Goal: Transaction & Acquisition: Purchase product/service

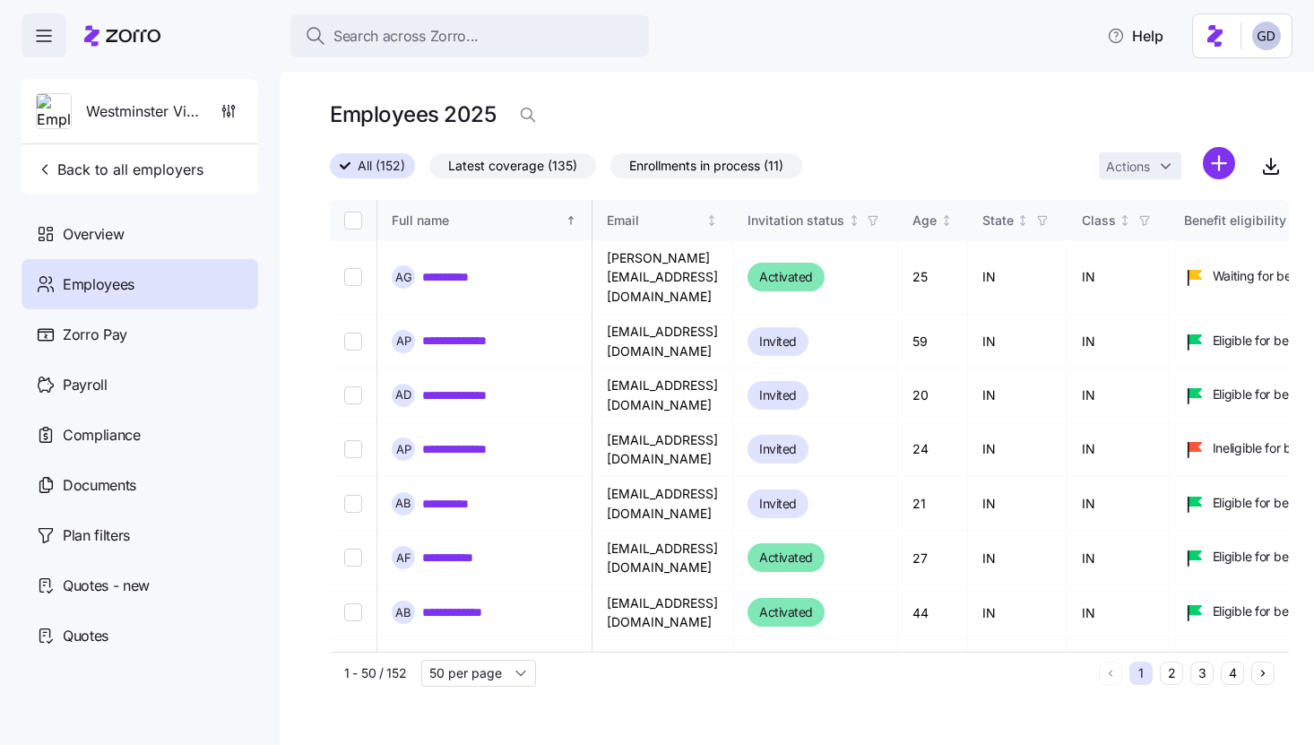
click at [564, 34] on div "Search across Zorro..." at bounding box center [470, 36] width 330 height 22
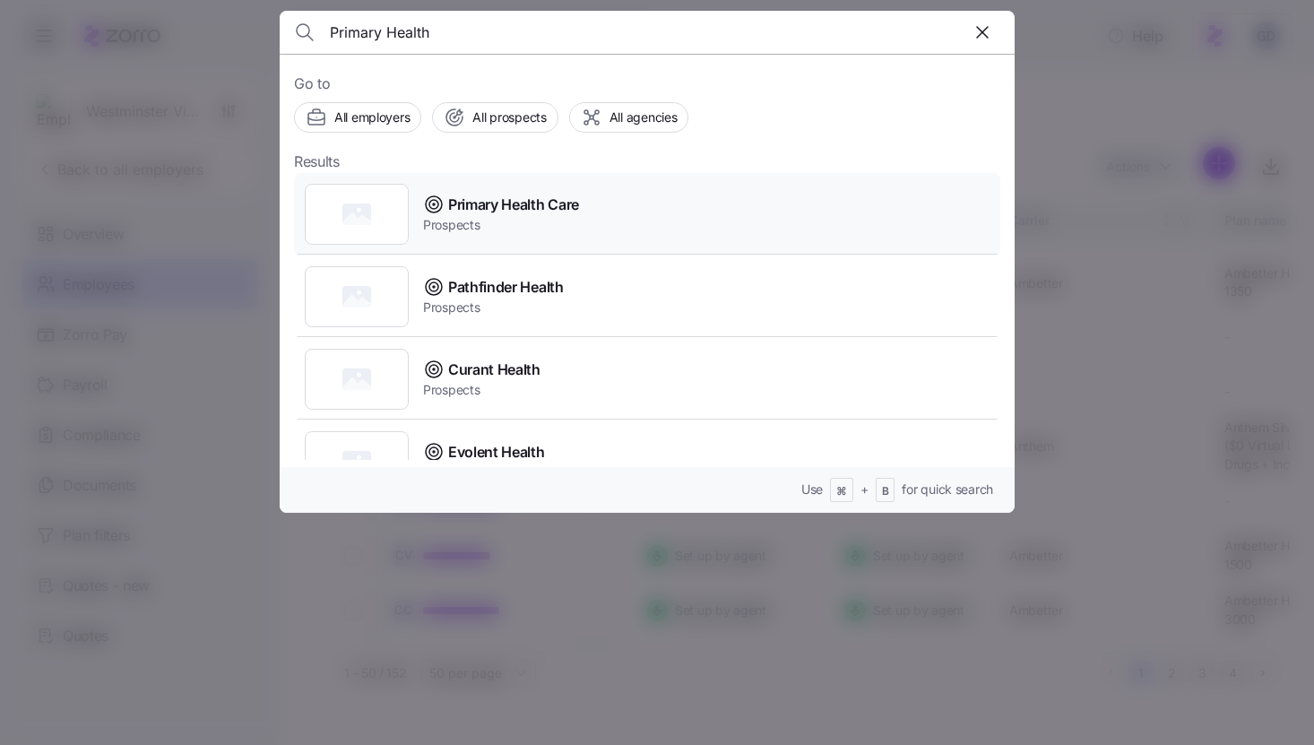
type input "Primary Health"
click at [520, 229] on span "Prospects" at bounding box center [501, 225] width 156 height 18
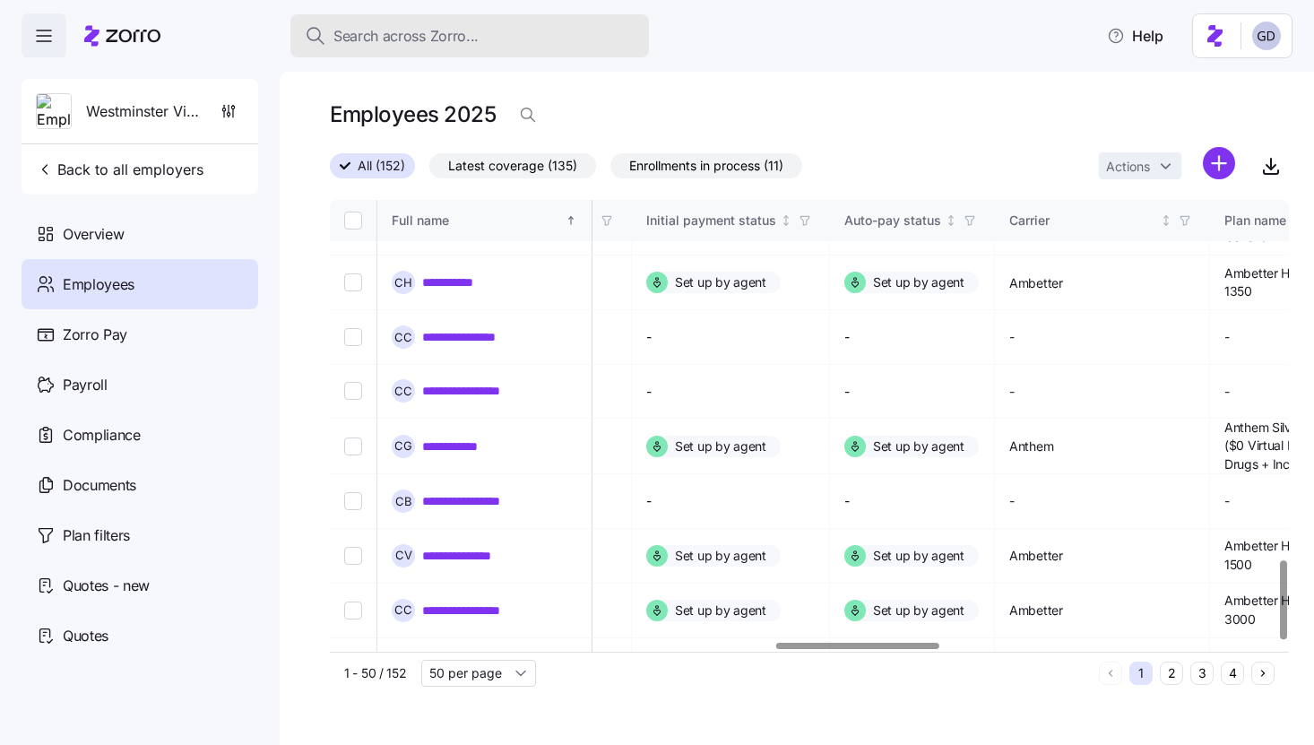
click at [486, 40] on div "Search across Zorro..." at bounding box center [470, 36] width 330 height 22
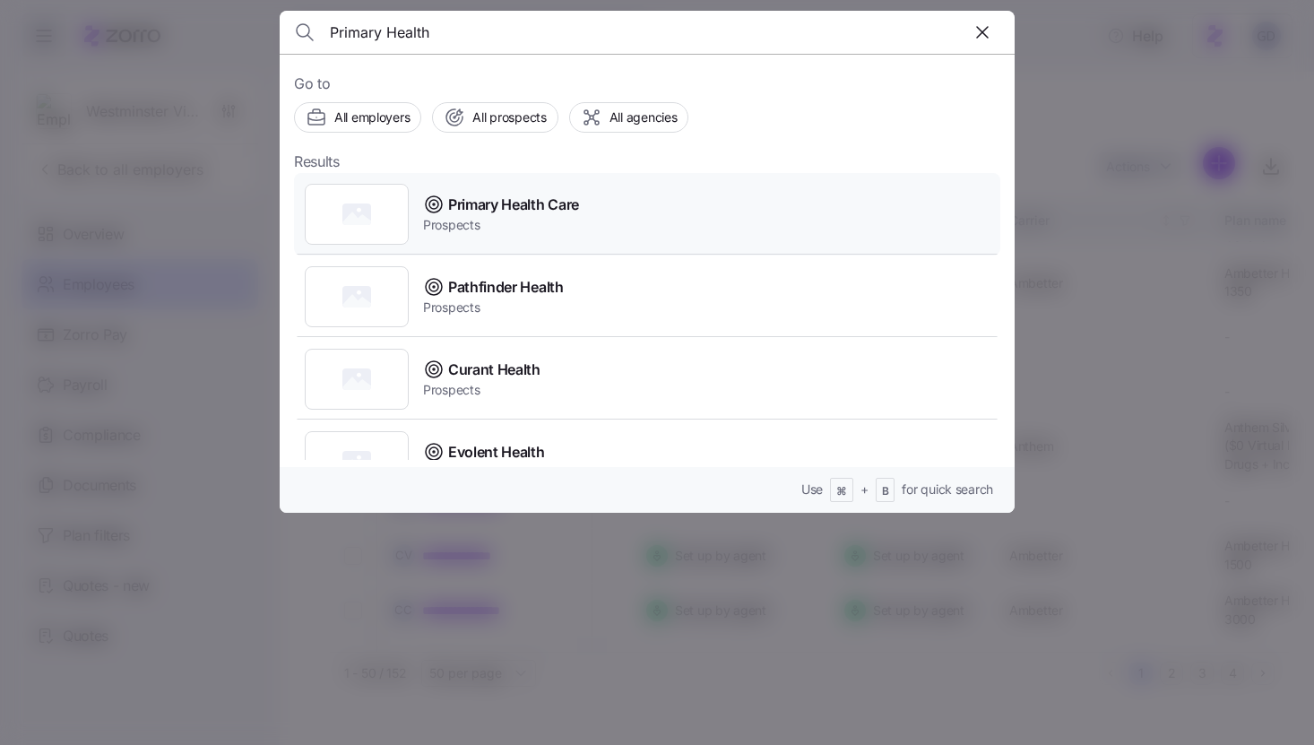
click at [446, 202] on div "Primary Health Care" at bounding box center [501, 205] width 156 height 22
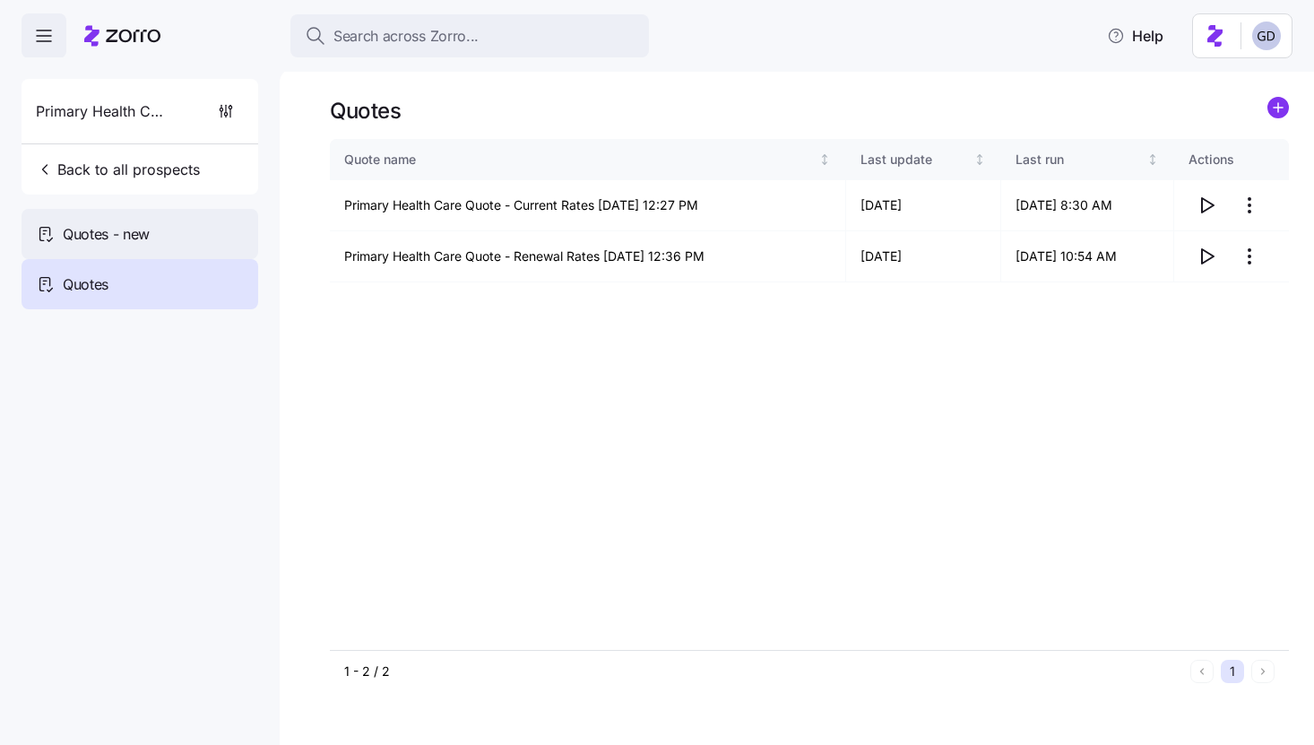
click at [102, 224] on span "Quotes - new" at bounding box center [106, 234] width 87 height 22
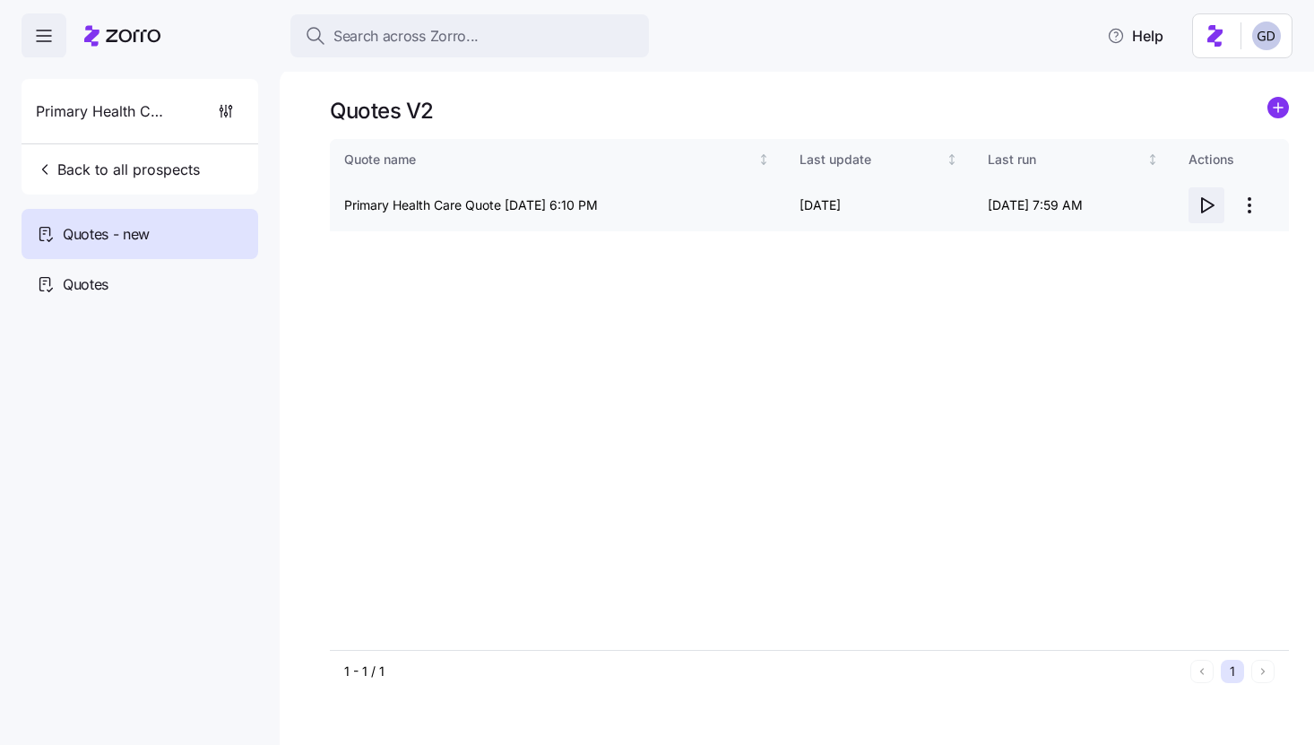
click at [1203, 204] on icon "button" at bounding box center [1207, 206] width 22 height 22
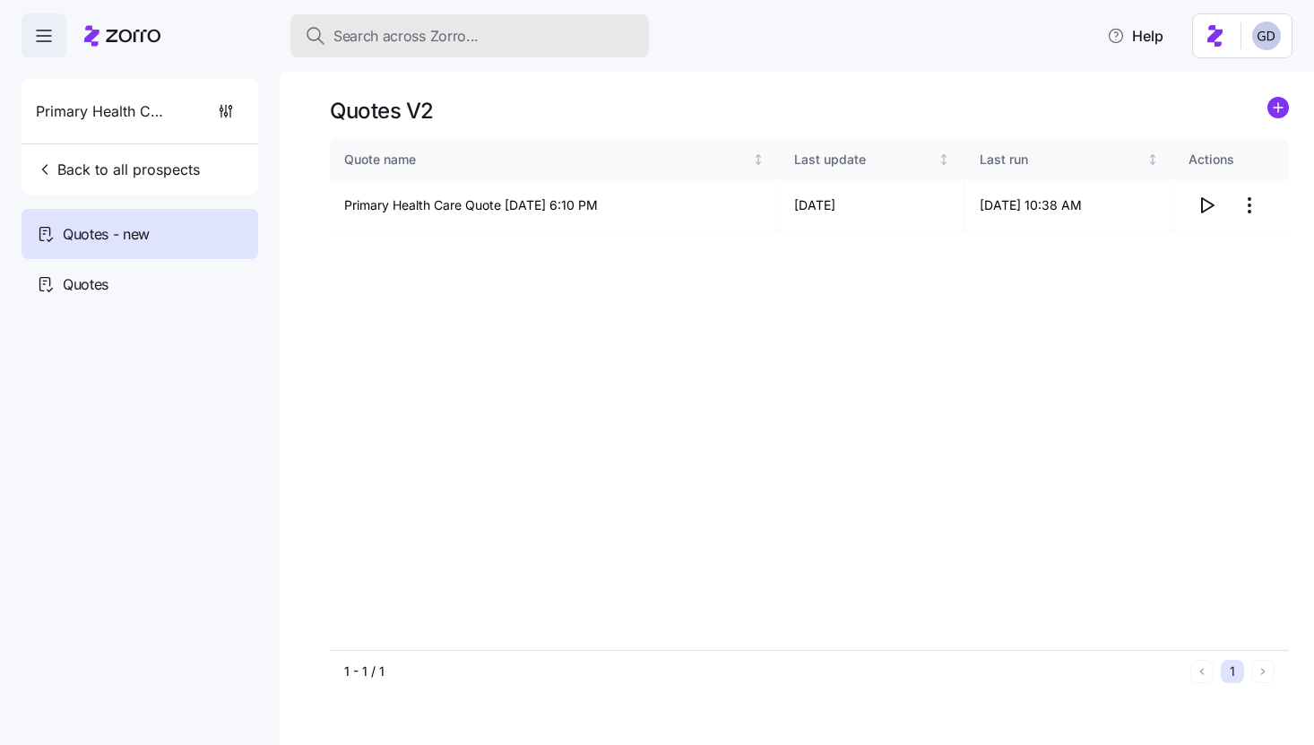
click at [473, 48] on button "Search across Zorro..." at bounding box center [470, 35] width 359 height 43
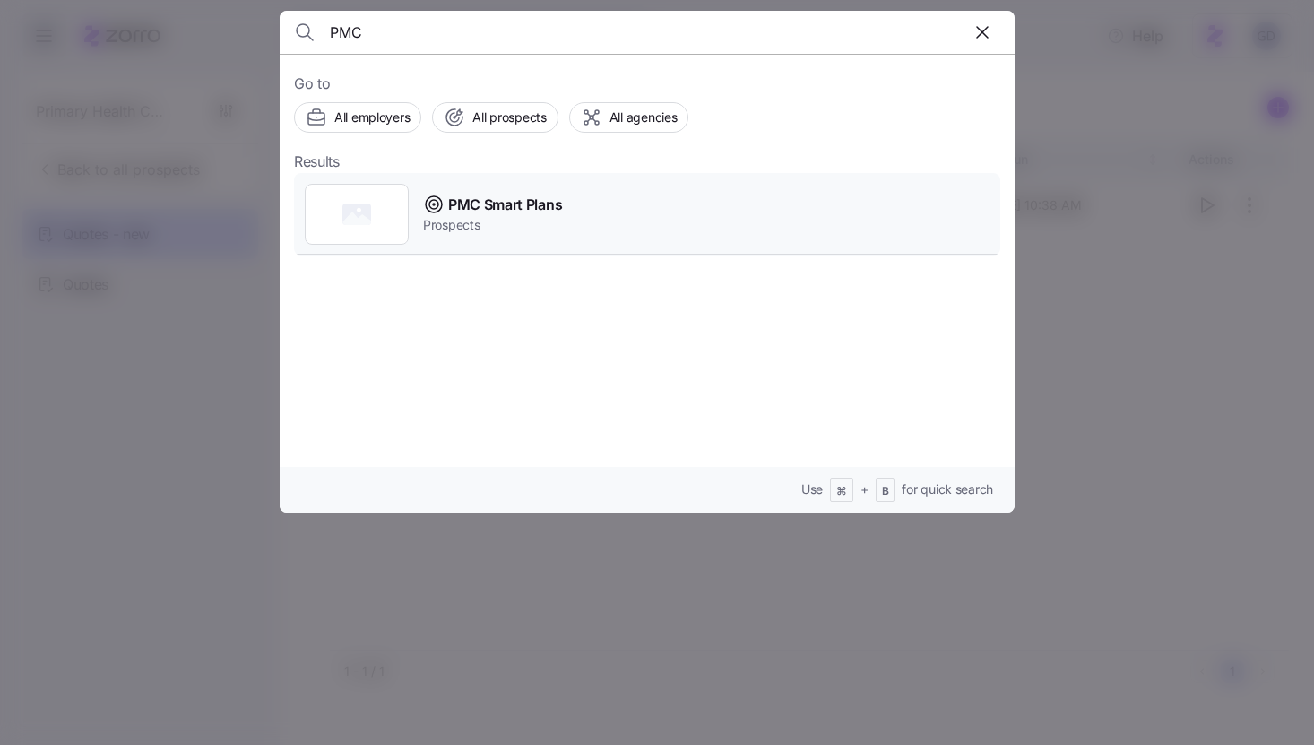
type input "PMC"
click at [492, 201] on span "PMC Smart Plans" at bounding box center [505, 205] width 114 height 22
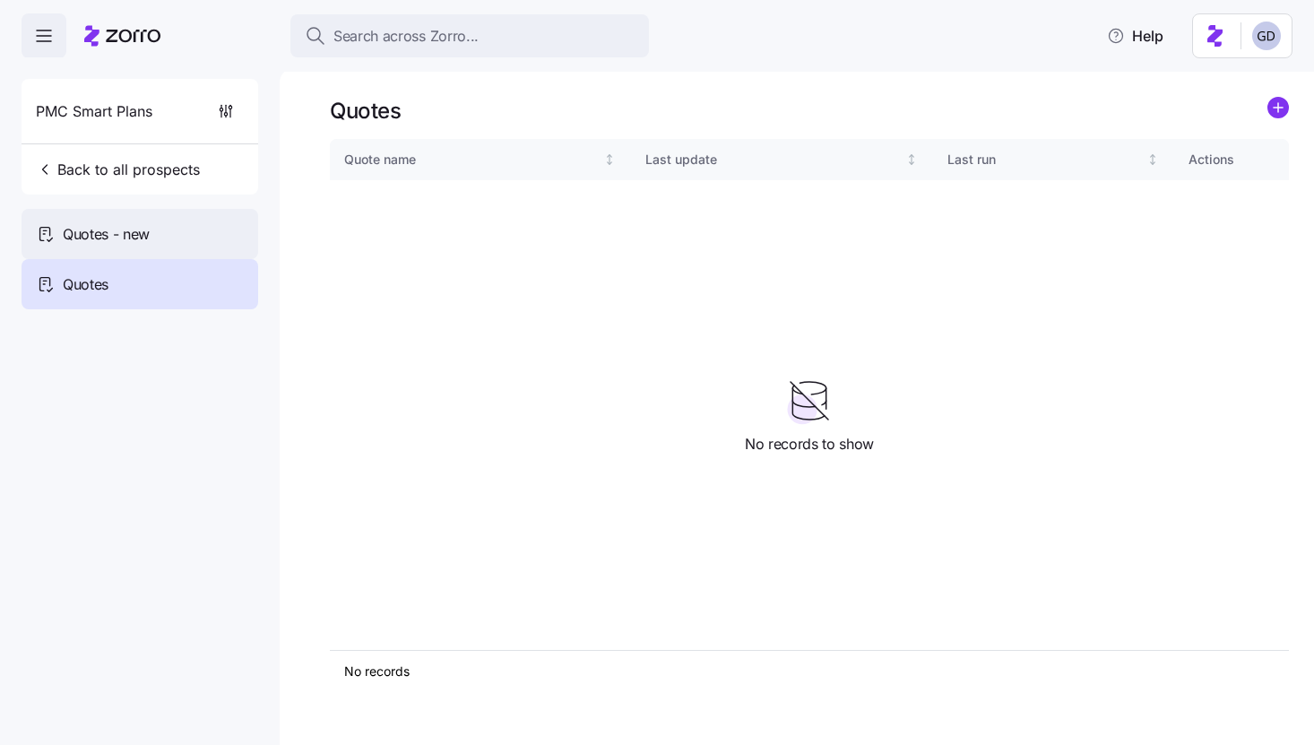
click at [168, 221] on div "Quotes - new" at bounding box center [140, 234] width 237 height 50
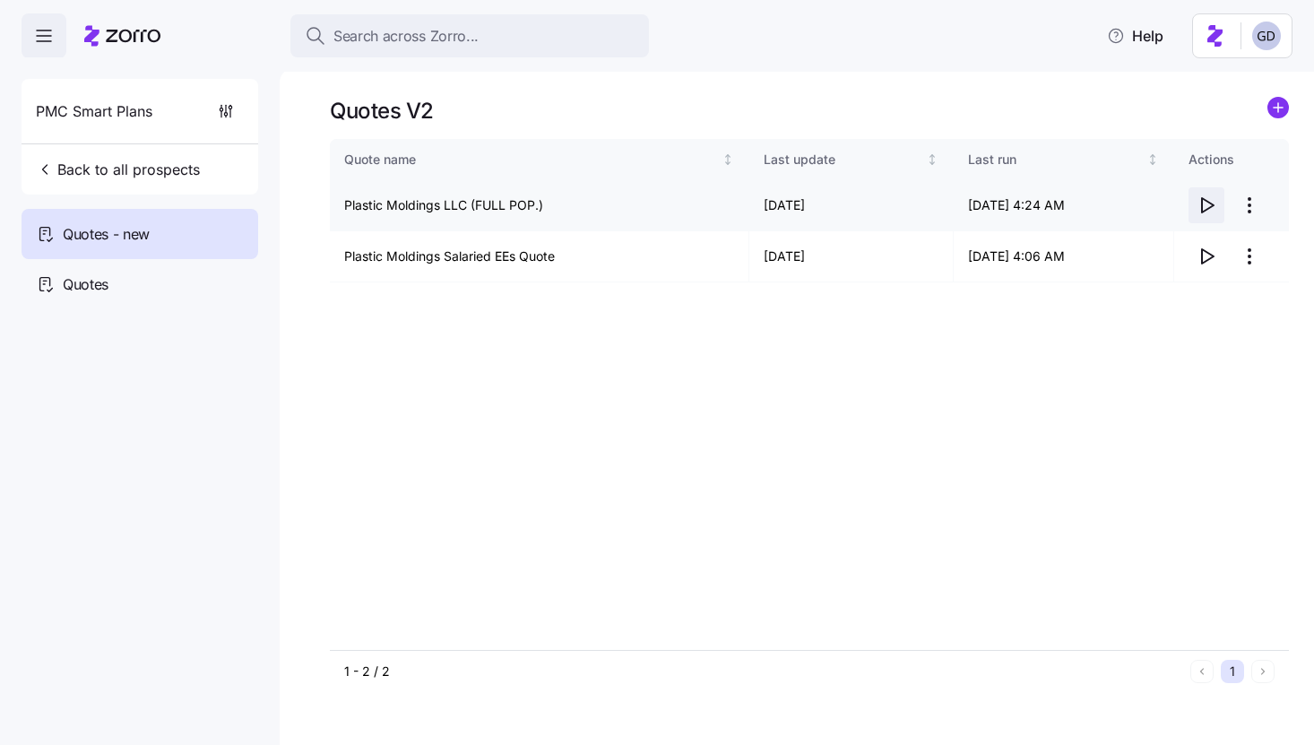
click at [1210, 204] on icon "button" at bounding box center [1207, 206] width 22 height 22
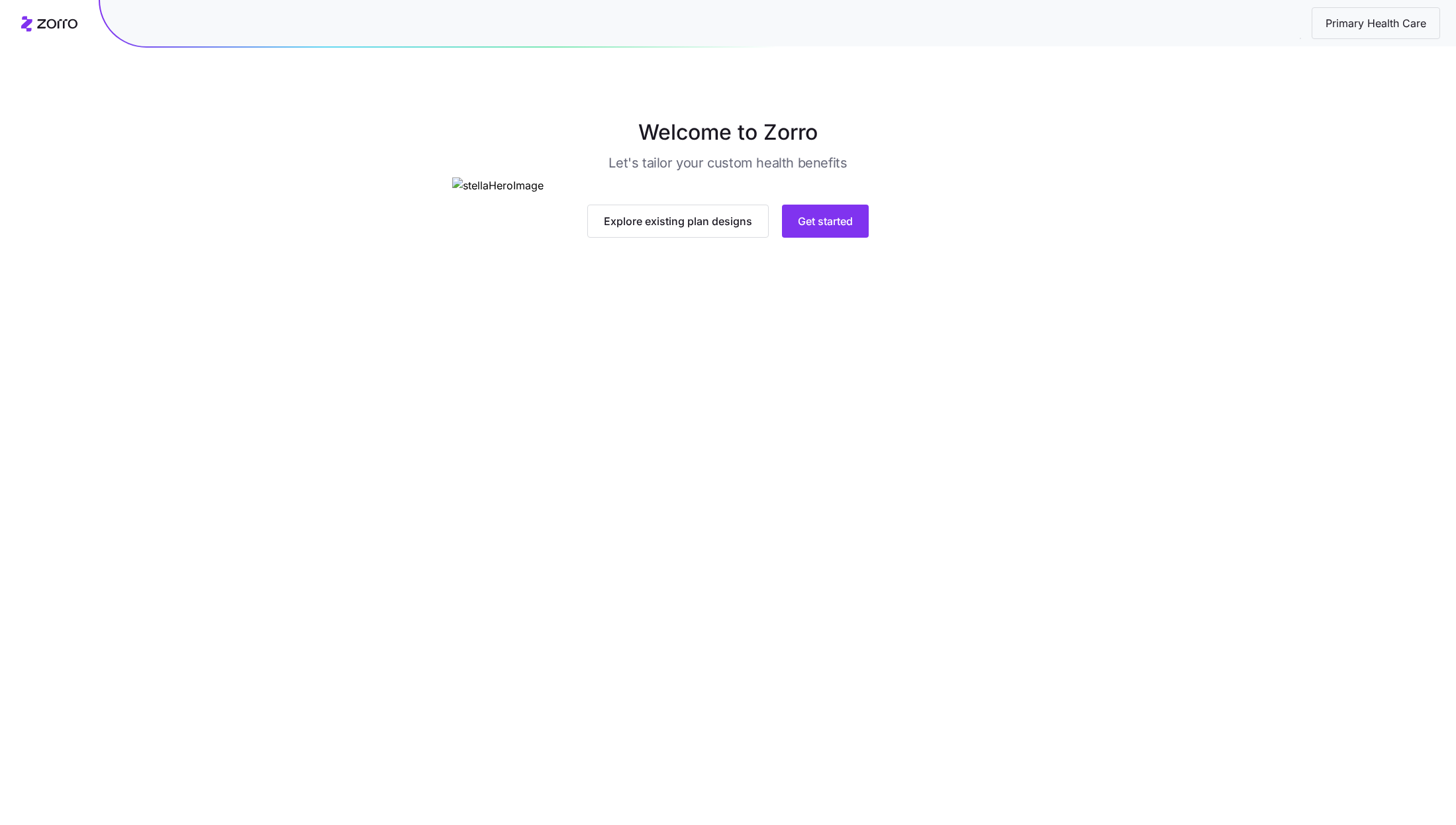
click at [812, 495] on main "Welcome to Zorro Let's tailor your custom health benefits Explore existing plan…" at bounding box center [728, 412] width 1456 height 825
click at [823, 229] on span "Get started" at bounding box center [825, 222] width 55 height 16
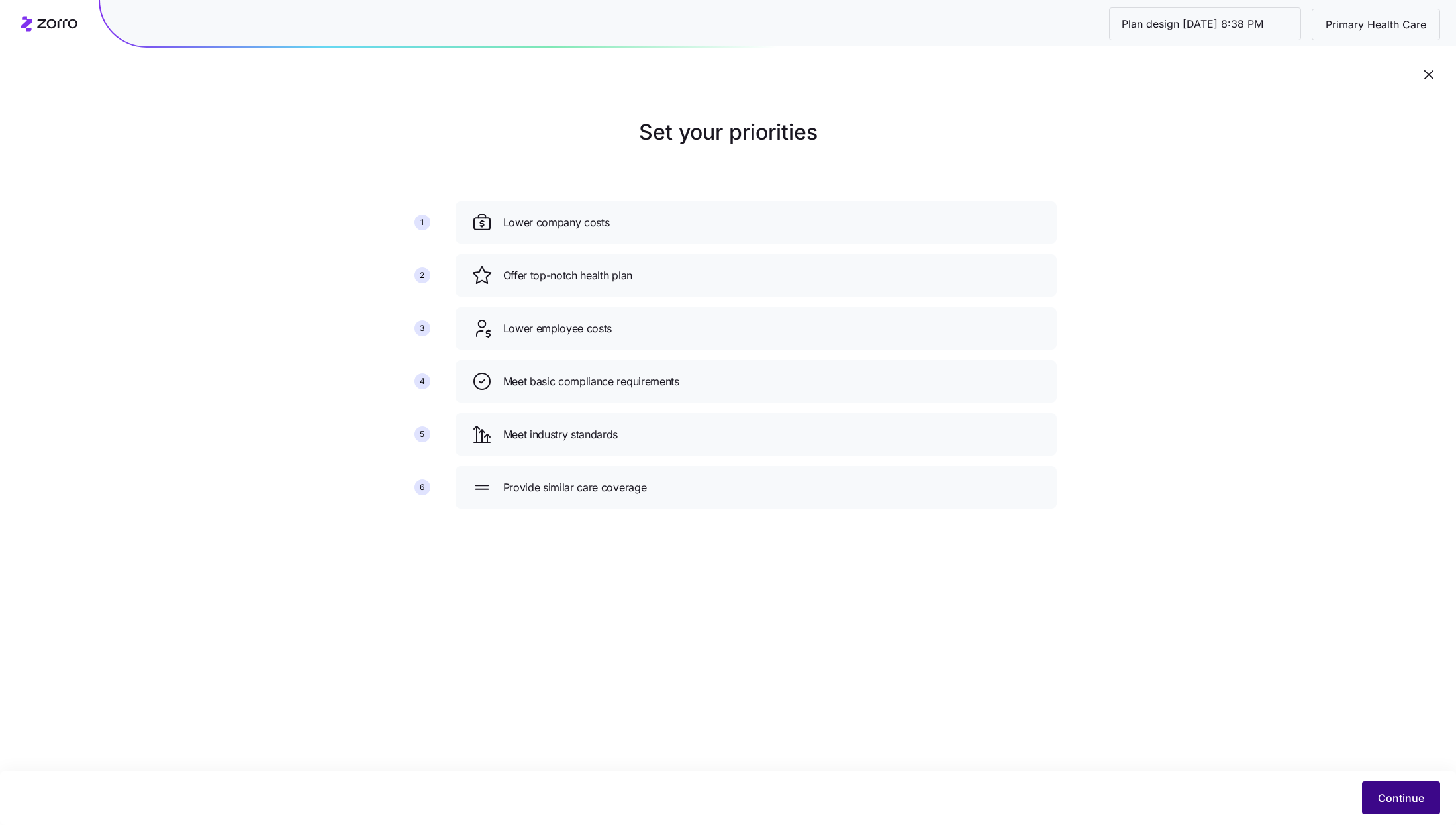
click at [1390, 784] on button "Continue" at bounding box center [1401, 798] width 78 height 33
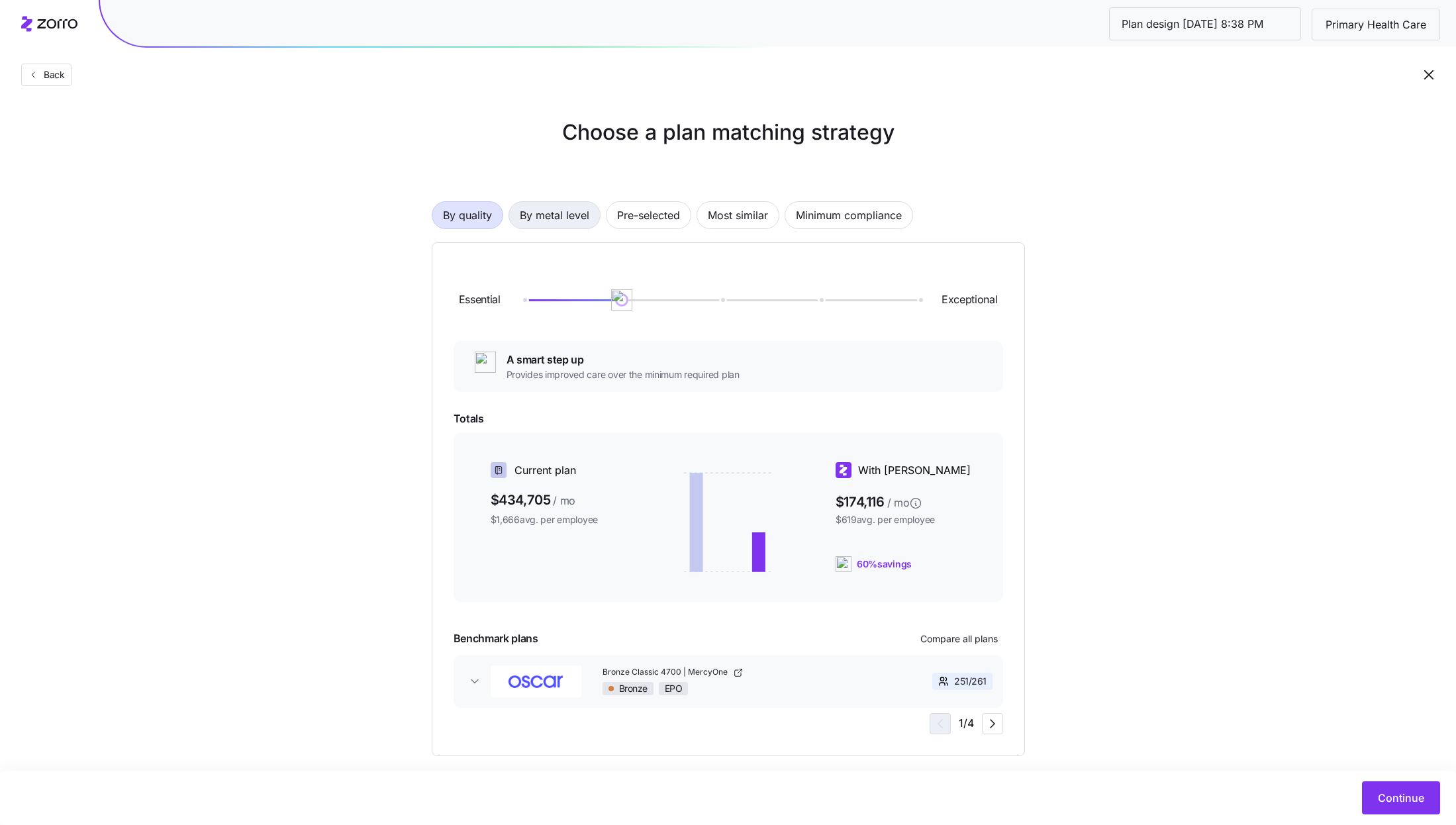
click at [578, 213] on span "By metal level" at bounding box center [554, 215] width 69 height 27
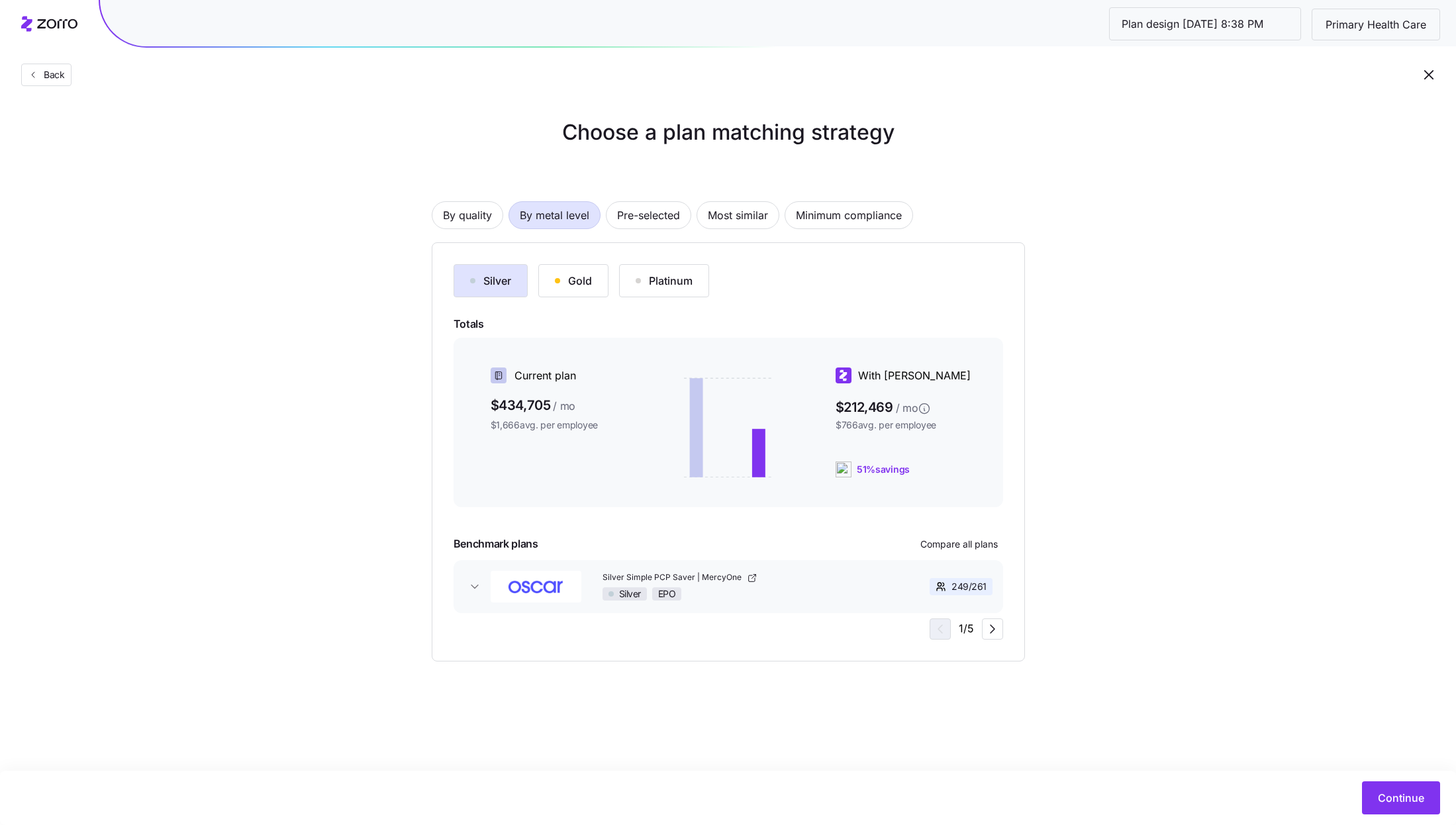
click at [575, 268] on button "Gold" at bounding box center [573, 281] width 70 height 33
click at [987, 549] on span "Compare all plans" at bounding box center [958, 544] width 78 height 13
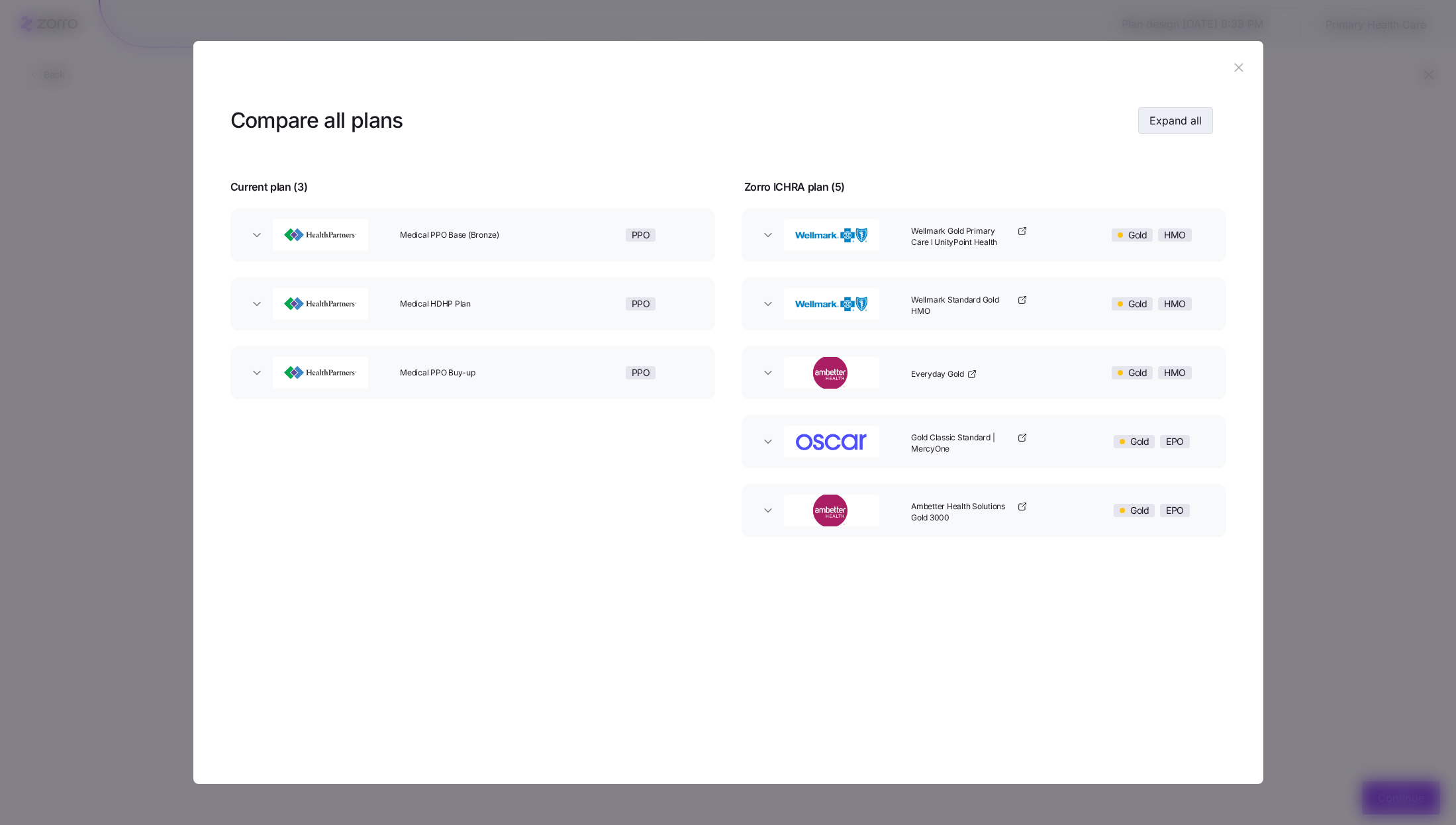
click at [1172, 130] on button "Expand all" at bounding box center [1175, 120] width 75 height 27
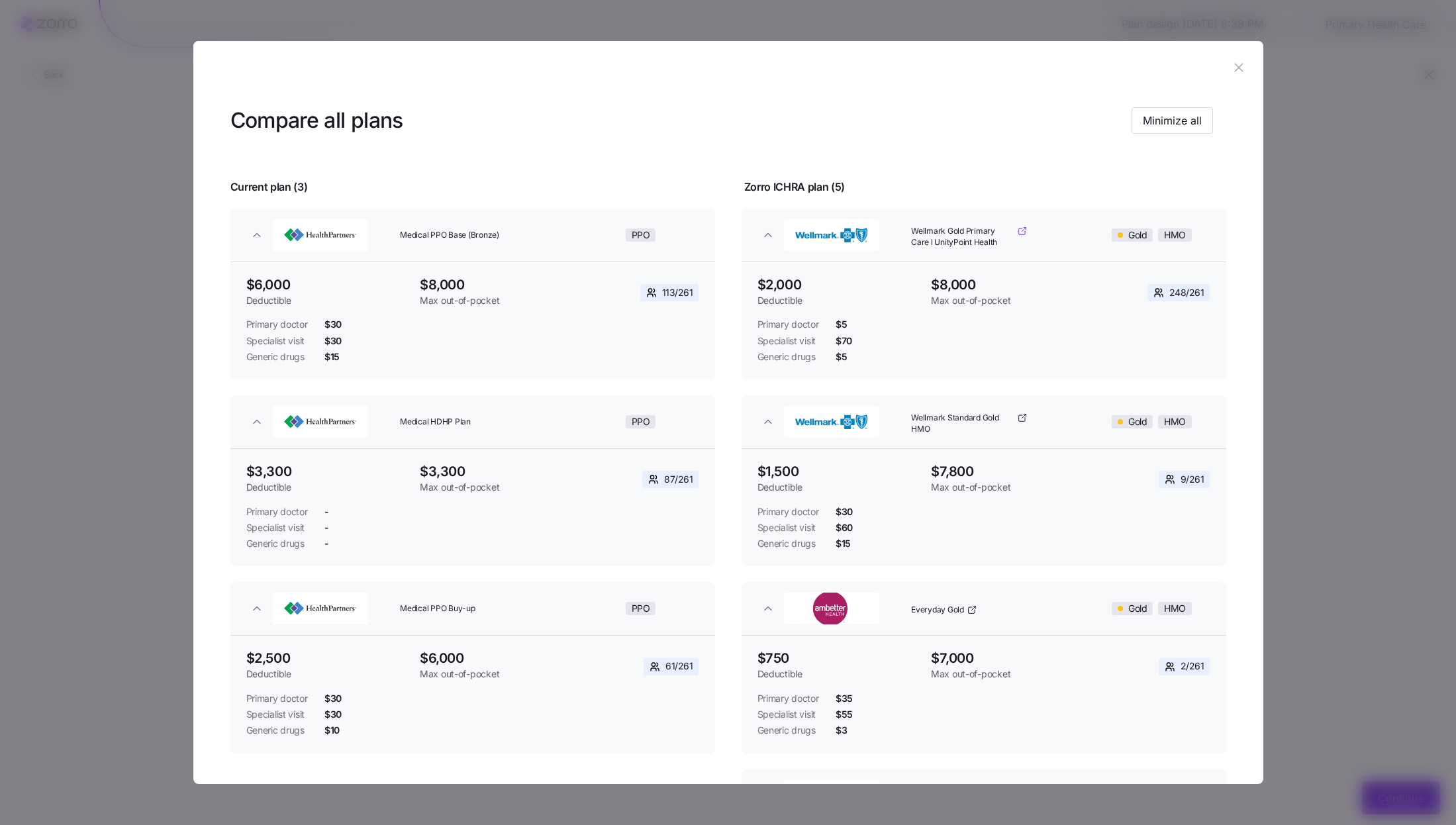
click at [1003, 233] on span "Wellmark Gold Primary Care l UnityPoint Health" at bounding box center [963, 237] width 103 height 22
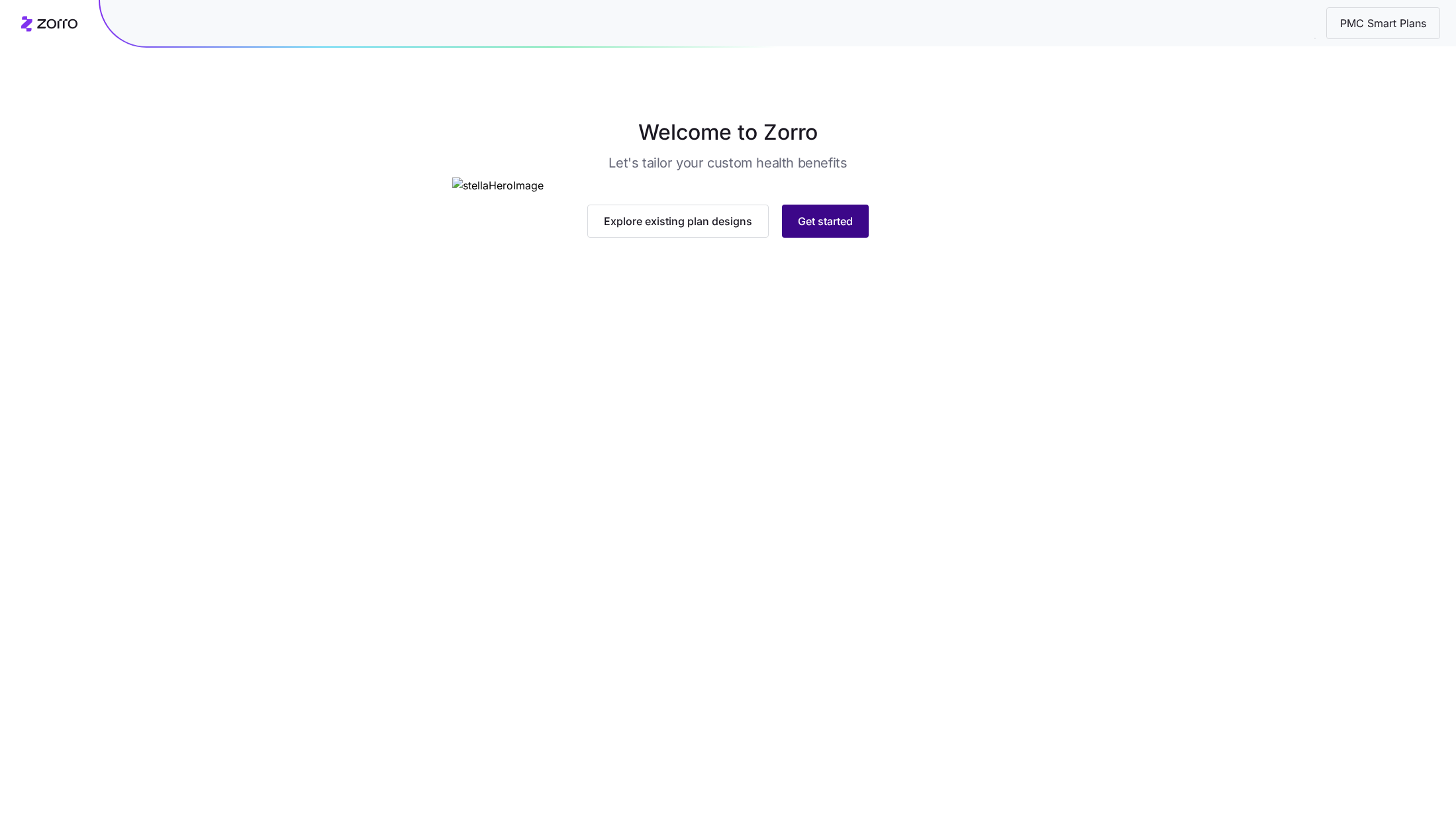
click at [845, 229] on span "Get started" at bounding box center [825, 222] width 55 height 16
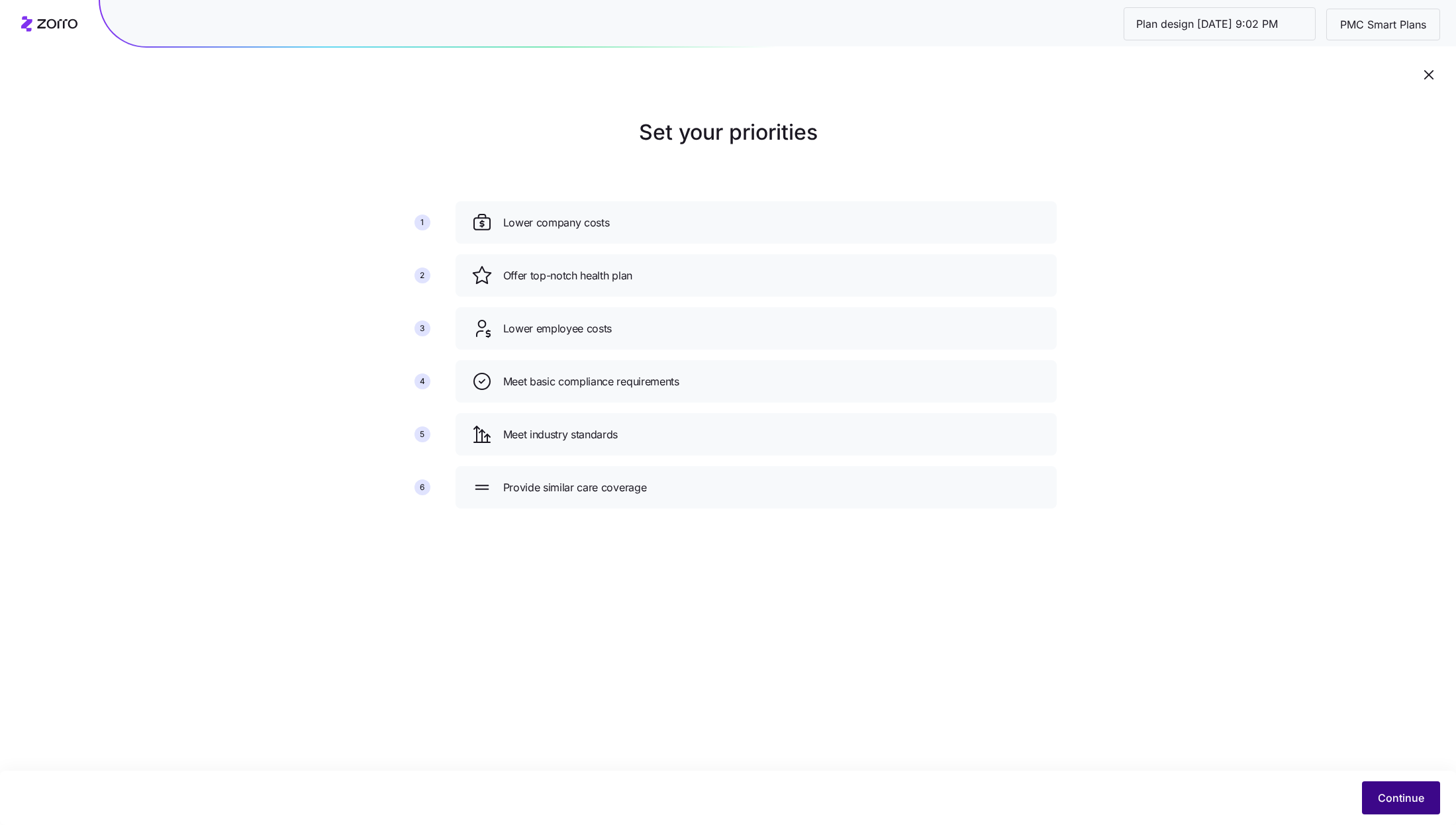
click at [1410, 798] on span "Continue" at bounding box center [1401, 798] width 47 height 16
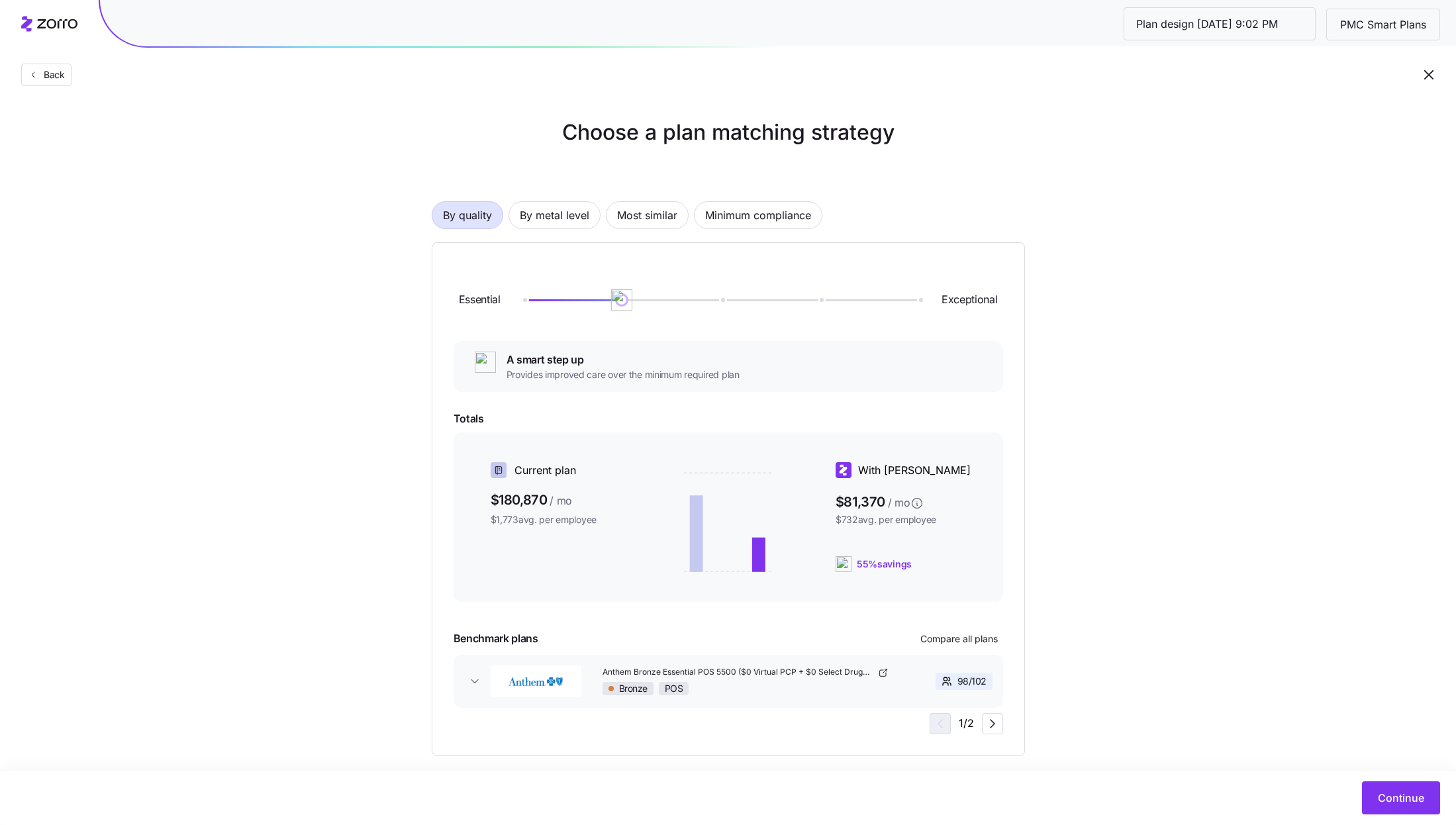
scroll to position [15, 0]
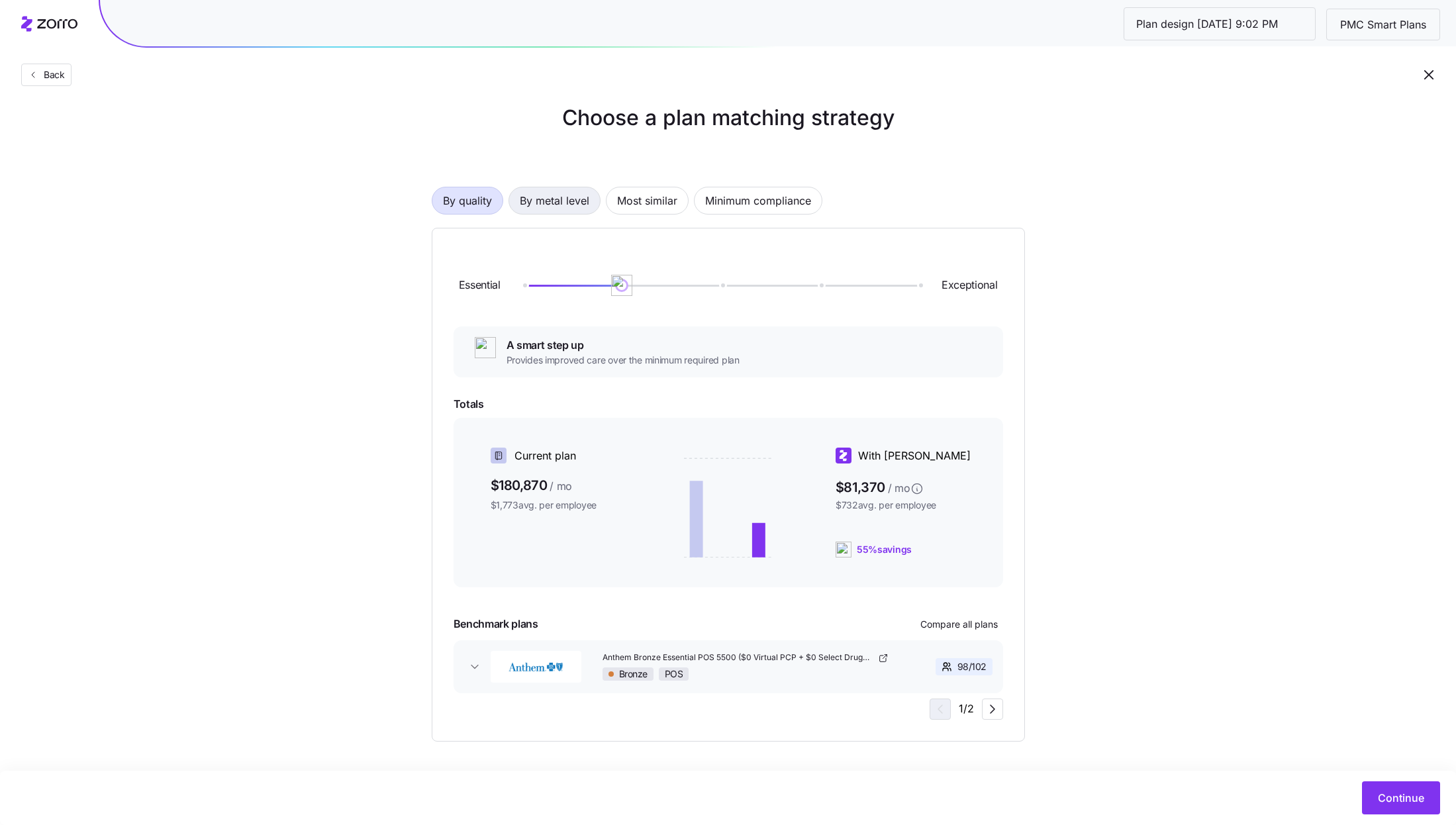
click at [540, 203] on span "By metal level" at bounding box center [554, 201] width 69 height 27
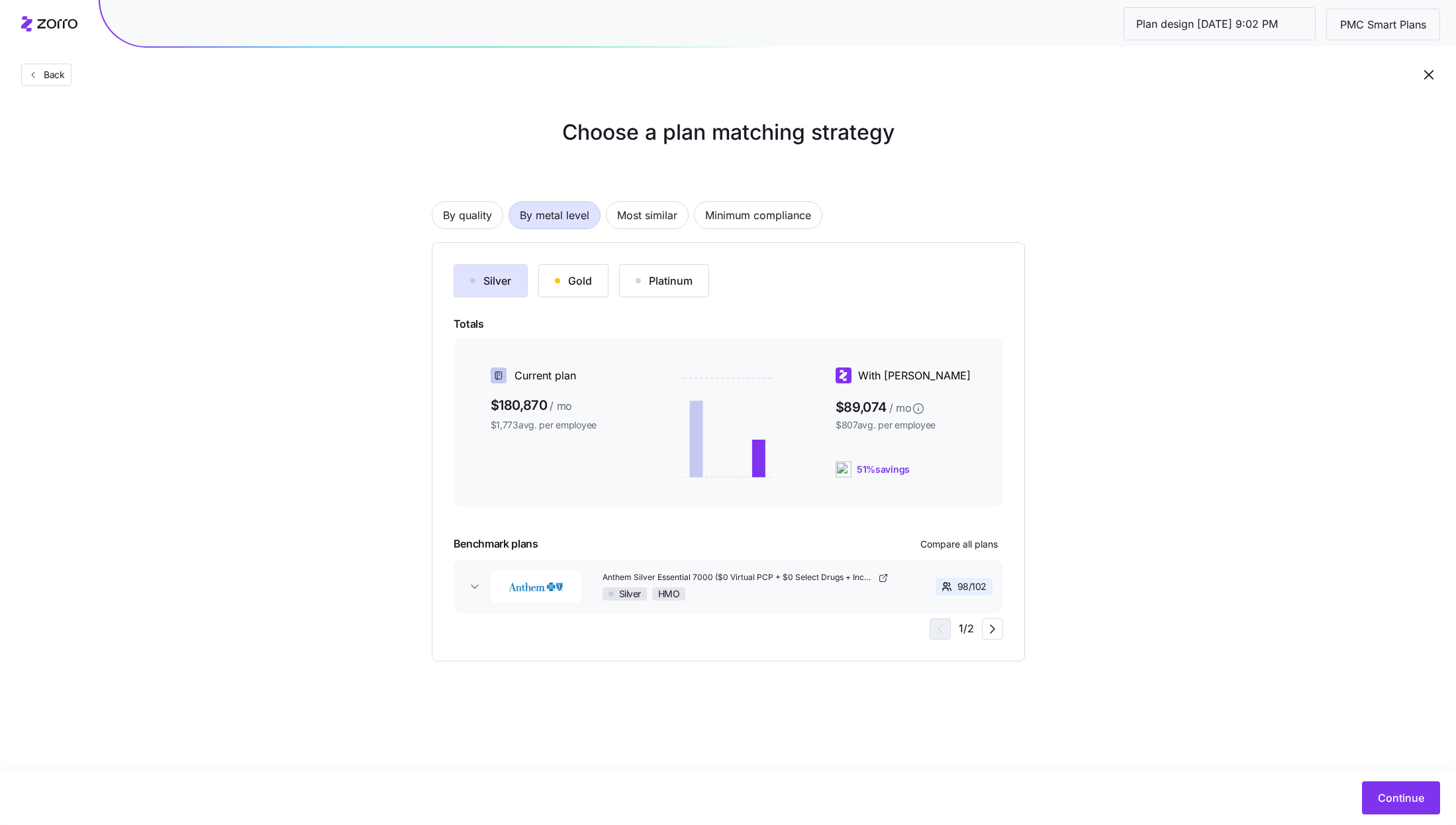
scroll to position [0, 0]
click at [571, 278] on div "Gold" at bounding box center [573, 281] width 37 height 16
click at [1399, 799] on span "Continue" at bounding box center [1401, 798] width 47 height 16
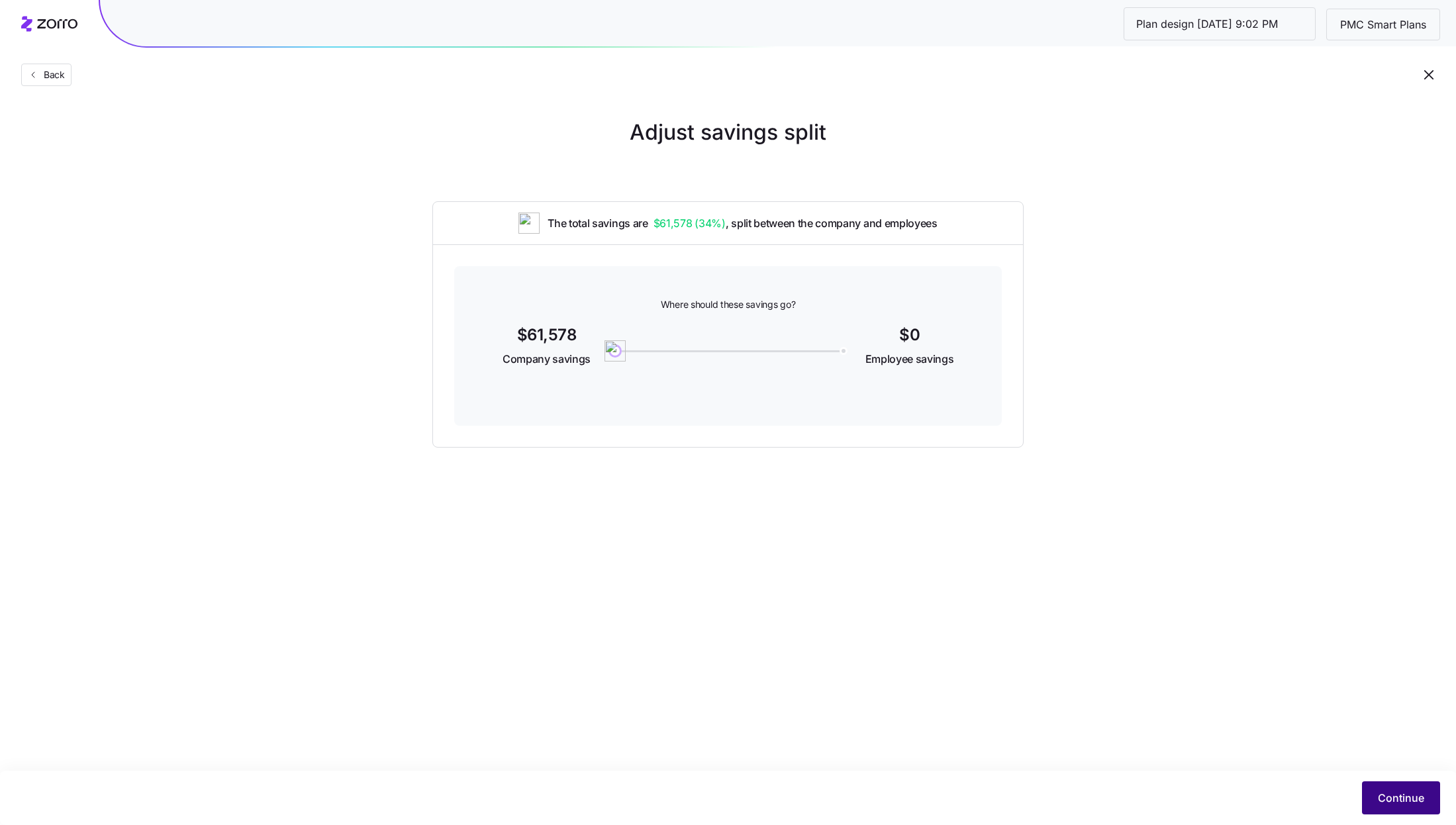
click at [1424, 809] on button "Continue" at bounding box center [1401, 798] width 78 height 33
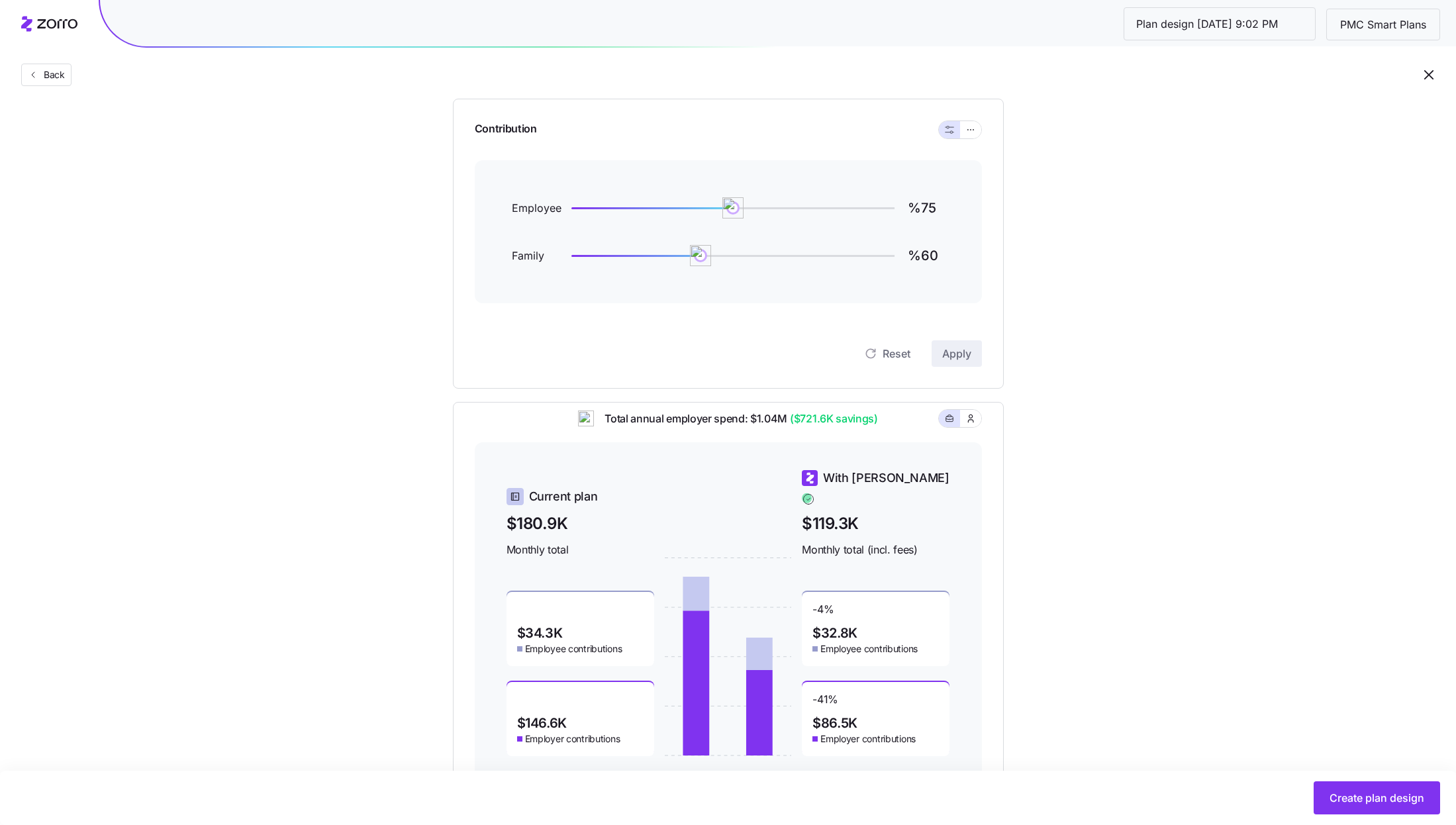
scroll to position [131, 0]
click at [1357, 784] on button "Create plan design" at bounding box center [1376, 798] width 126 height 33
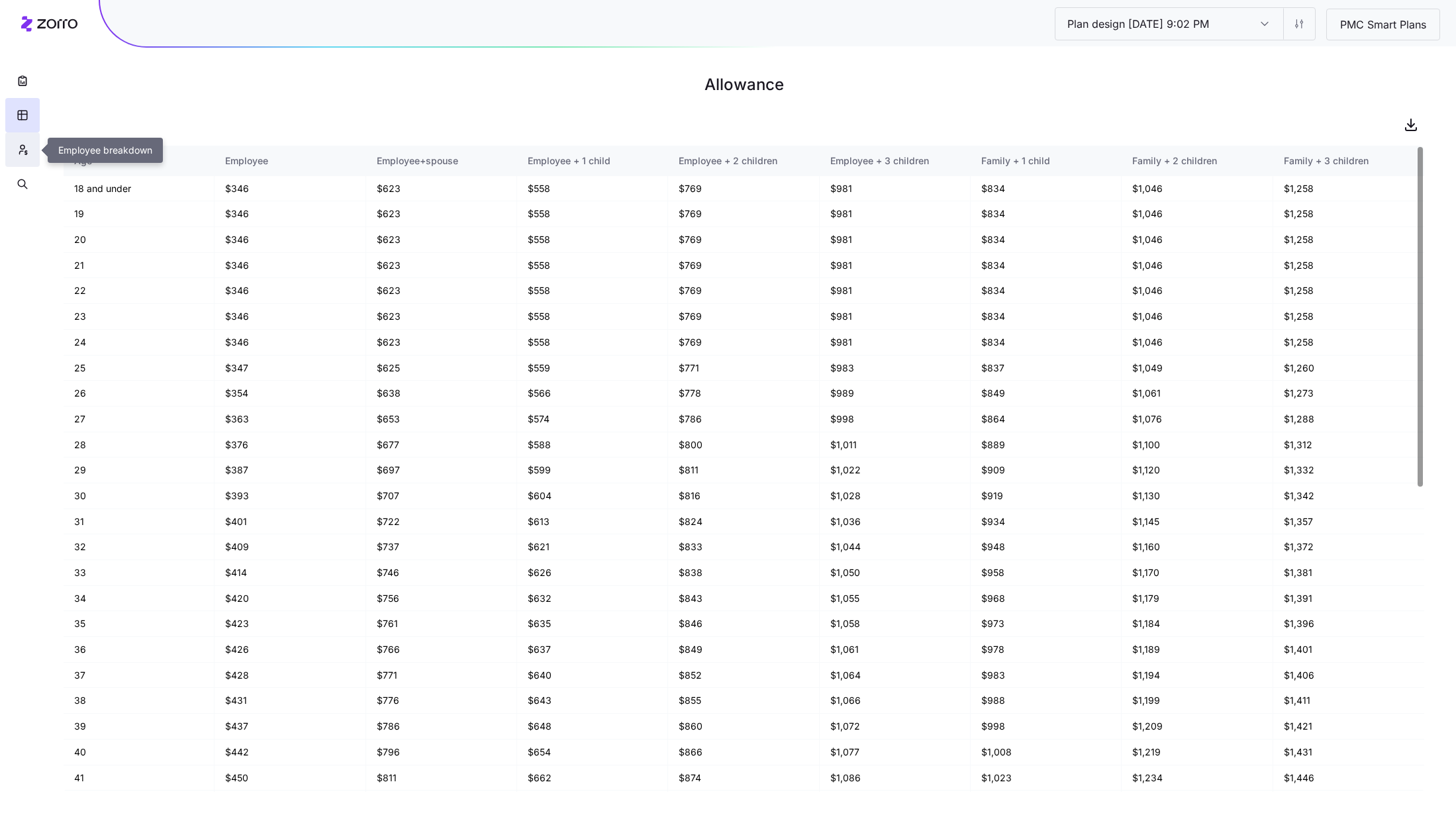
click at [12, 148] on button "button" at bounding box center [22, 149] width 35 height 35
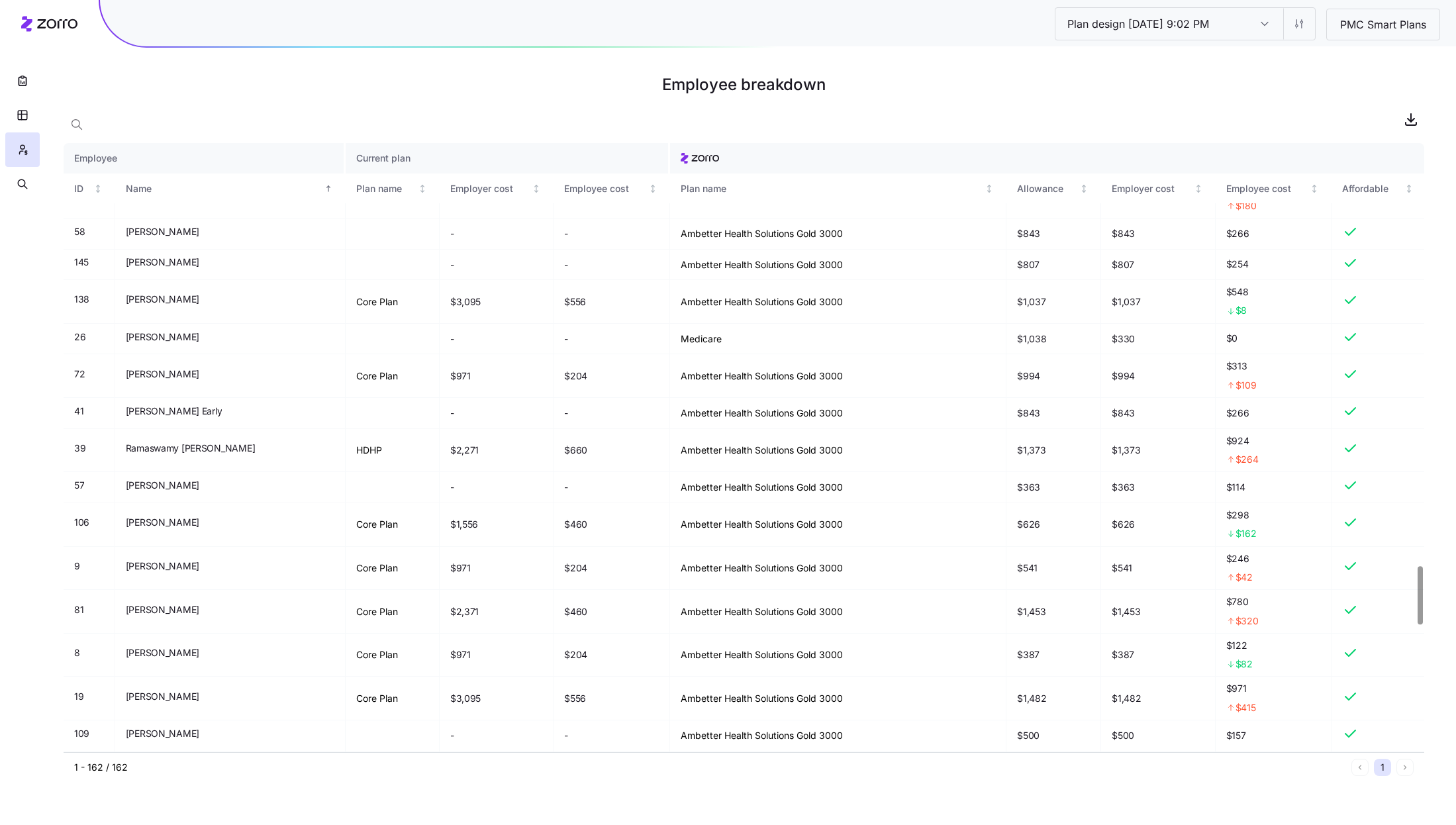
scroll to position [4403, 0]
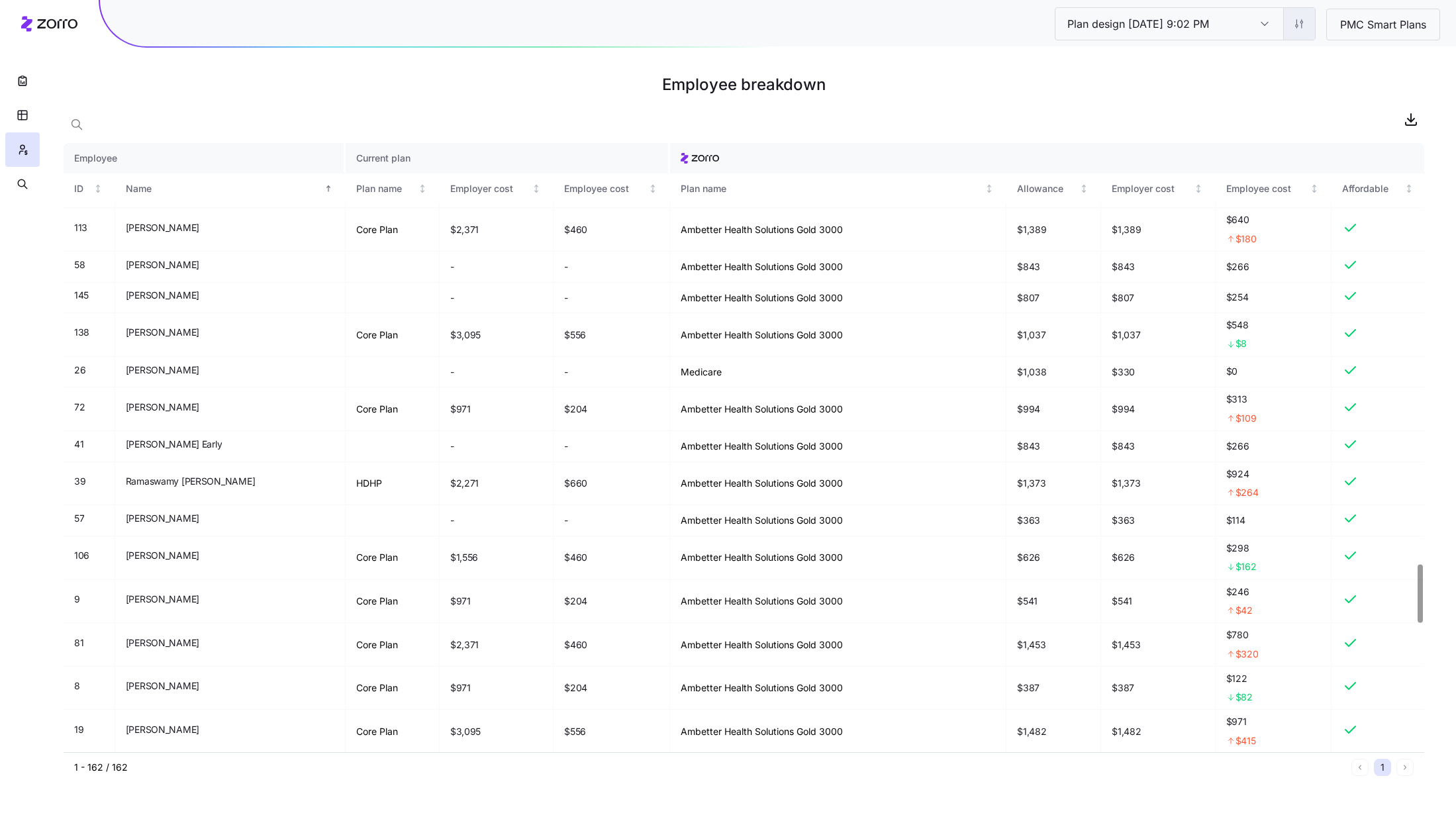
click at [1305, 29] on html "Plan design 10/15/2025 9:02 PM Plan design 10/15/2025 9:02 PM PMC Smart Plans E…" at bounding box center [728, 412] width 1456 height 825
click at [1284, 51] on div "Edit contribution" at bounding box center [1244, 58] width 131 height 21
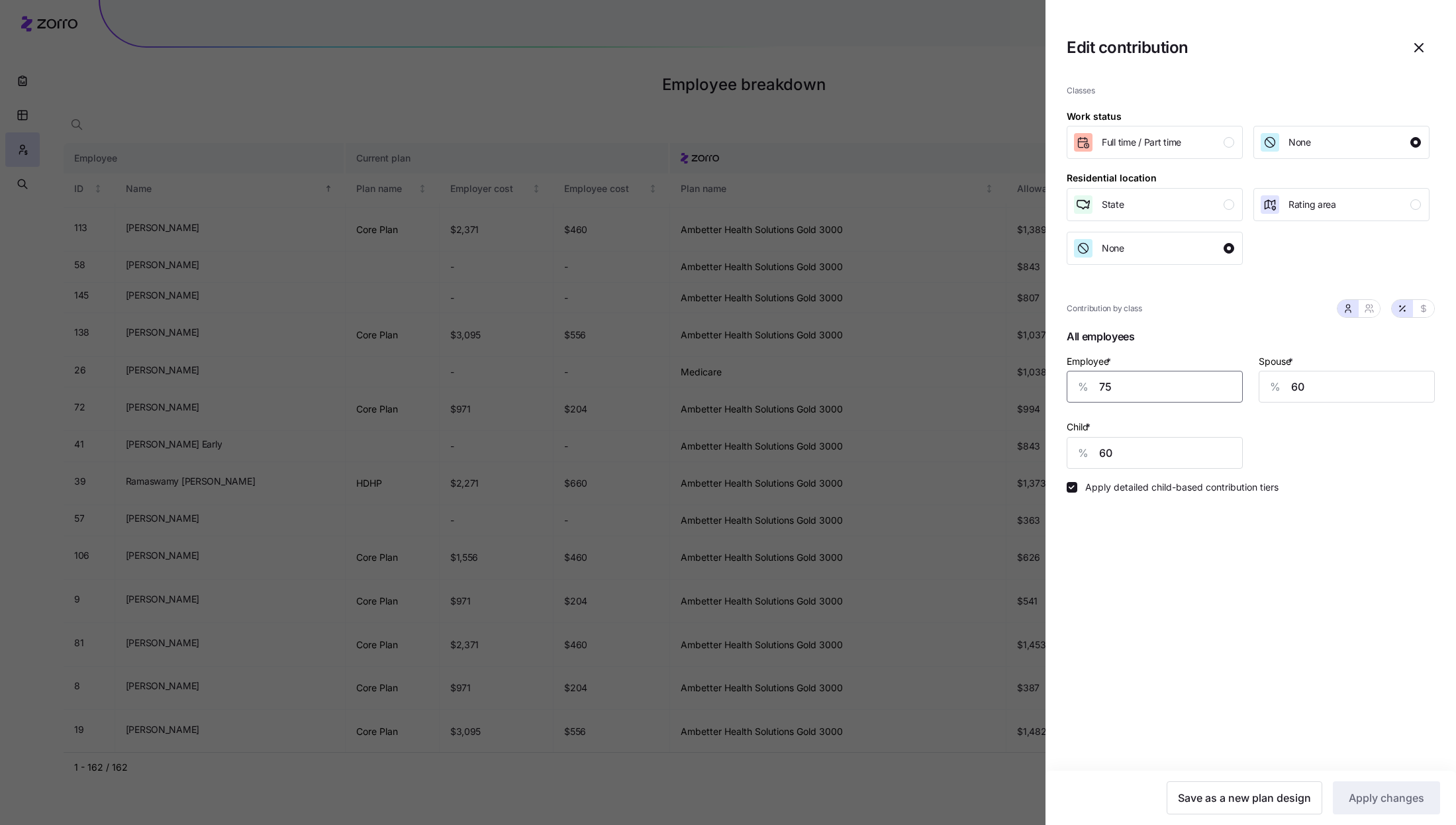
click at [1218, 400] on input "75" at bounding box center [1154, 386] width 176 height 32
click at [1191, 162] on div "Classes Work status Full time / Part time None Residential location State Ratin…" at bounding box center [1250, 175] width 368 height 180
click at [1191, 145] on div "Full time / Part time" at bounding box center [1153, 142] width 162 height 21
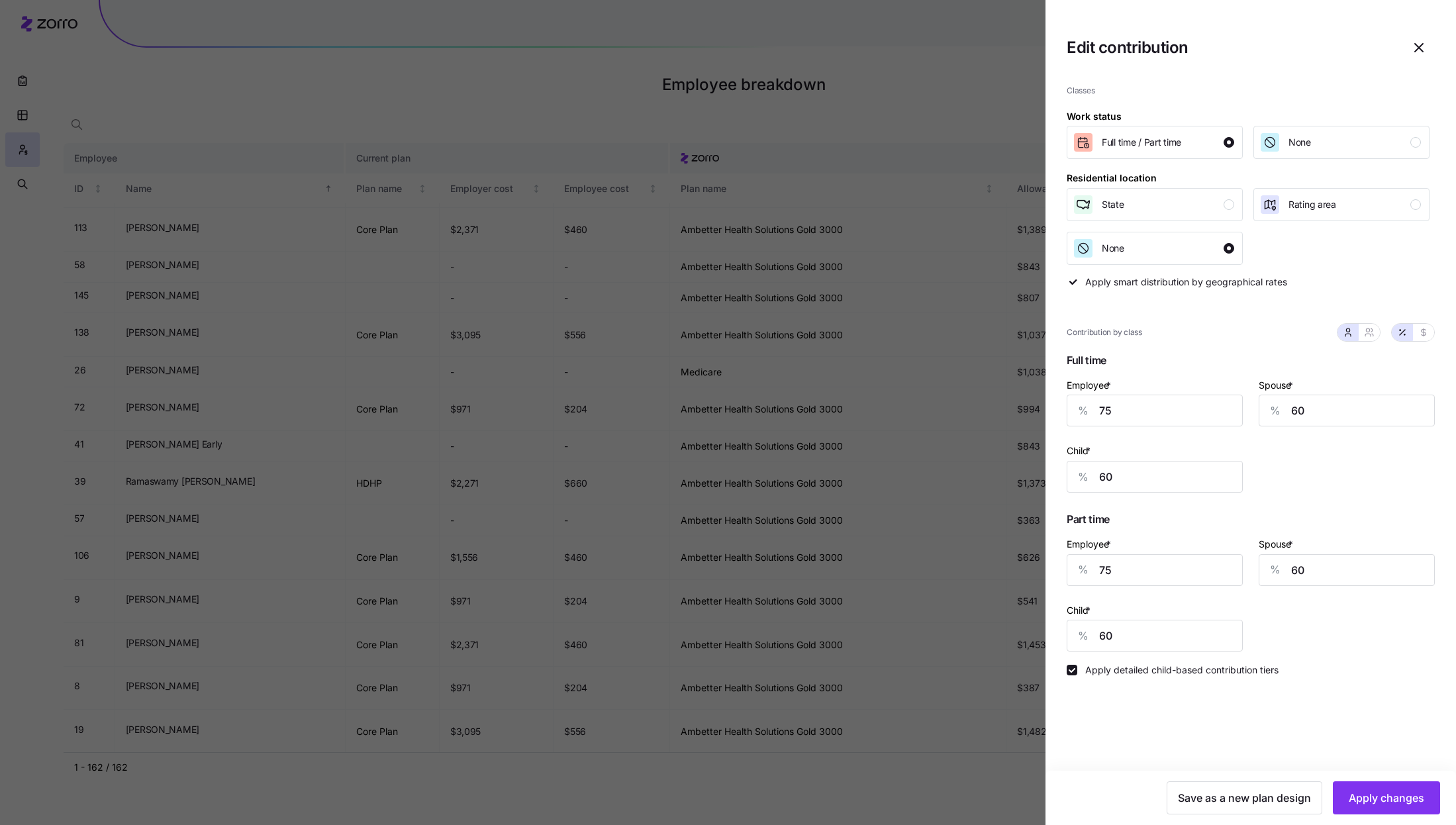
click at [1421, 43] on icon "button" at bounding box center [1419, 48] width 16 height 16
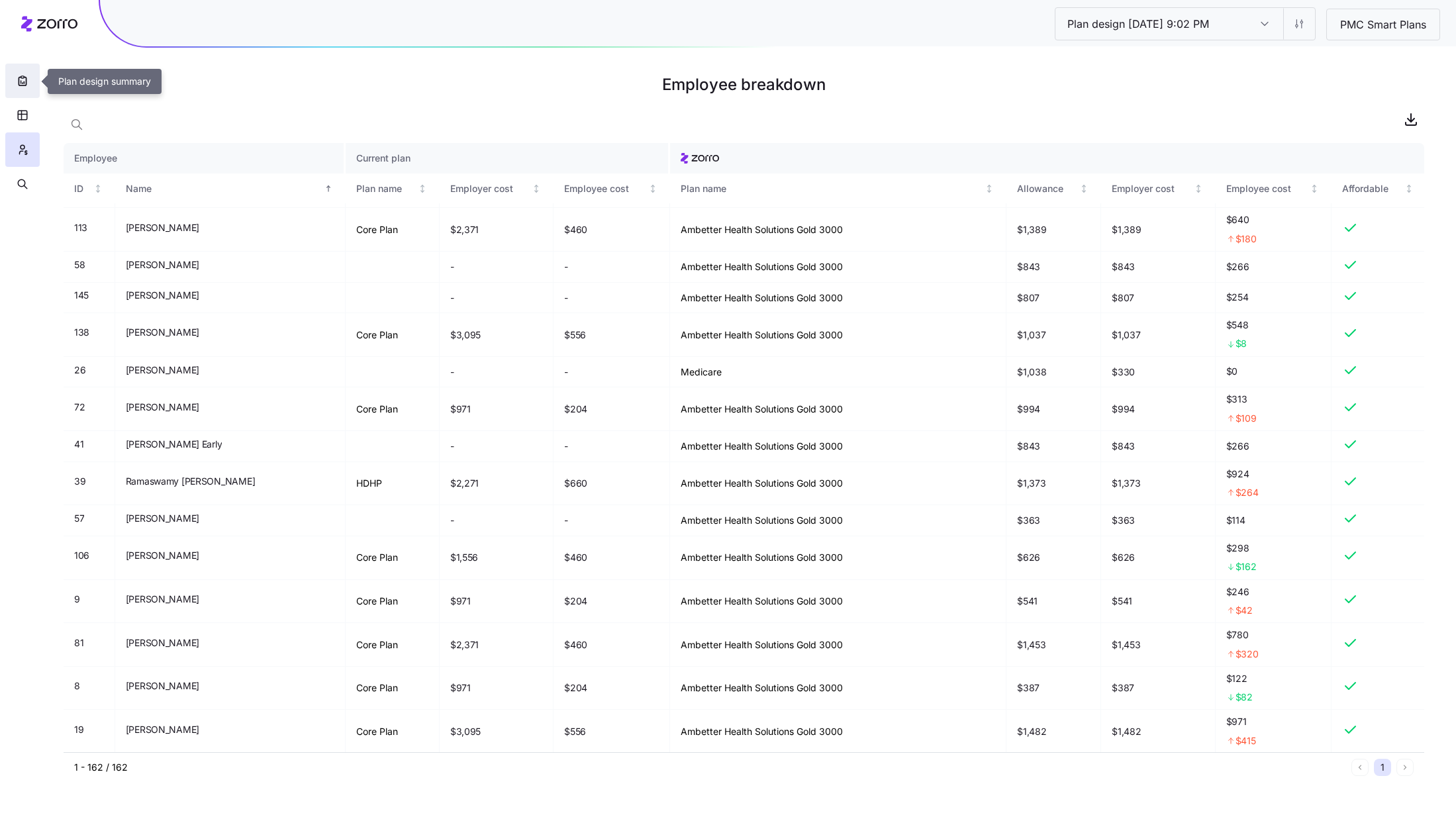
click at [18, 76] on icon "button" at bounding box center [23, 81] width 13 height 13
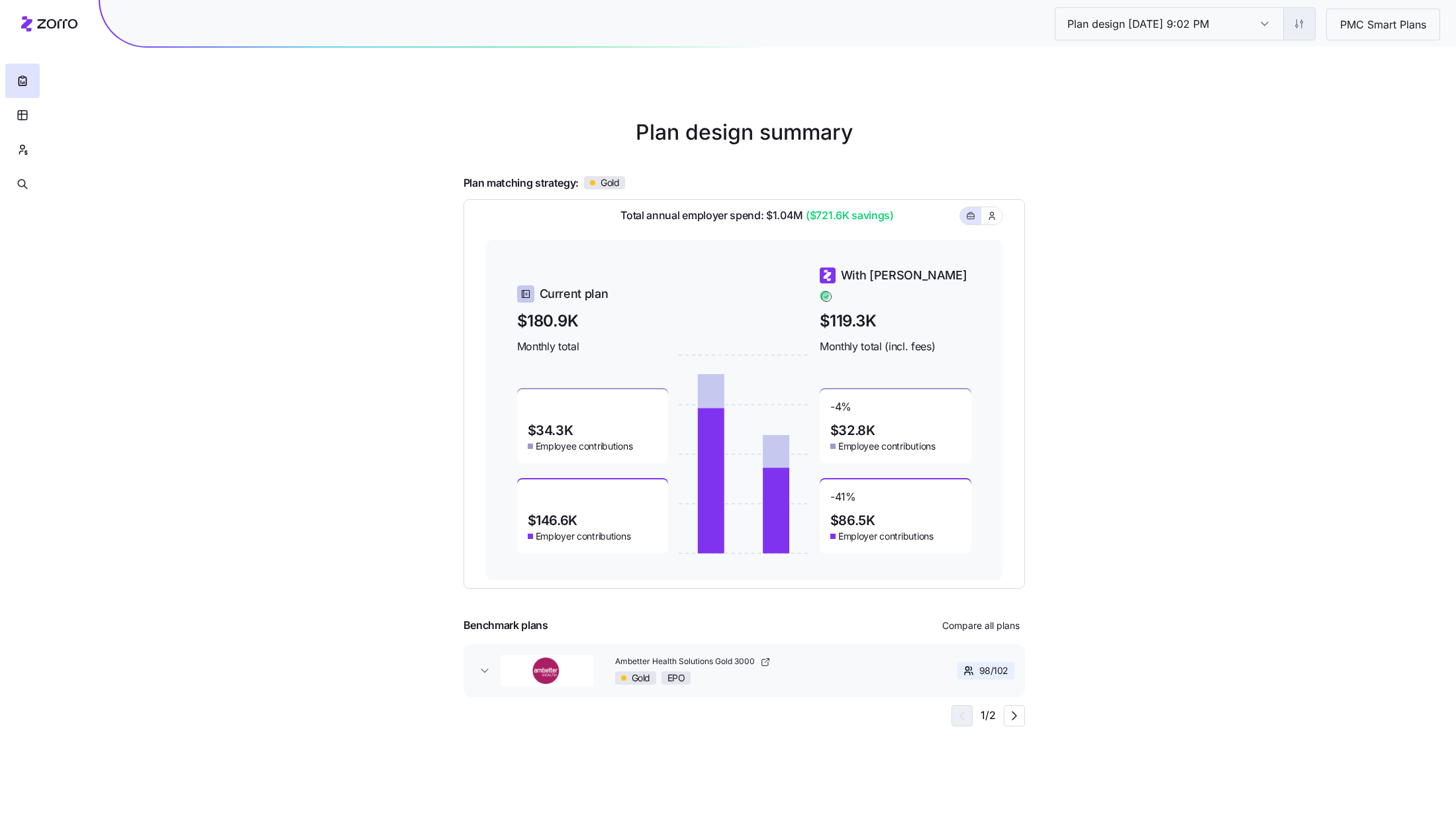
click at [1291, 16] on html "Plan design 10/15/2025 9:02 PM Plan design 10/15/2025 9:02 PM PMC Smart Plans P…" at bounding box center [728, 412] width 1456 height 825
click at [1271, 64] on div "Edit contribution" at bounding box center [1244, 58] width 131 height 21
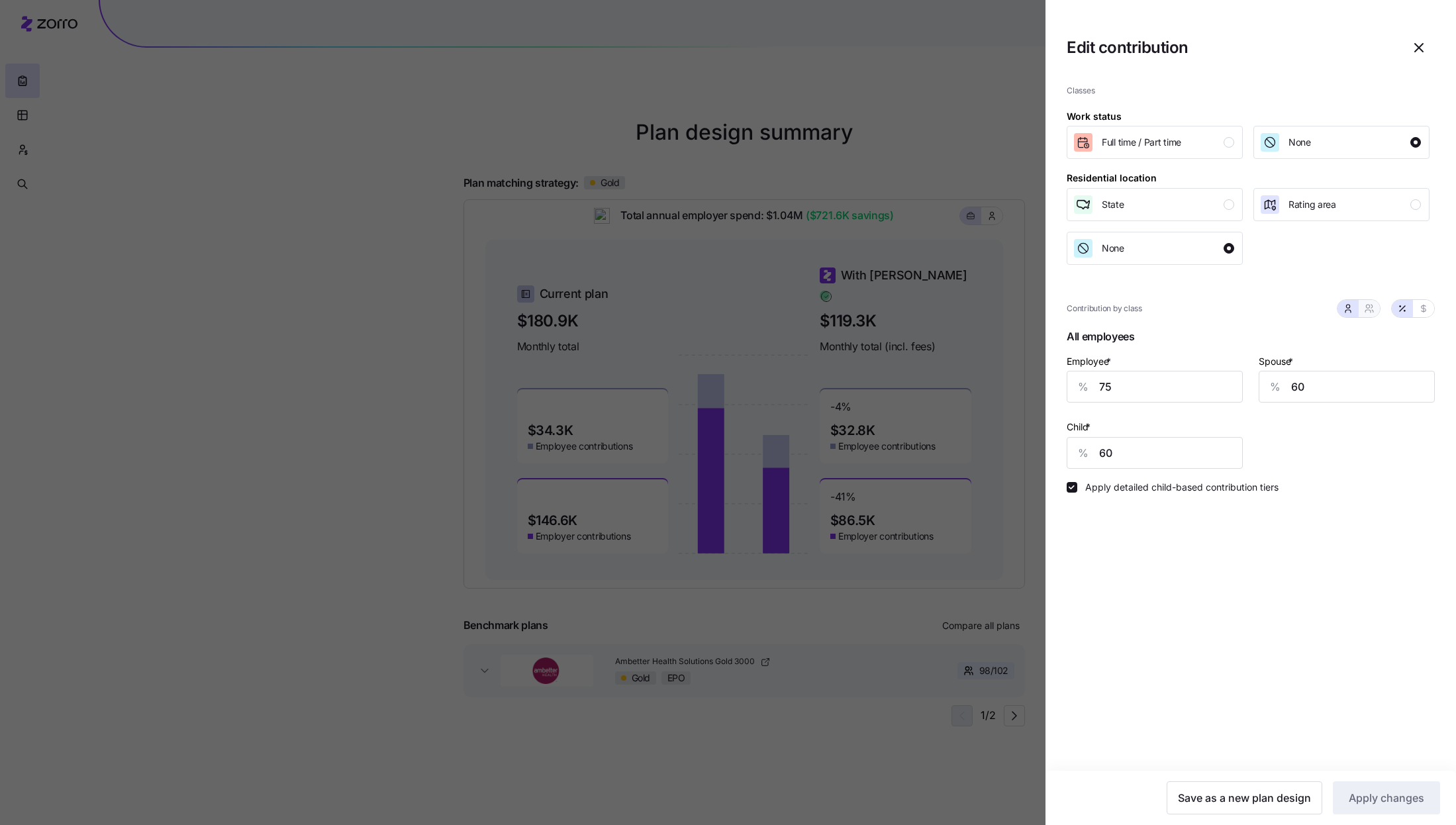
click at [1370, 304] on span "button" at bounding box center [1369, 309] width 10 height 10
type input "68"
type input "69"
click at [1178, 394] on input "75" at bounding box center [1154, 386] width 176 height 32
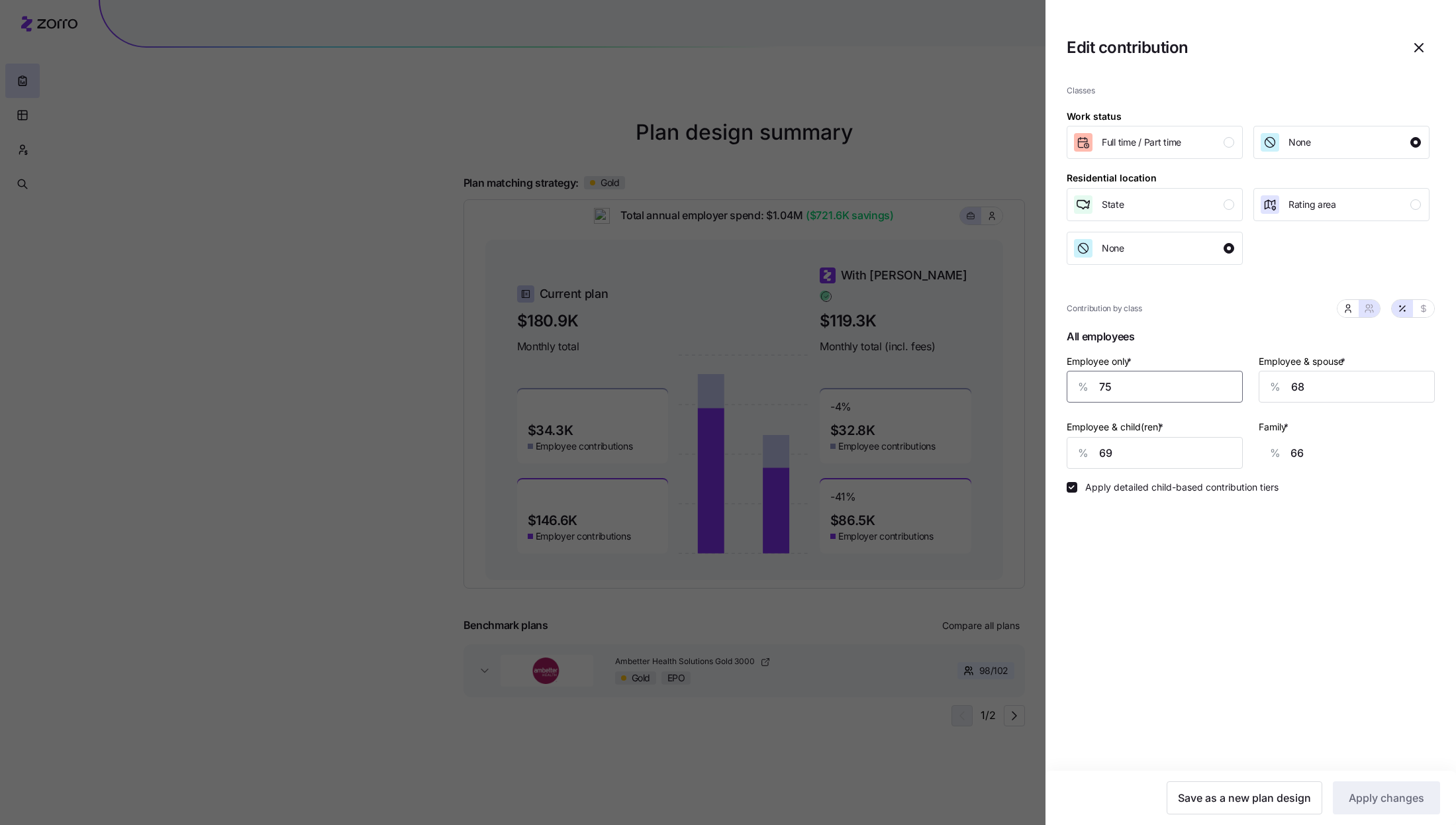
type input "8"
type input "91"
type input "80"
type input "64"
type input "80"
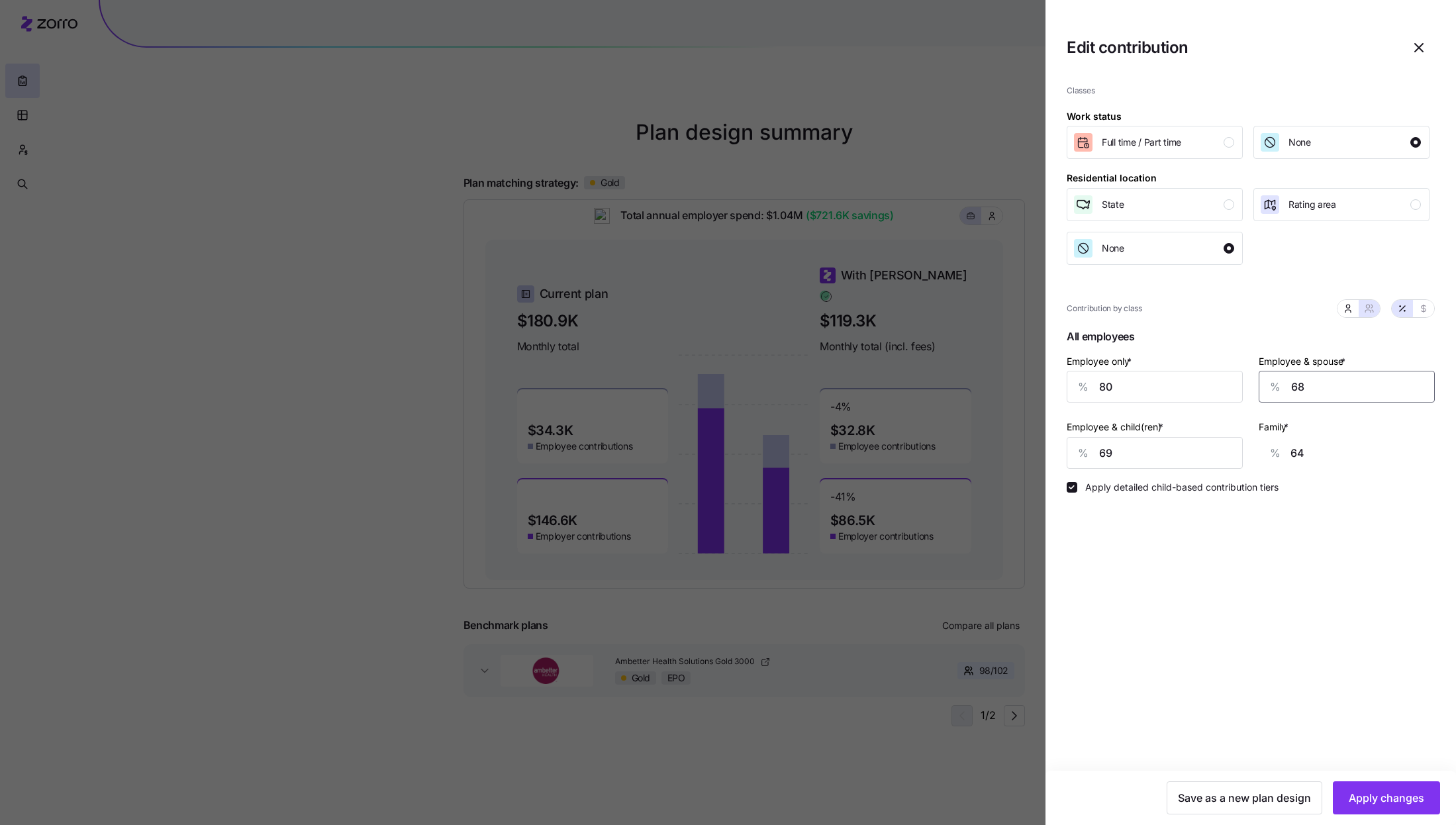
click at [1350, 389] on input "68" at bounding box center [1346, 386] width 176 height 32
type input "0"
type input "13"
type input "0"
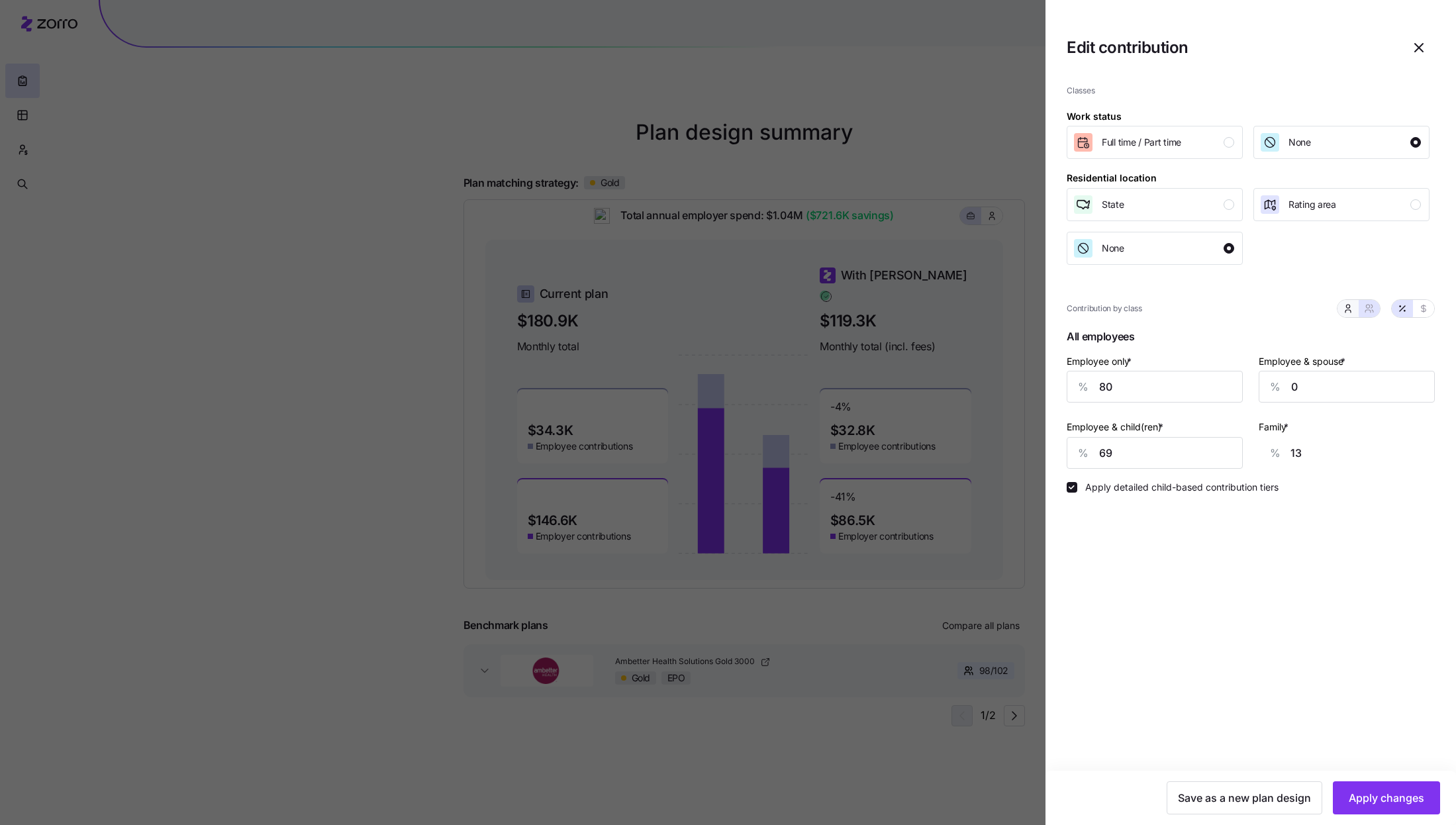
click at [1347, 307] on icon "button" at bounding box center [1347, 306] width 3 height 3
type input "53"
click at [1311, 397] on input "0" at bounding box center [1346, 386] width 176 height 32
type input "70"
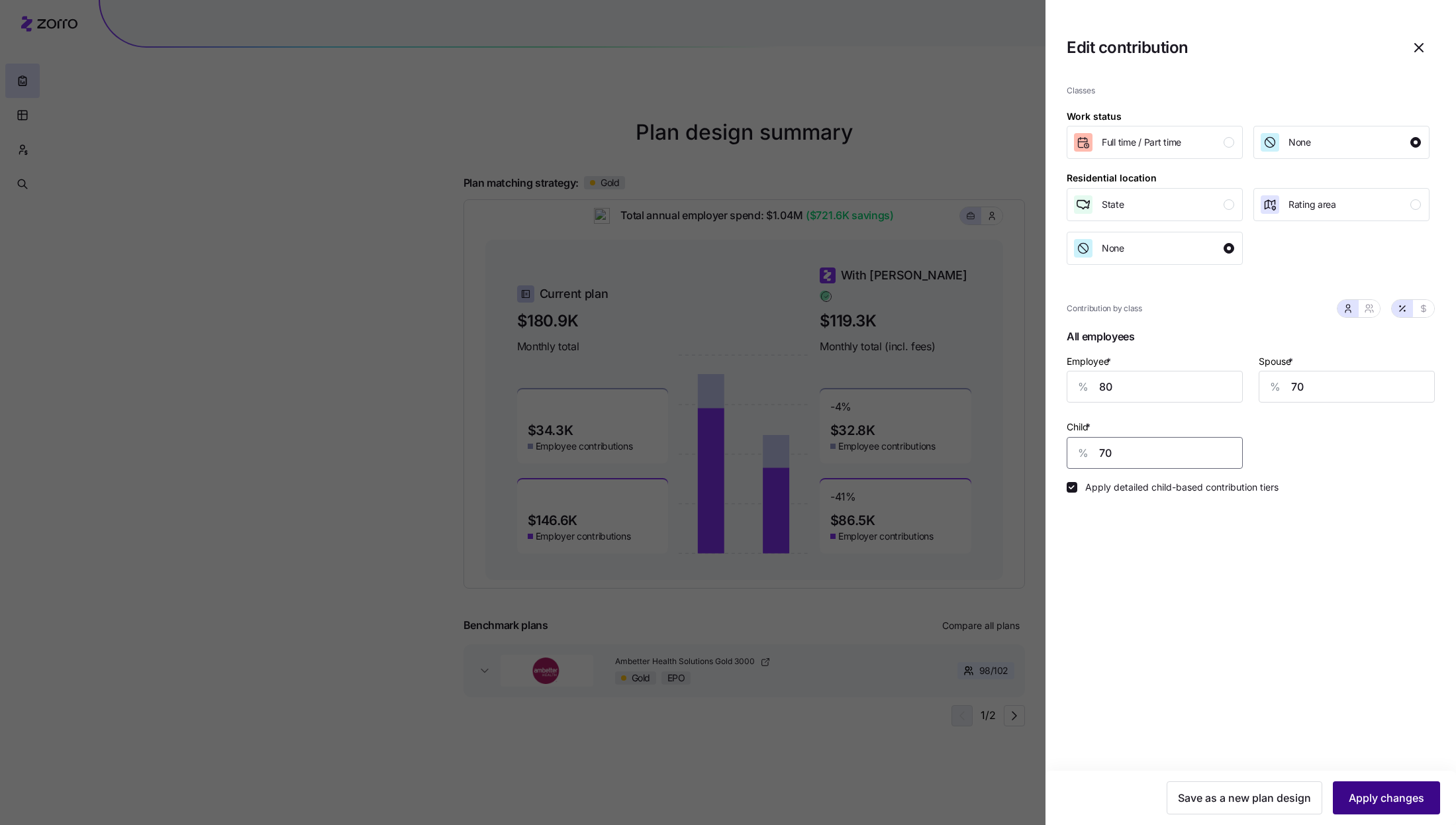
type input "70"
click at [1427, 791] on button "Apply changes" at bounding box center [1386, 798] width 107 height 33
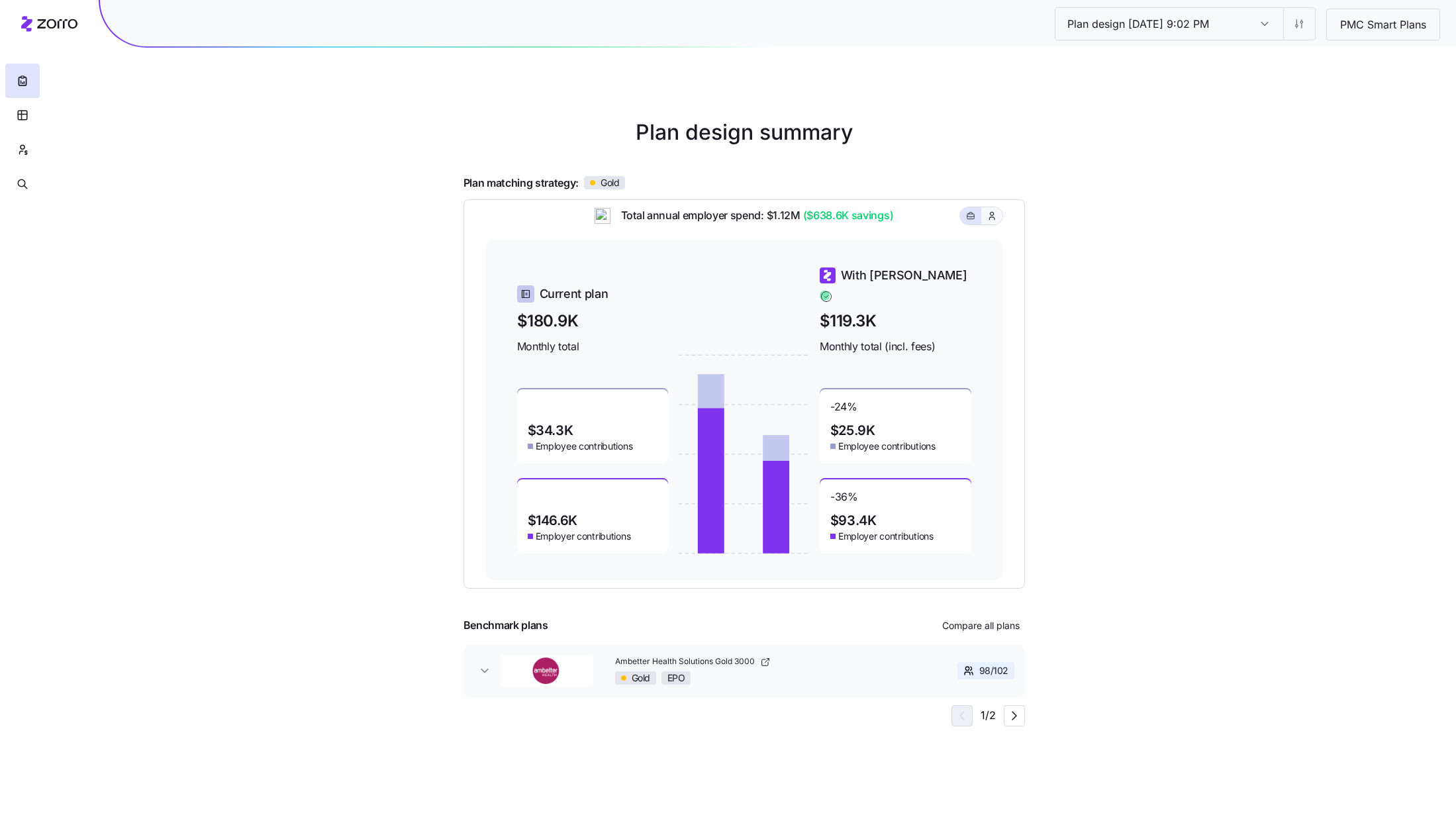
click at [995, 222] on icon "button" at bounding box center [992, 216] width 10 height 13
click at [967, 224] on icon "button" at bounding box center [970, 216] width 10 height 16
click at [996, 222] on icon "button" at bounding box center [992, 216] width 10 height 13
click at [971, 224] on icon "button" at bounding box center [970, 216] width 10 height 16
click at [1303, 27] on html "Plan design 10/15/2025 9:02 PM Plan design 10/15/2025 9:02 PM PMC Smart Plans P…" at bounding box center [728, 412] width 1456 height 825
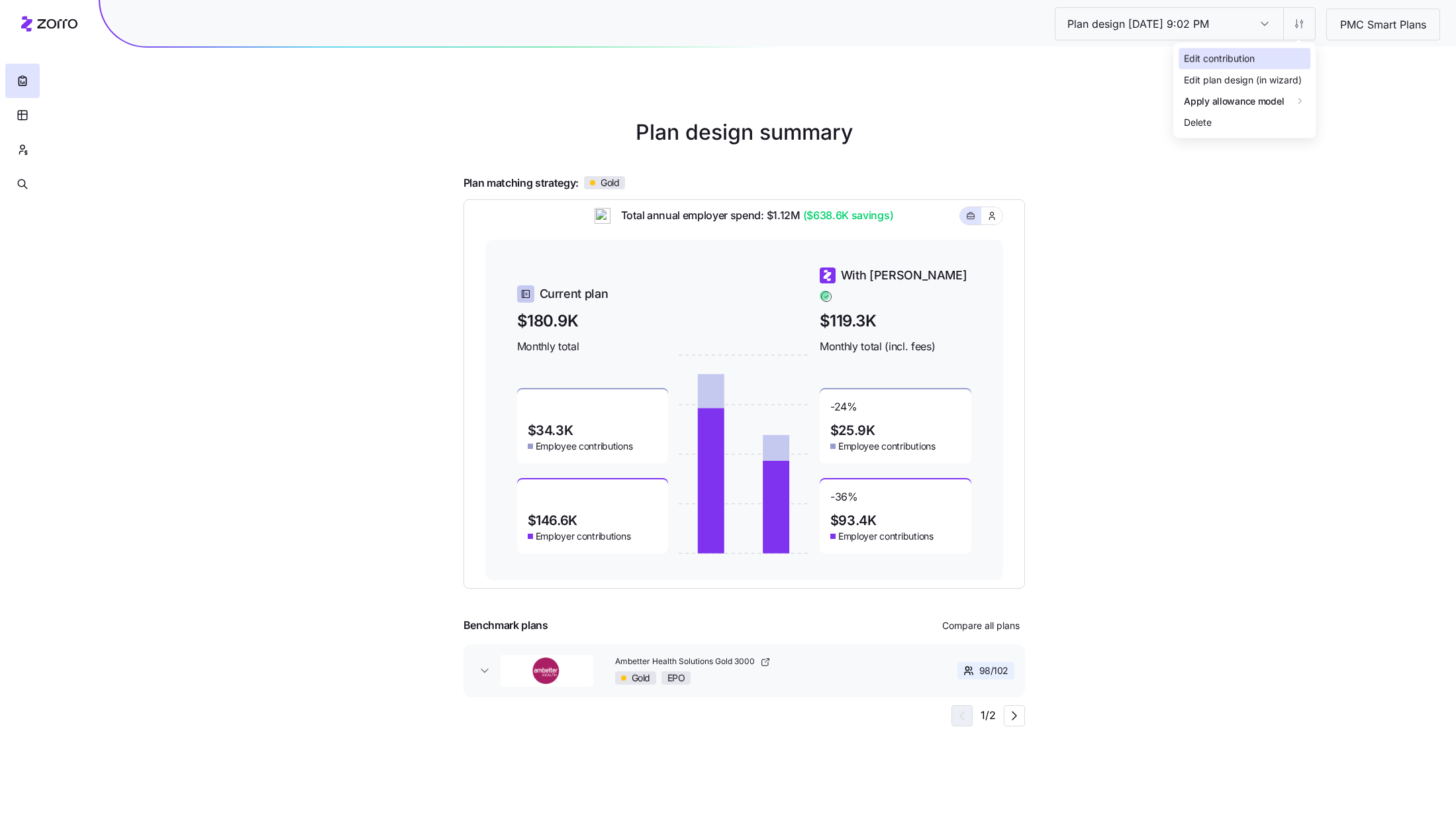
click at [1280, 62] on div "Edit contribution" at bounding box center [1244, 58] width 131 height 21
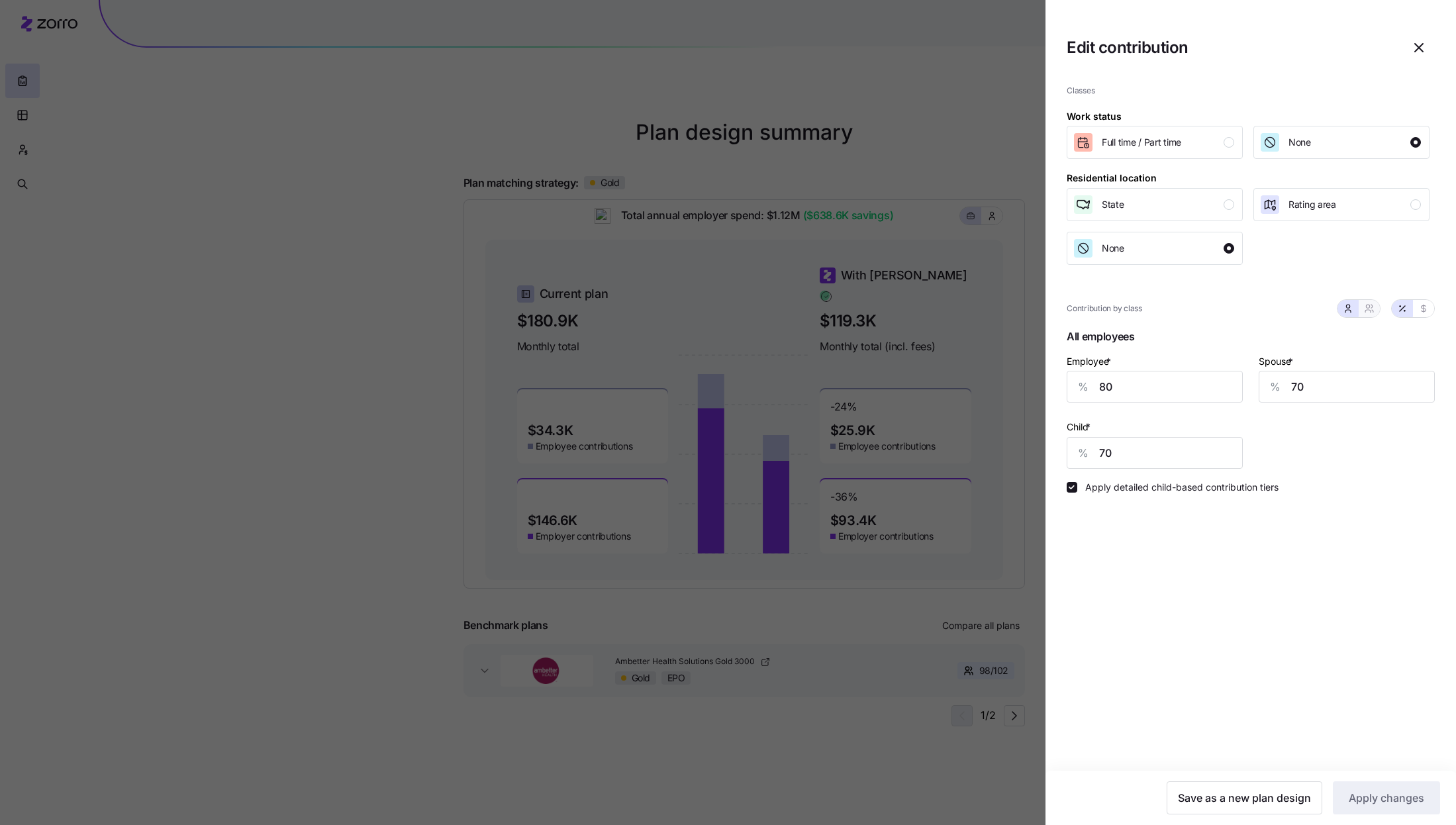
click at [1370, 312] on icon "button" at bounding box center [1367, 312] width 5 height 3
type input "75"
type input "76"
click at [1341, 392] on input "75" at bounding box center [1346, 386] width 176 height 32
type input "7"
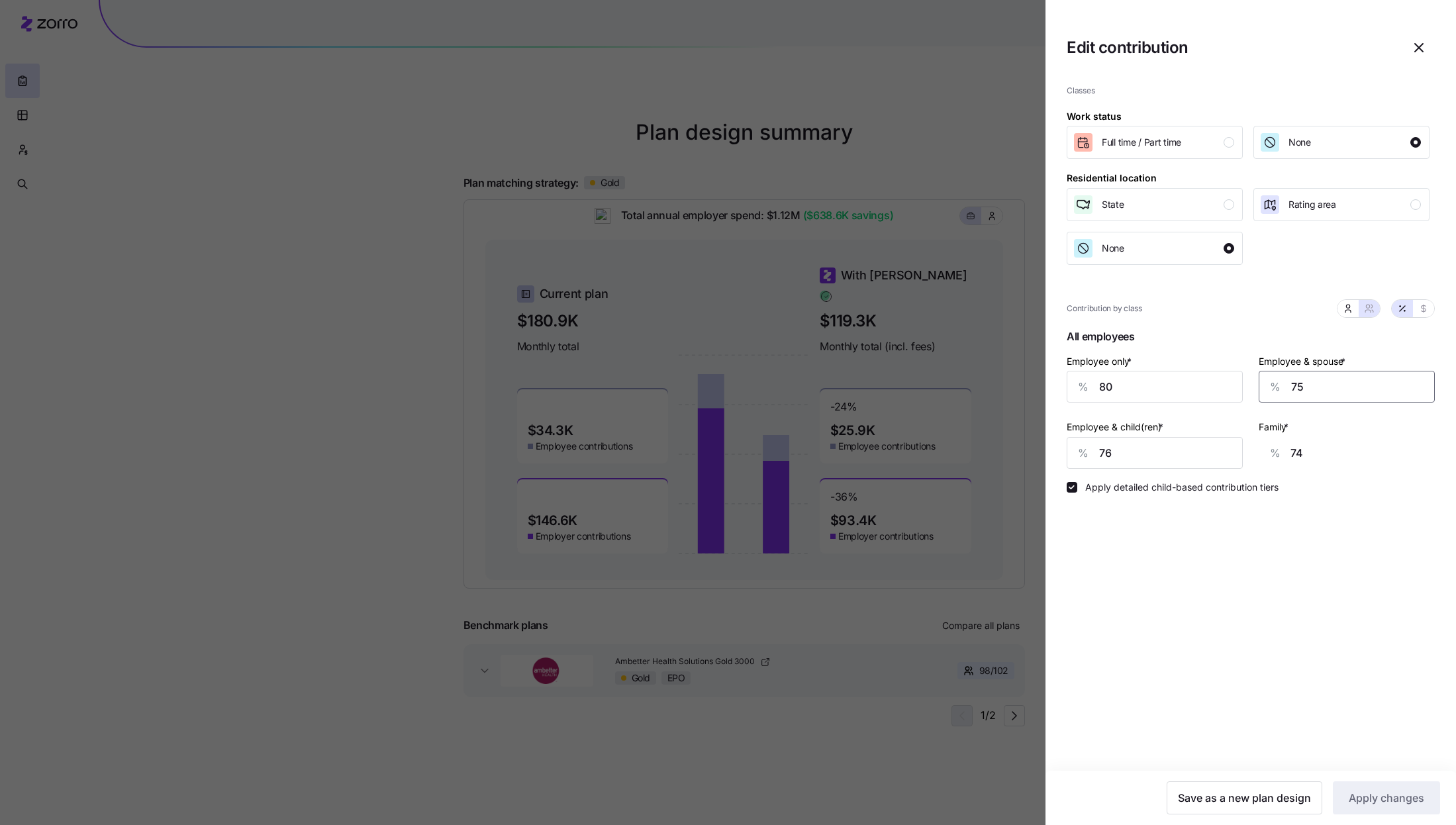
type input "23"
type input "70"
click at [1167, 458] on input "76" at bounding box center [1154, 453] width 176 height 32
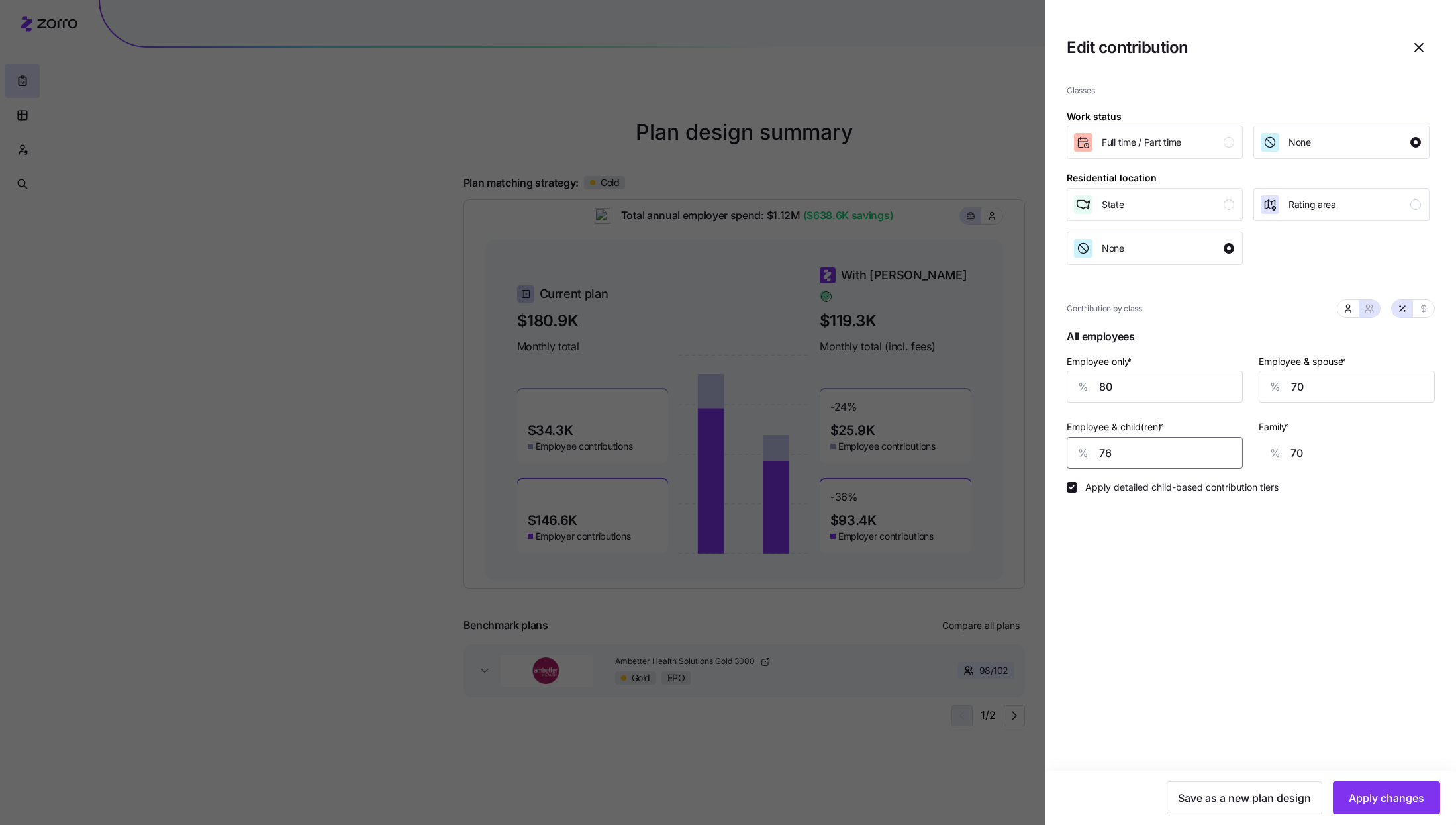
type input "7"
type input "27"
type input "70"
type input "66"
type input "7"
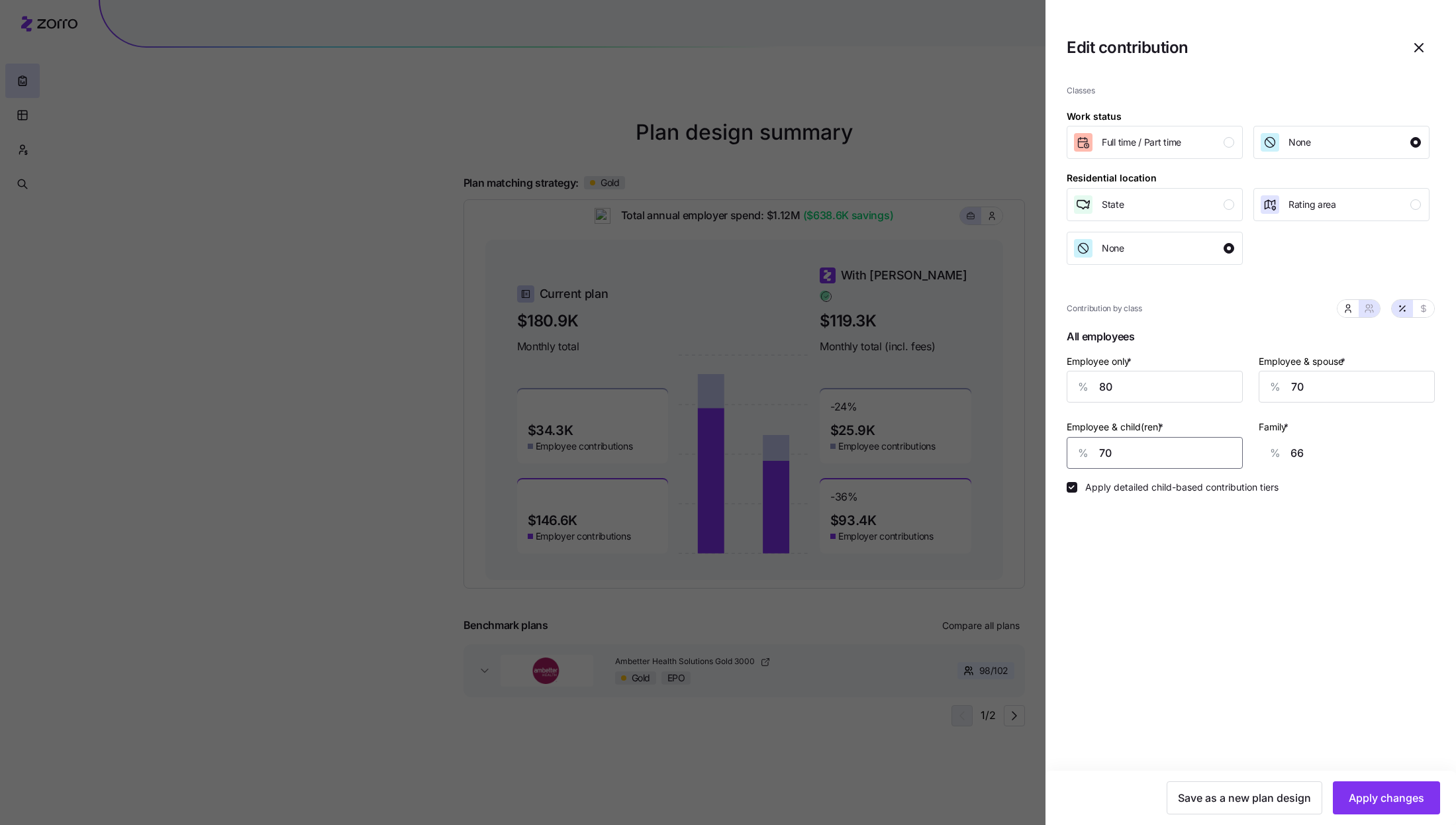
type input "27"
type input "72"
type input "68"
type input "72"
click at [1390, 790] on button "Apply changes" at bounding box center [1386, 798] width 107 height 33
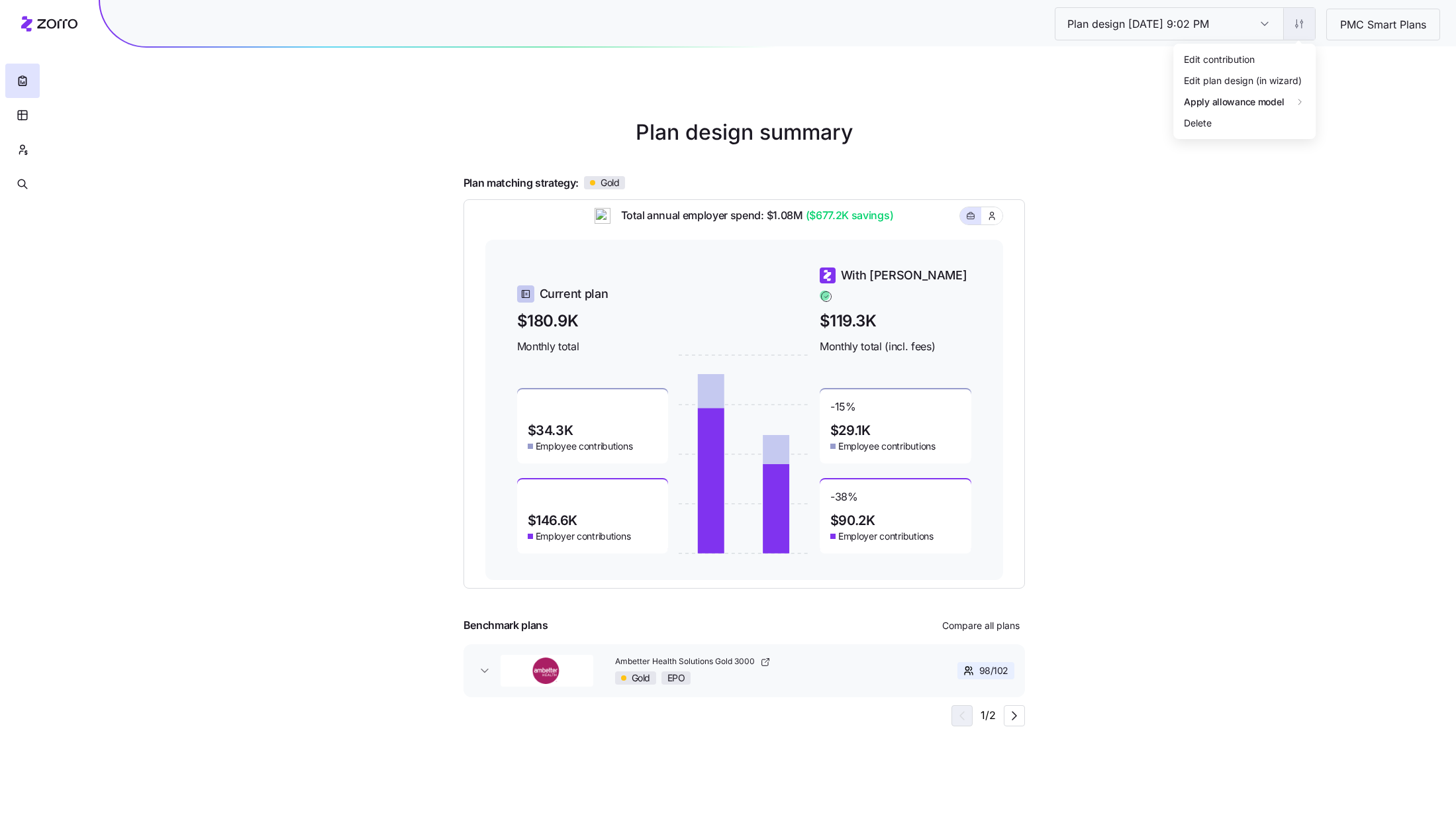
click at [1306, 35] on html "Plan design 10/15/2025 9:02 PM Plan design 10/15/2025 9:02 PM PMC Smart Plans P…" at bounding box center [728, 412] width 1456 height 825
click at [1249, 58] on div "Edit contribution" at bounding box center [1219, 59] width 71 height 15
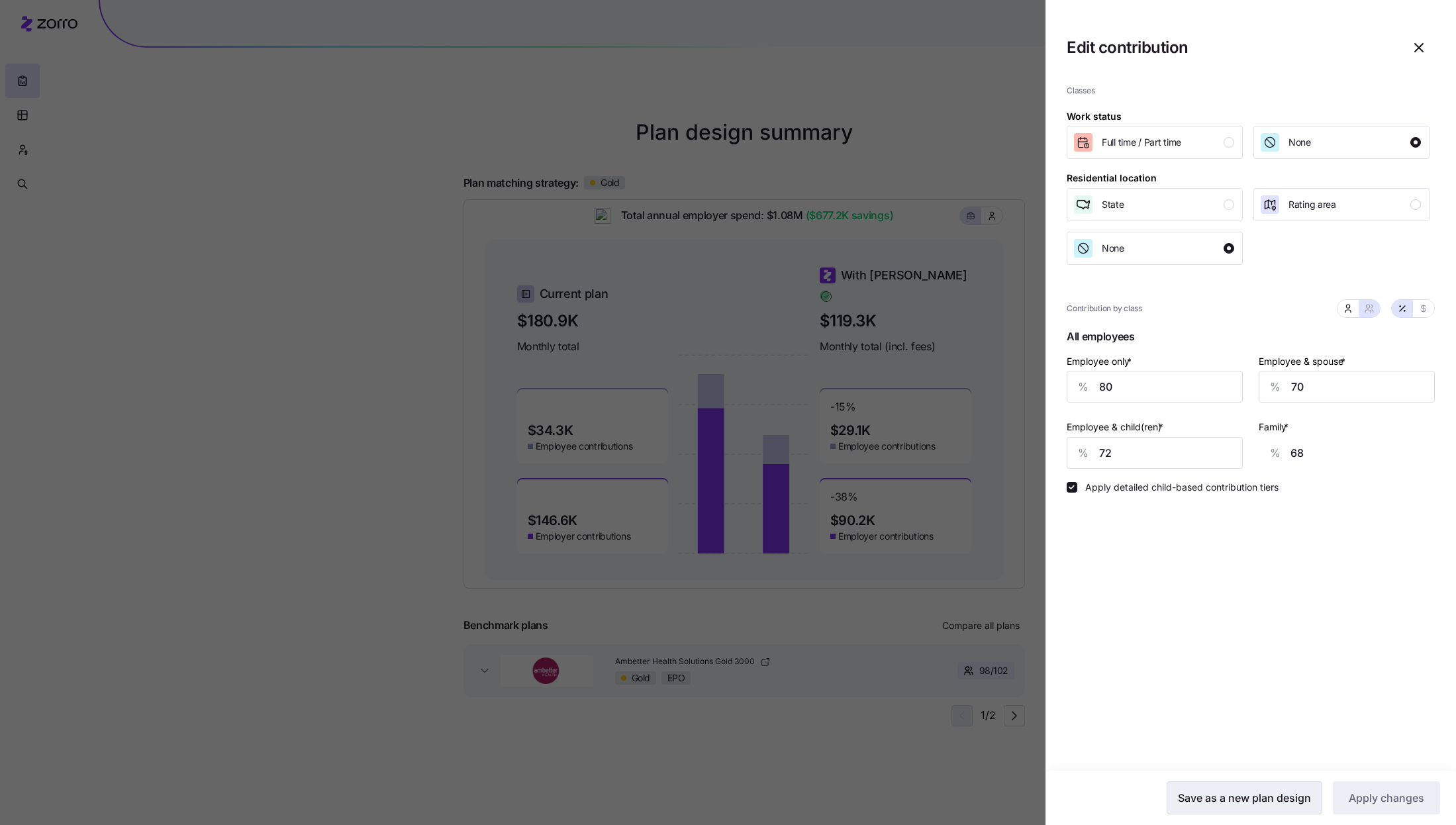
click at [1219, 795] on span "Save as a new plan design" at bounding box center [1244, 798] width 133 height 16
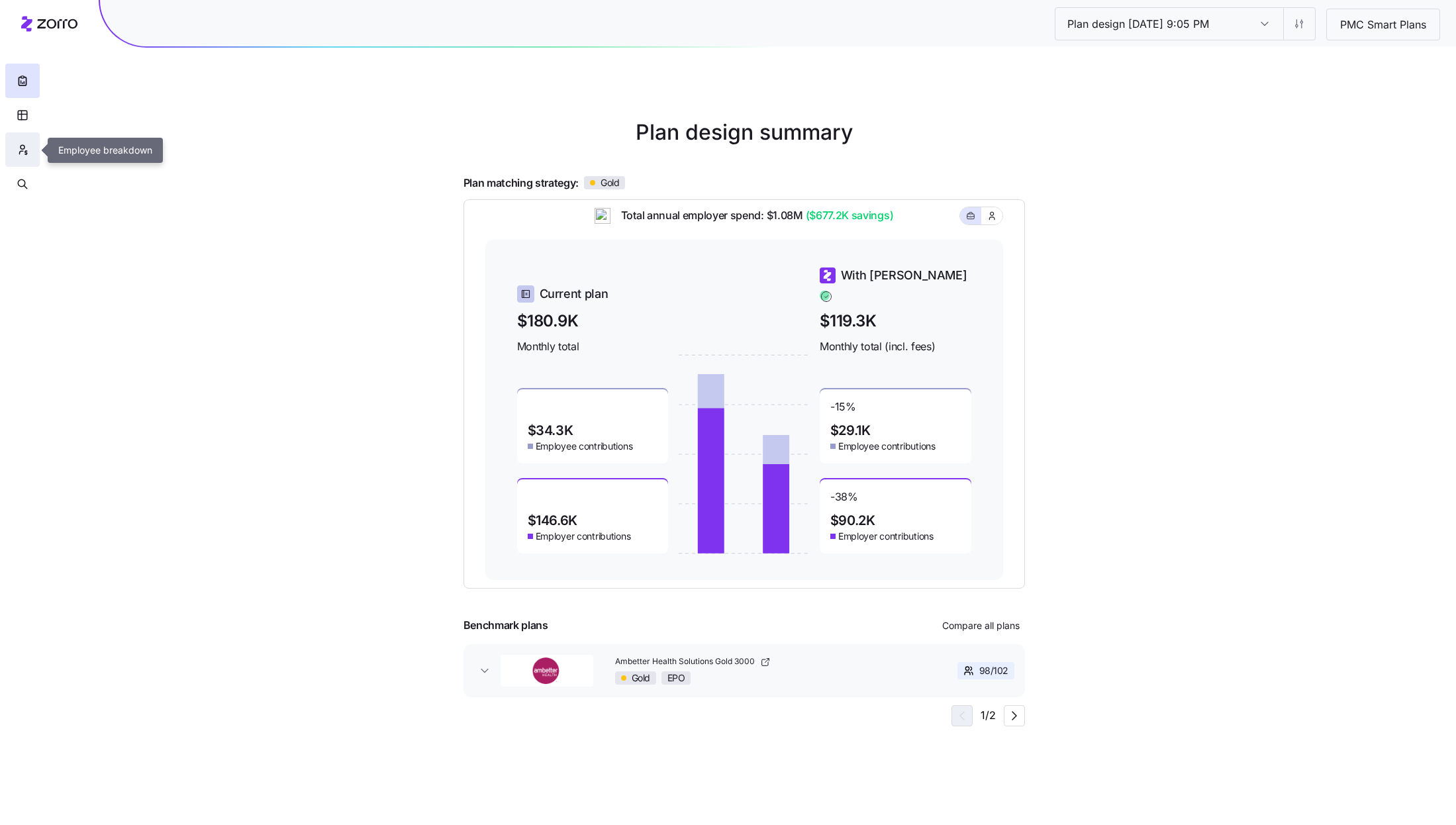
click at [30, 155] on button "button" at bounding box center [22, 149] width 35 height 35
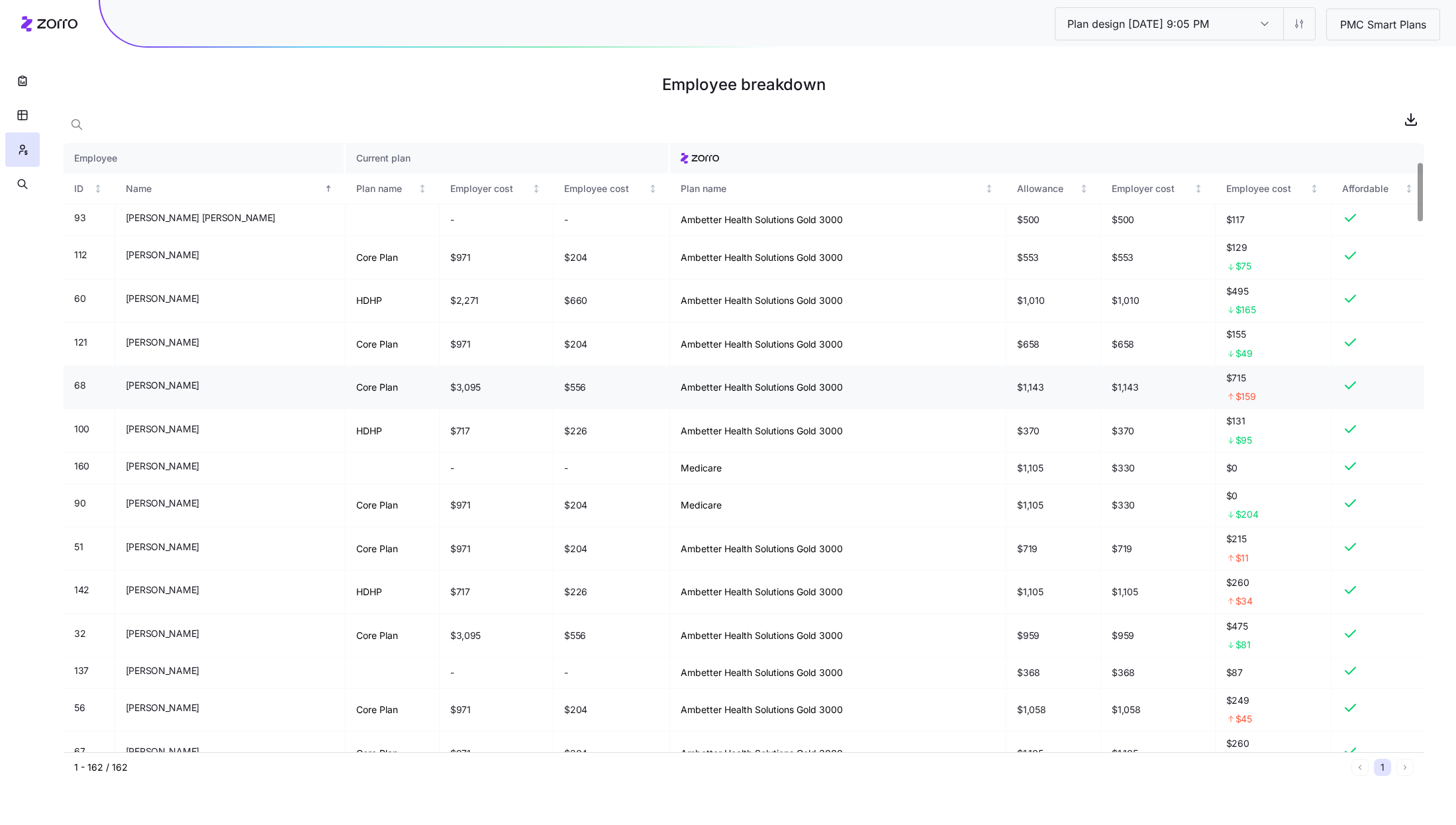
scroll to position [352, 0]
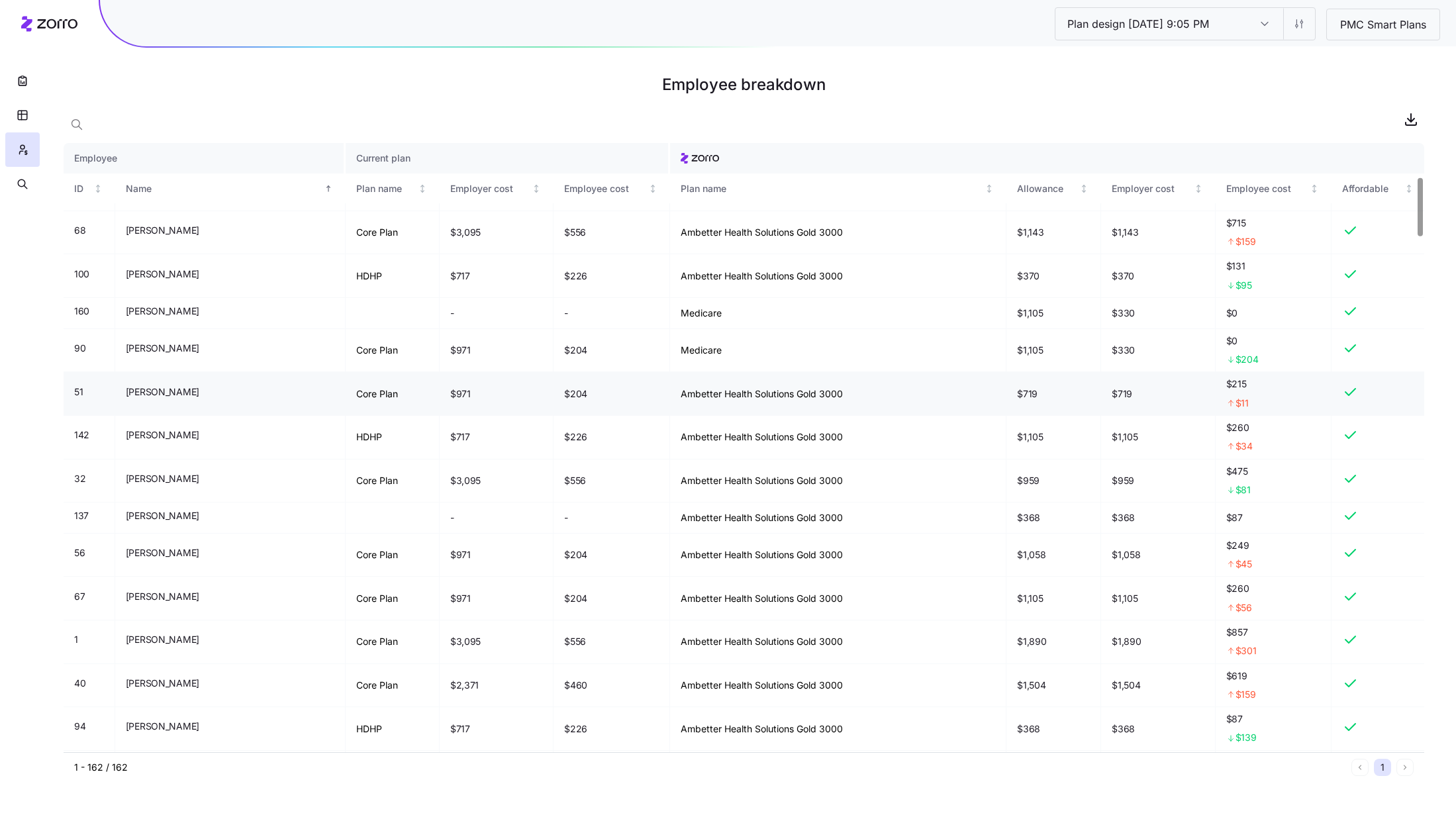
click at [1244, 395] on div "$215 $11" at bounding box center [1274, 394] width 95 height 32
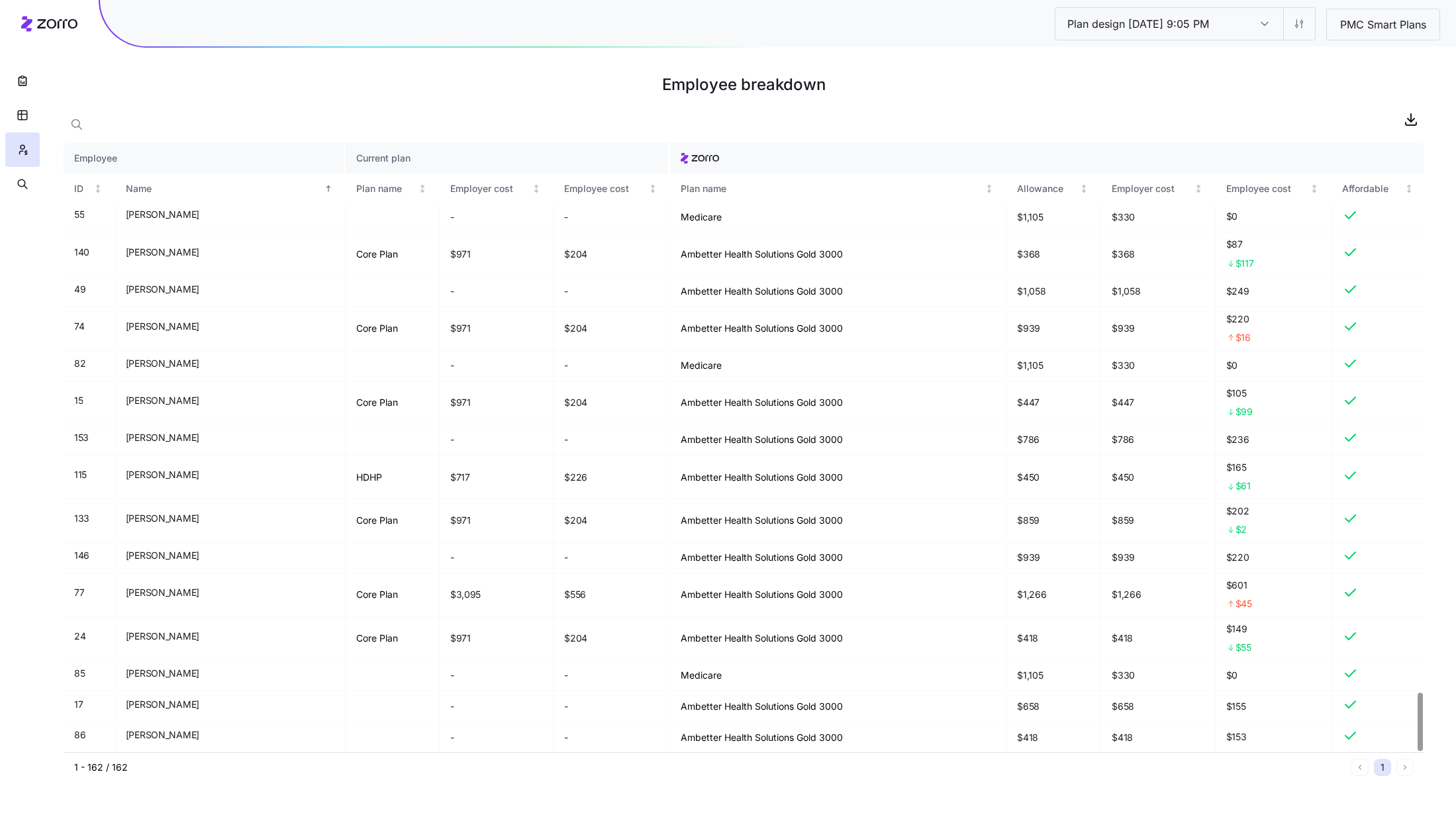
scroll to position [5748, 0]
click at [1410, 129] on span "button" at bounding box center [1411, 119] width 25 height 25
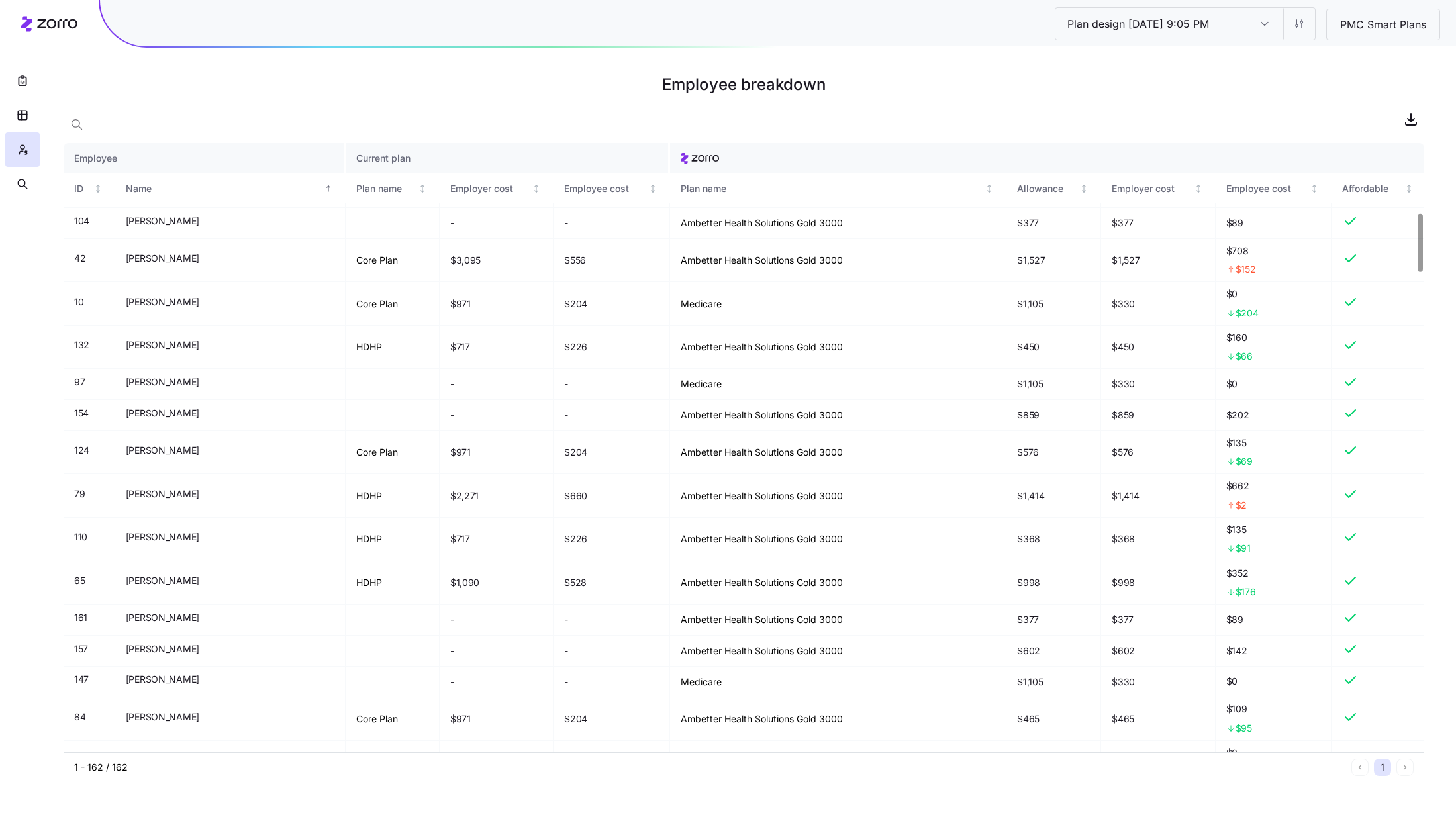
scroll to position [0, 0]
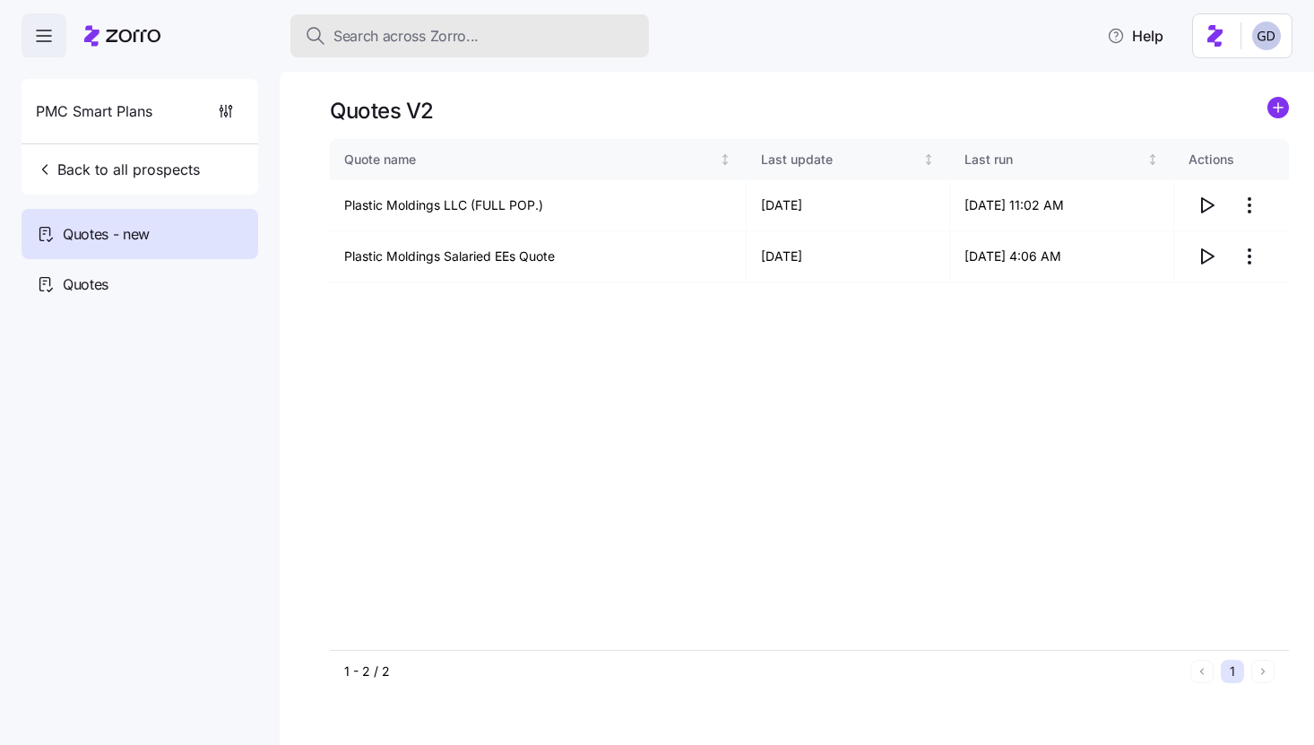
click at [516, 45] on div "Search across Zorro..." at bounding box center [470, 36] width 330 height 22
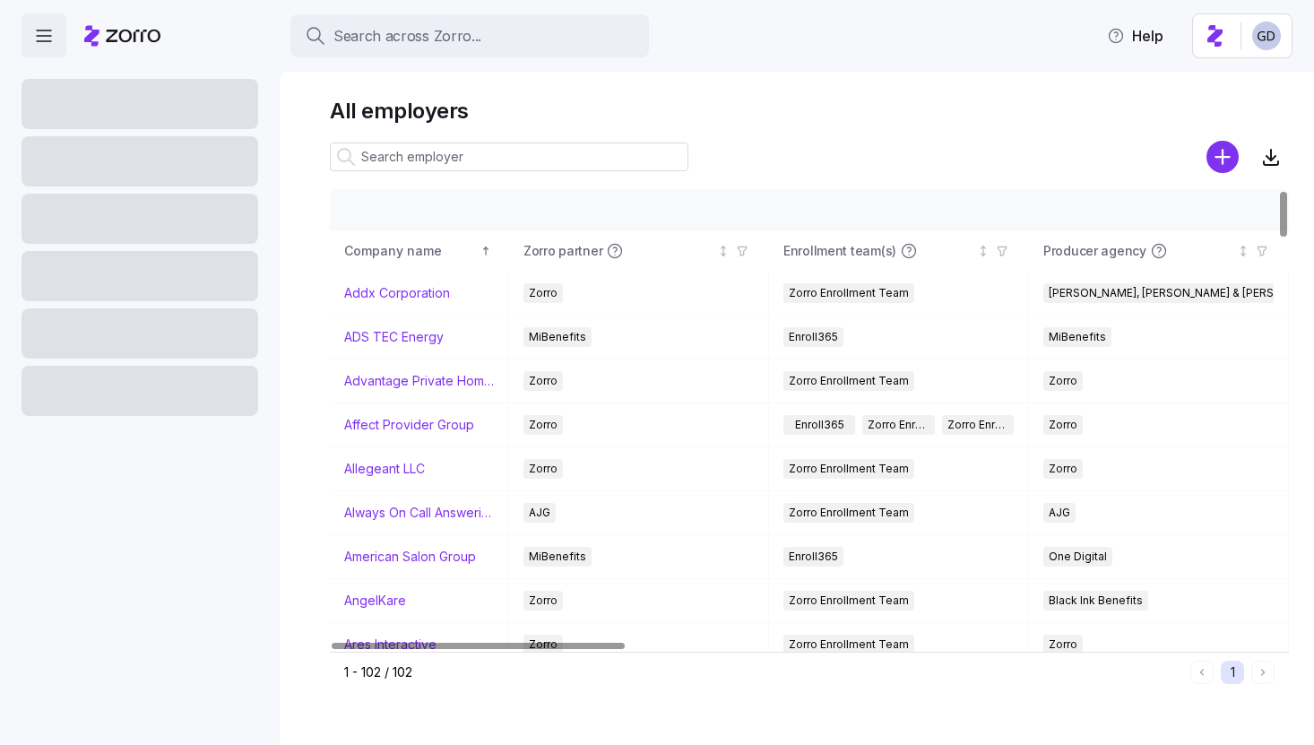
click at [478, 163] on input at bounding box center [509, 157] width 359 height 29
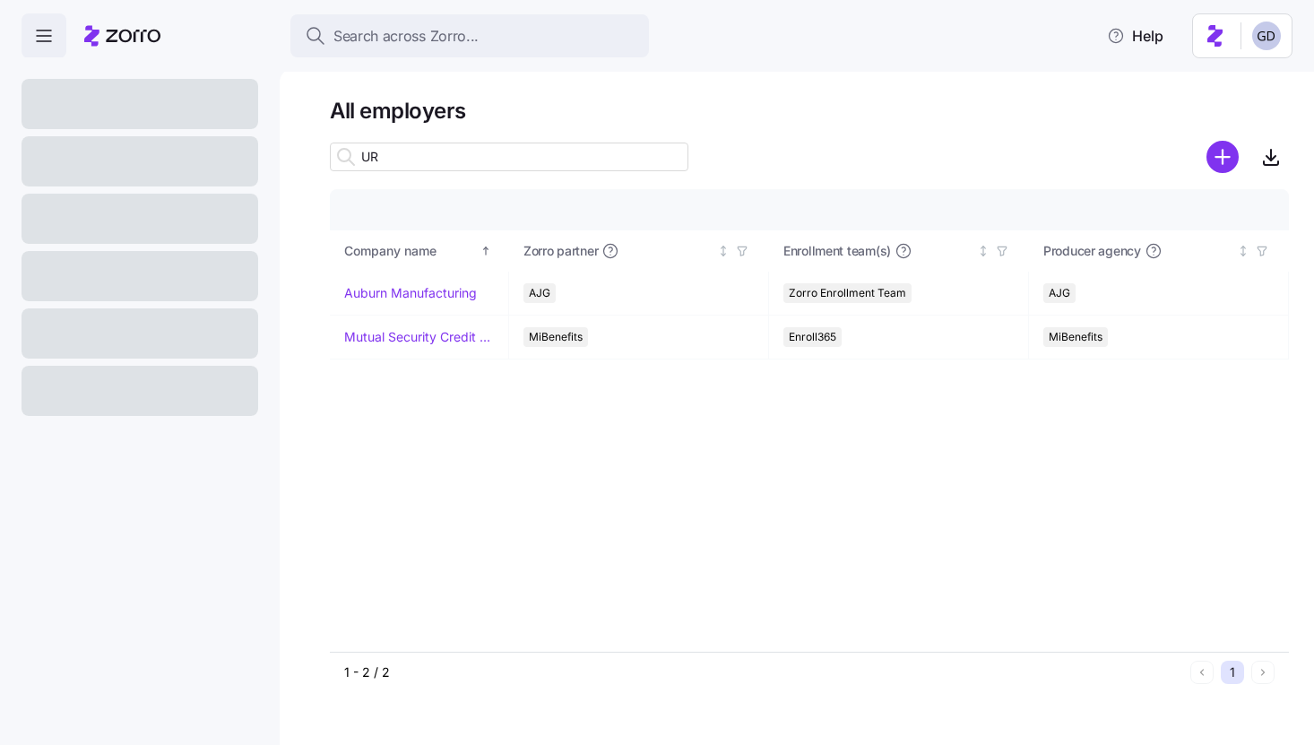
type input "U"
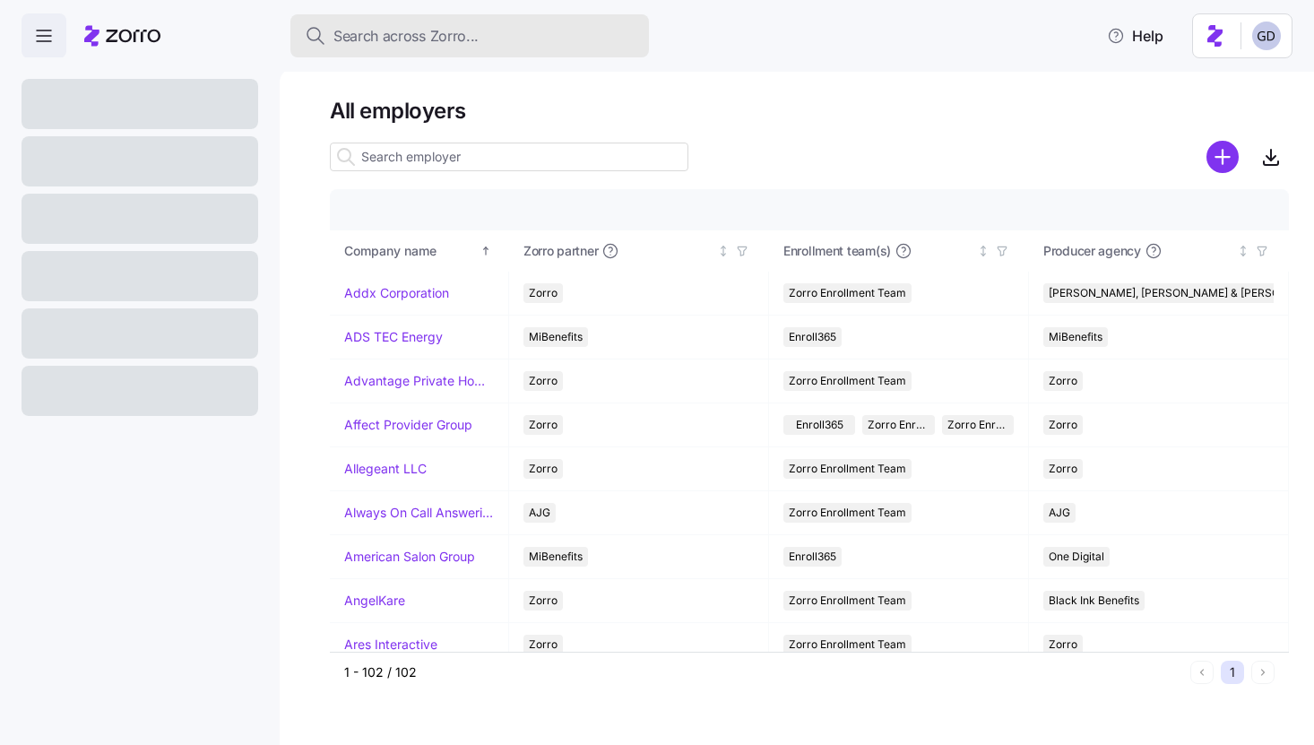
click at [399, 39] on span "Search across Zorro..." at bounding box center [406, 36] width 145 height 22
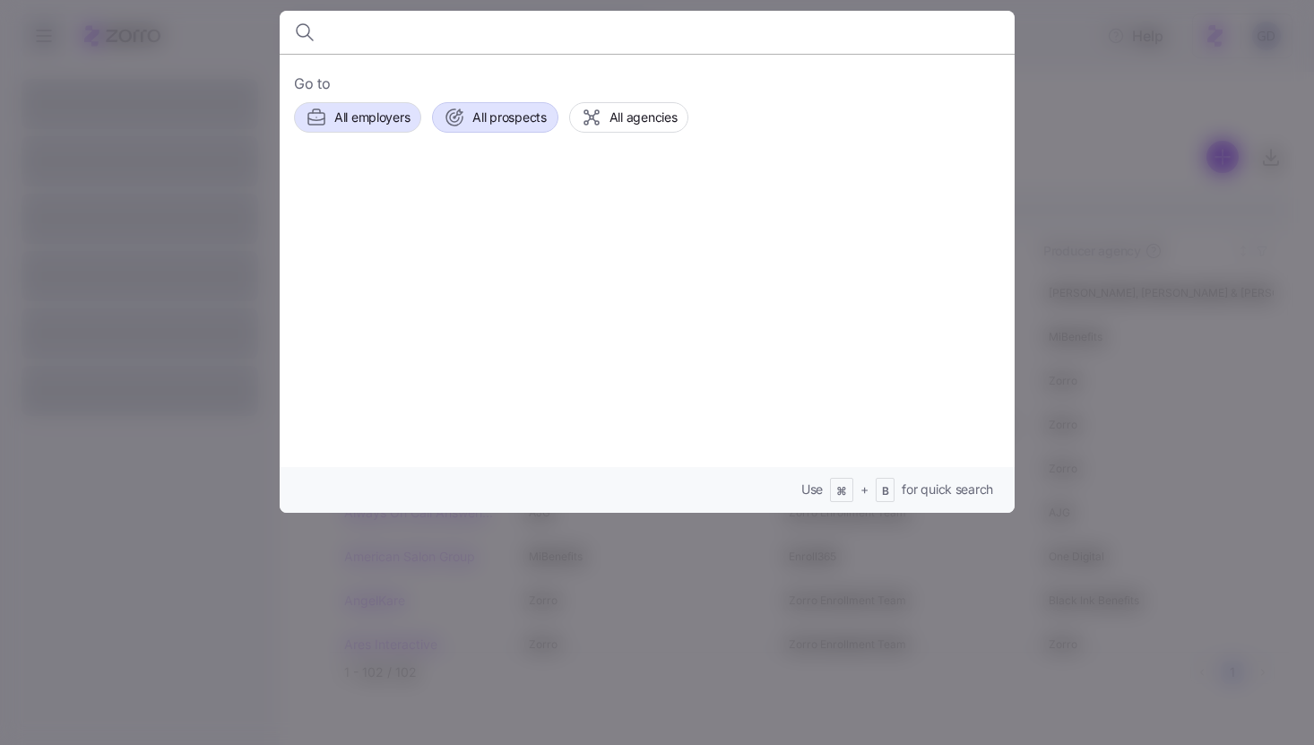
click at [497, 124] on span "All prospects" at bounding box center [510, 117] width 74 height 18
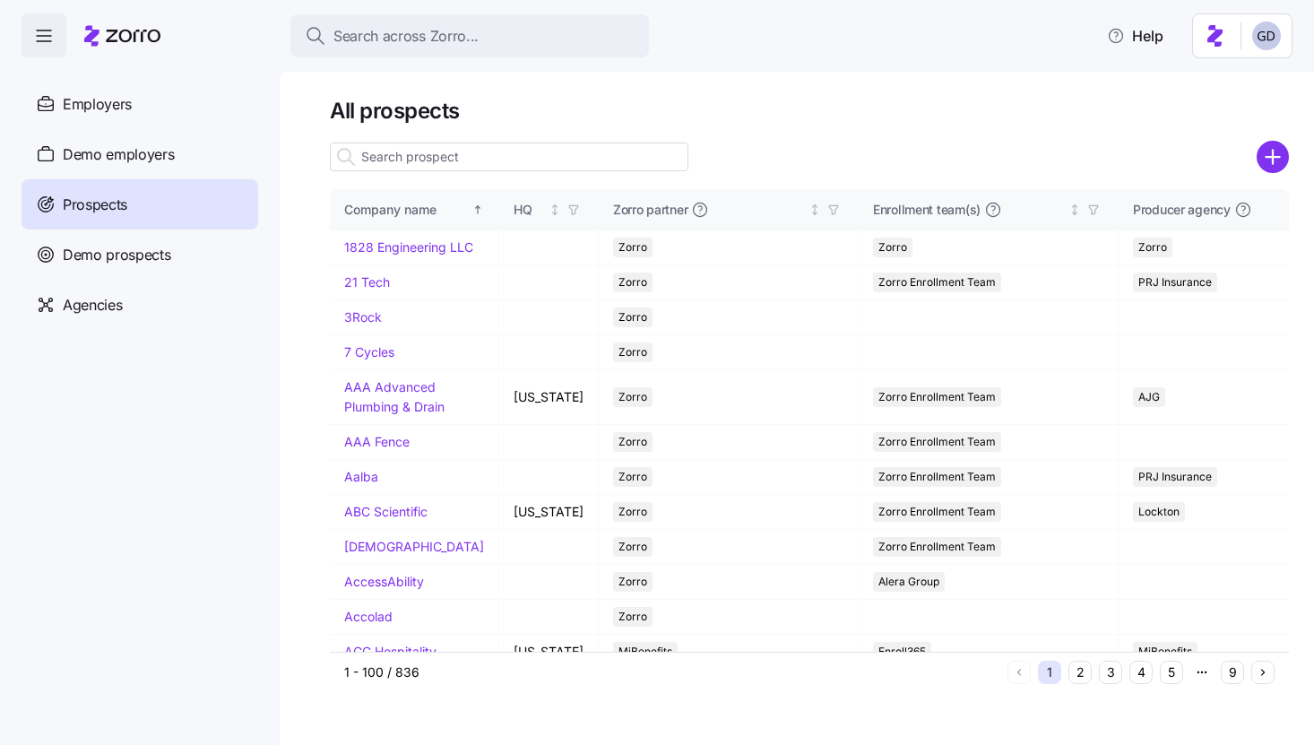
click at [439, 157] on input at bounding box center [509, 157] width 359 height 29
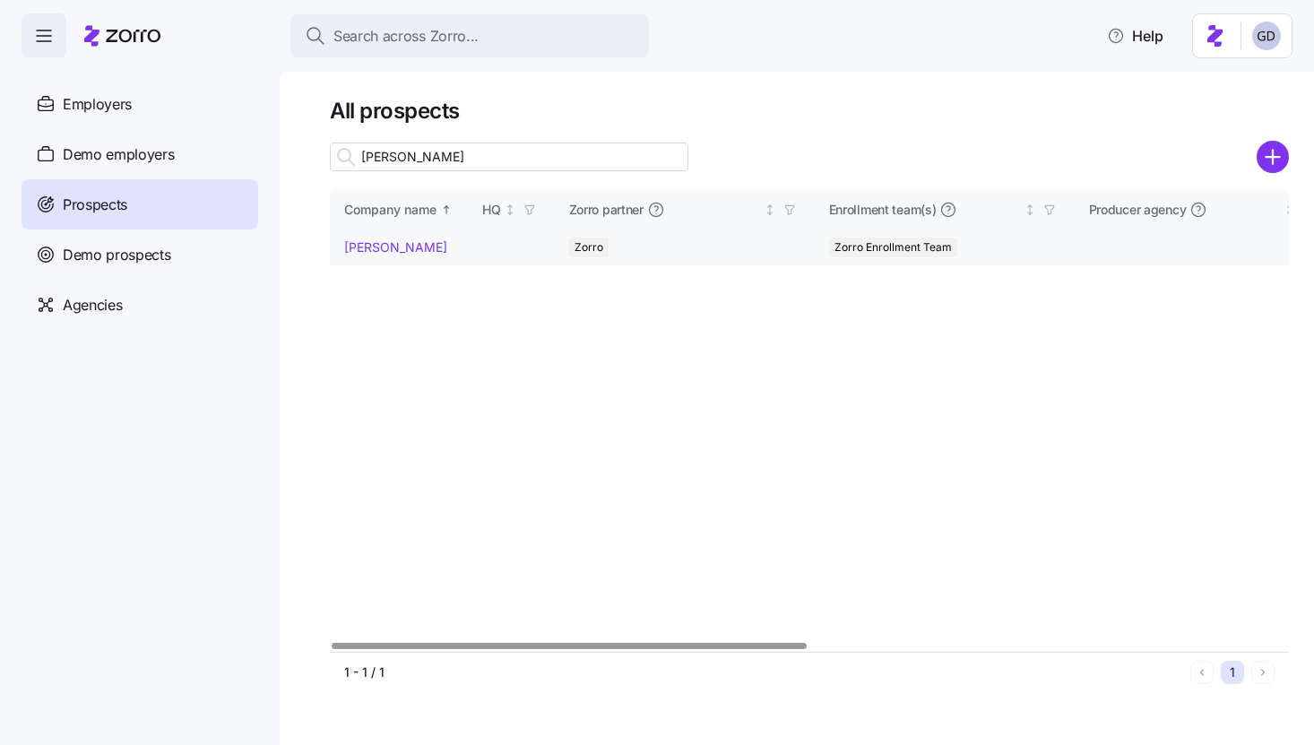
type input "[PERSON_NAME]"
click at [352, 241] on link "[PERSON_NAME]" at bounding box center [395, 246] width 103 height 15
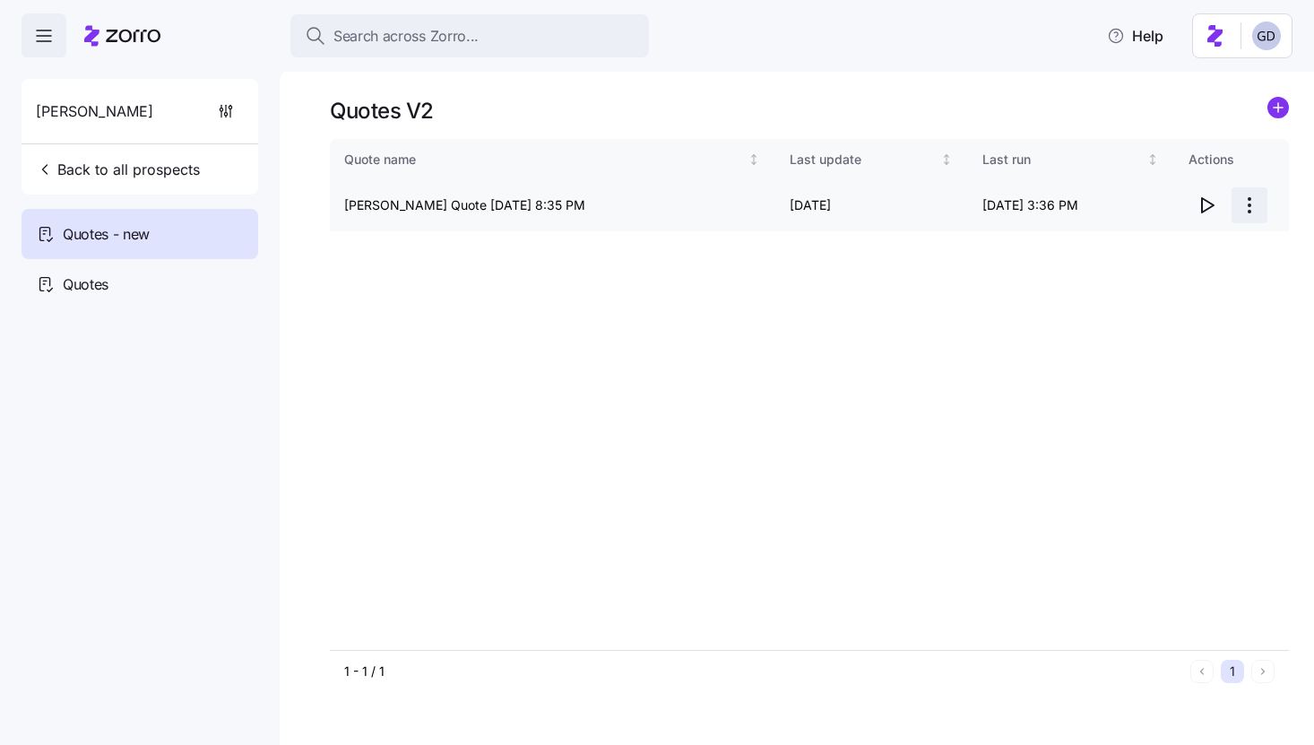
click at [1242, 202] on html "Search across Zorro... Help [PERSON_NAME] Back to all prospects Quotes - new Qu…" at bounding box center [657, 367] width 1314 height 734
click at [1145, 247] on div "Edit quote" at bounding box center [1133, 249] width 60 height 20
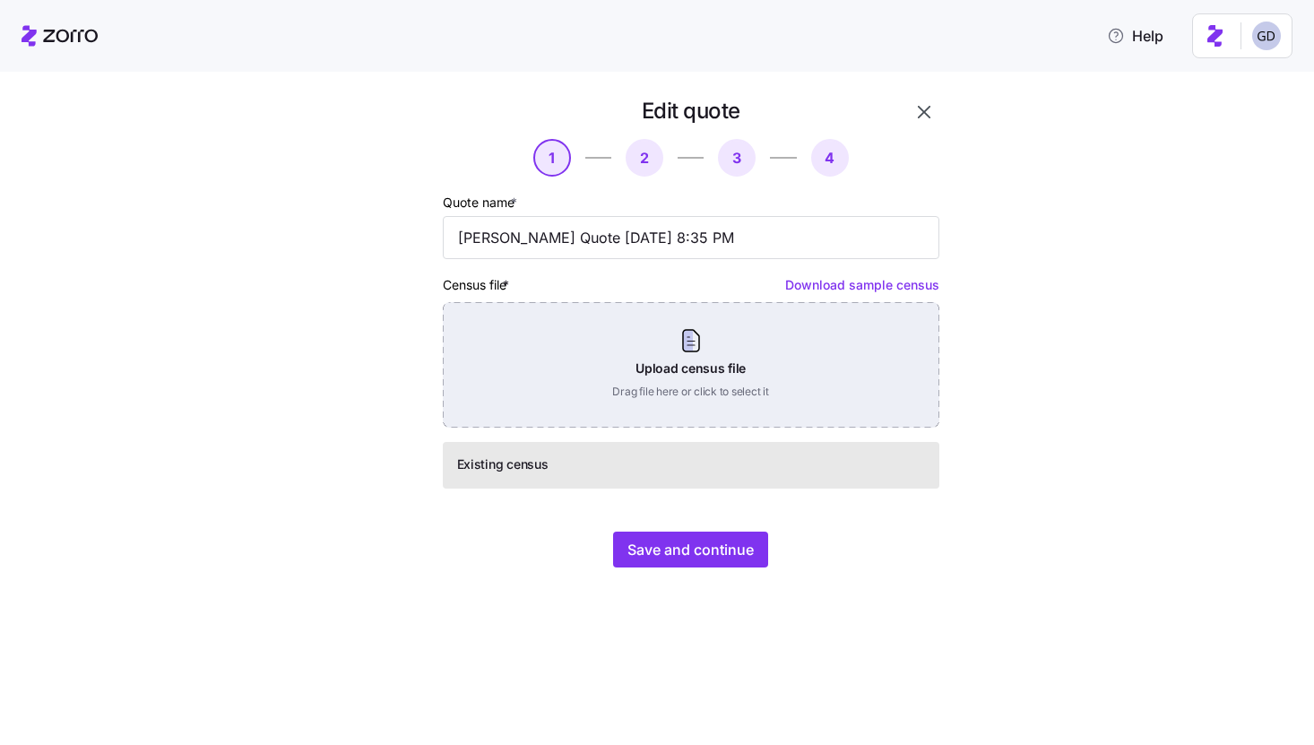
click at [768, 351] on div "Upload census file Drag file here or click to select it" at bounding box center [691, 365] width 497 height 126
click at [726, 381] on div "Upload census file Drag file here or click to select it" at bounding box center [691, 365] width 497 height 126
click at [634, 414] on div "Upload census file Drag file here or click to select it" at bounding box center [691, 365] width 497 height 126
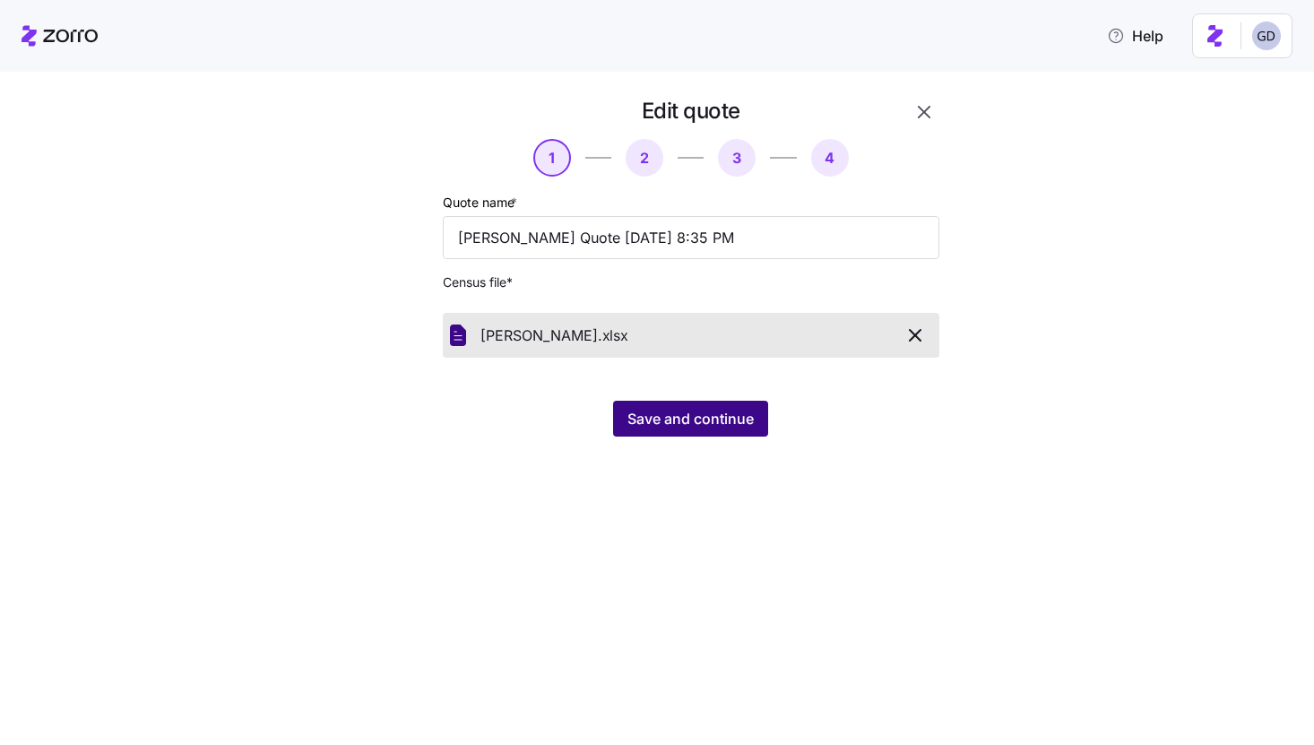
click at [678, 421] on span "Save and continue" at bounding box center [691, 419] width 126 height 22
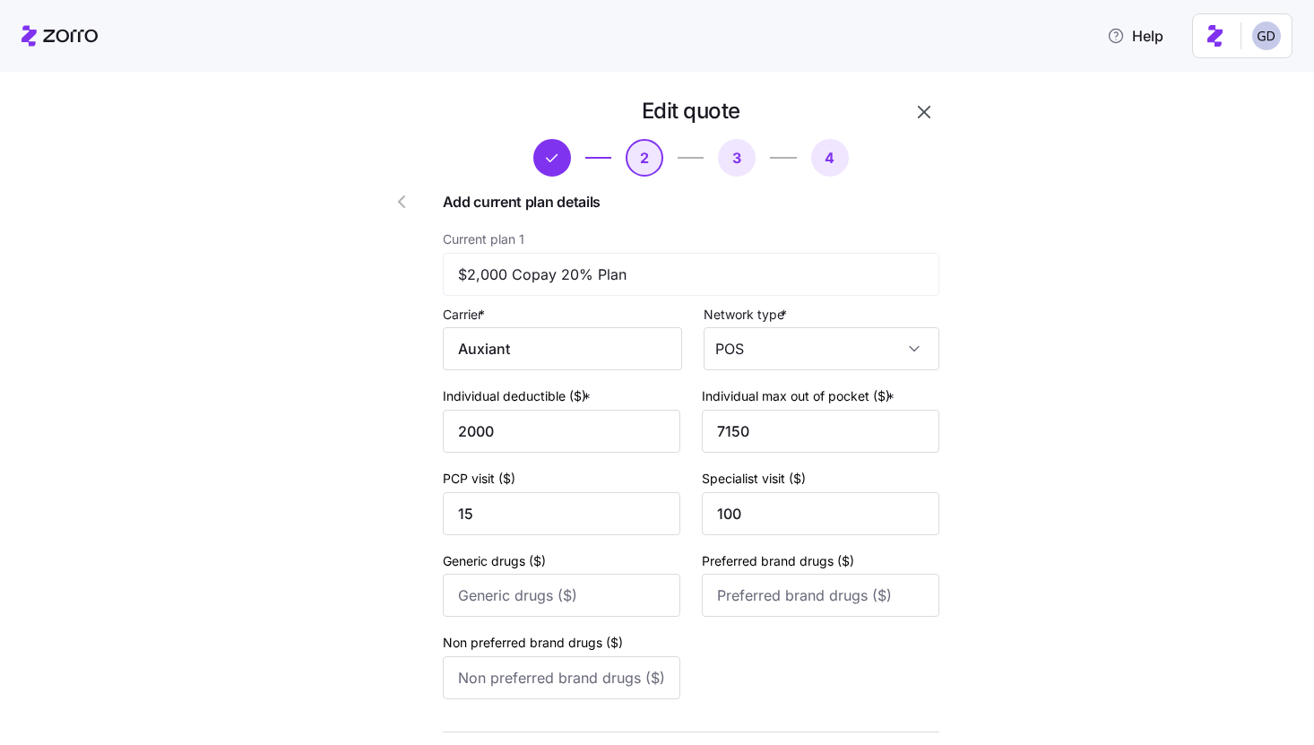
scroll to position [655, 0]
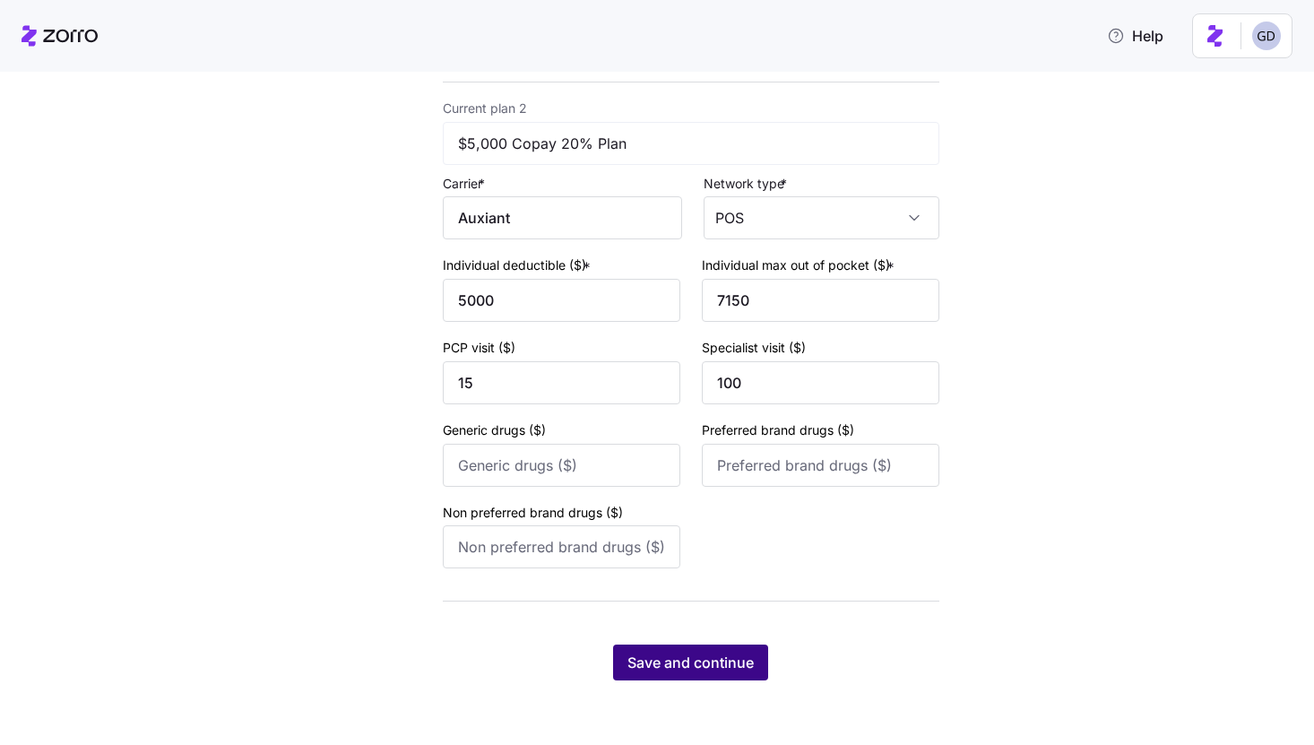
click at [675, 656] on span "Save and continue" at bounding box center [691, 663] width 126 height 22
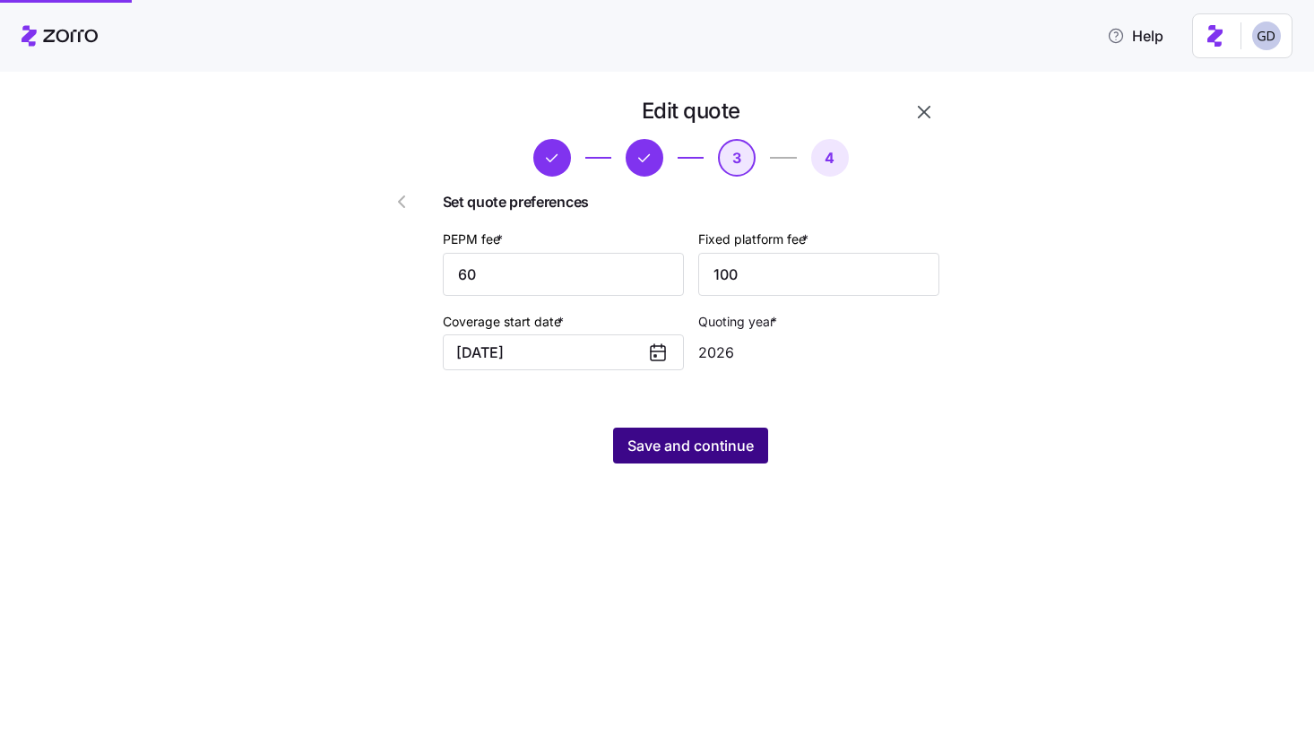
scroll to position [0, 0]
click at [686, 443] on span "Save and continue" at bounding box center [691, 446] width 126 height 22
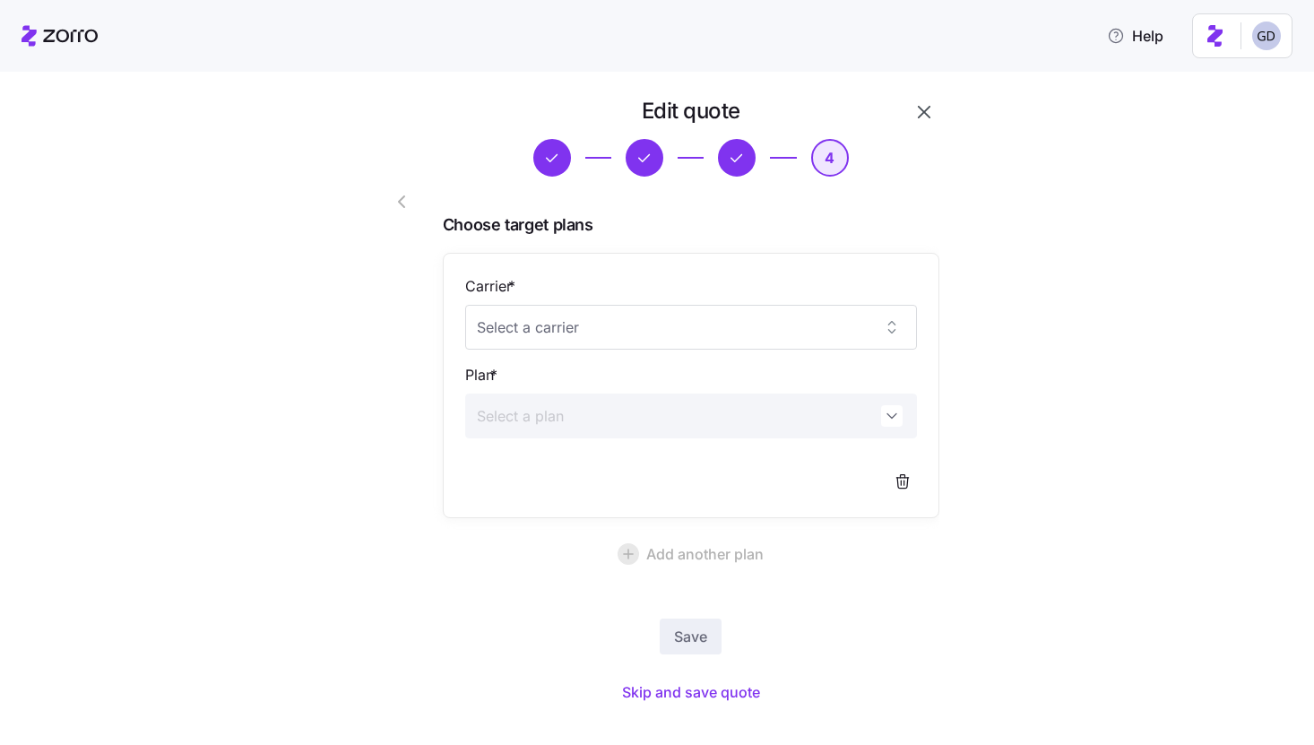
scroll to position [27, 0]
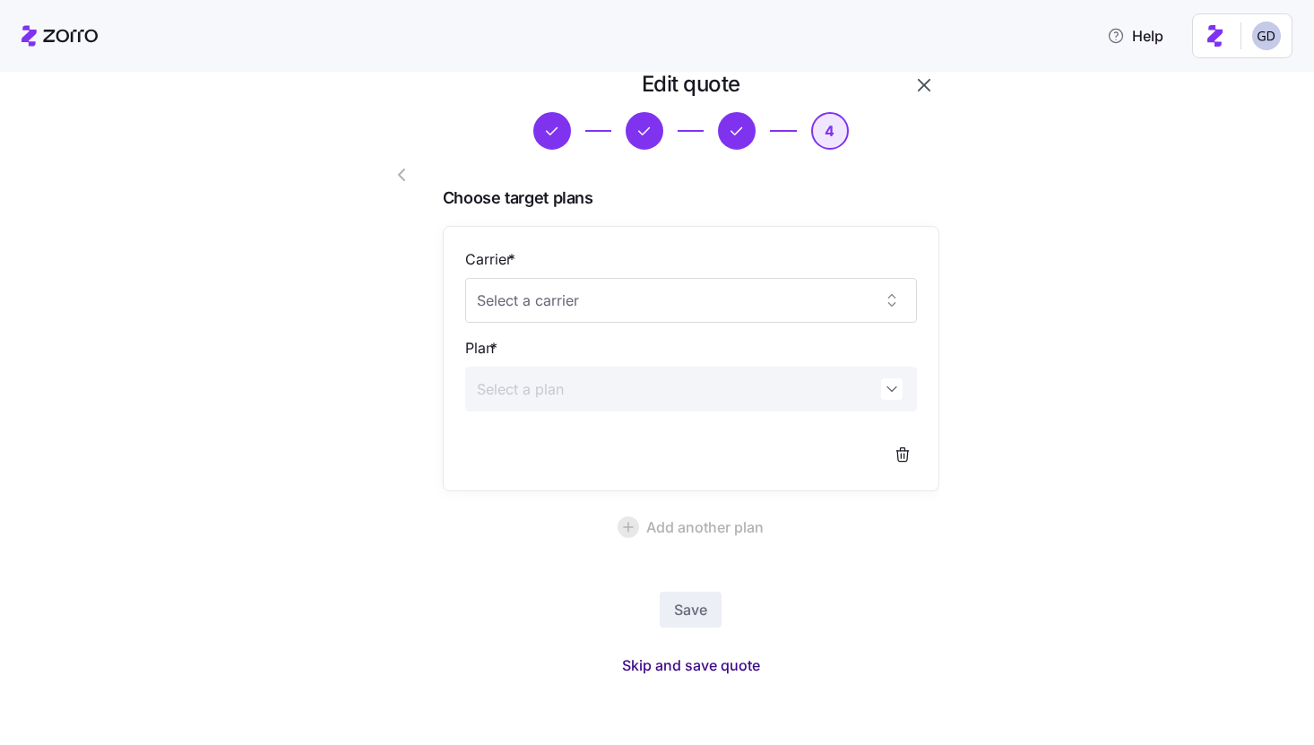
click at [723, 668] on span "Skip and save quote" at bounding box center [691, 666] width 138 height 22
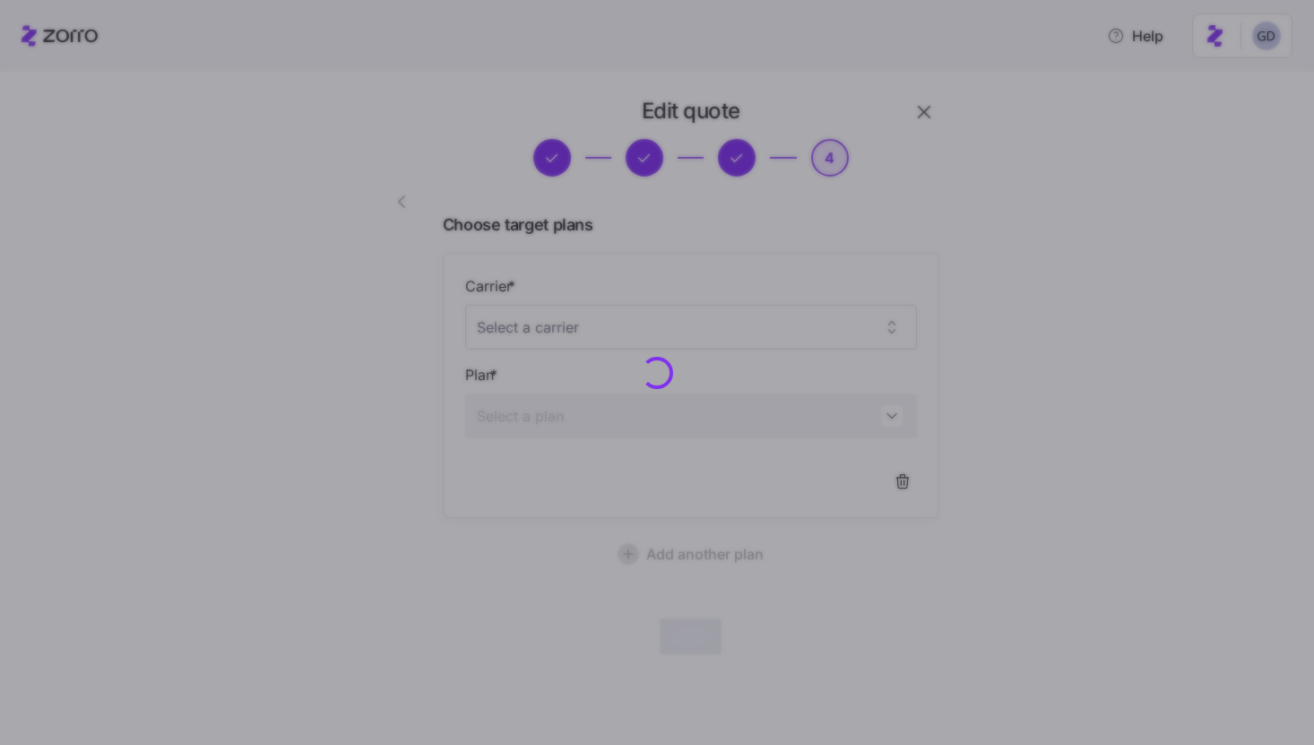
scroll to position [0, 0]
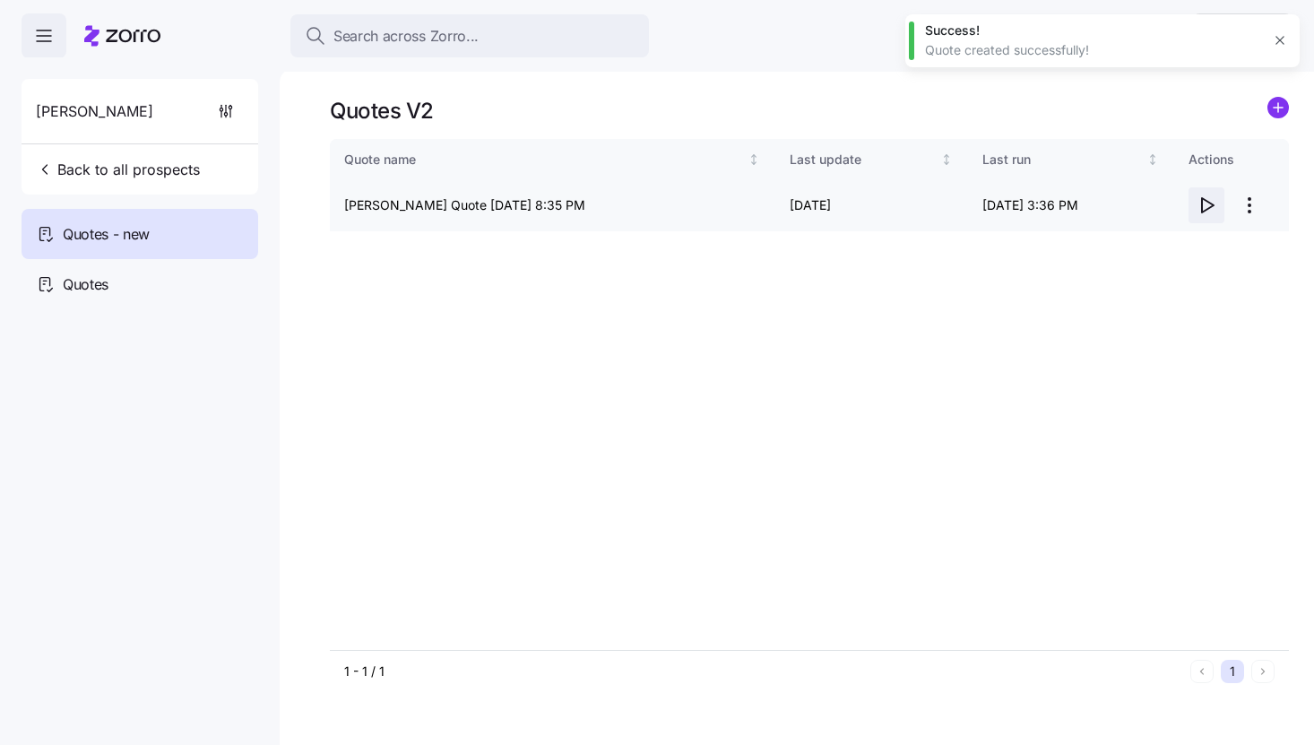
click at [1210, 204] on icon "button" at bounding box center [1207, 206] width 22 height 22
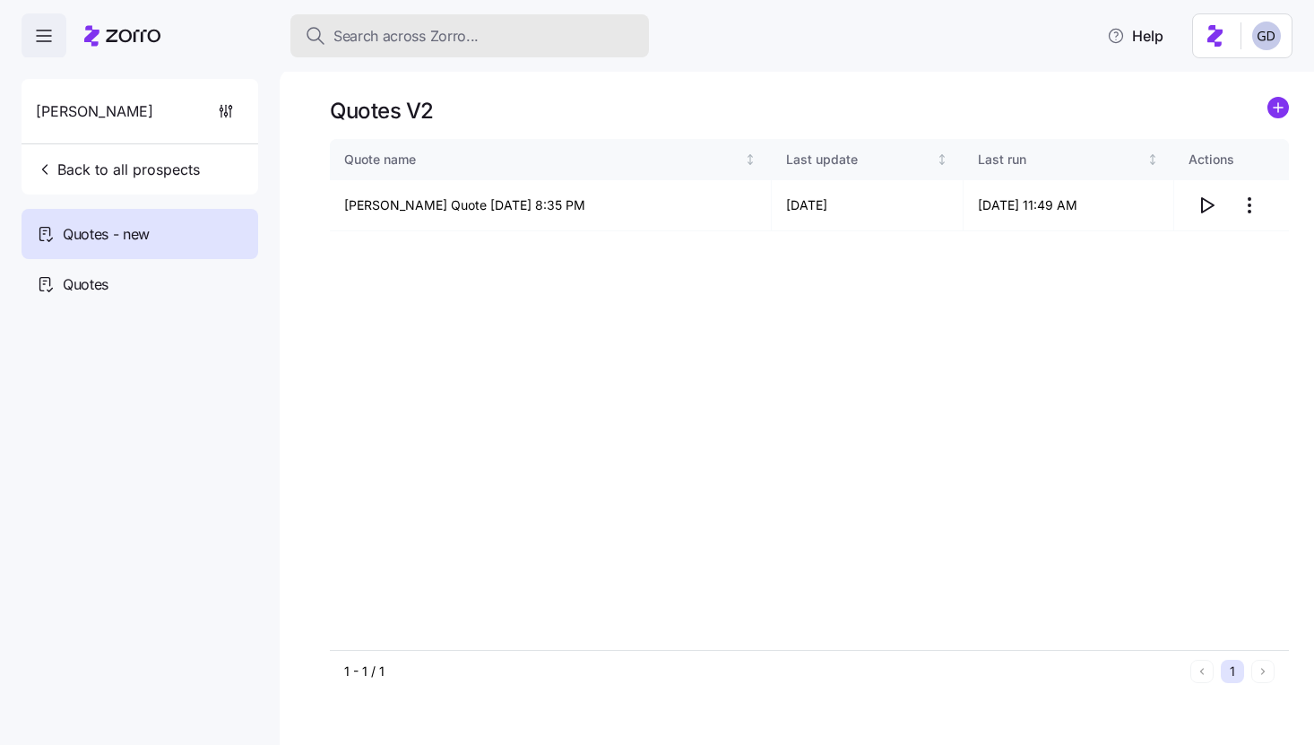
click at [466, 53] on button "Search across Zorro..." at bounding box center [470, 35] width 359 height 43
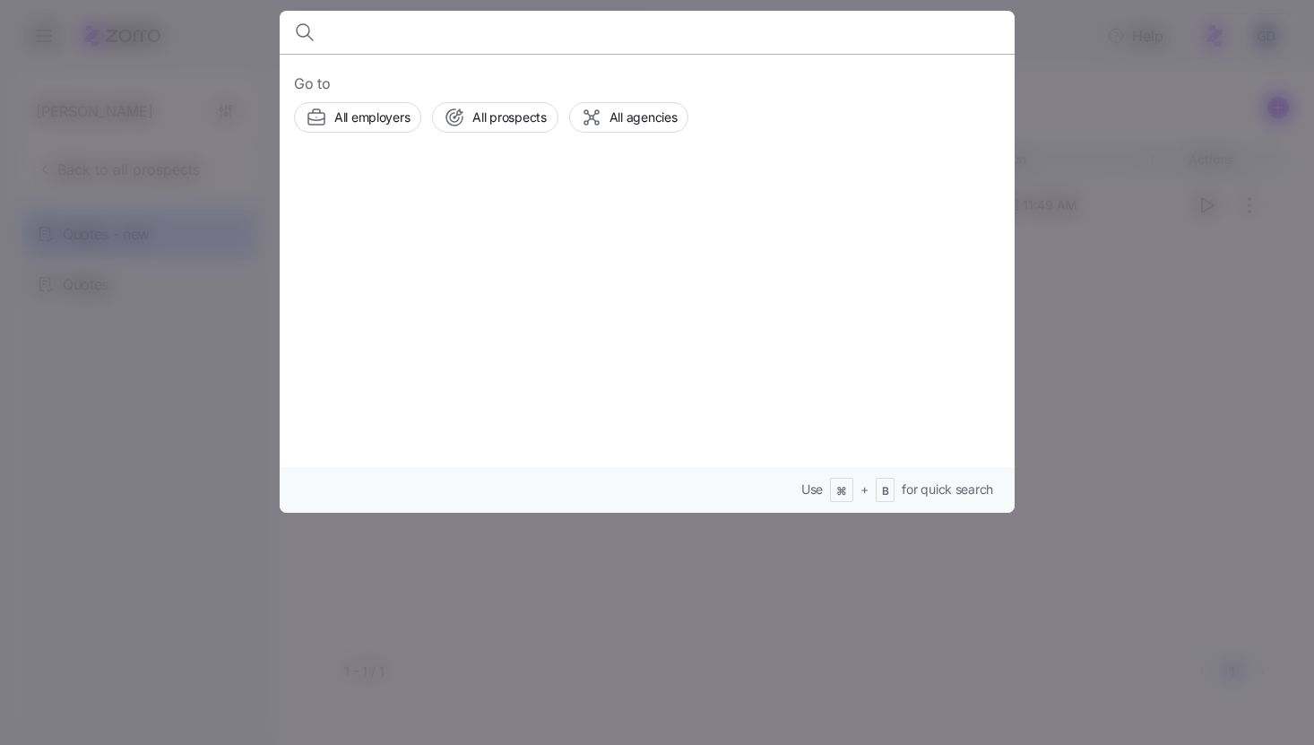
click at [466, 132] on div "Go to All employers All prospects All agencies Use ⌘ + B for quick search" at bounding box center [647, 283] width 735 height 459
click at [485, 118] on span "All prospects" at bounding box center [510, 117] width 74 height 18
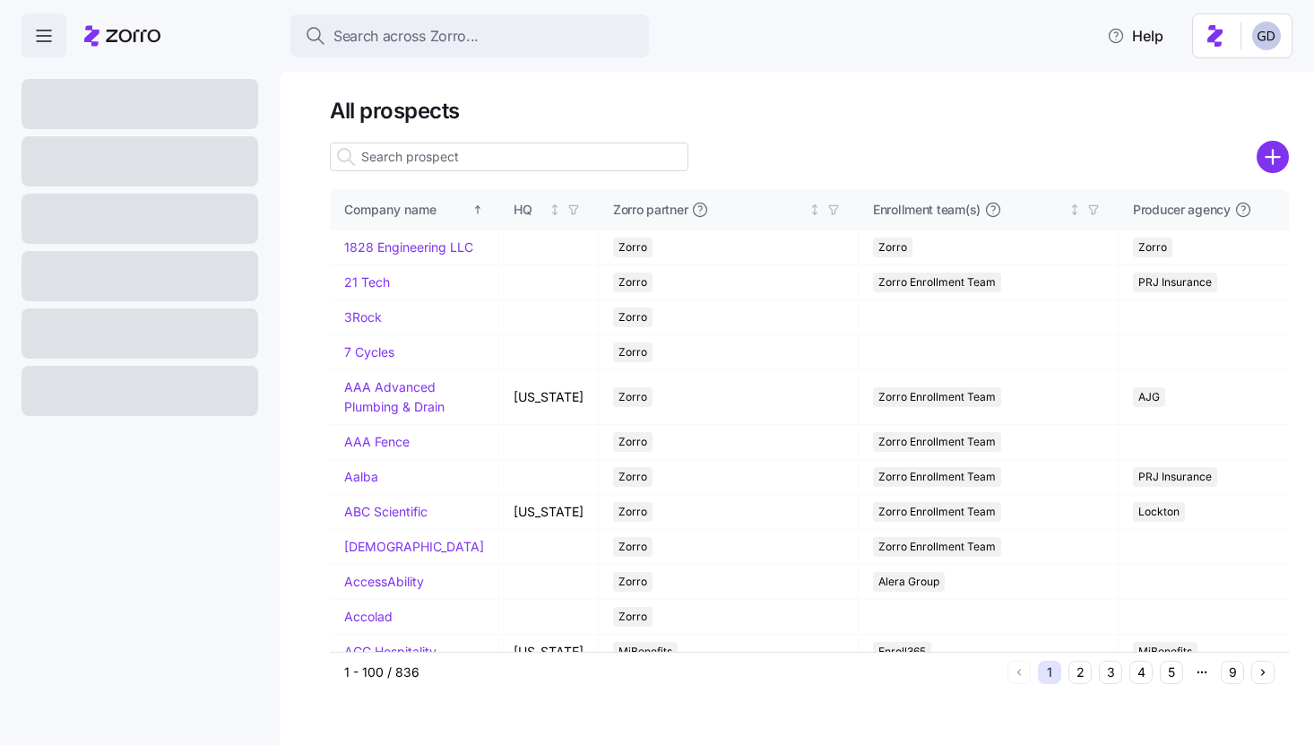
click at [1284, 173] on div at bounding box center [1273, 157] width 32 height 32
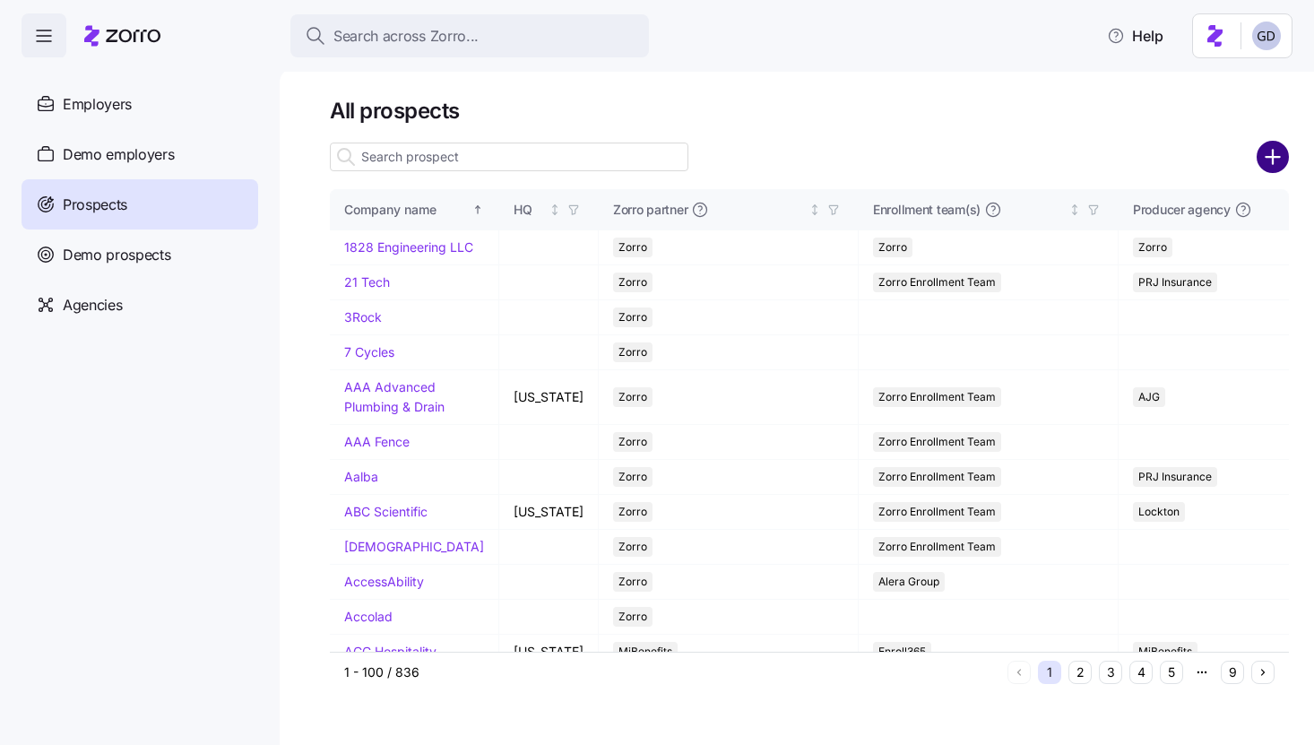
click at [1280, 165] on circle "add icon" at bounding box center [1274, 158] width 30 height 30
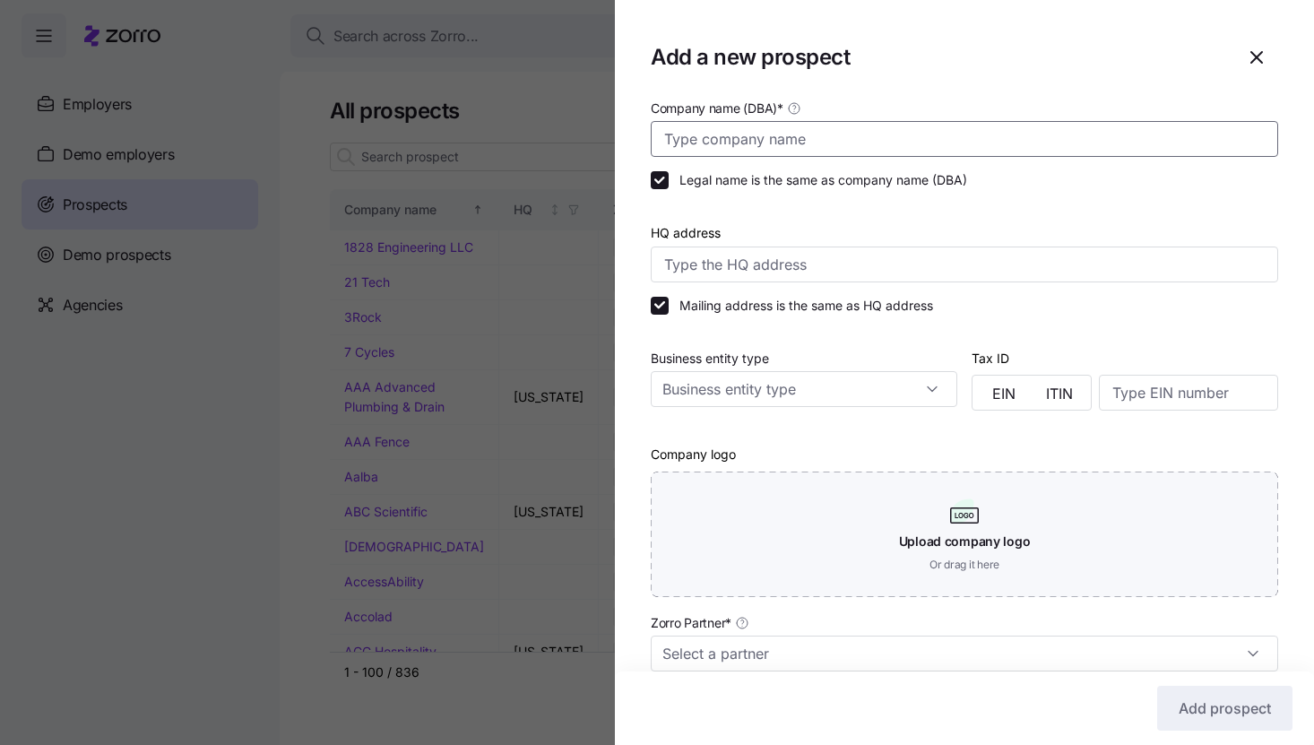
click at [796, 142] on input "Company name (DBA) *" at bounding box center [965, 139] width 628 height 36
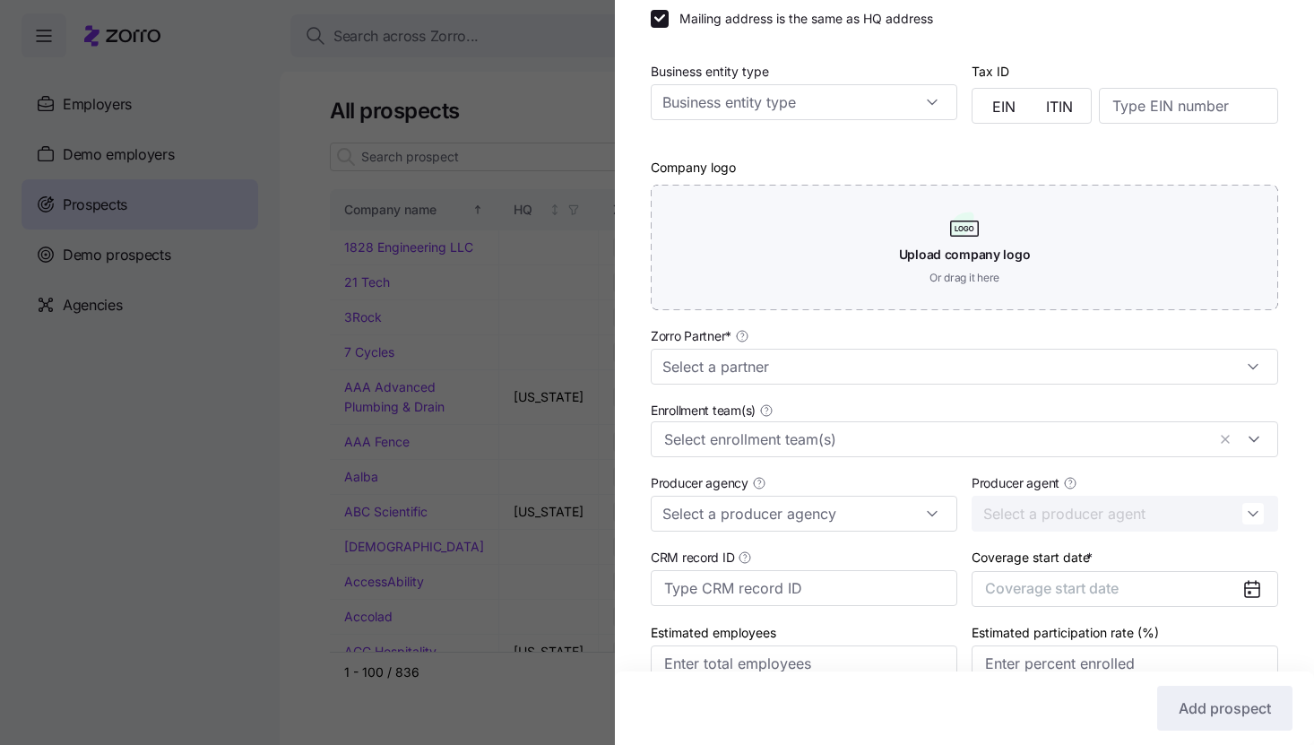
scroll to position [307, 0]
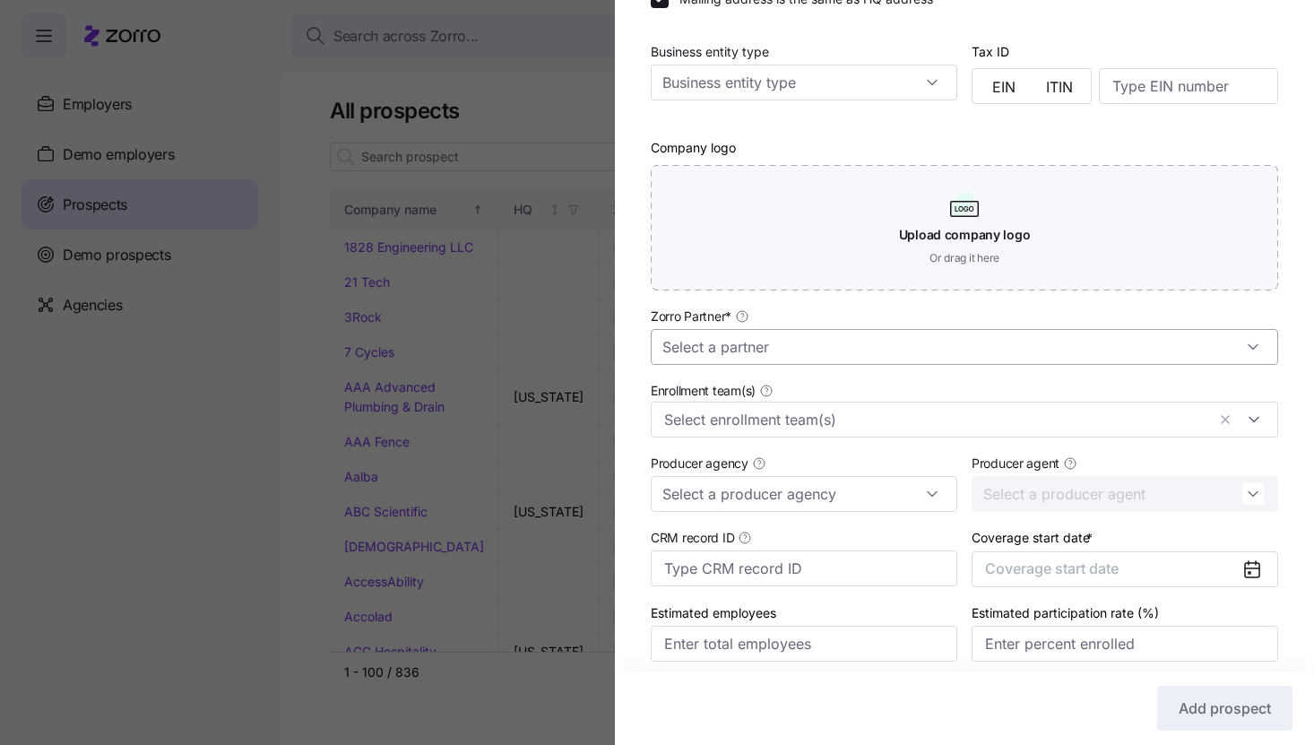
type input "Allied Services"
click at [738, 364] on input "Zorro Partner *" at bounding box center [965, 347] width 628 height 36
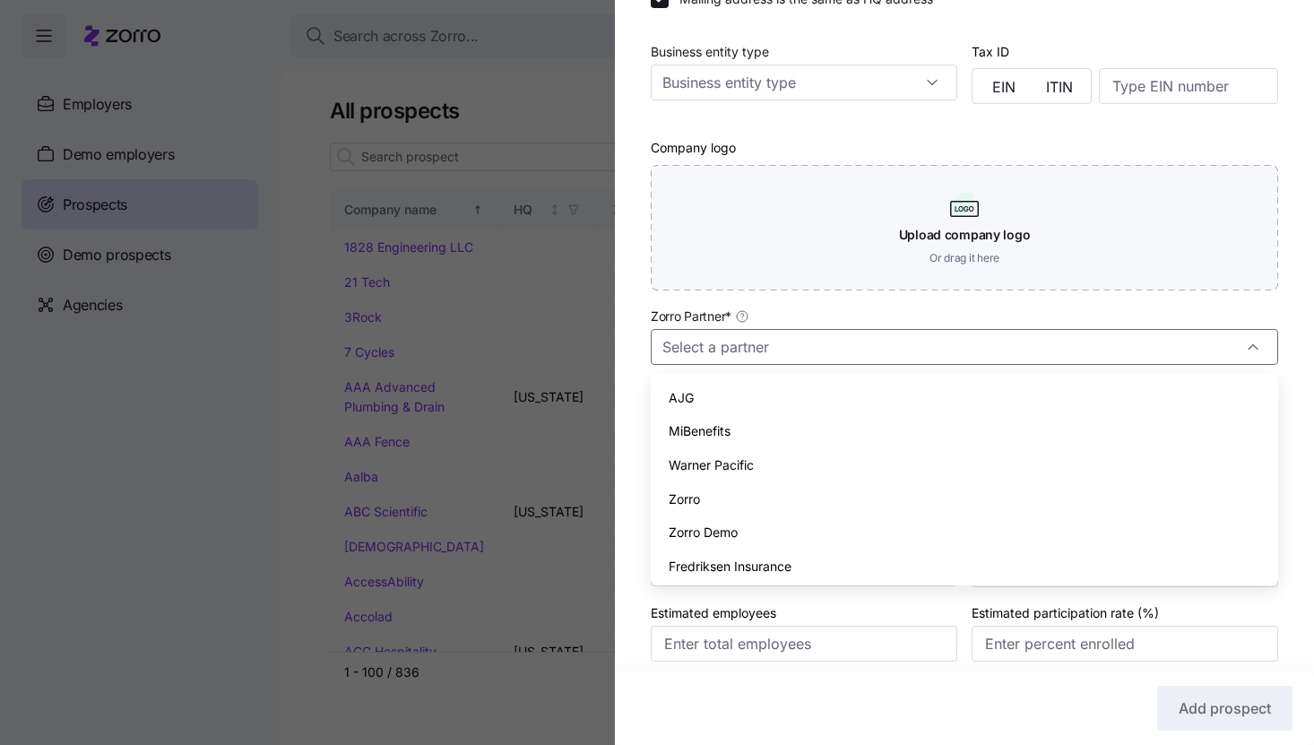
click at [681, 500] on span "Zorro" at bounding box center [684, 500] width 31 height 20
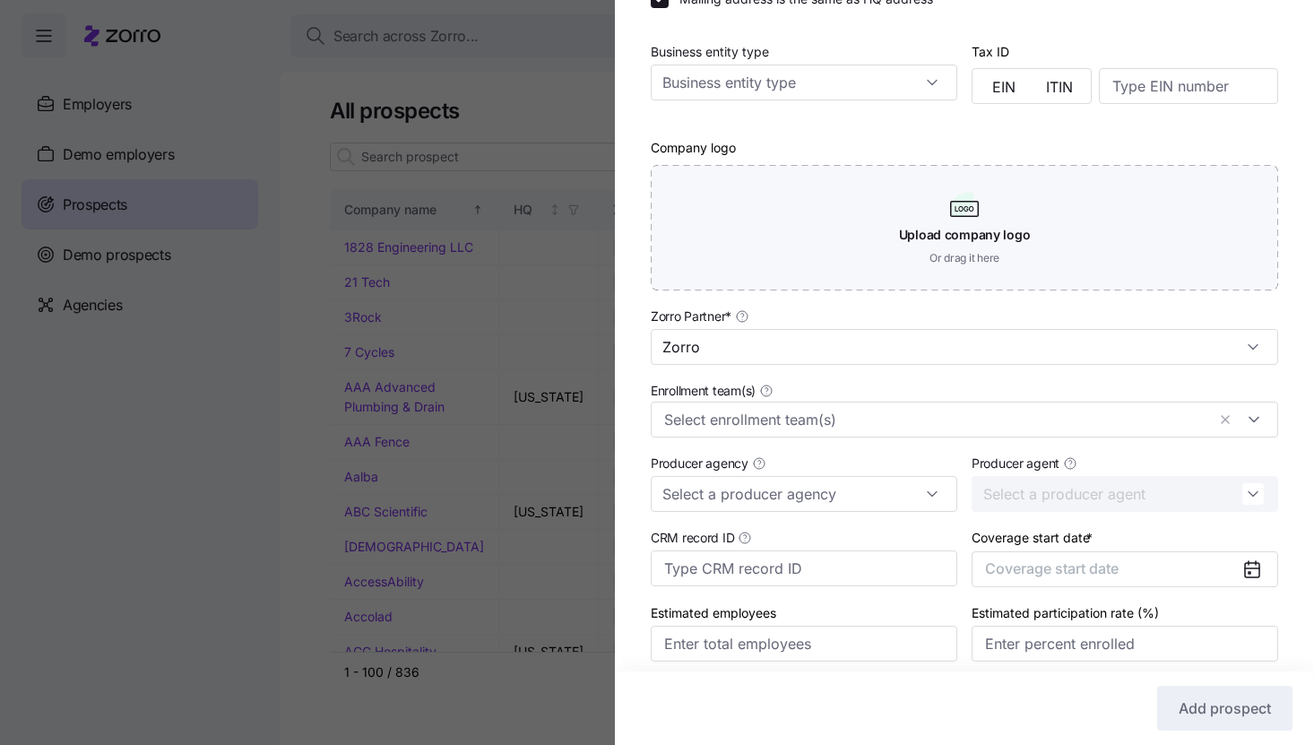
type input "Zorro"
click at [734, 442] on div "Enrollment team(s)" at bounding box center [965, 408] width 642 height 73
click at [743, 429] on input "Enrollment team(s)" at bounding box center [935, 419] width 542 height 23
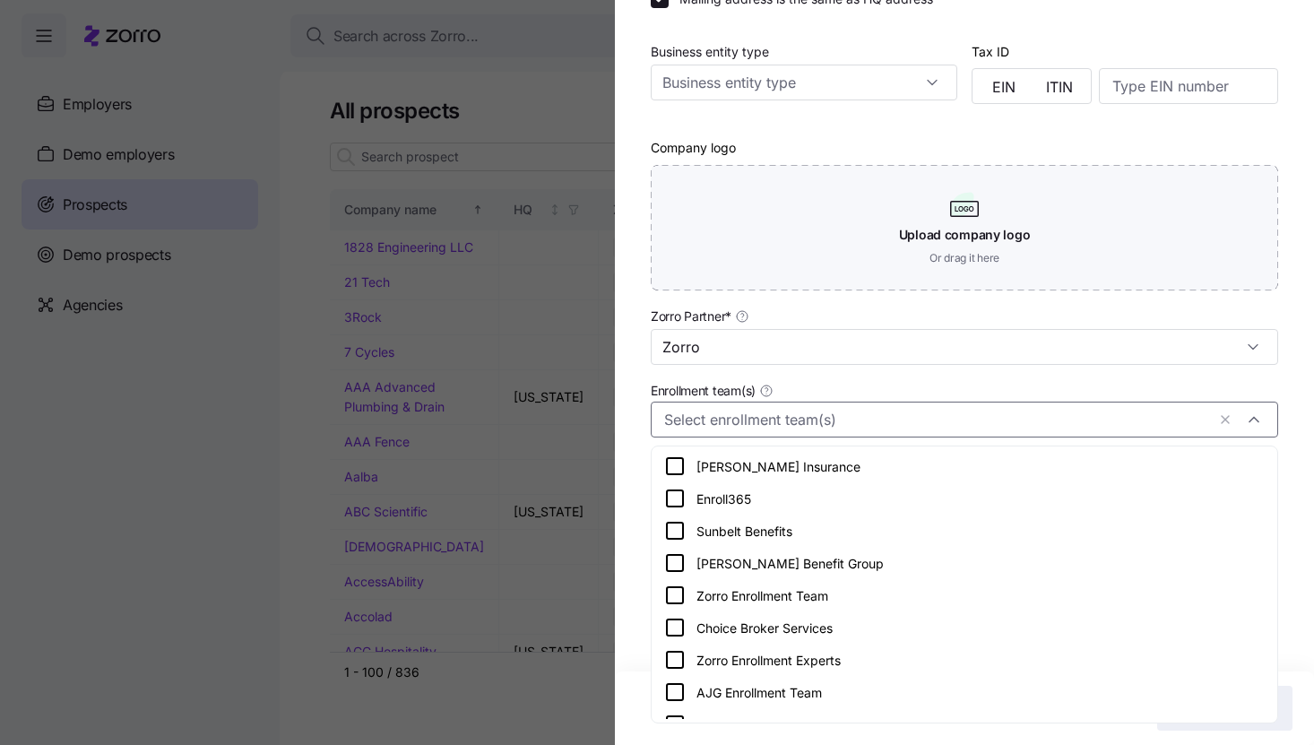
click at [672, 598] on icon at bounding box center [675, 596] width 22 height 22
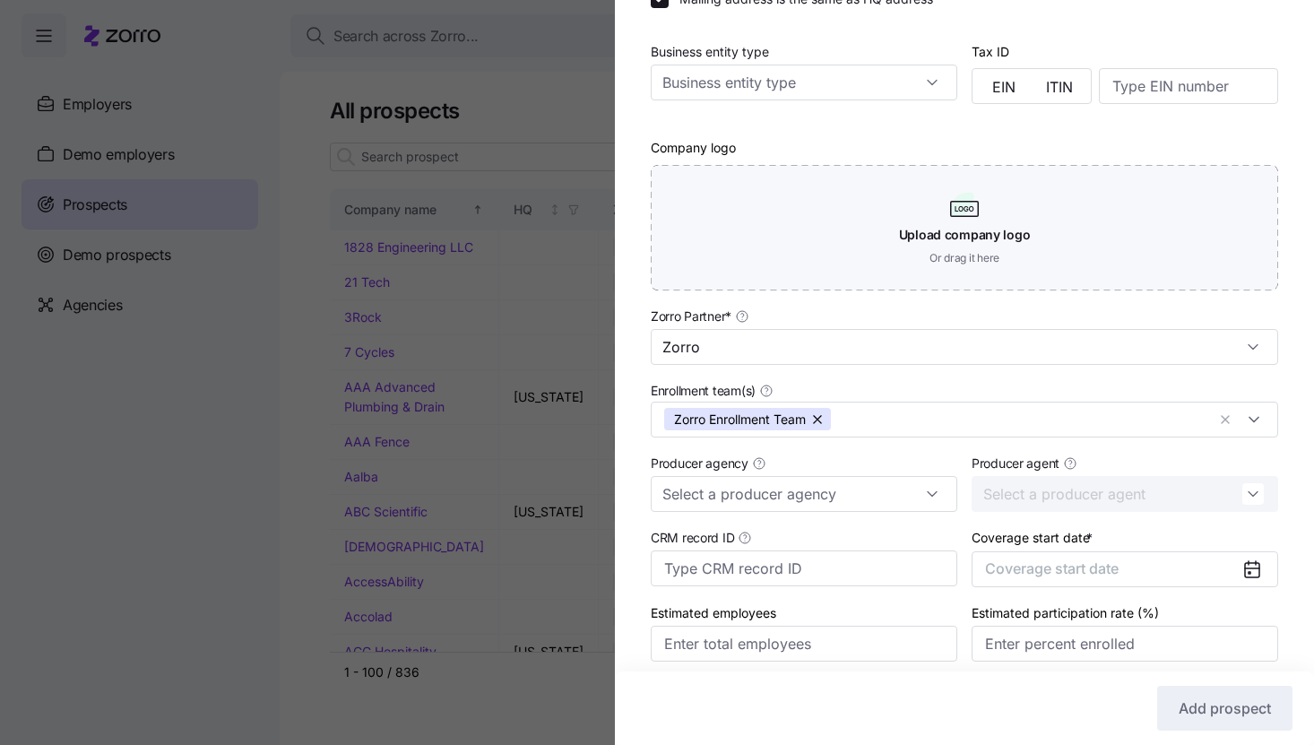
click at [625, 573] on div "Company name (DBA) * Allied Services Legal name is the same as company name (DB…" at bounding box center [964, 243] width 699 height 907
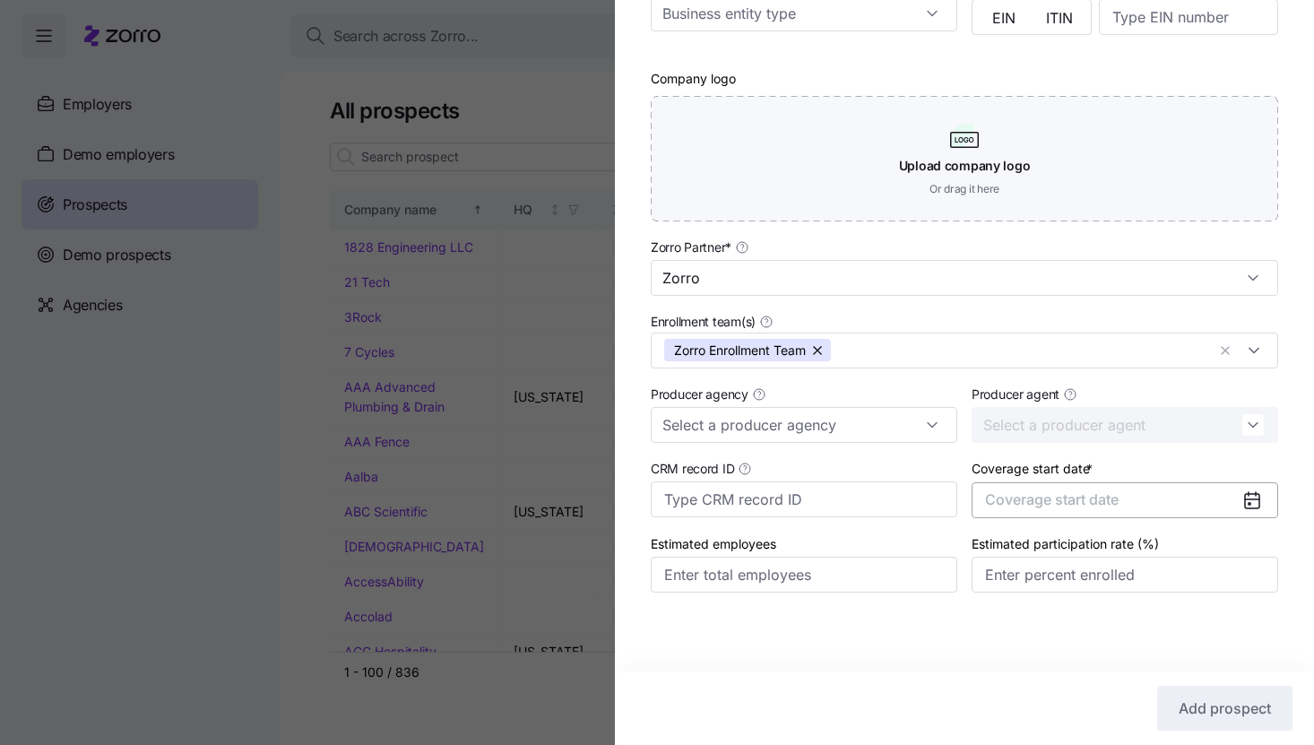
click at [1174, 495] on button "Coverage start date" at bounding box center [1125, 500] width 307 height 36
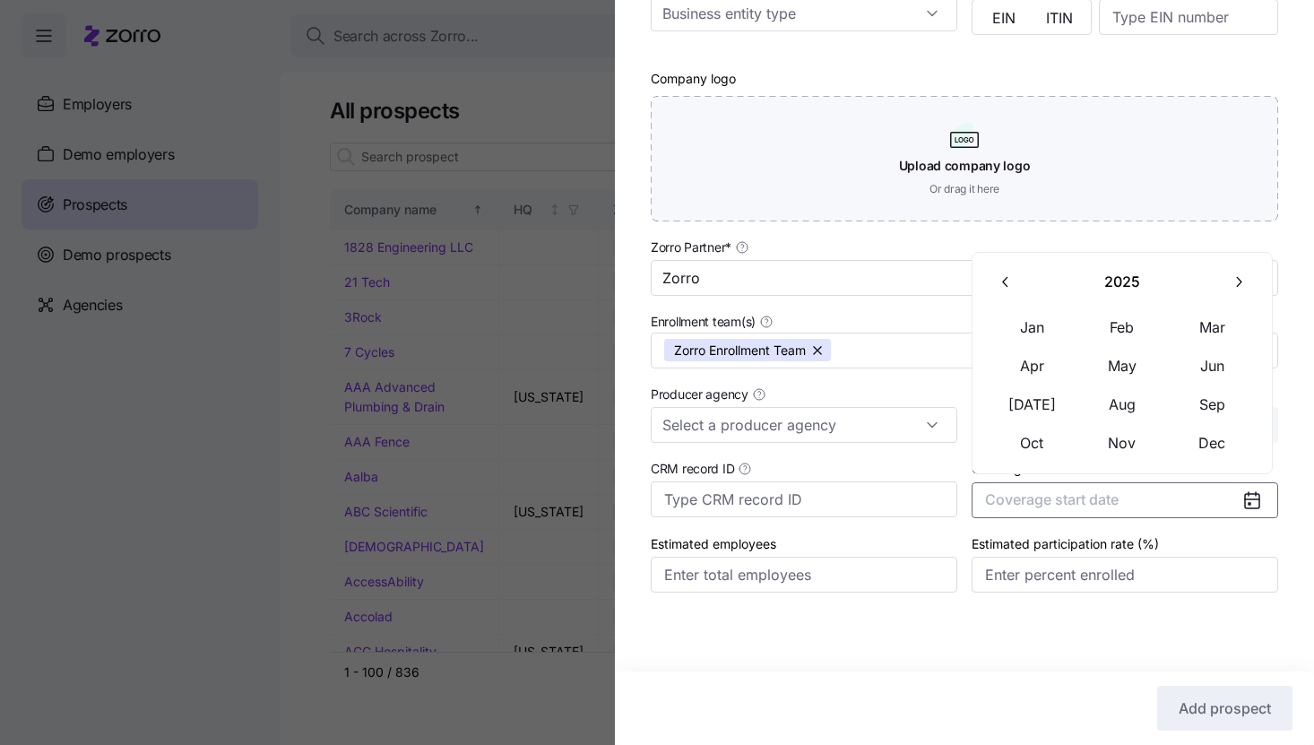
click at [1235, 279] on icon "button" at bounding box center [1238, 281] width 17 height 17
click at [1028, 339] on button "Jan" at bounding box center [1033, 327] width 90 height 38
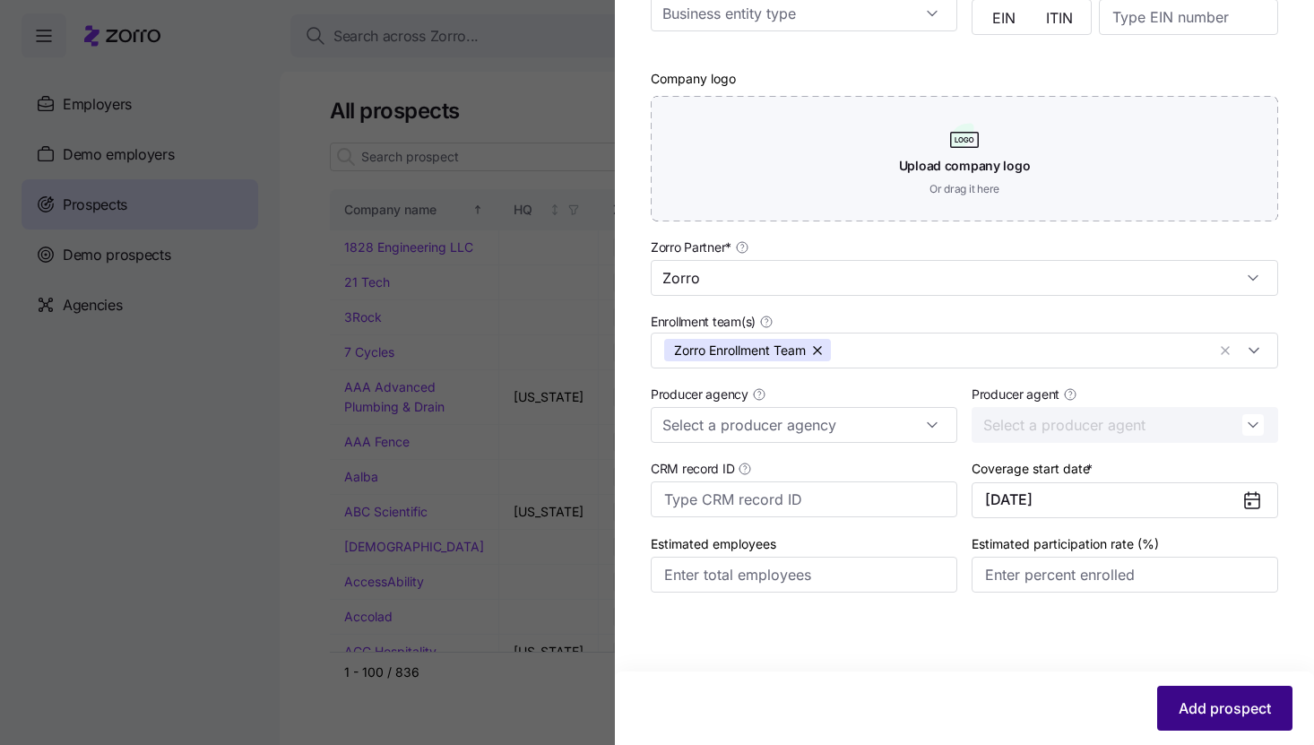
click at [1206, 687] on button "Add prospect" at bounding box center [1225, 708] width 135 height 45
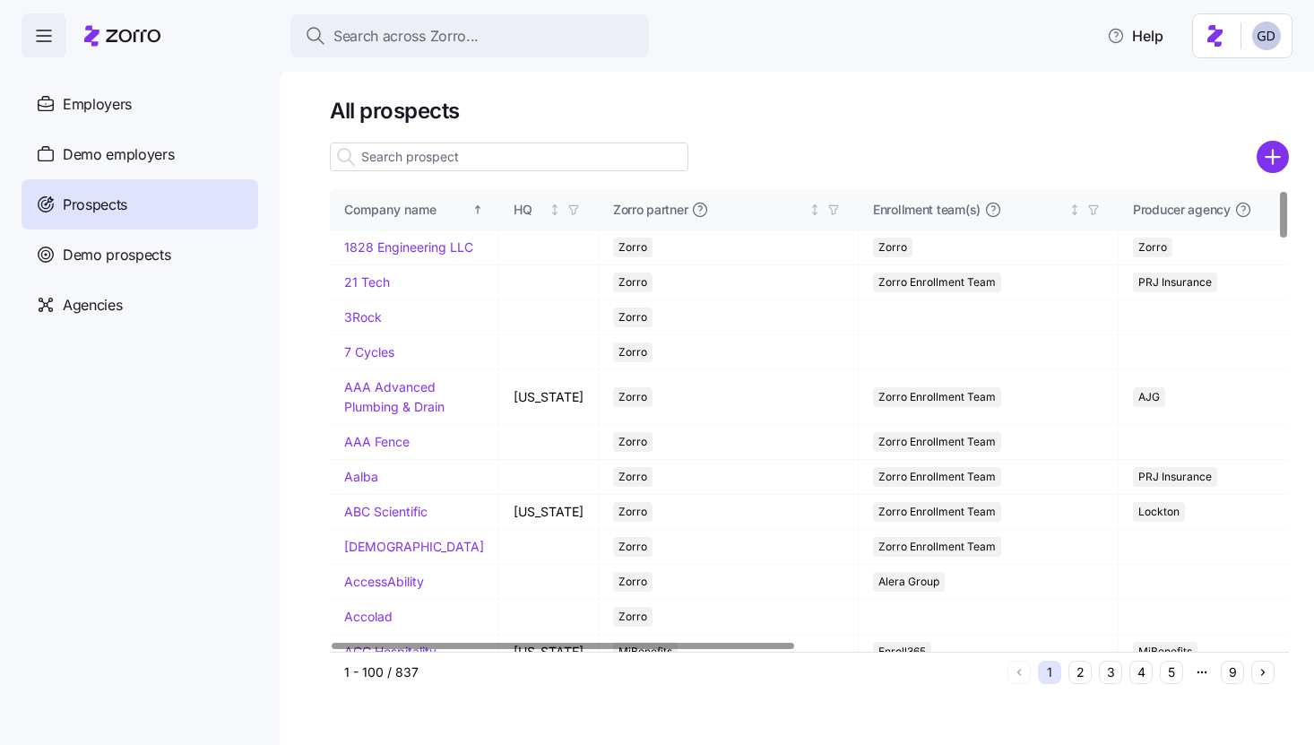
click at [522, 155] on input at bounding box center [509, 157] width 359 height 29
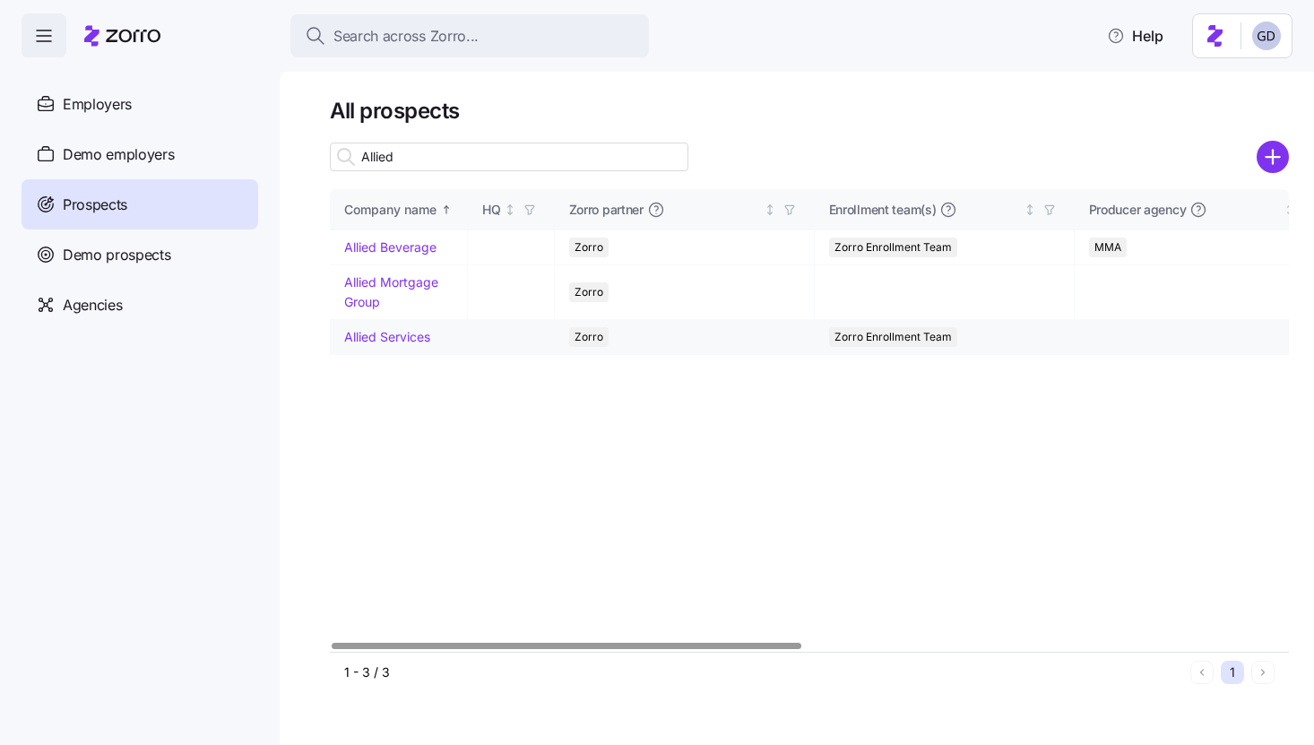
type input "Allied"
click at [364, 333] on link "Allied Services" at bounding box center [387, 336] width 86 height 15
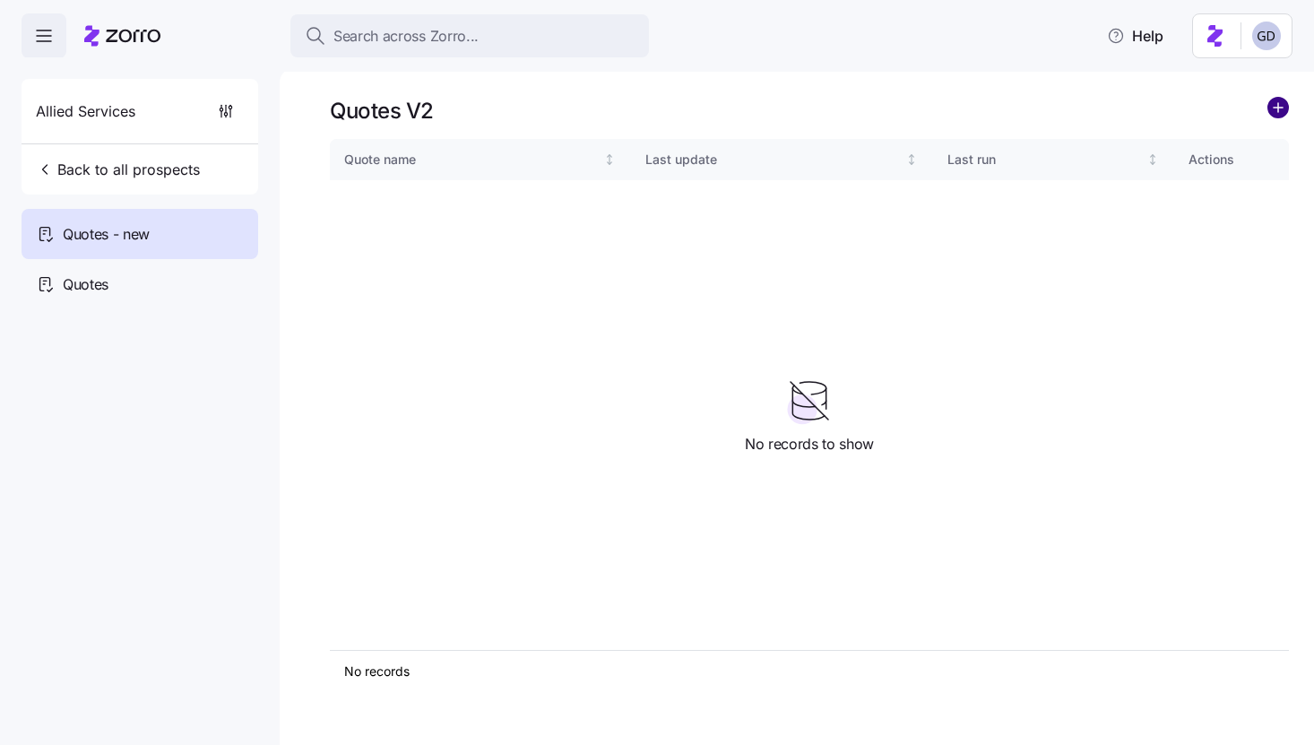
click at [1288, 106] on circle "add icon" at bounding box center [1279, 108] width 20 height 20
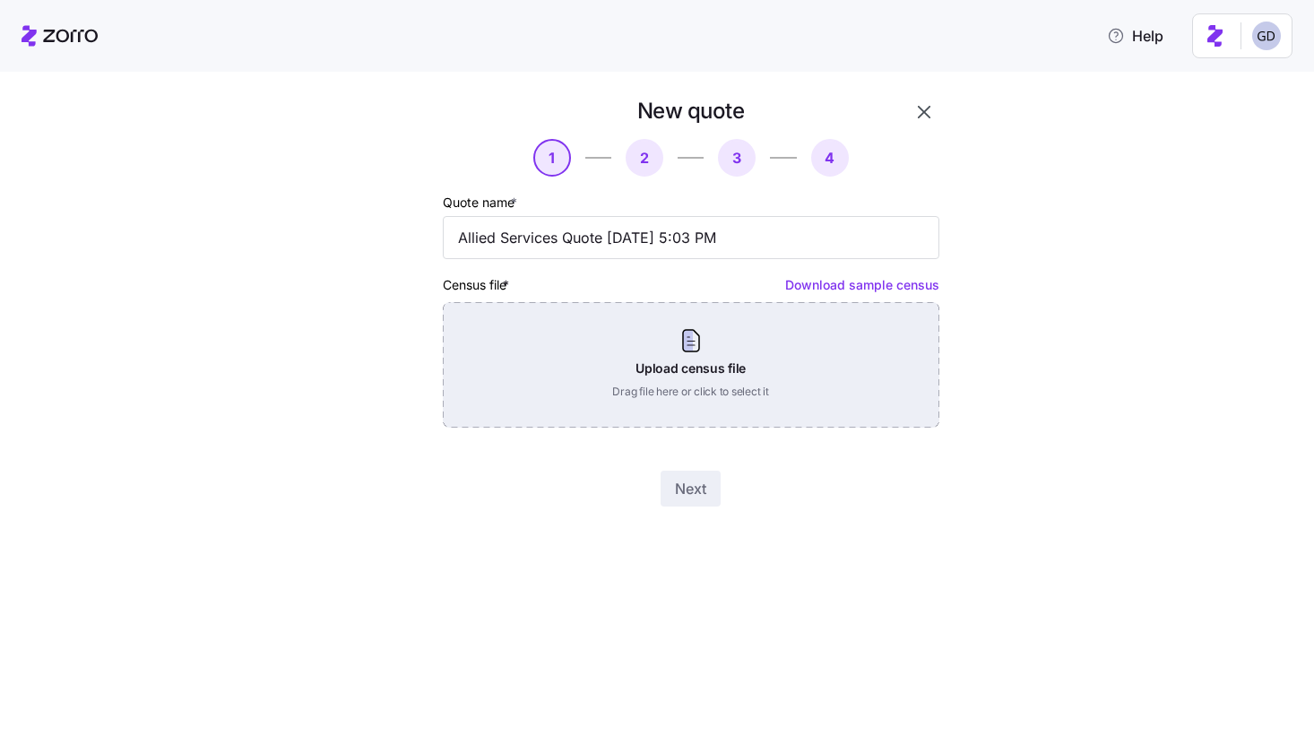
click at [681, 361] on div "Upload census file Drag file here or click to select it" at bounding box center [691, 365] width 497 height 126
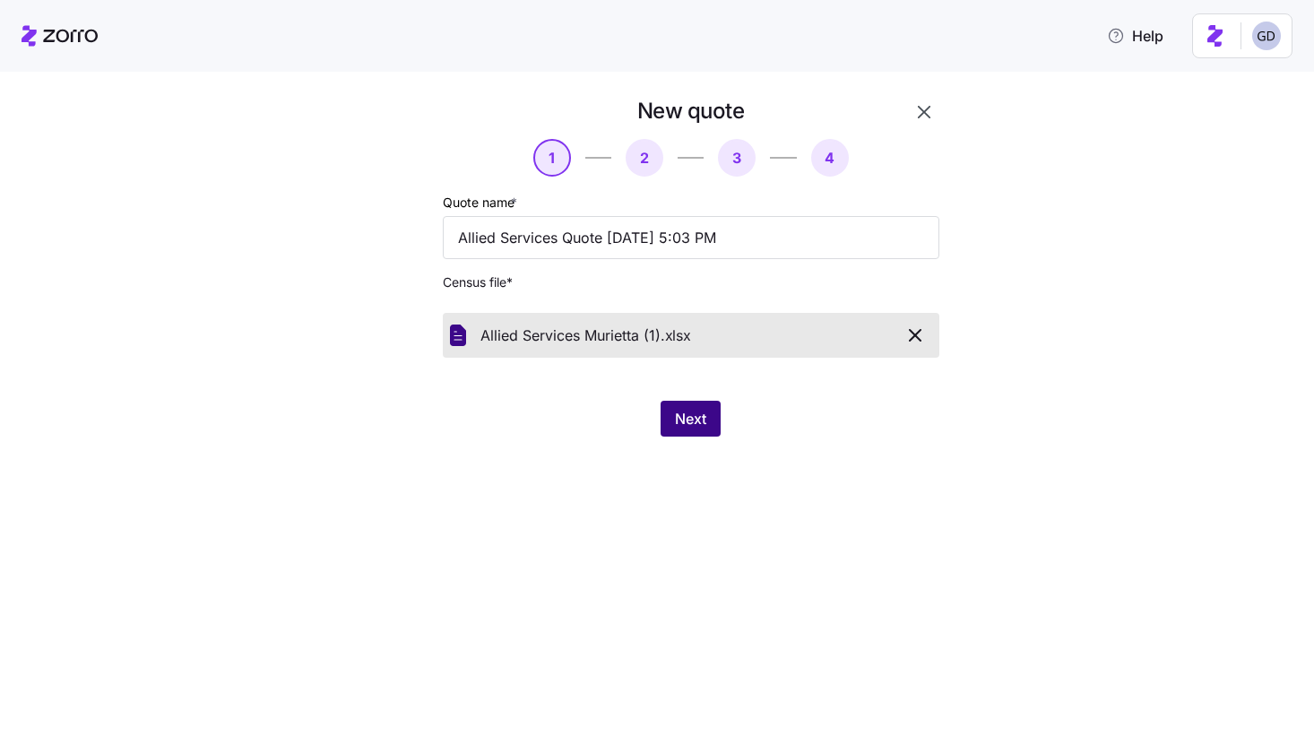
click at [690, 419] on span "Next" at bounding box center [690, 419] width 31 height 22
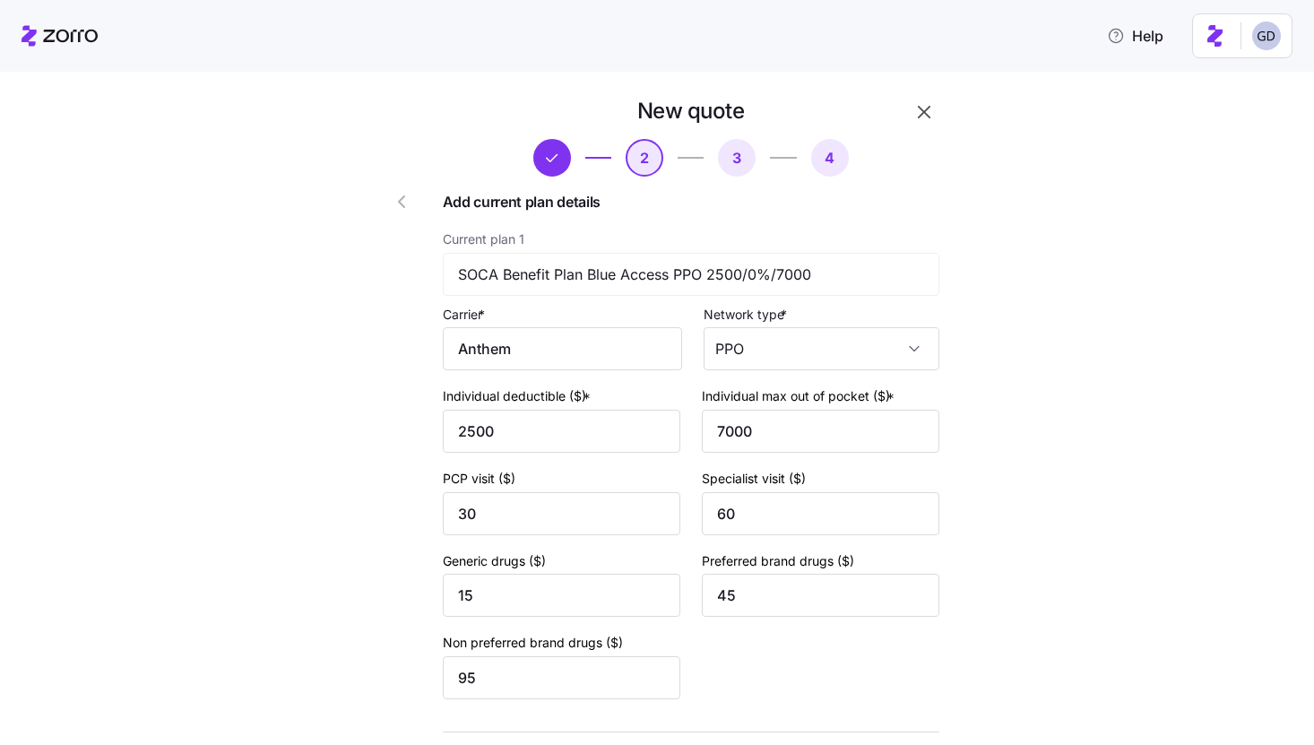
scroll to position [134, 0]
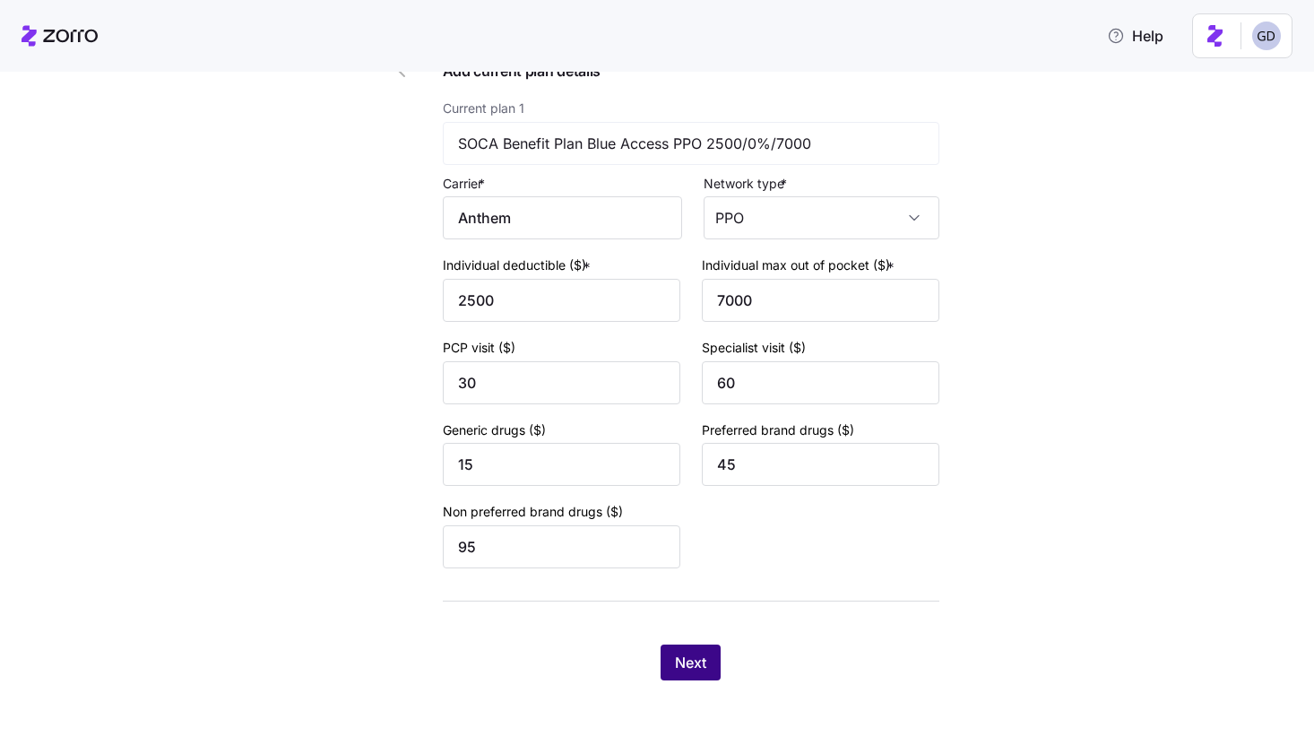
click at [681, 671] on span "Next" at bounding box center [690, 663] width 31 height 22
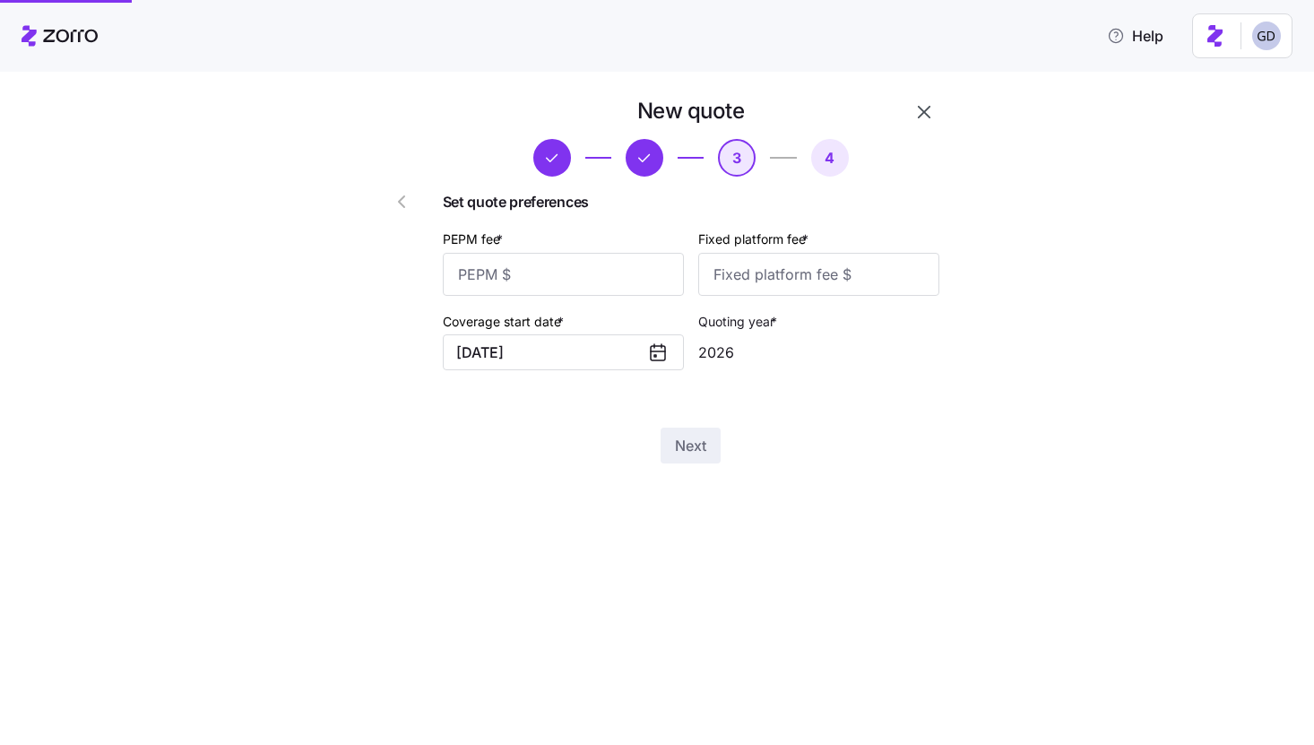
scroll to position [0, 0]
click at [559, 281] on input "PEPM fee *" at bounding box center [563, 274] width 241 height 43
type input "50"
type input "0"
type input "100"
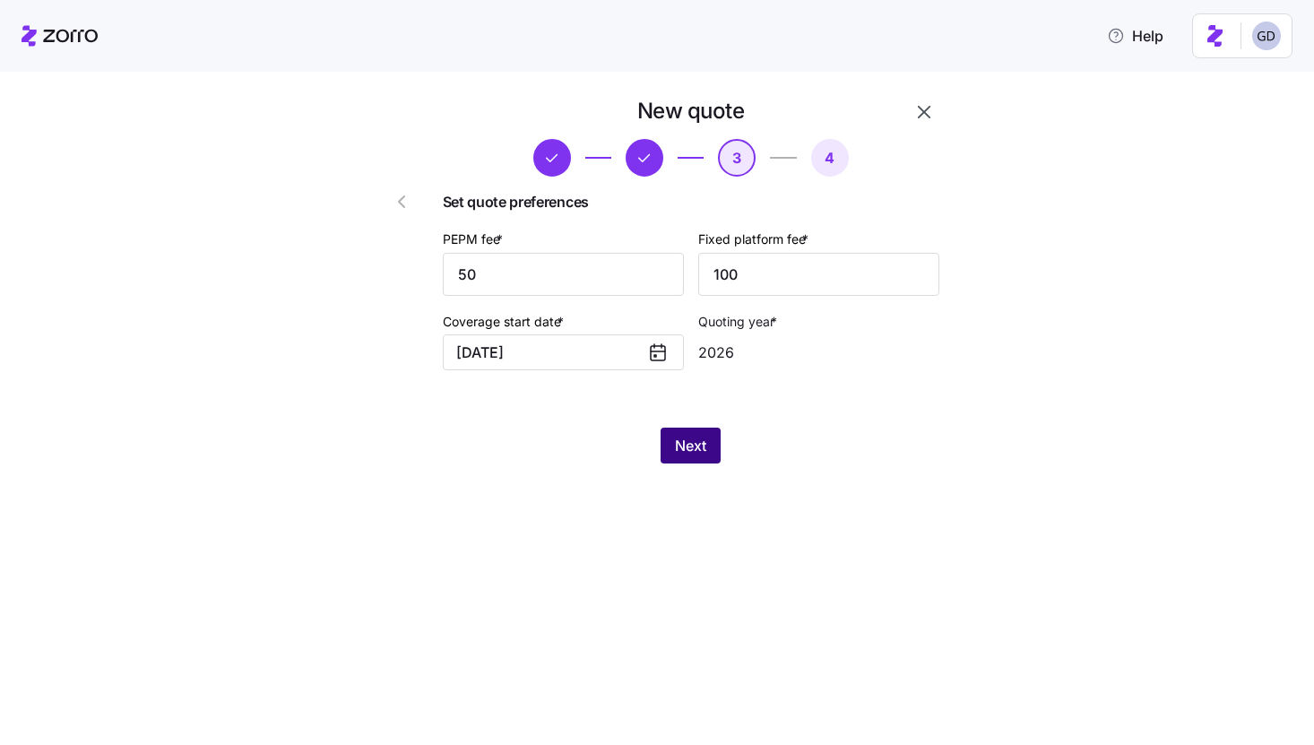
click at [707, 443] on span "Next" at bounding box center [690, 446] width 31 height 22
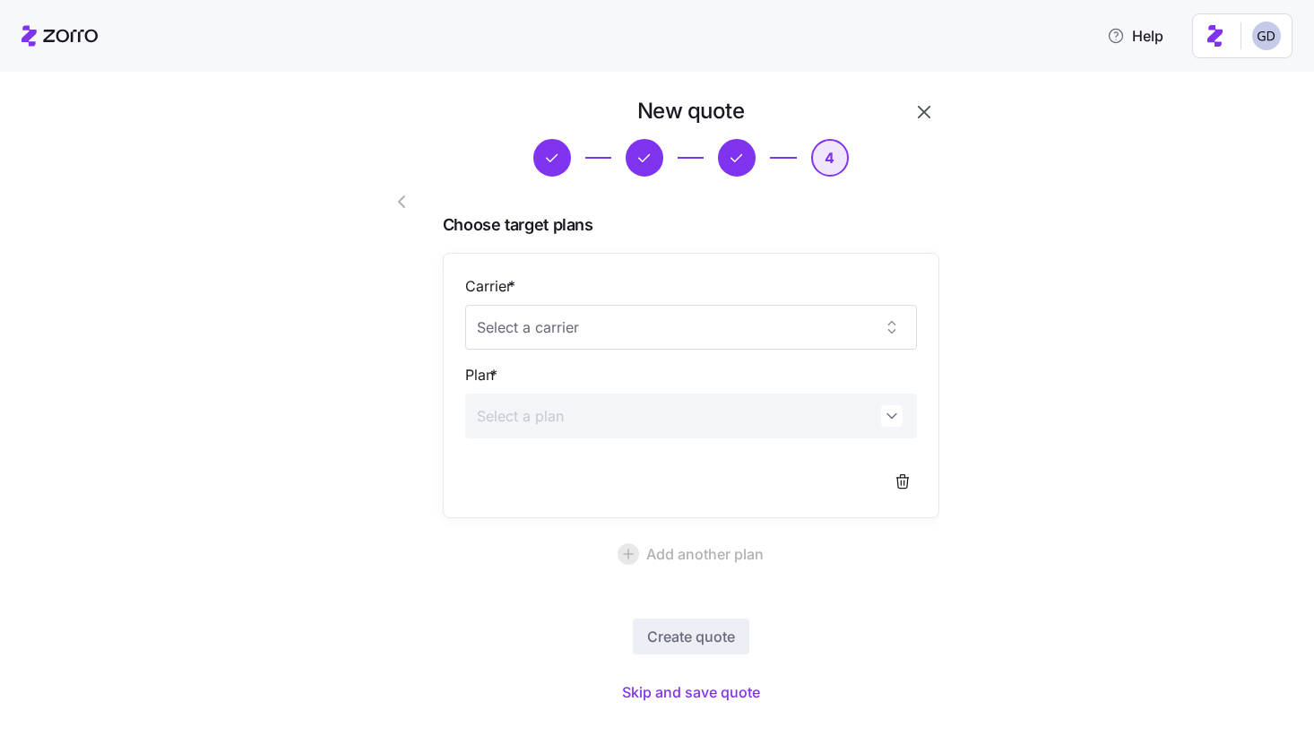
scroll to position [27, 0]
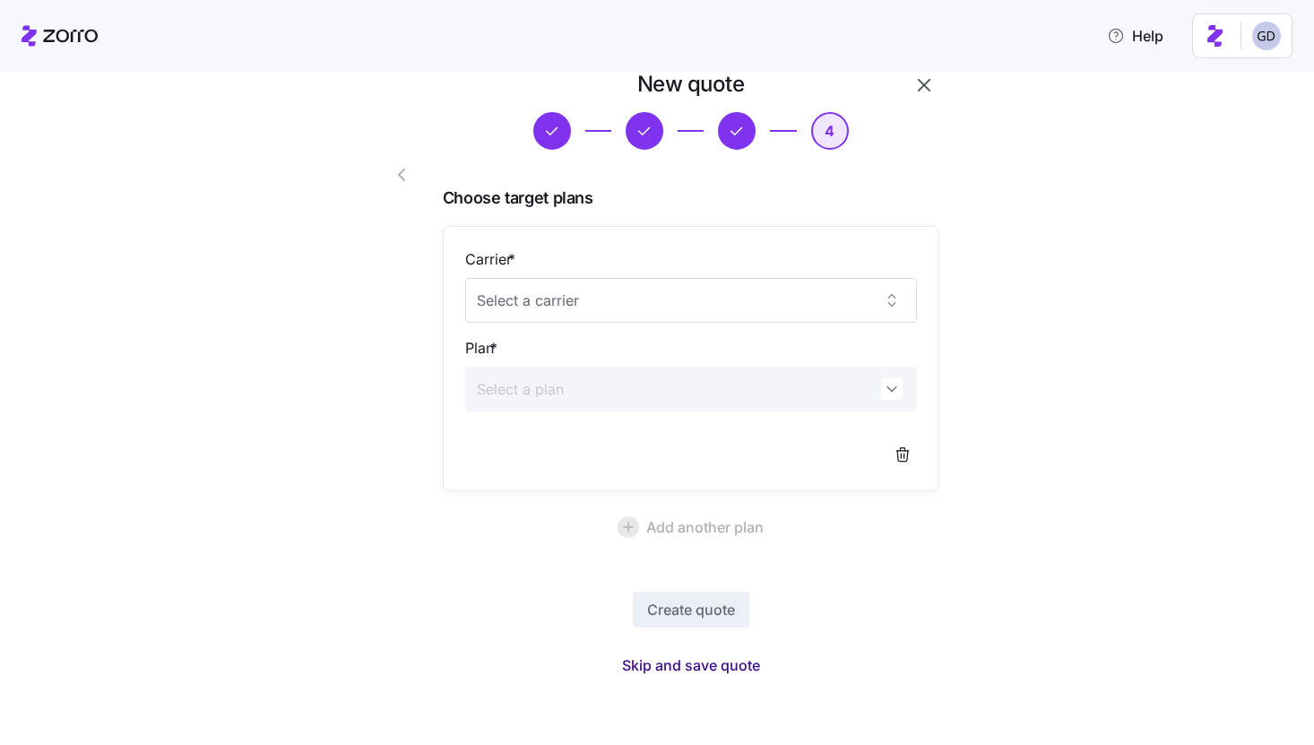
click at [693, 666] on span "Skip and save quote" at bounding box center [691, 666] width 138 height 22
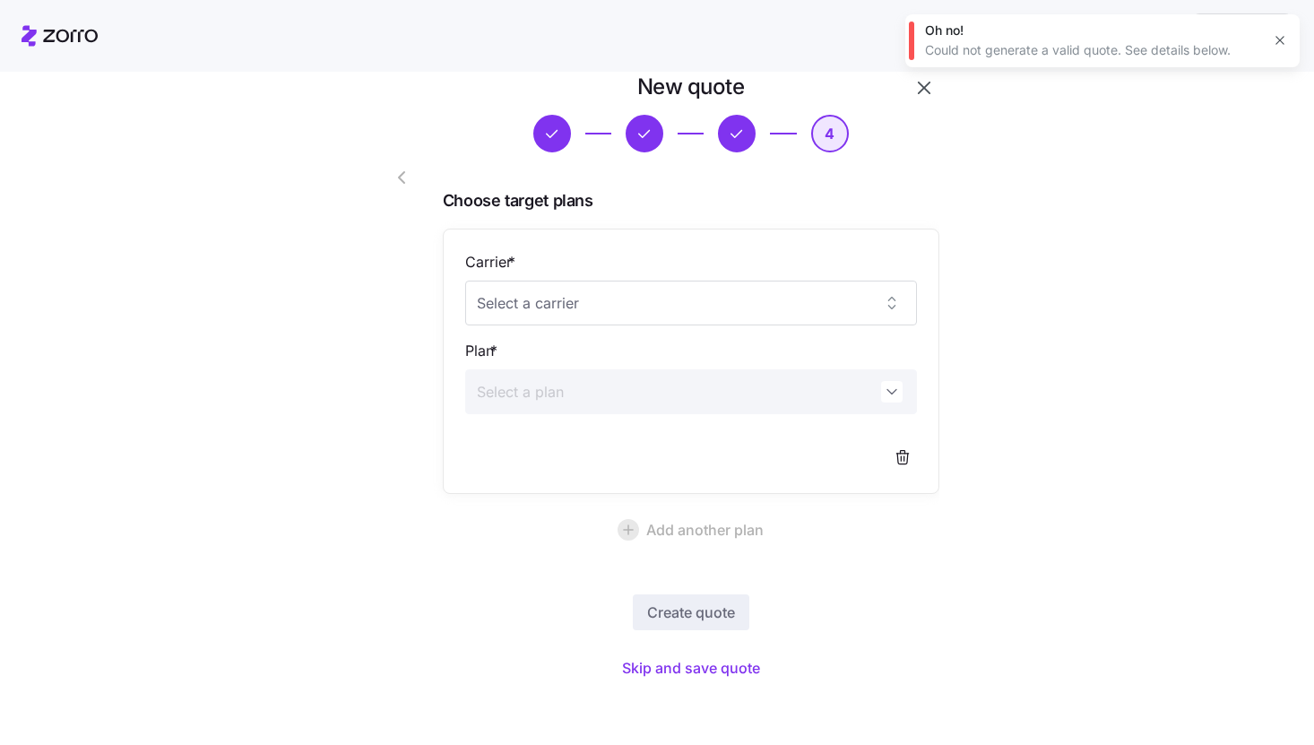
scroll to position [0, 0]
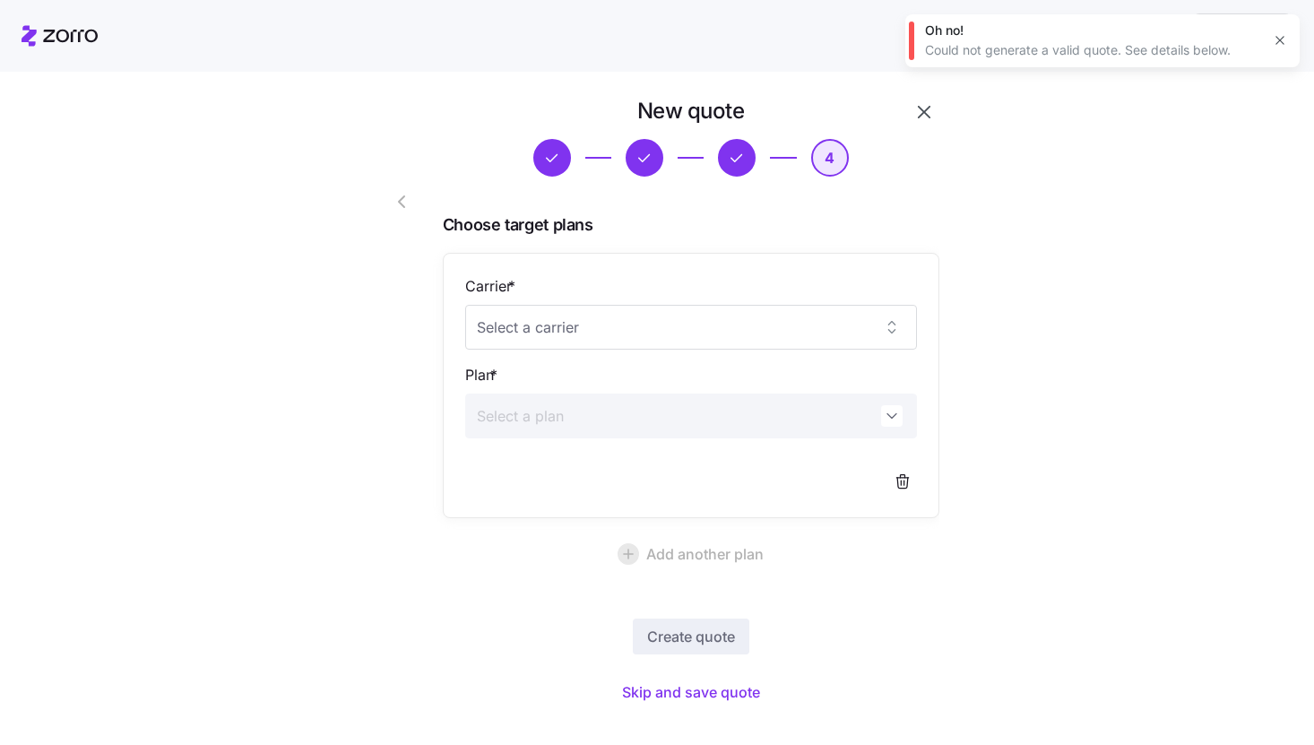
click at [396, 200] on icon "button" at bounding box center [402, 202] width 22 height 22
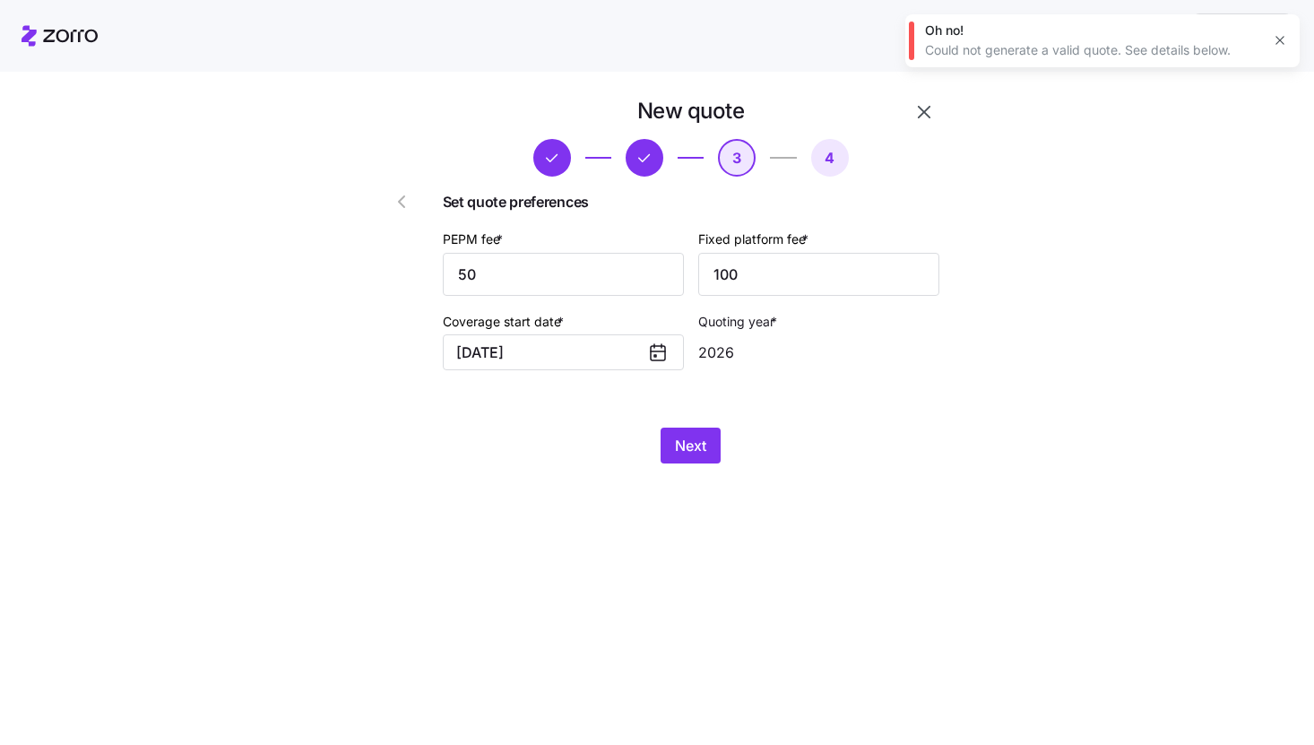
click at [395, 207] on icon "button" at bounding box center [402, 202] width 22 height 22
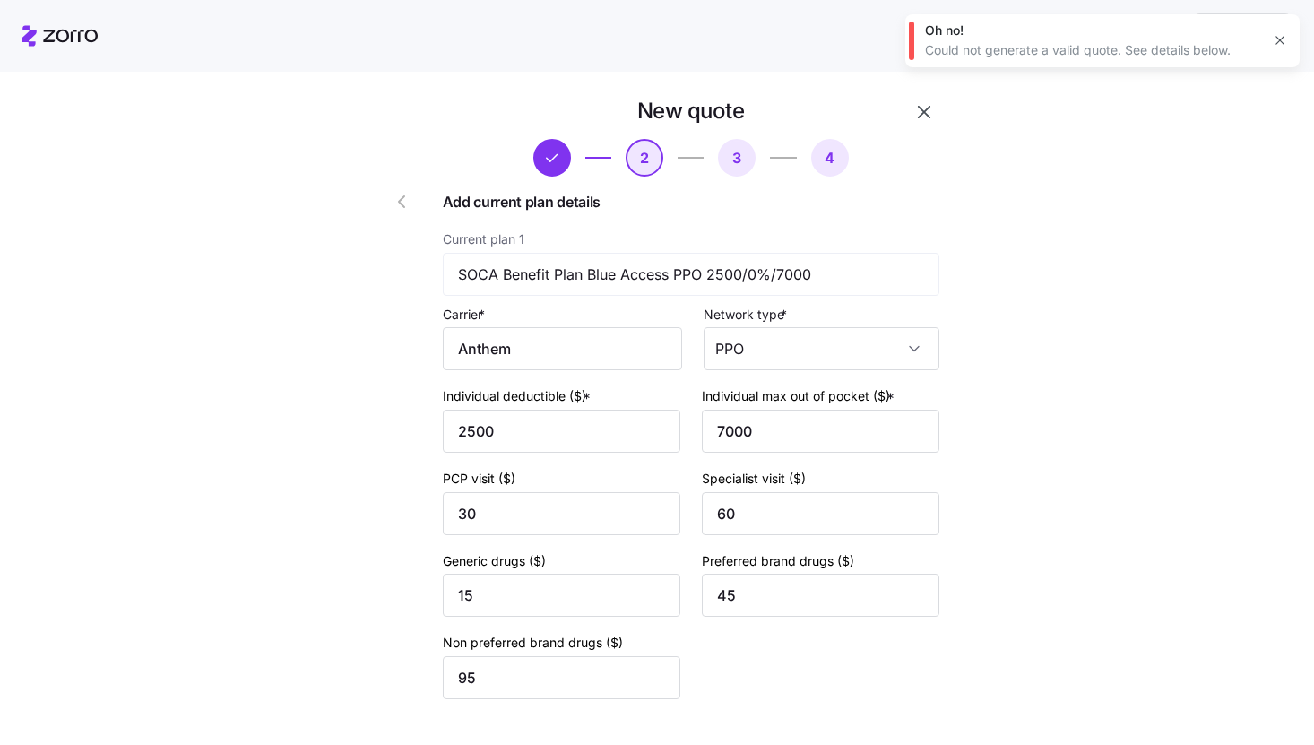
click at [395, 207] on icon "button" at bounding box center [402, 202] width 22 height 22
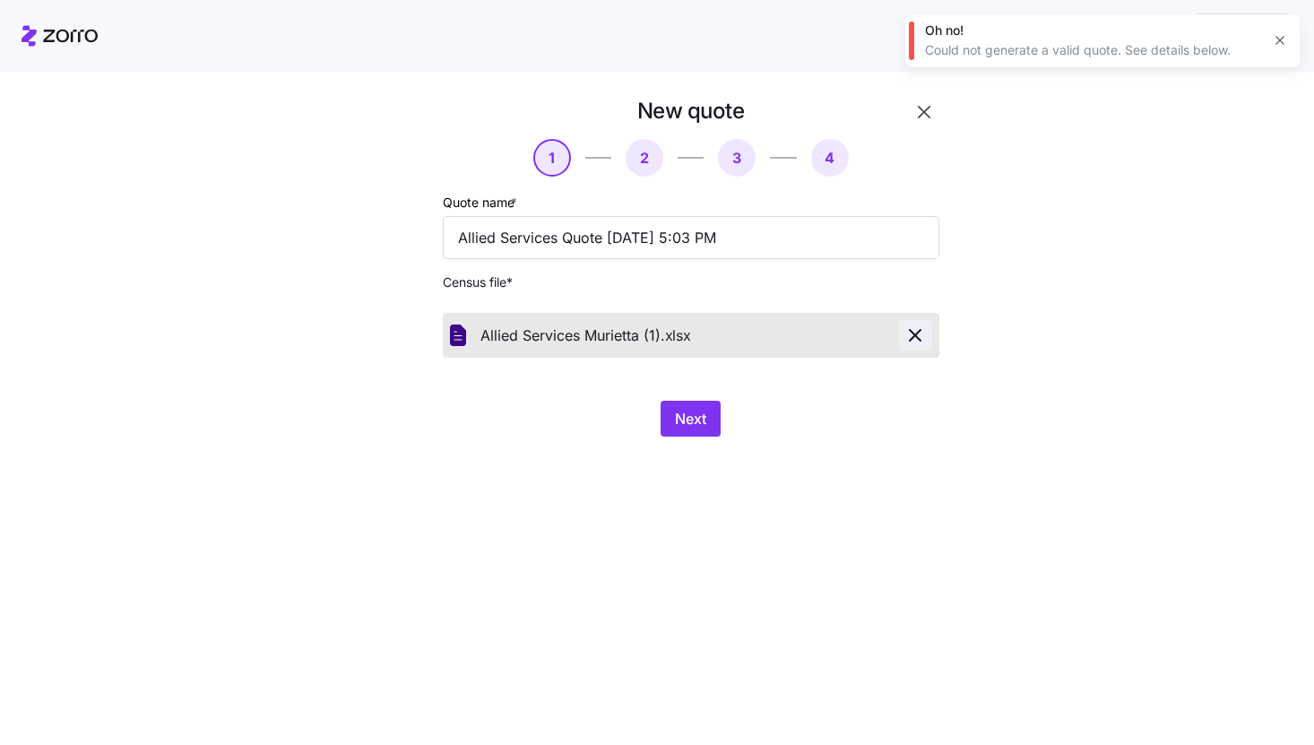
click at [916, 337] on icon "button" at bounding box center [915, 335] width 11 height 11
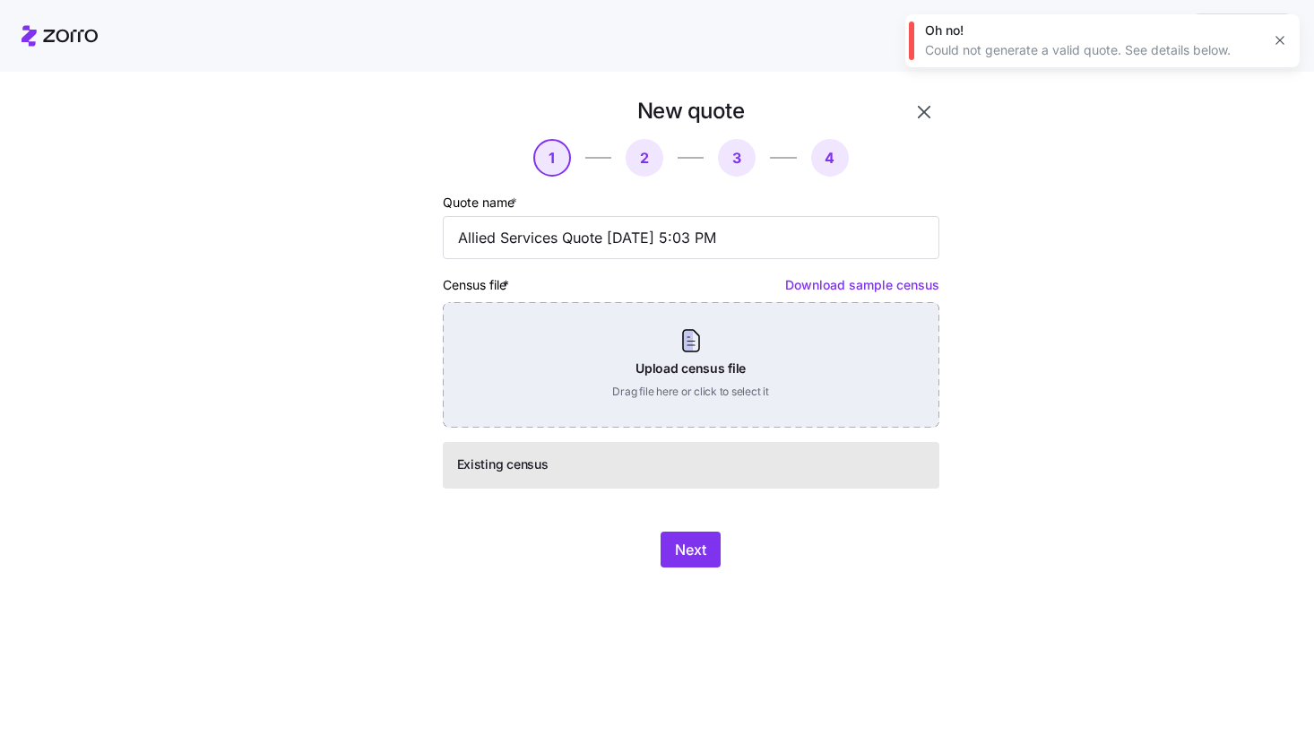
click at [616, 394] on div "Upload census file Drag file here or click to select it" at bounding box center [691, 365] width 497 height 126
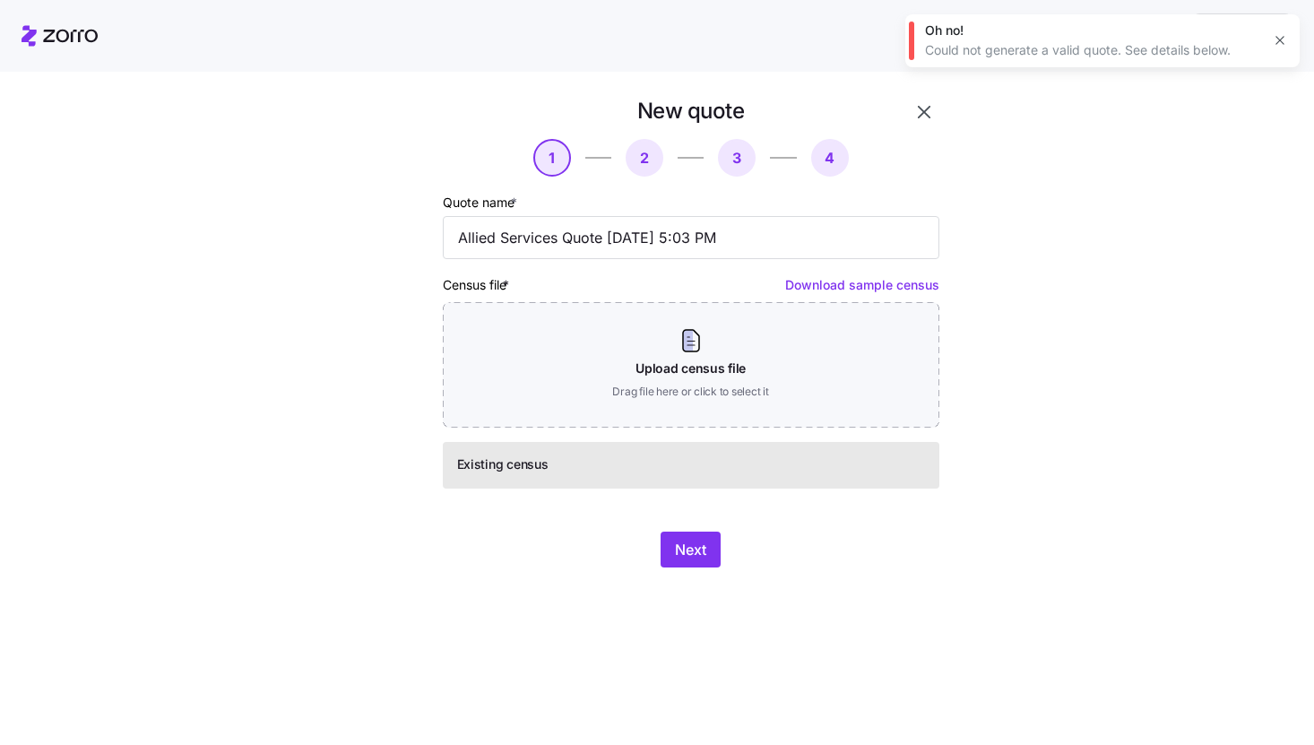
click at [880, 429] on div "Quote name * Allied Services Quote 10/15/2025 5:03 PM Census file * Download sa…" at bounding box center [691, 339] width 497 height 297
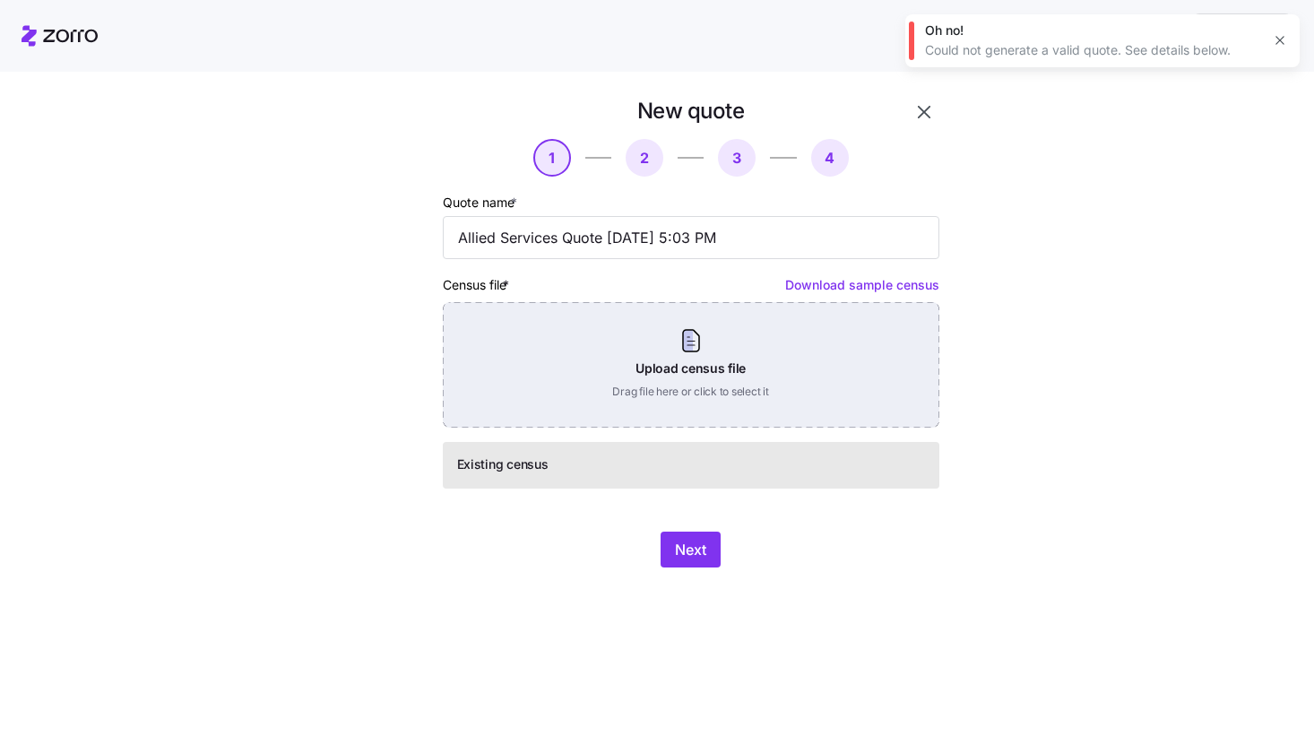
click at [809, 391] on div "Upload census file Drag file here or click to select it" at bounding box center [691, 365] width 497 height 126
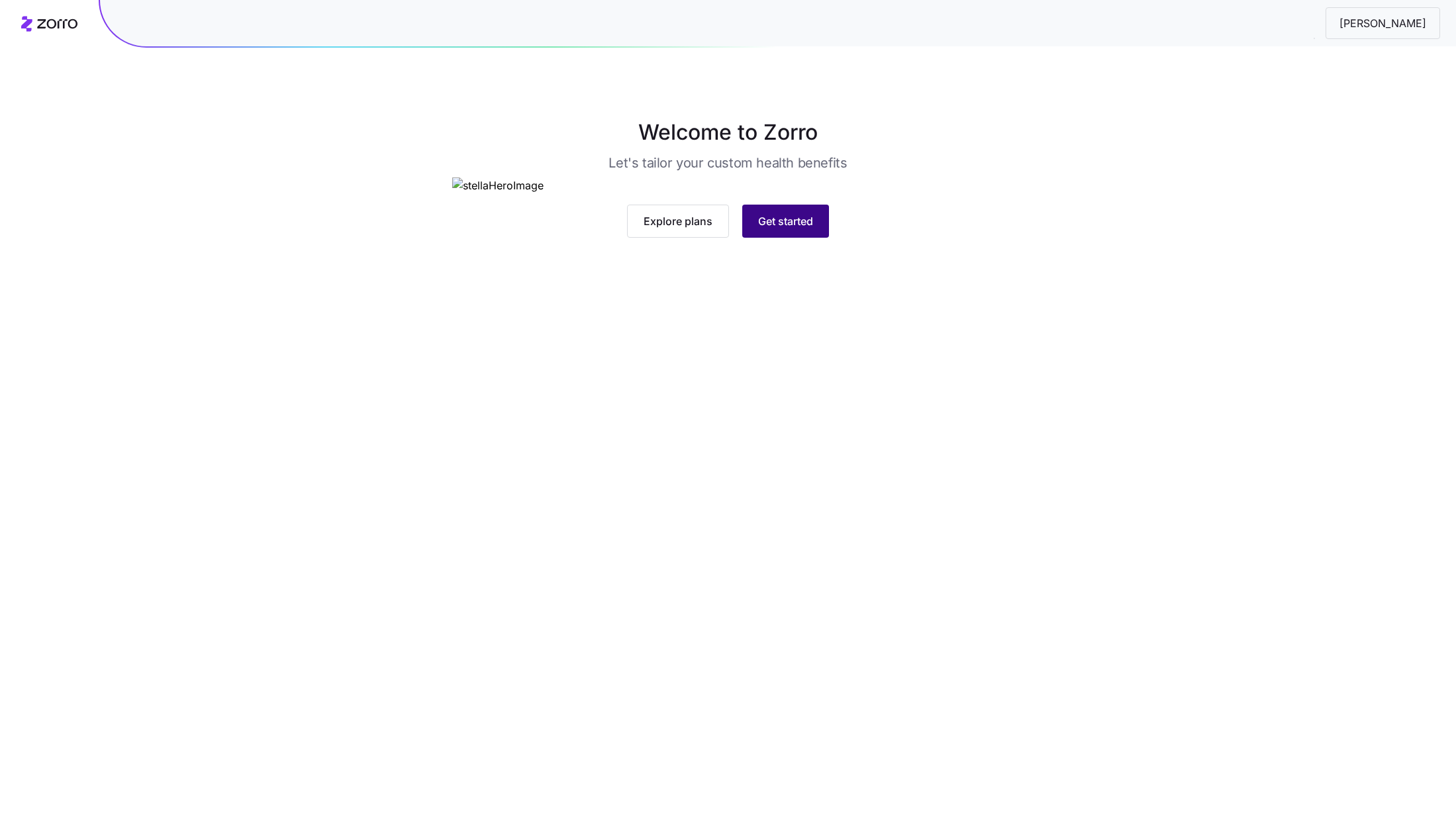
click at [802, 229] on span "Get started" at bounding box center [786, 222] width 55 height 16
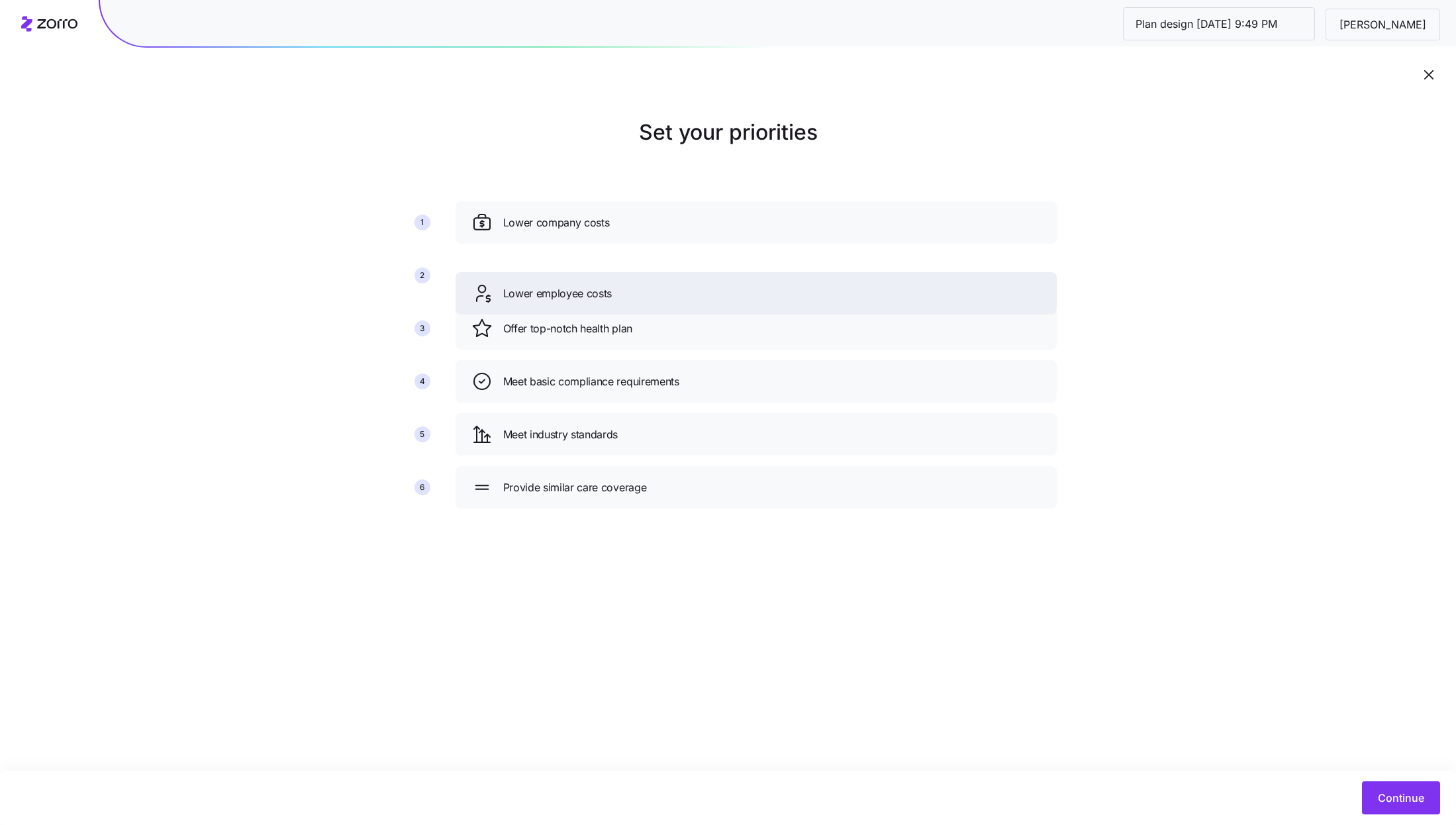
drag, startPoint x: 728, startPoint y: 336, endPoint x: 727, endPoint y: 279, distance: 57.0
click at [727, 283] on div "Lower employee costs" at bounding box center [755, 293] width 569 height 21
drag, startPoint x: 727, startPoint y: 504, endPoint x: 724, endPoint y: 328, distance: 176.0
click at [724, 328] on div "Provide similar care coverage" at bounding box center [754, 311] width 601 height 42
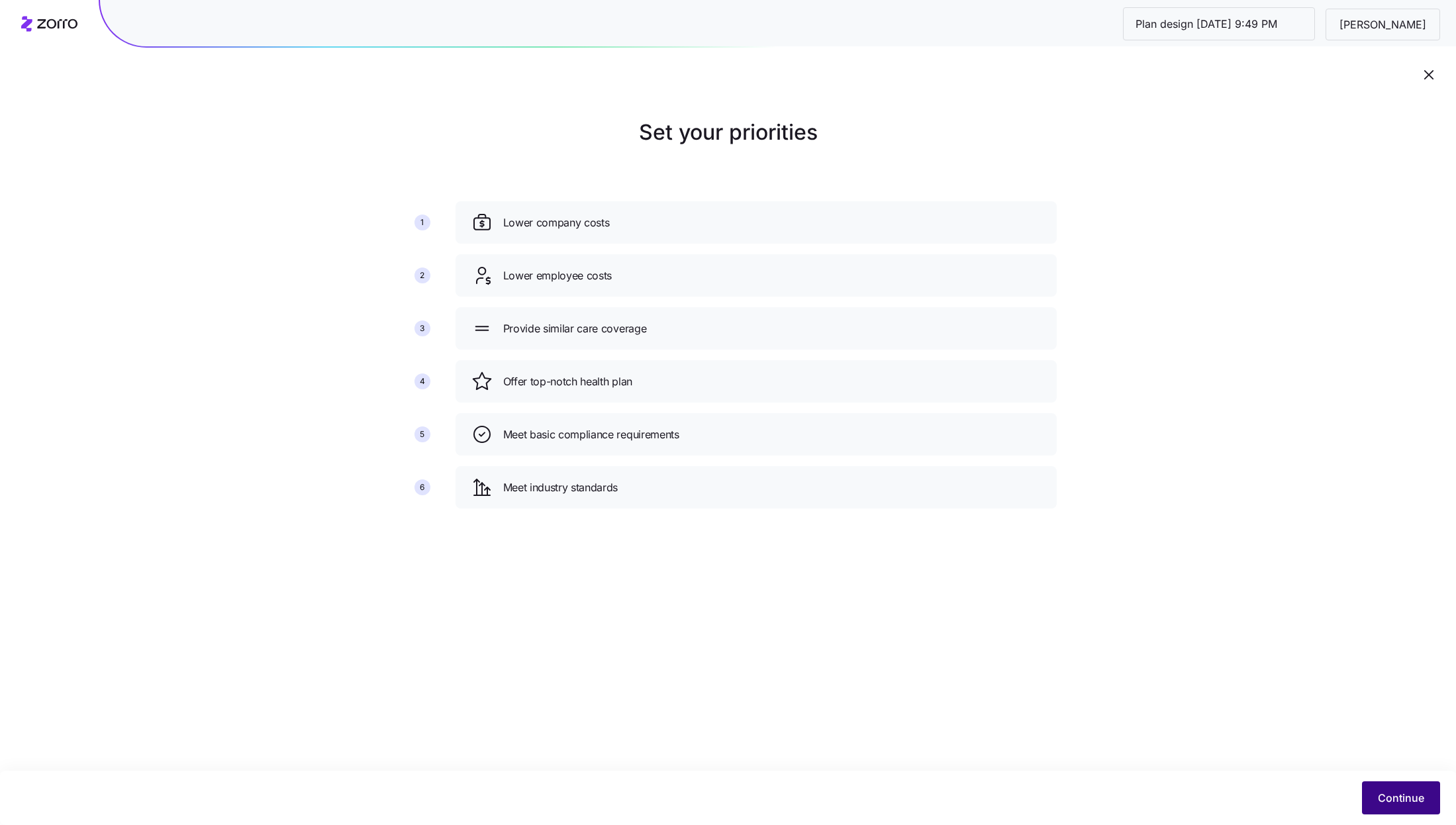
click at [1393, 793] on span "Continue" at bounding box center [1401, 798] width 47 height 16
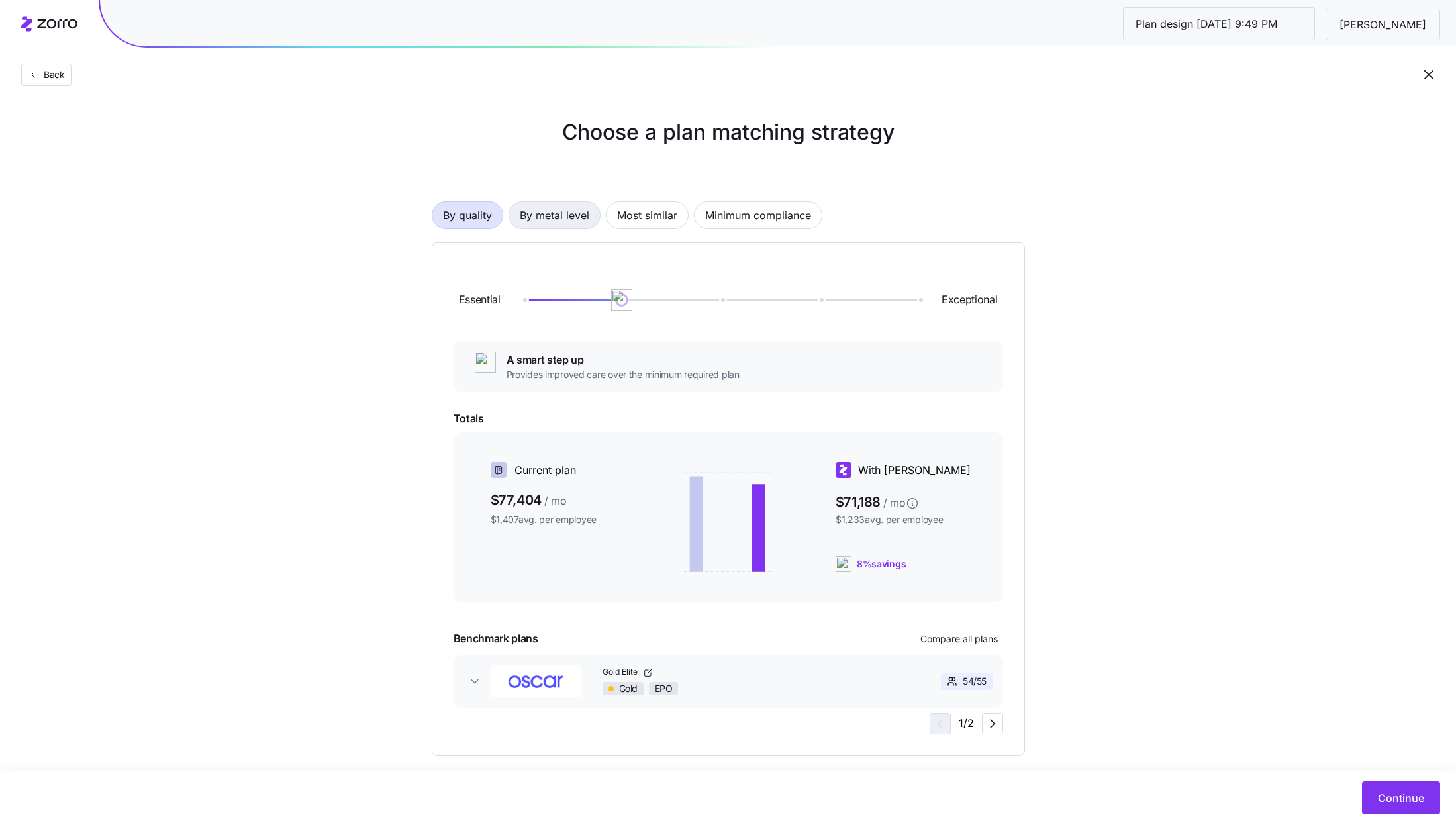
click at [556, 221] on span "By metal level" at bounding box center [554, 215] width 69 height 27
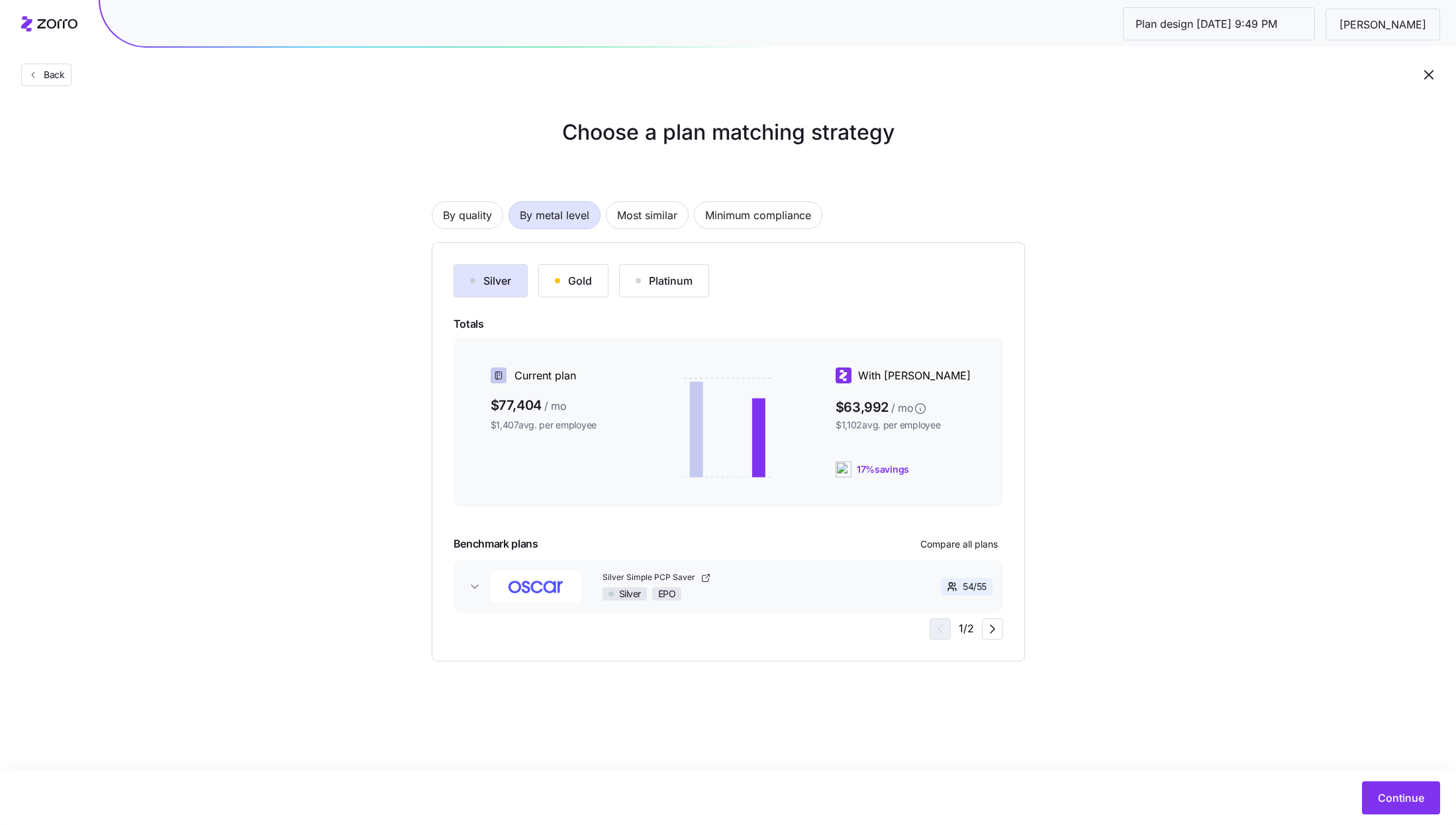
click at [559, 285] on div "Gold" at bounding box center [573, 281] width 37 height 16
click at [490, 281] on div "Silver" at bounding box center [491, 281] width 41 height 16
click at [565, 278] on div "Gold" at bounding box center [573, 281] width 37 height 16
click at [1399, 791] on span "Continue" at bounding box center [1401, 798] width 47 height 16
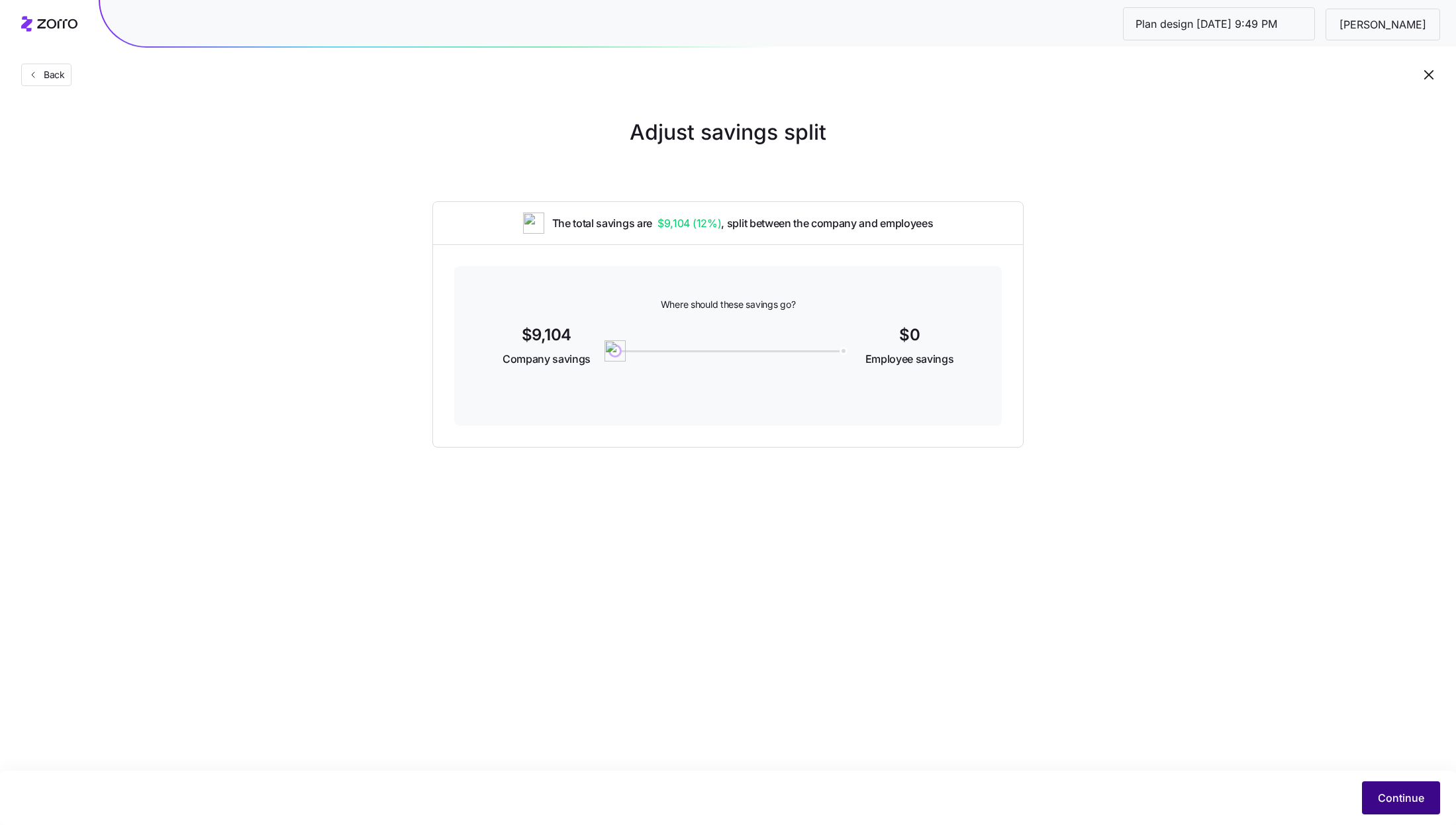
click at [1407, 790] on button "Continue" at bounding box center [1401, 798] width 78 height 33
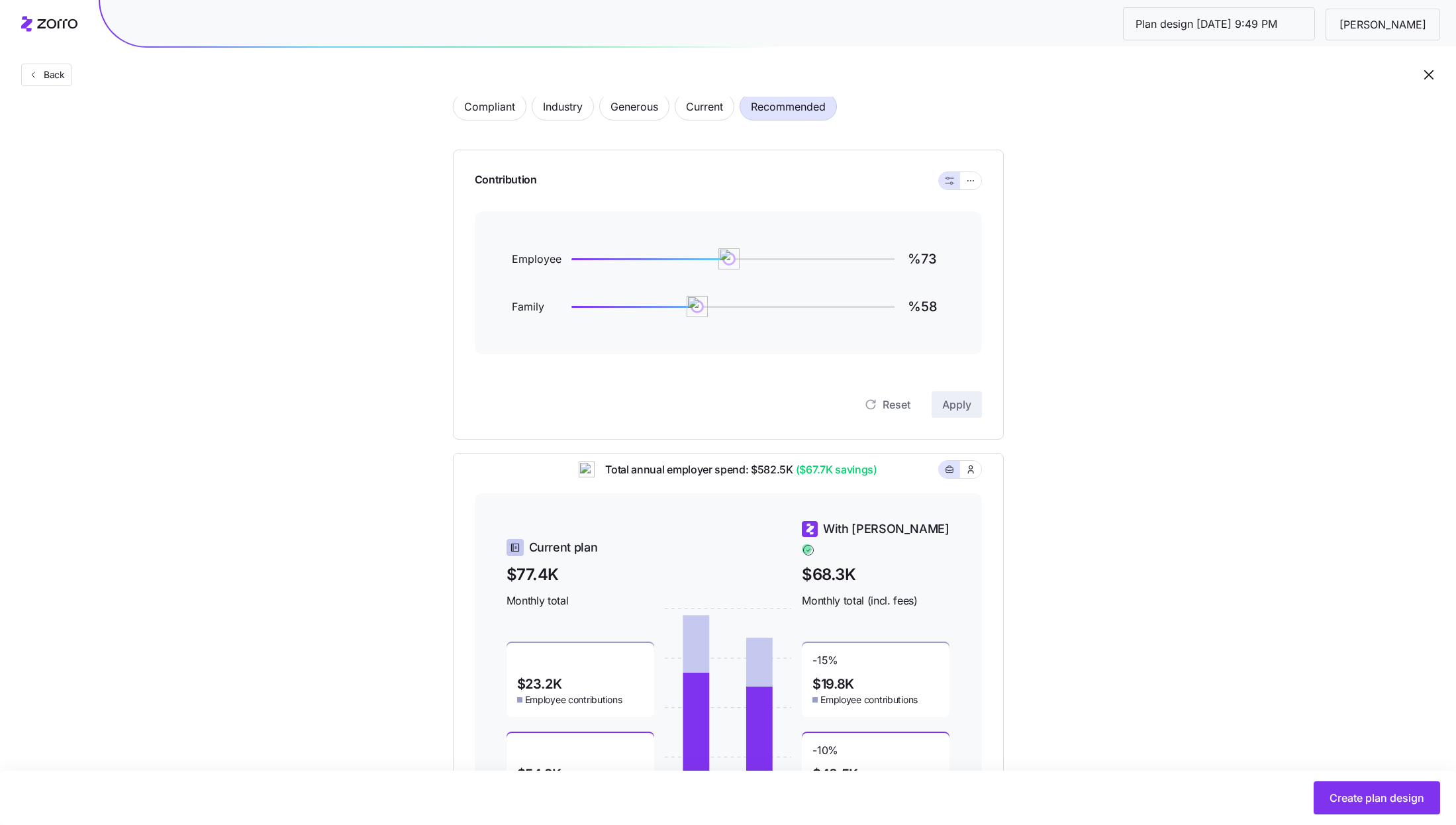
scroll to position [81, 0]
click at [971, 180] on icon "button" at bounding box center [970, 182] width 10 height 16
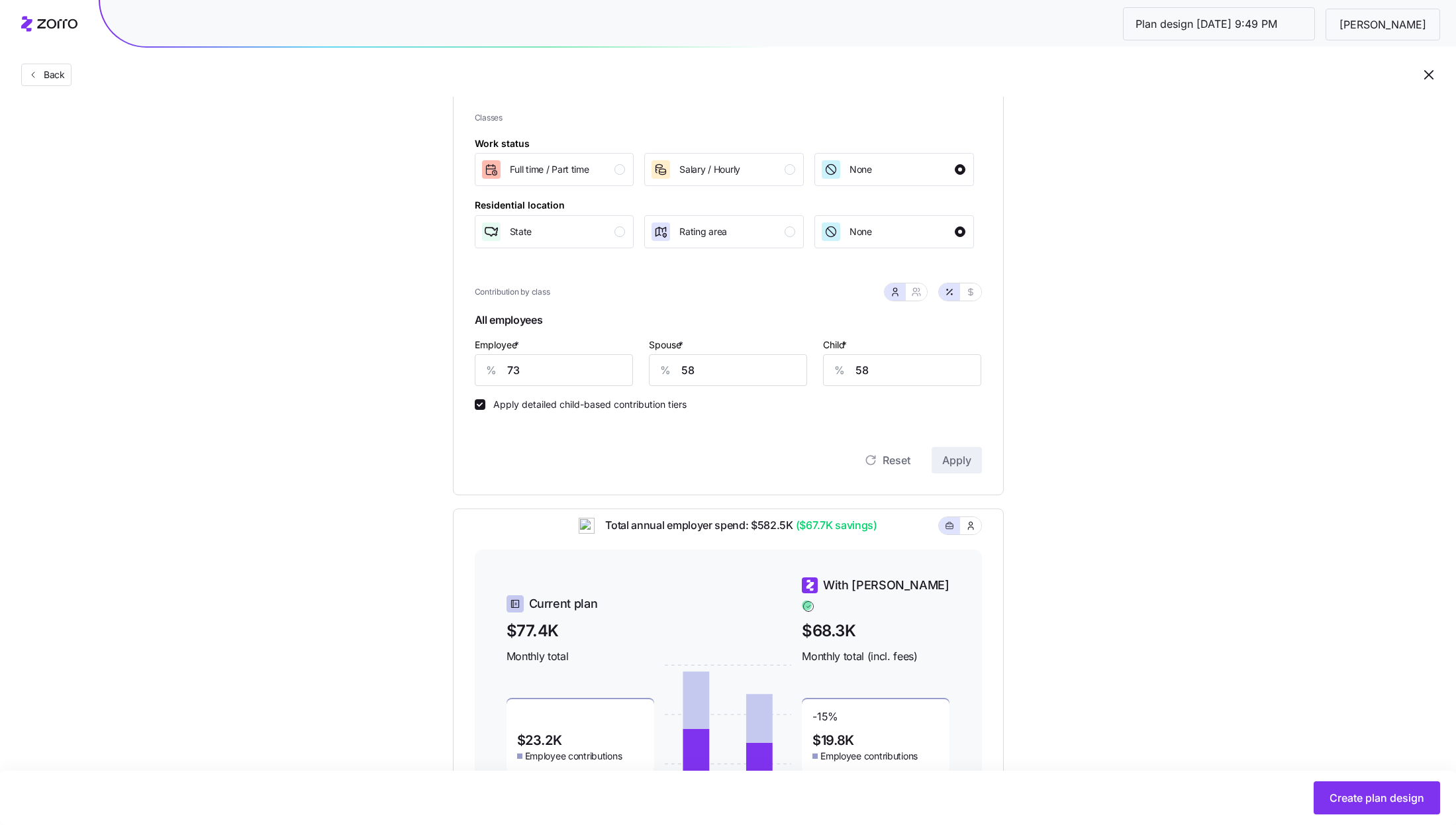
scroll to position [182, 0]
click at [593, 230] on div "State" at bounding box center [553, 230] width 145 height 21
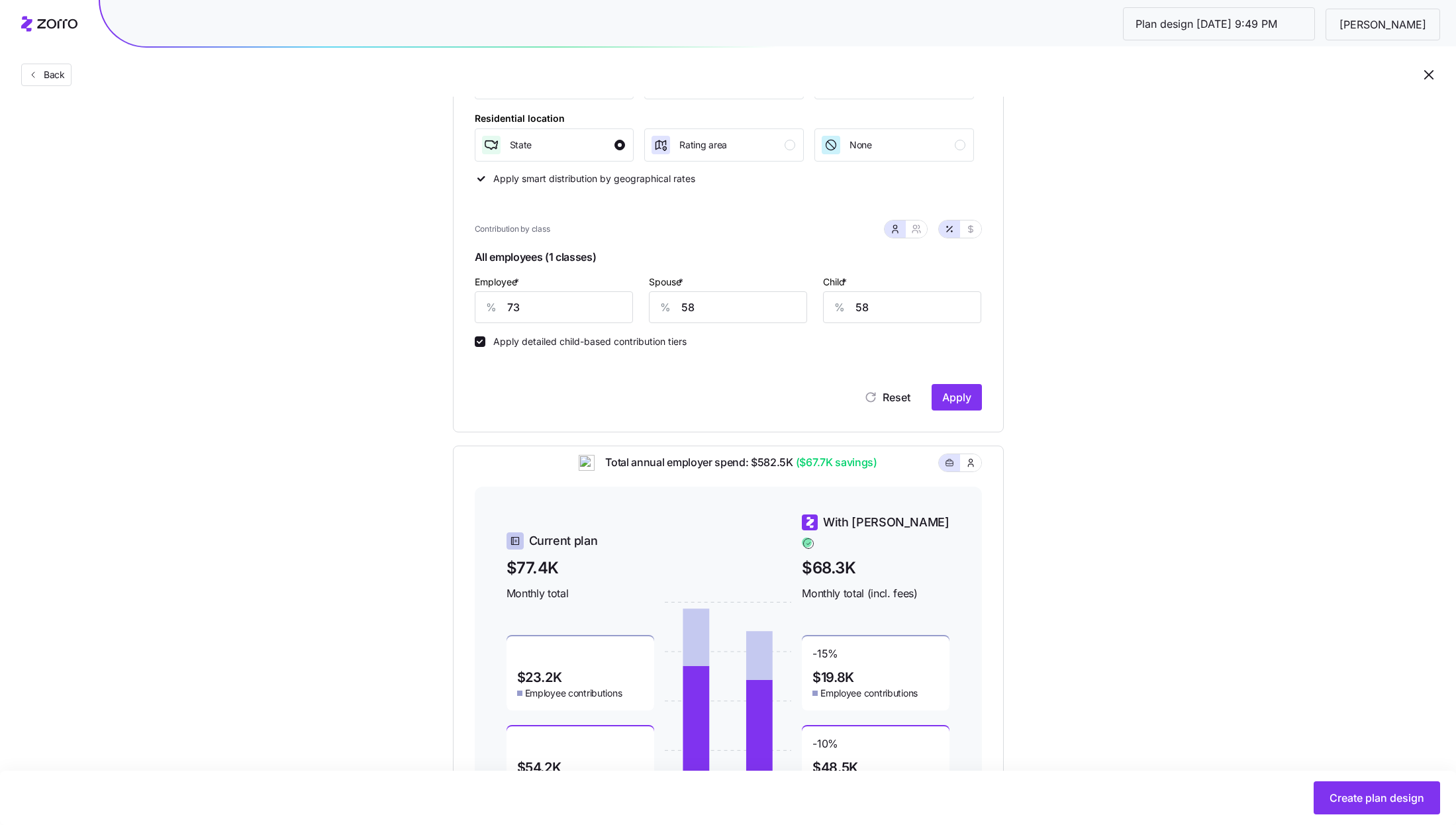
scroll to position [298, 0]
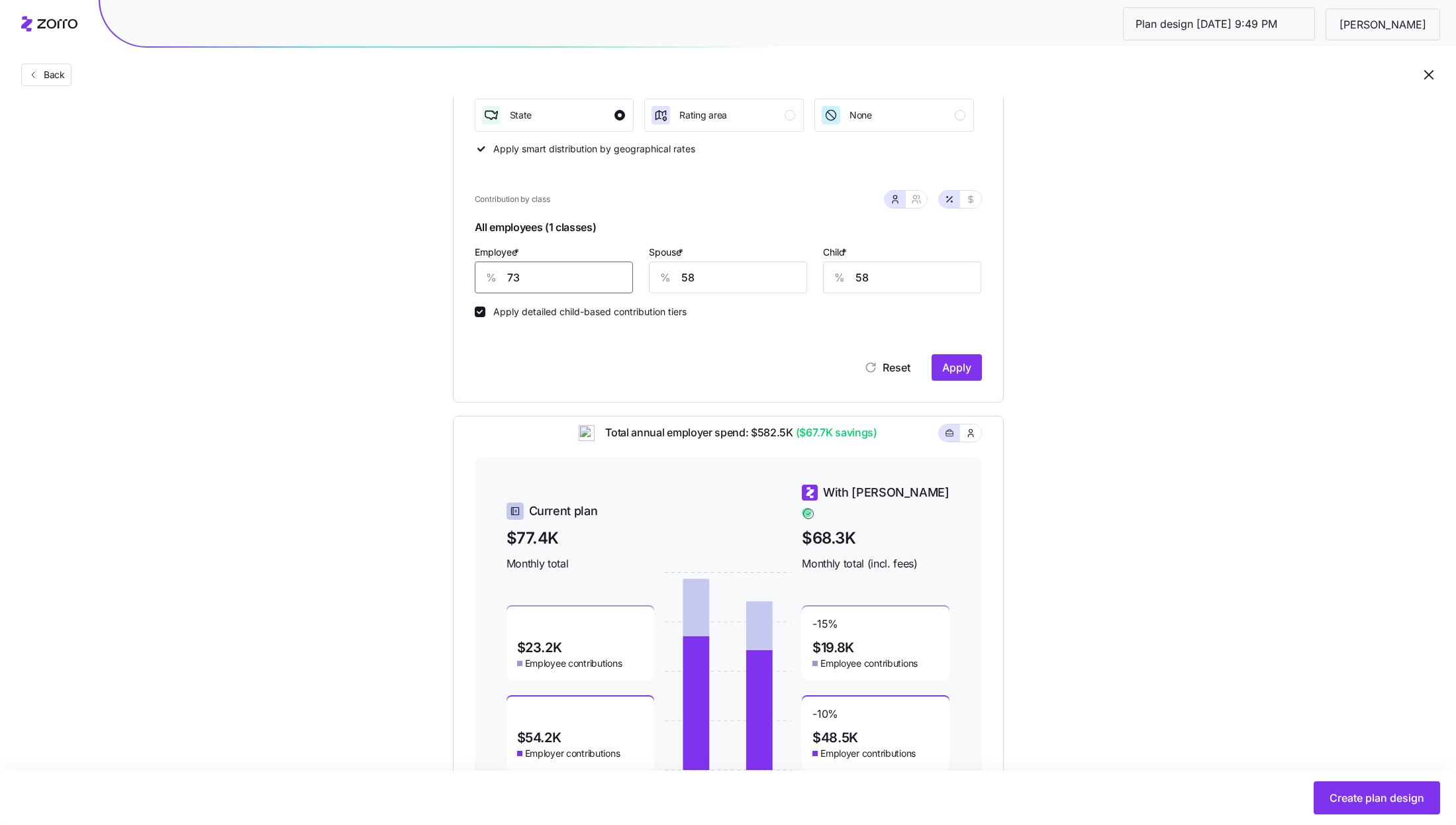
click at [597, 283] on input "73" at bounding box center [554, 277] width 158 height 32
type input "70"
click at [732, 286] on input "58" at bounding box center [728, 277] width 158 height 32
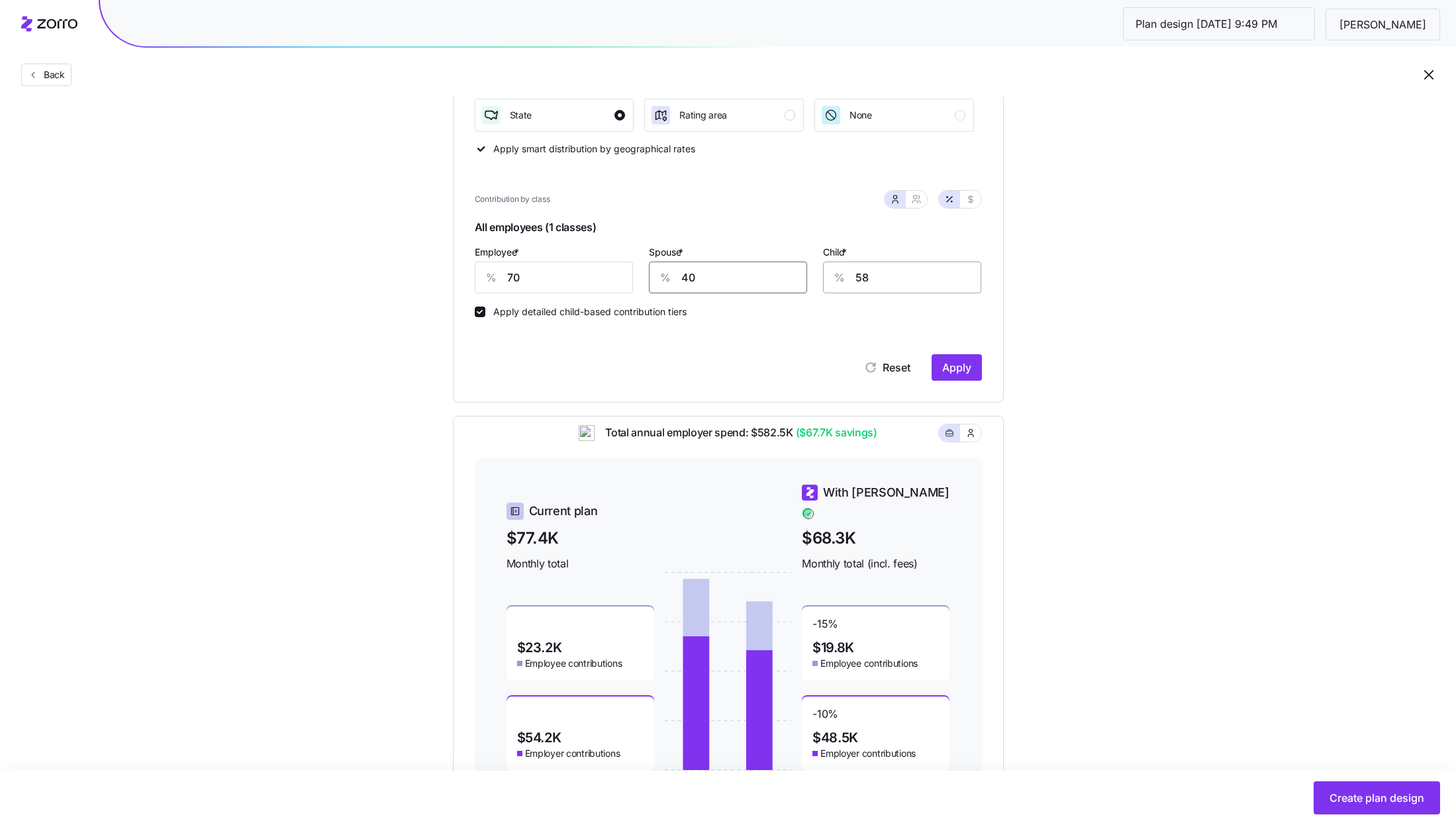
type input "40"
click at [858, 273] on input "58" at bounding box center [902, 277] width 158 height 32
type input "40"
click at [960, 362] on span "Apply" at bounding box center [956, 368] width 29 height 16
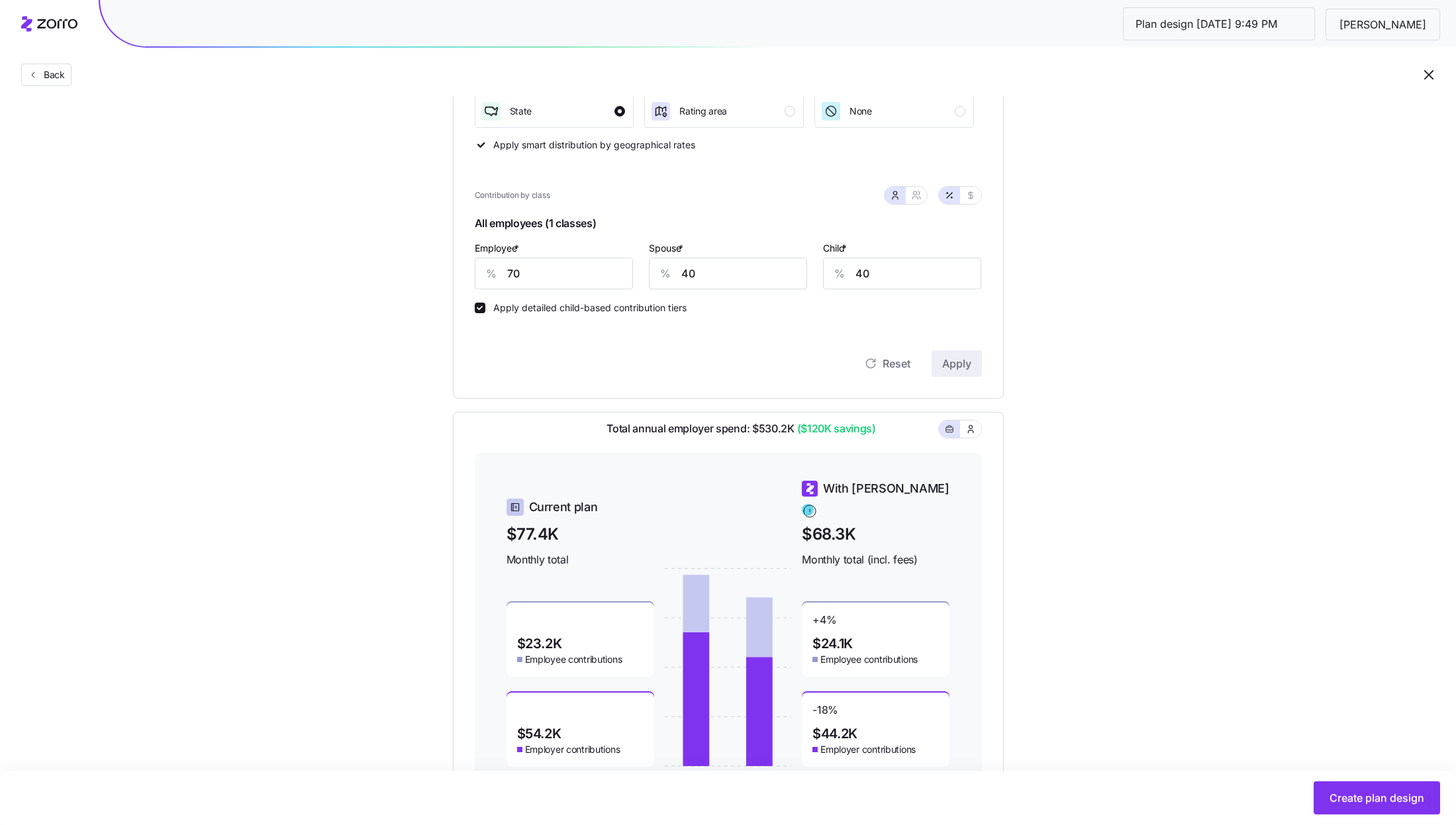
scroll to position [288, 0]
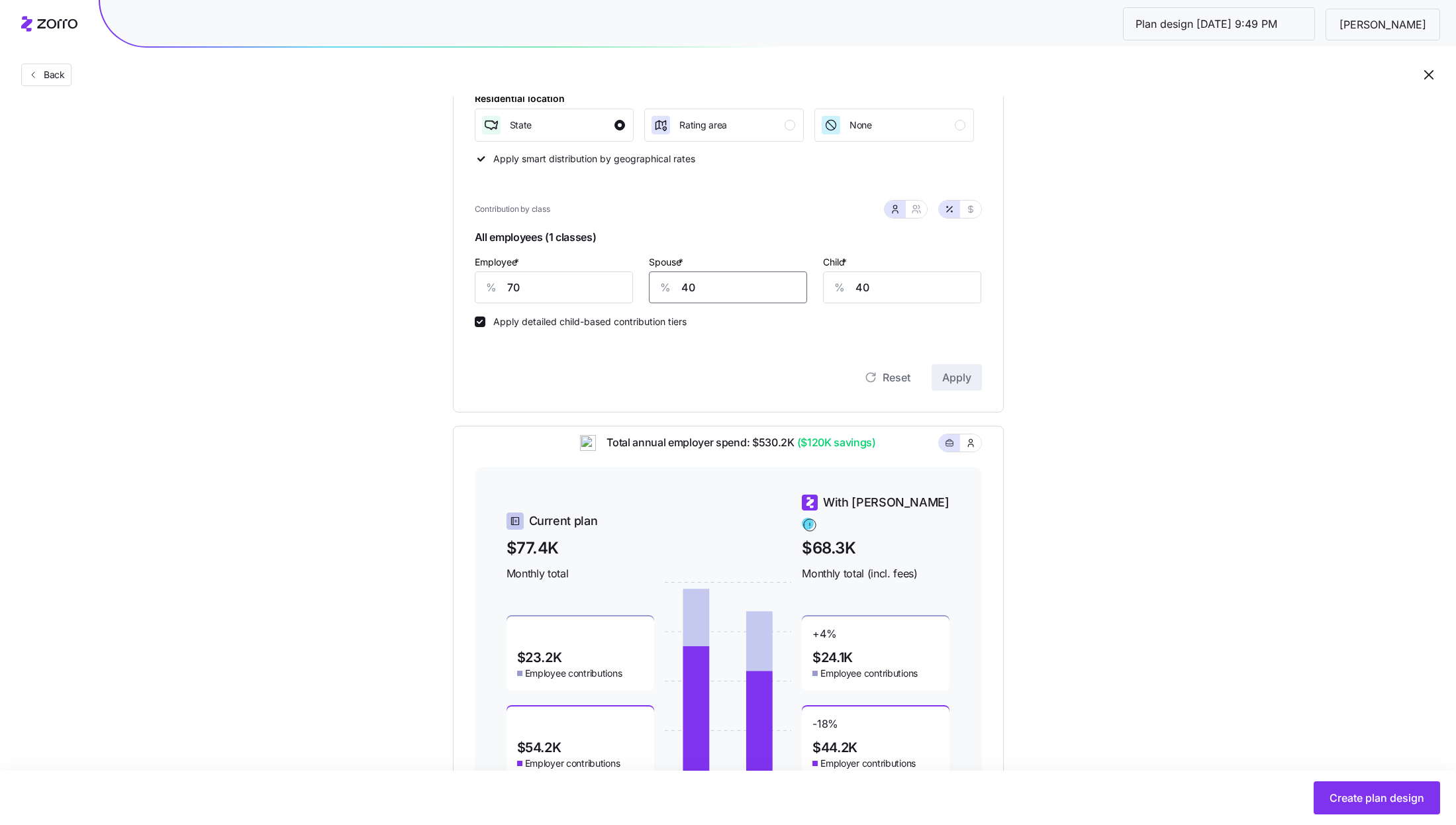
click at [735, 291] on input "40" at bounding box center [728, 287] width 158 height 32
type input "50"
click at [881, 298] on input "40" at bounding box center [902, 287] width 158 height 32
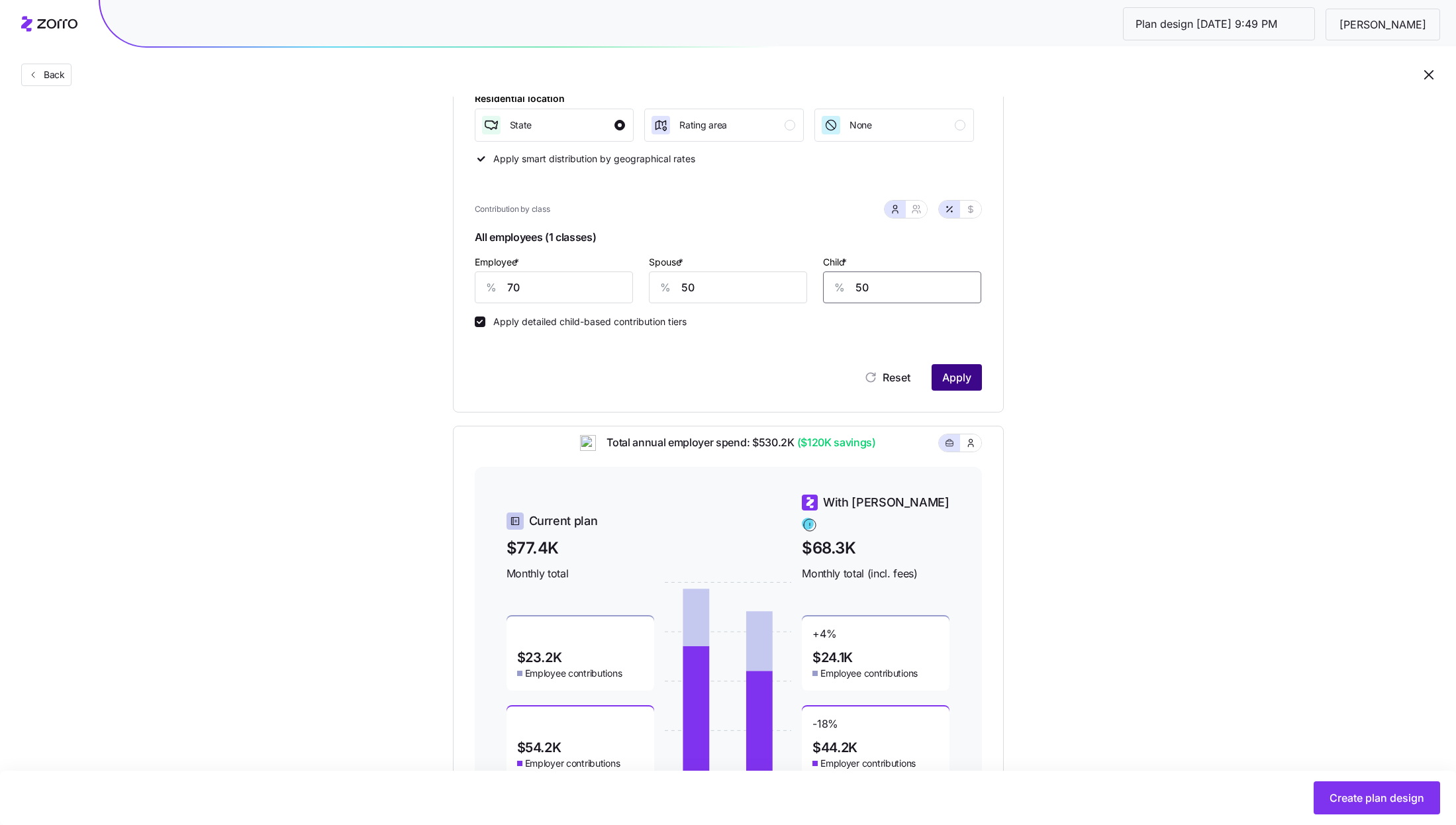
type input "50"
click at [966, 372] on span "Apply" at bounding box center [956, 377] width 29 height 16
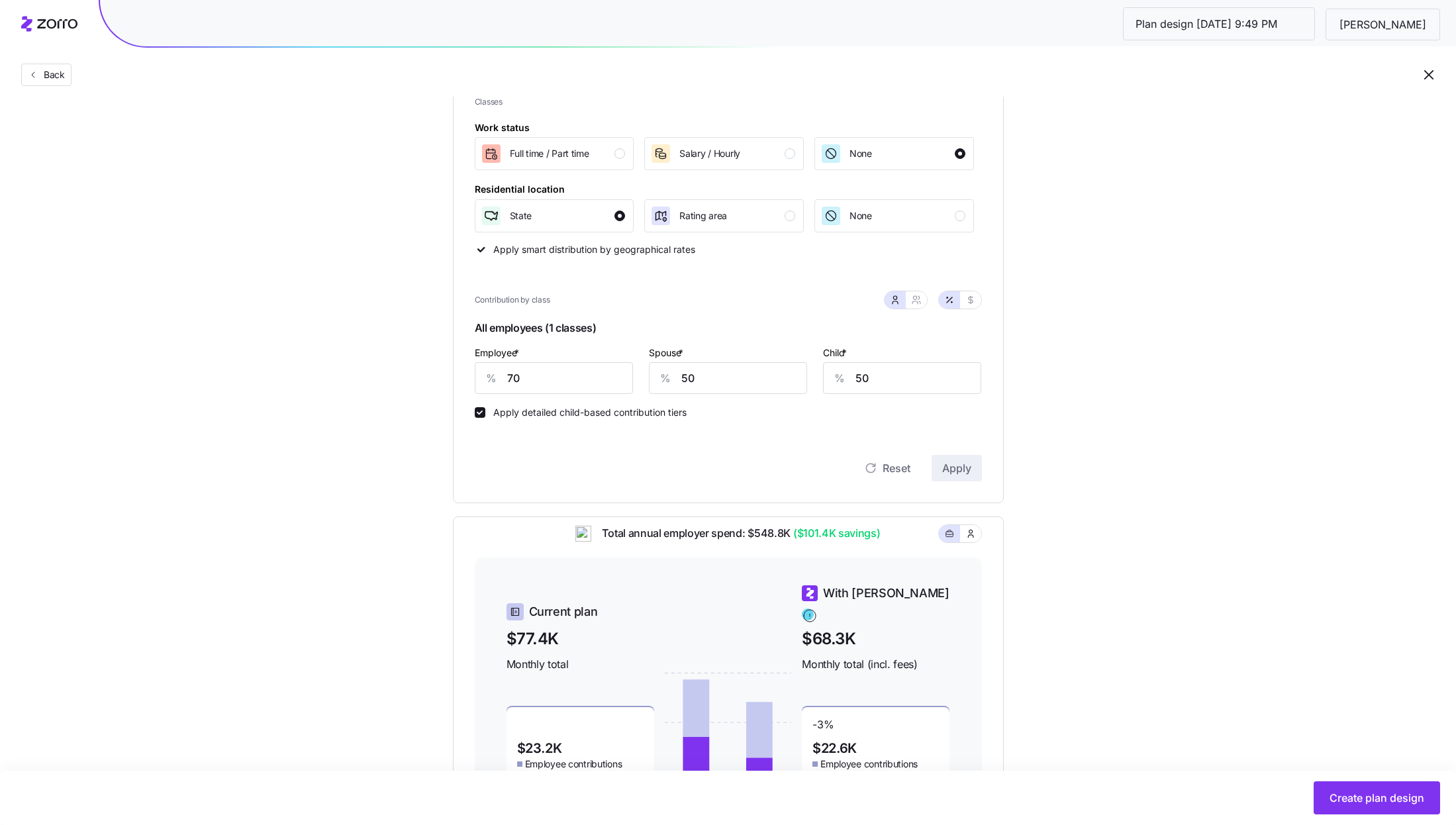
scroll to position [363, 0]
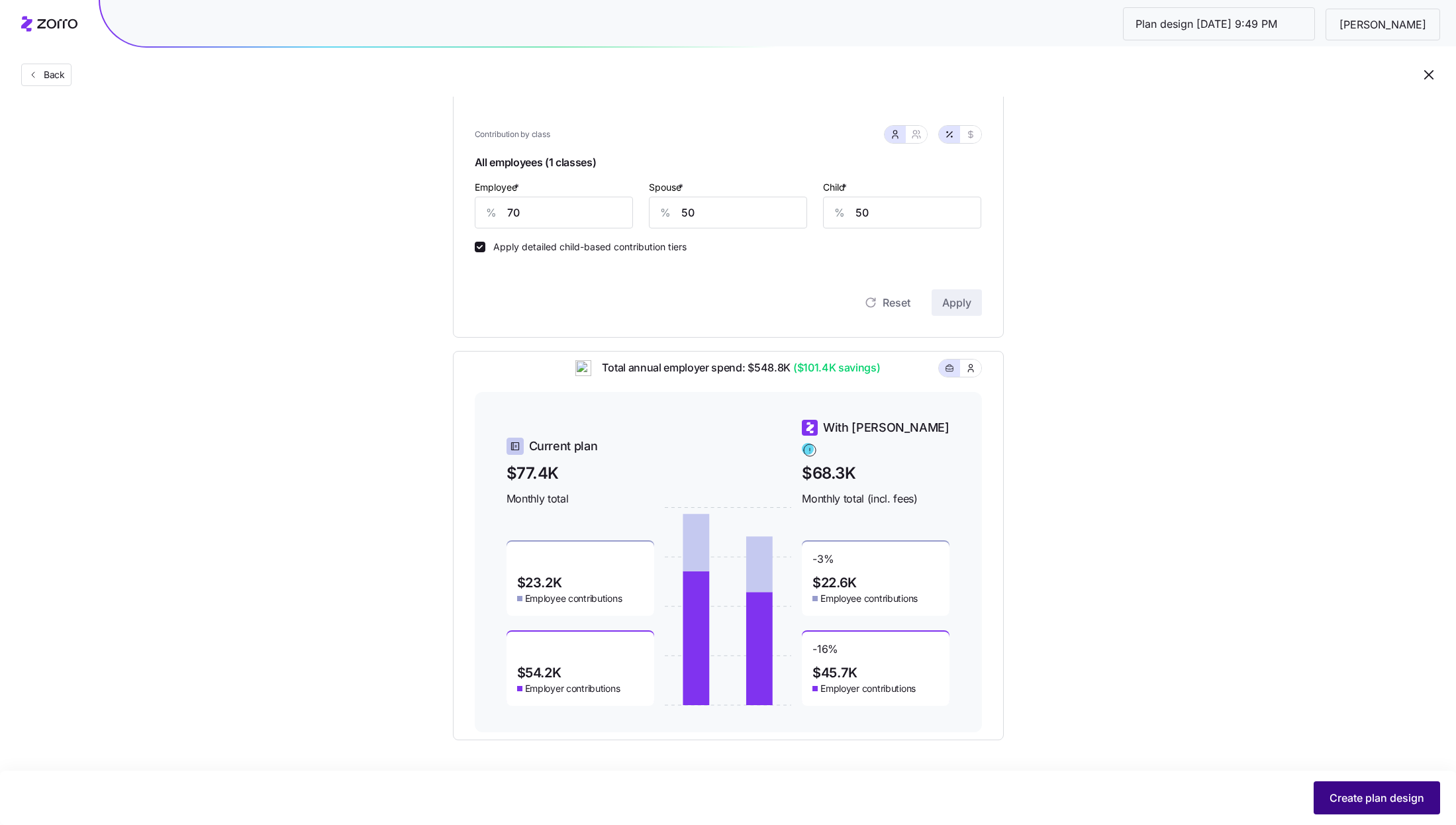
click at [1367, 793] on span "Create plan design" at bounding box center [1376, 798] width 95 height 16
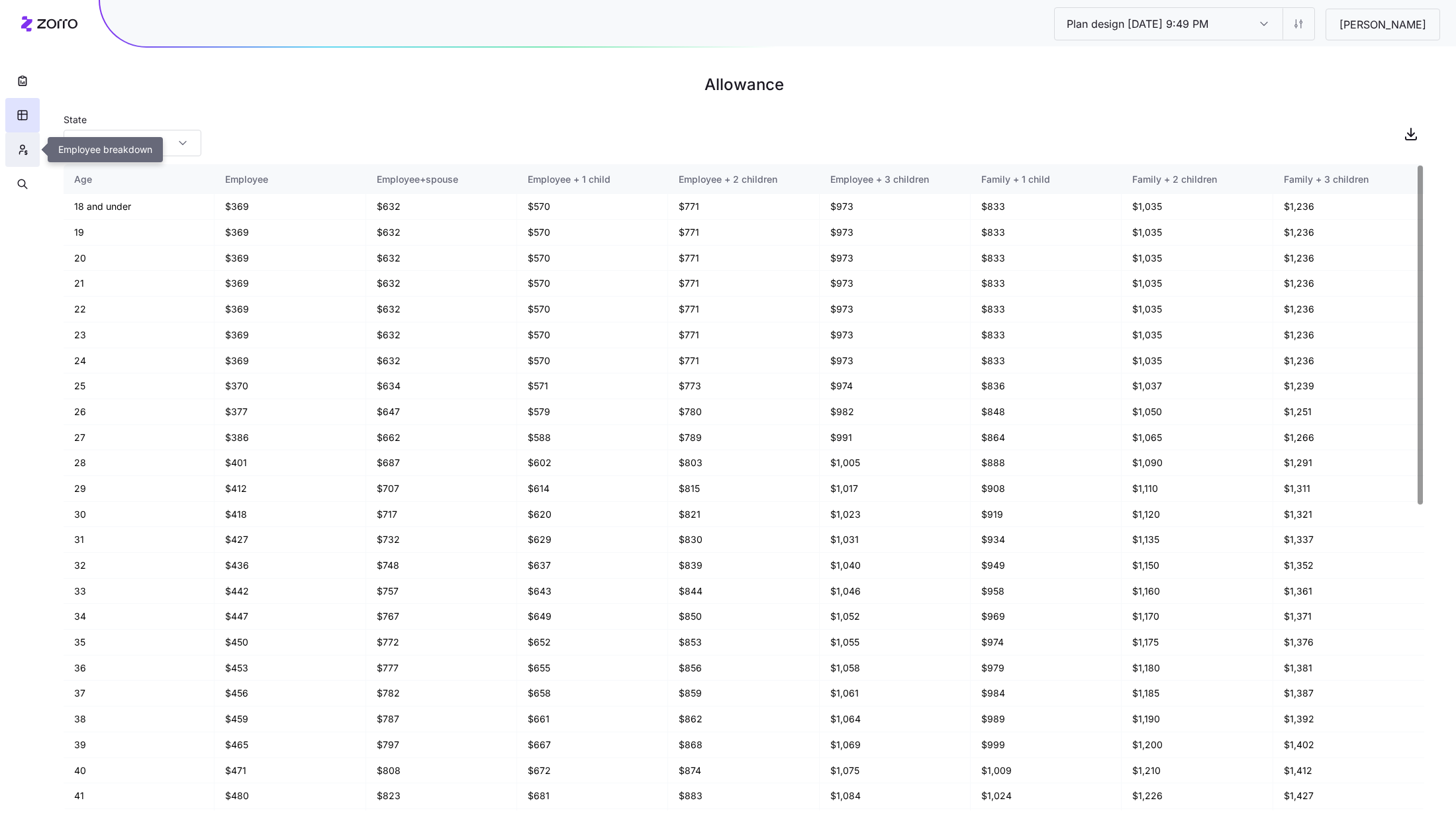
click at [35, 154] on button "button" at bounding box center [22, 149] width 35 height 35
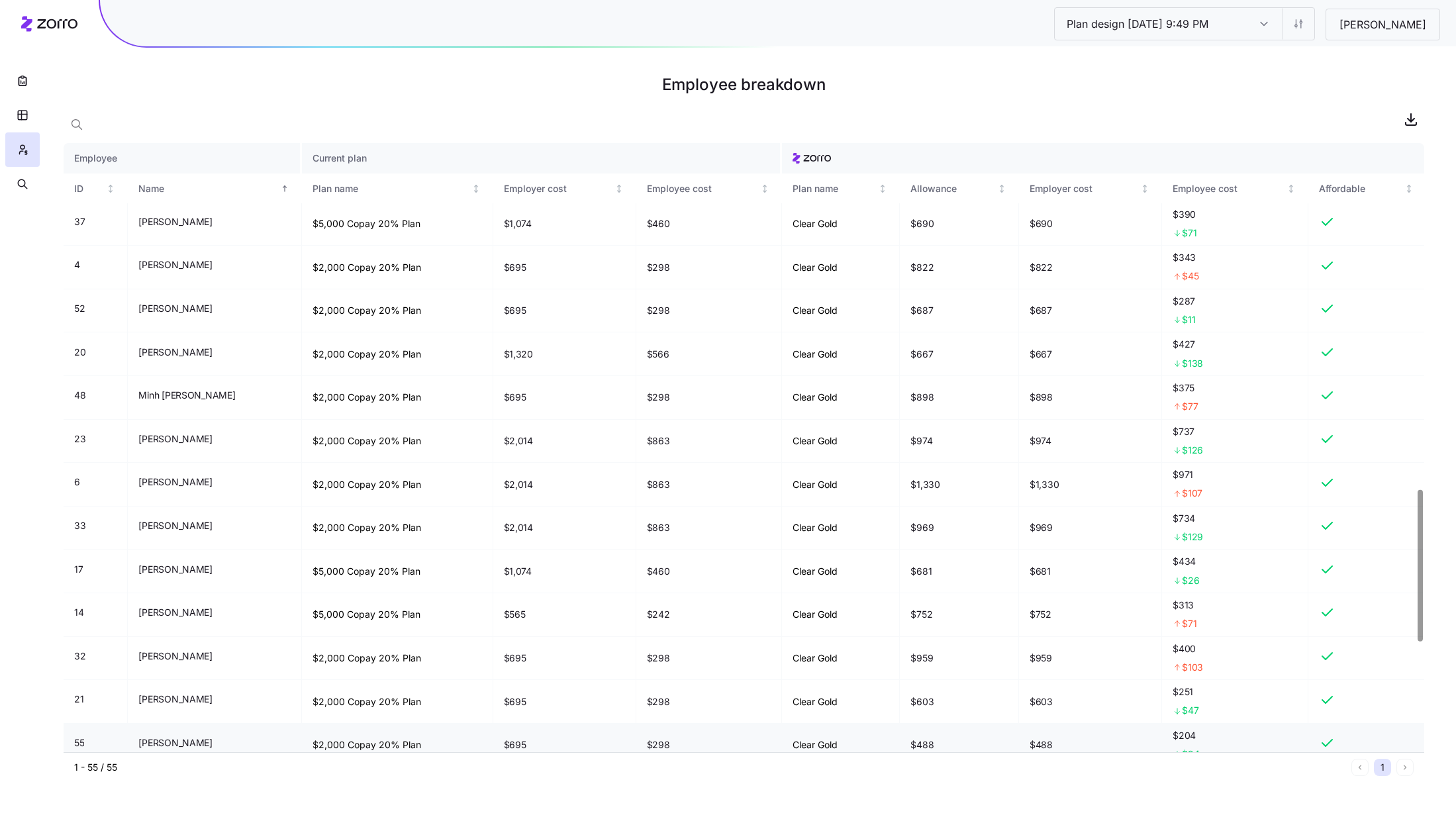
scroll to position [902, 0]
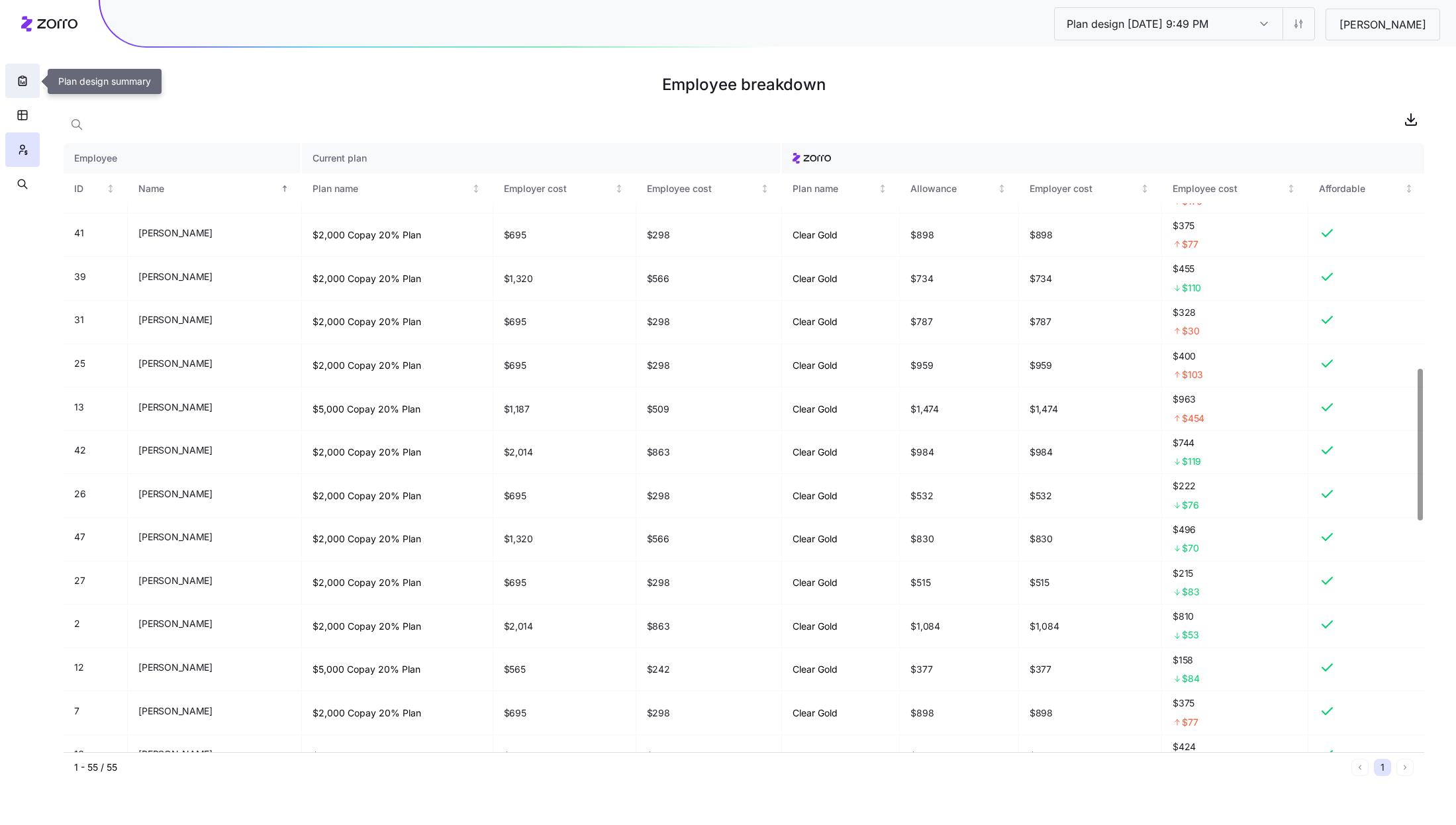
click at [24, 74] on button "button" at bounding box center [22, 81] width 35 height 35
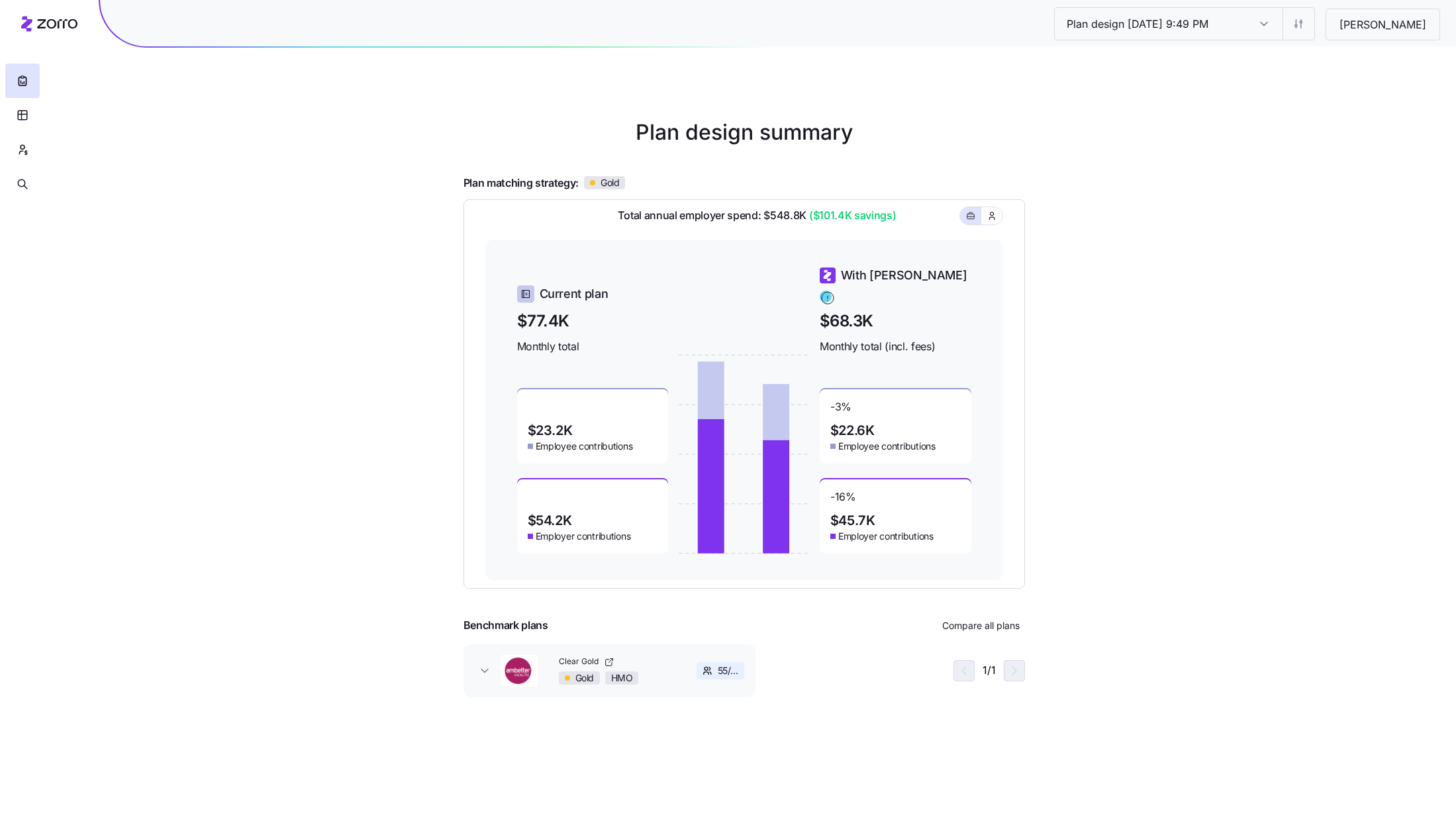
click at [1133, 362] on div "Plan design 10/15/2025 9:49 PM Plan design 10/15/2025 9:49 PM Uribe Plan design…" at bounding box center [728, 412] width 1456 height 825
click at [1019, 671] on div "1 / 1" at bounding box center [989, 671] width 72 height 21
click at [969, 671] on div "1 / 1" at bounding box center [989, 671] width 72 height 21
click at [715, 677] on div "55 / 55" at bounding box center [720, 671] width 48 height 17
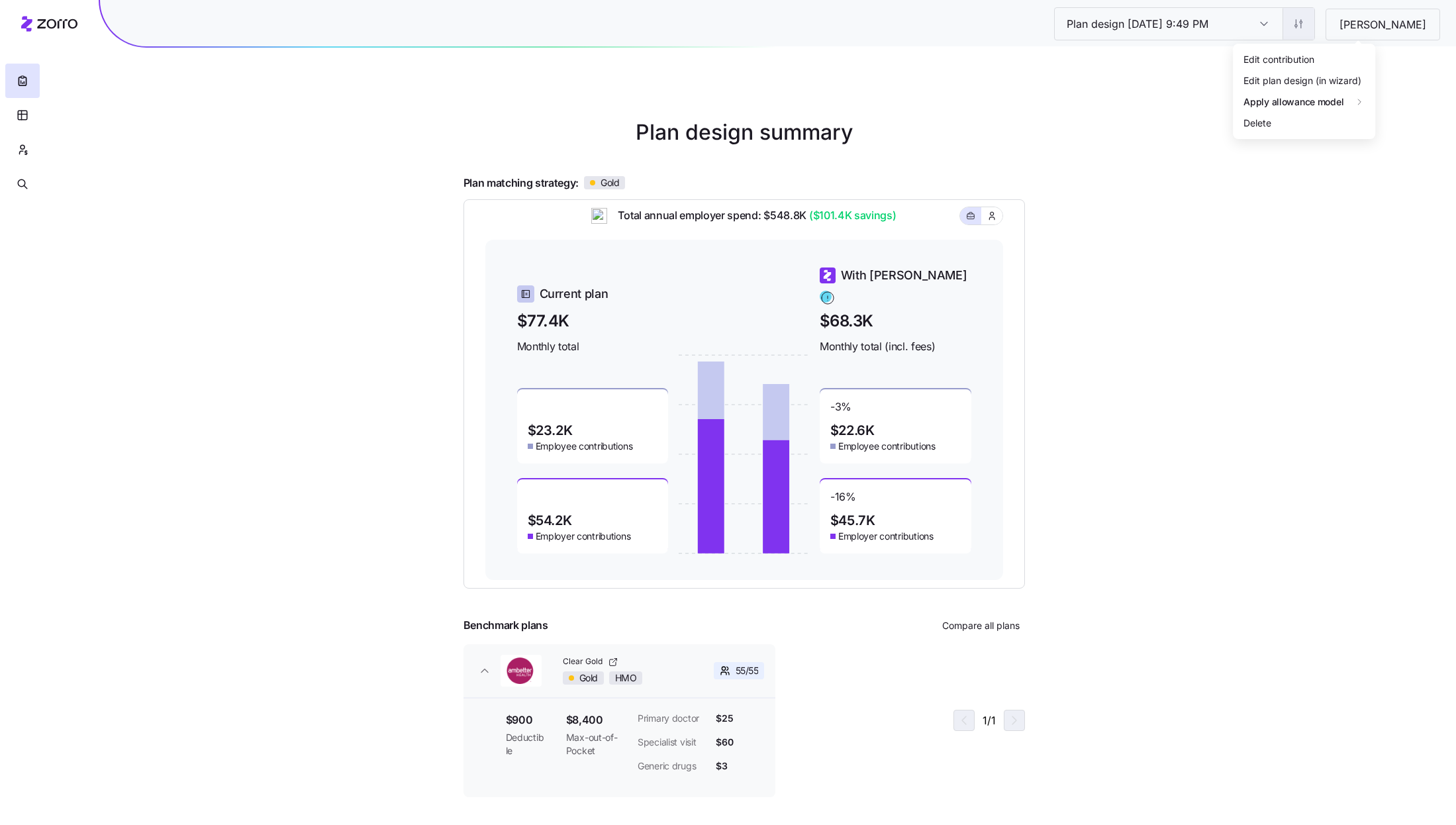
click at [1351, 24] on html "Plan design 10/15/2025 9:49 PM Plan design 10/15/2025 9:49 PM Uribe Plan design…" at bounding box center [728, 412] width 1456 height 825
click at [1319, 51] on div "Edit contribution" at bounding box center [1304, 58] width 131 height 21
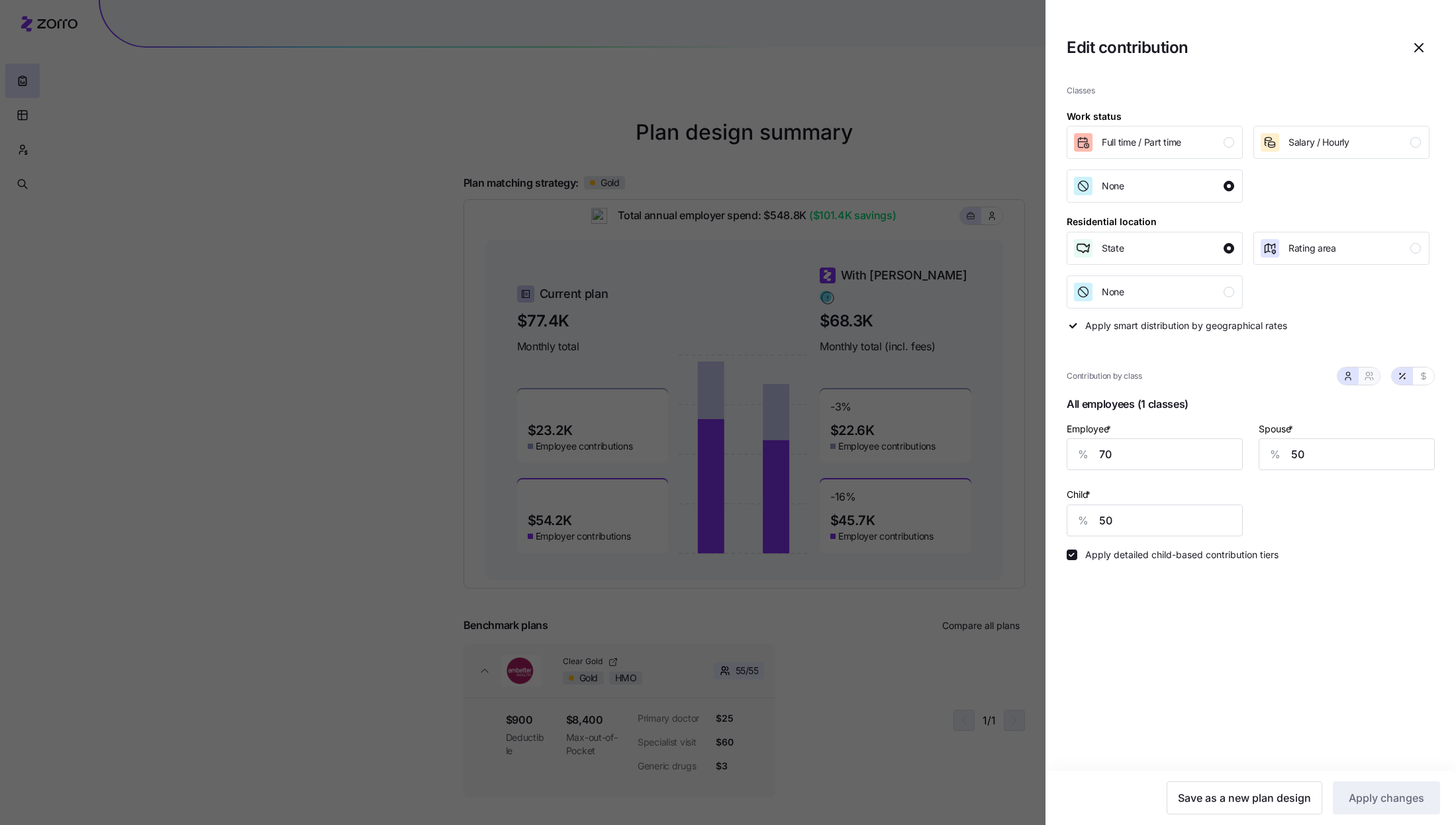
click at [1376, 380] on button "button" at bounding box center [1369, 376] width 21 height 17
type input "60"
type input "62"
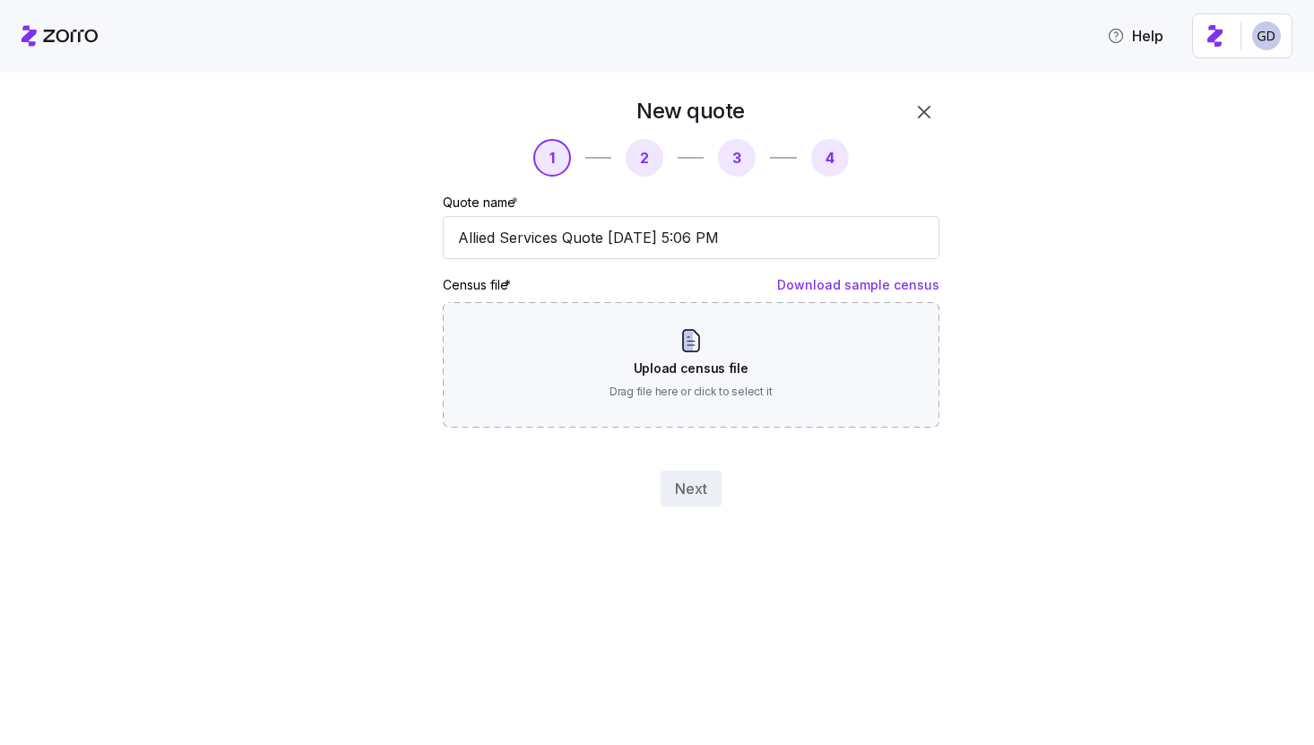
click at [923, 117] on icon "button" at bounding box center [925, 112] width 22 height 22
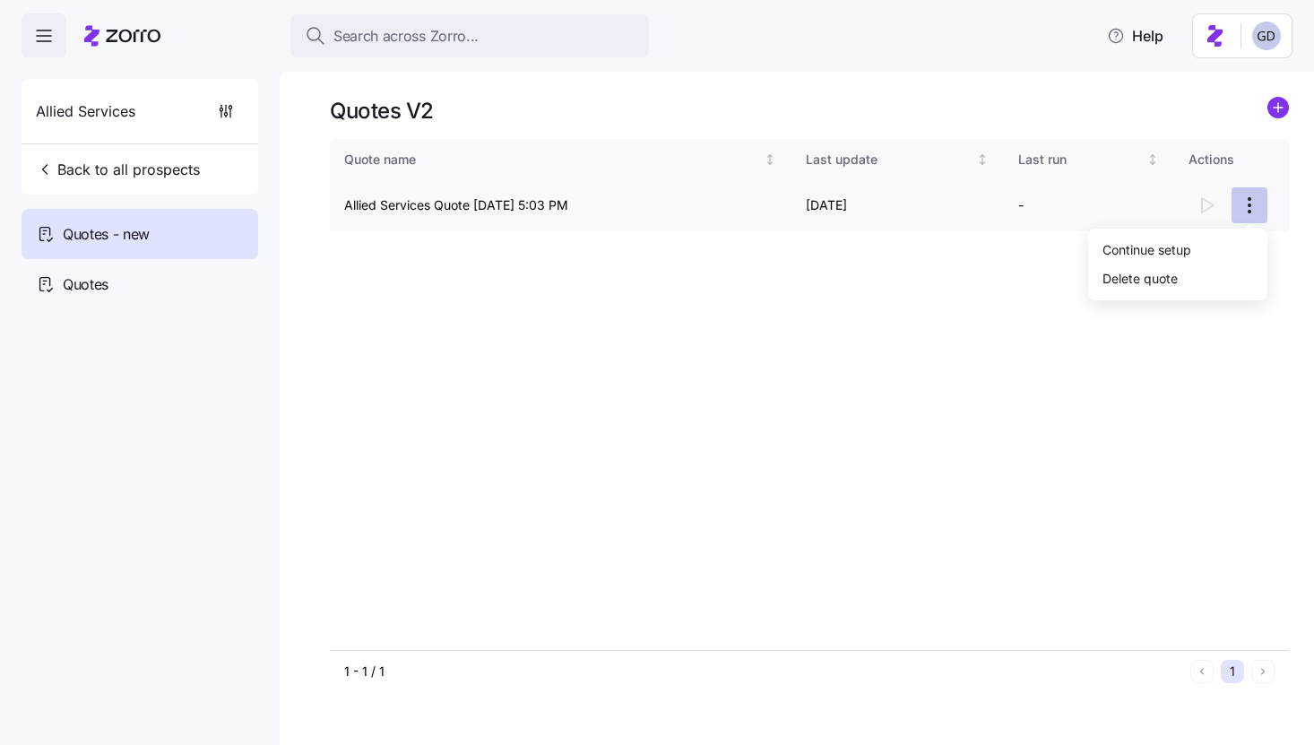
click at [1245, 212] on html "Search across Zorro... Help Allied Services Back to all prospects Quotes - new …" at bounding box center [657, 367] width 1314 height 734
click at [1197, 242] on div "Continue setup" at bounding box center [1178, 249] width 165 height 29
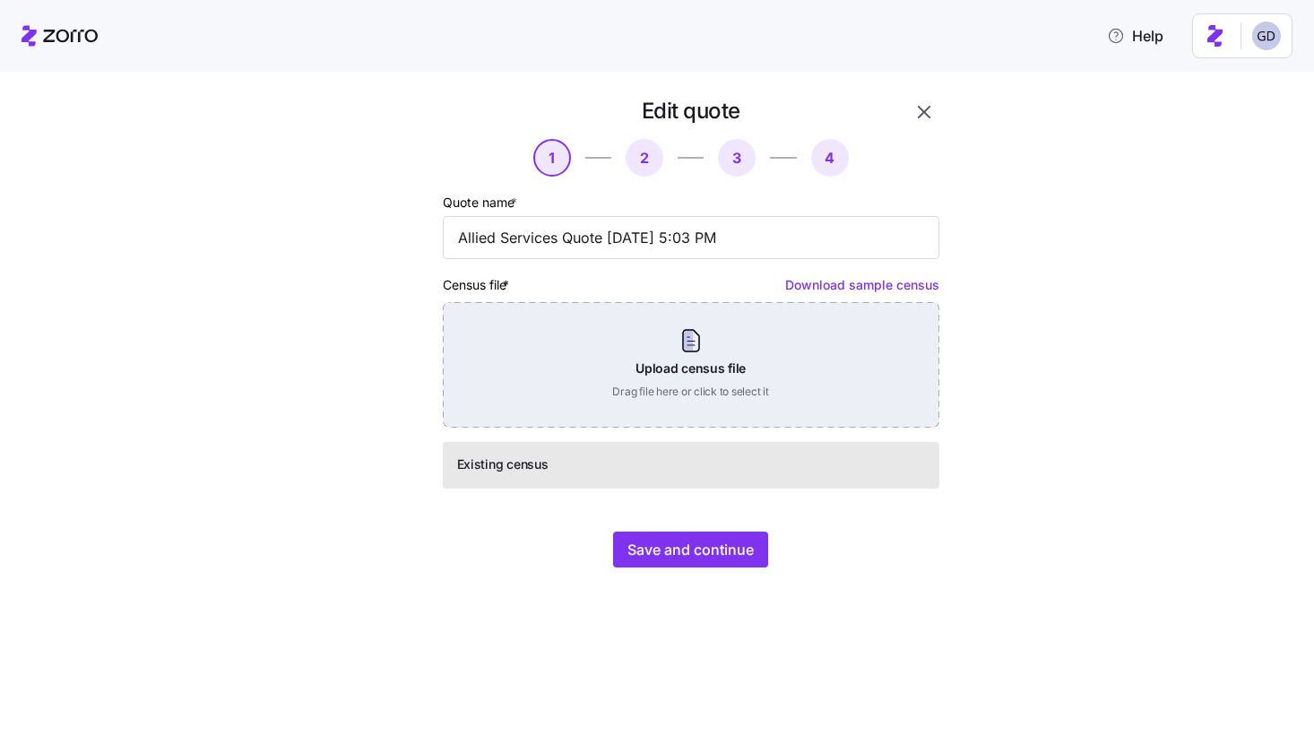
click at [680, 359] on div "Upload census file Drag file here or click to select it" at bounding box center [691, 365] width 497 height 126
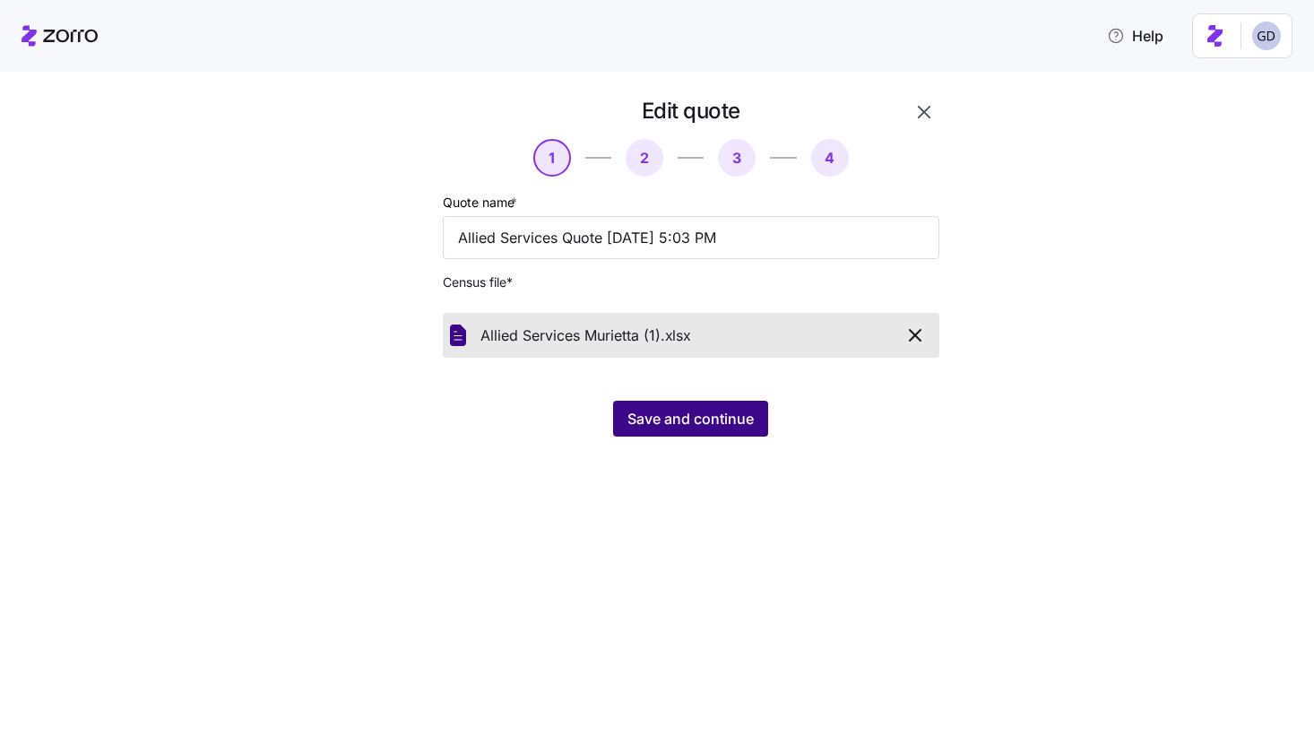
click at [647, 421] on span "Save and continue" at bounding box center [691, 419] width 126 height 22
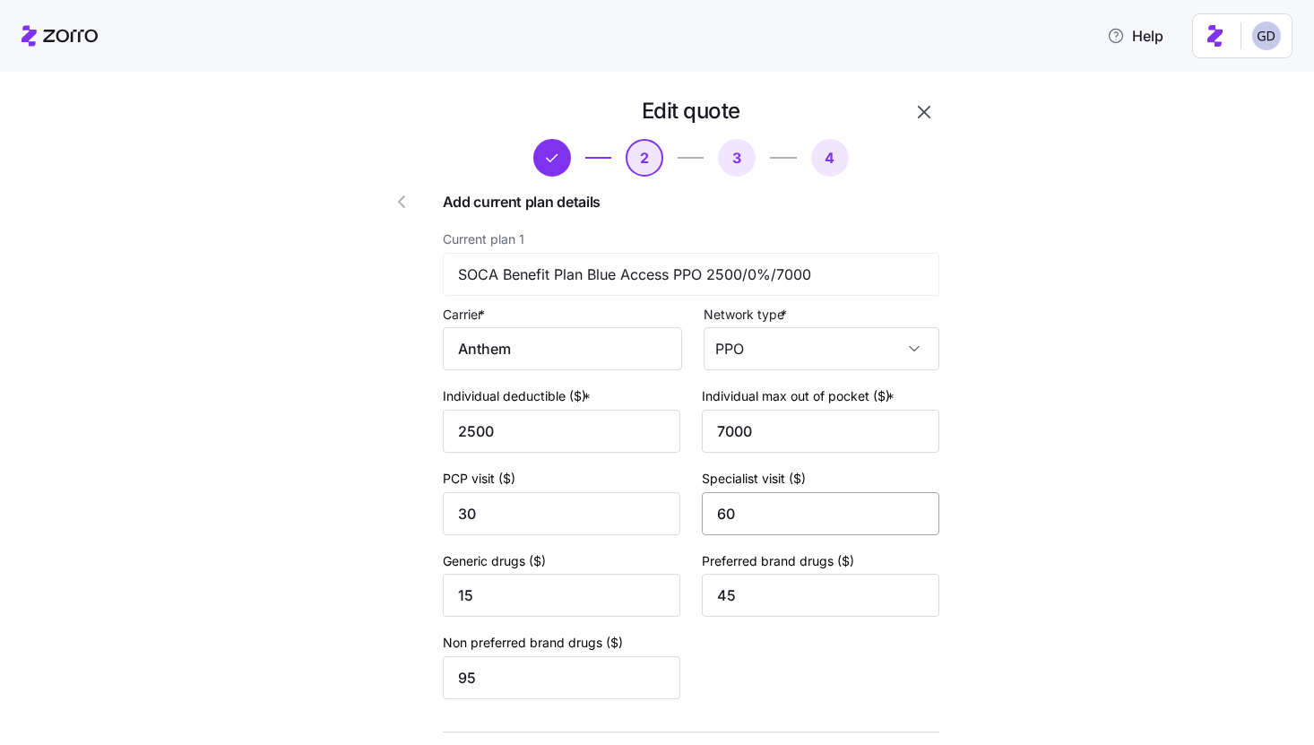
scroll to position [134, 0]
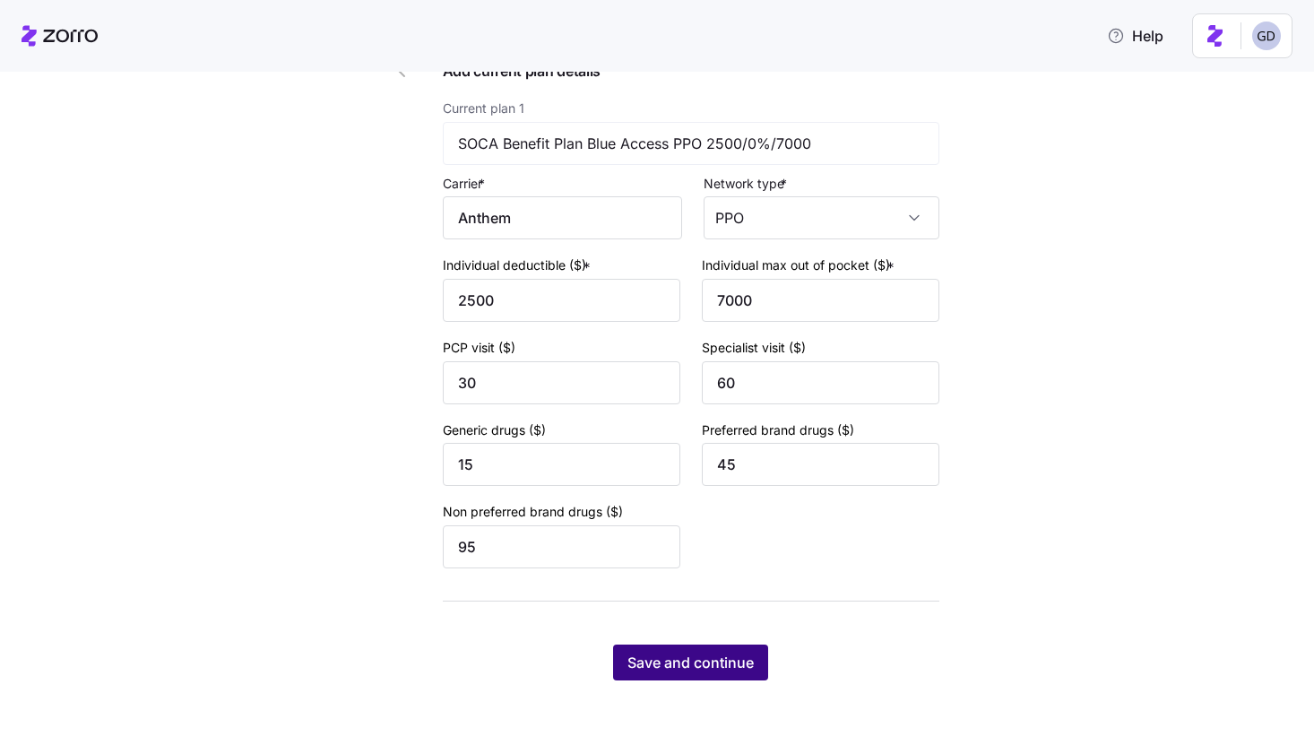
click at [713, 645] on div "Save and continue" at bounding box center [691, 663] width 497 height 36
click at [689, 662] on span "Save and continue" at bounding box center [691, 663] width 126 height 22
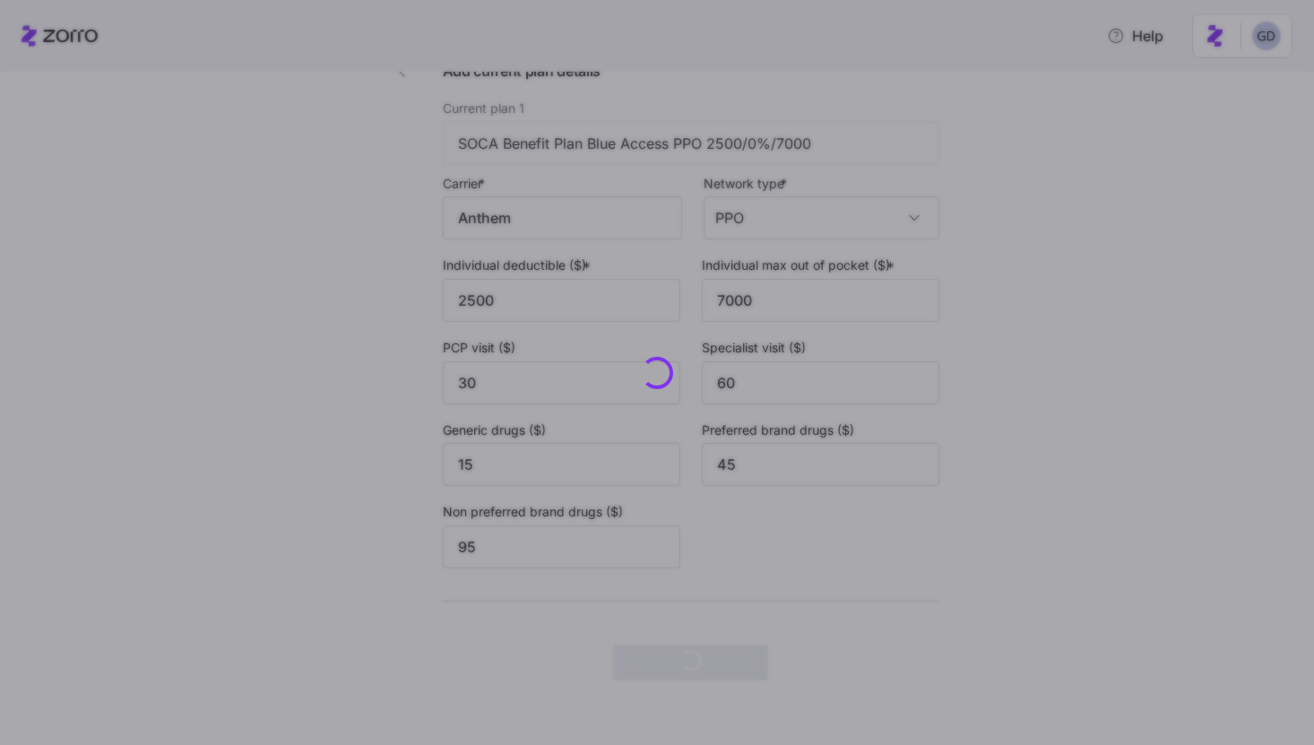
scroll to position [0, 0]
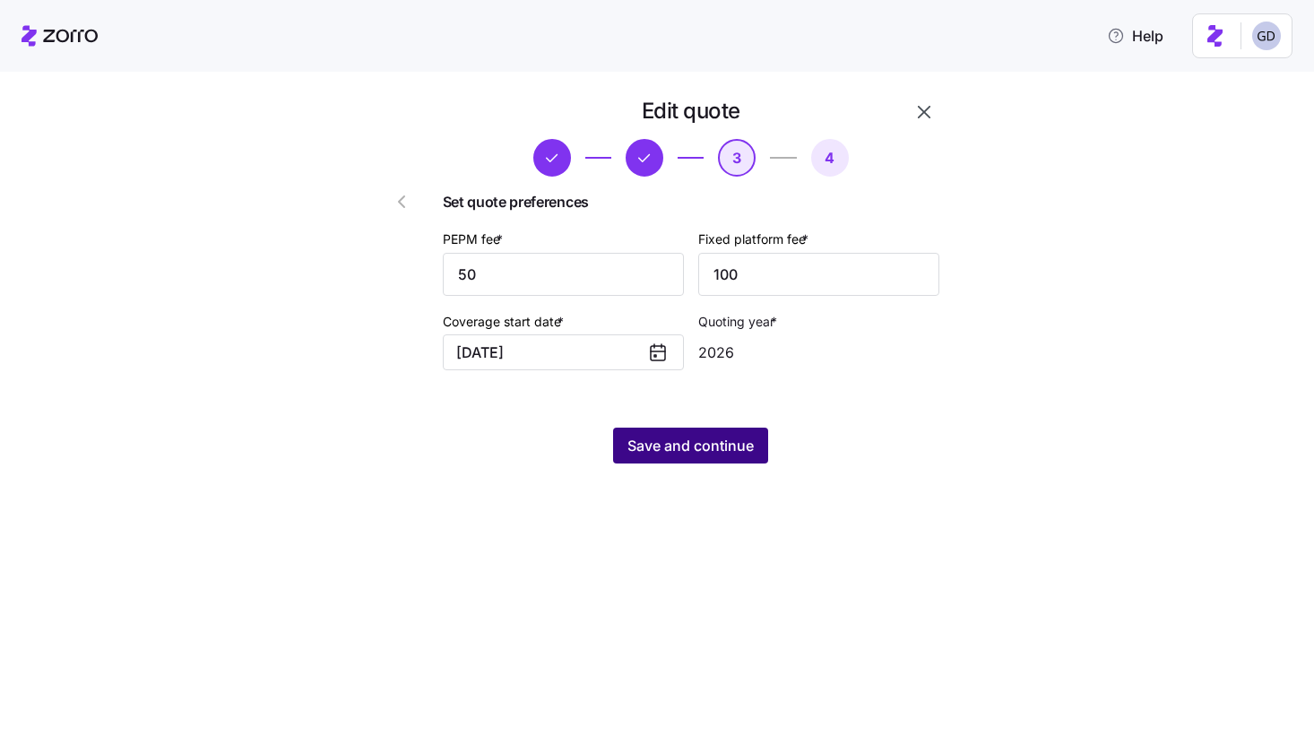
click at [709, 440] on span "Save and continue" at bounding box center [691, 446] width 126 height 22
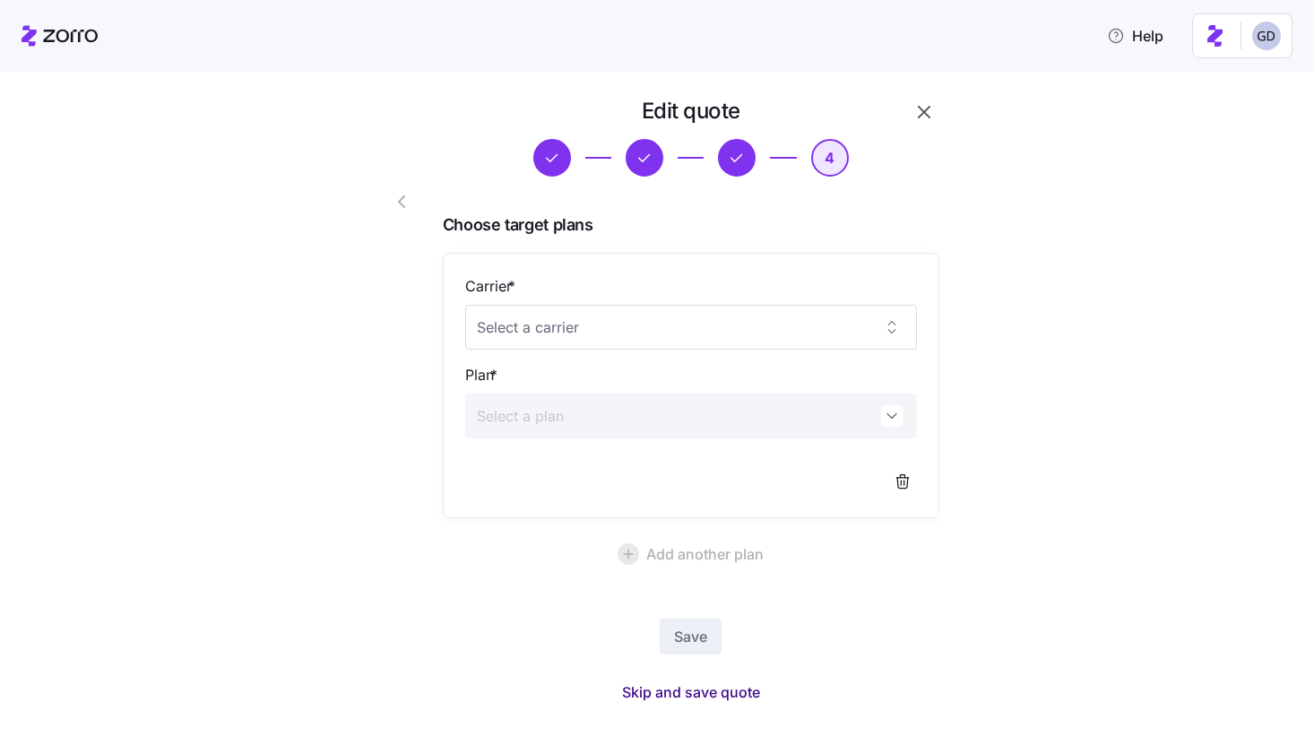
click at [710, 693] on span "Skip and save quote" at bounding box center [691, 692] width 138 height 22
click at [919, 112] on icon "button" at bounding box center [925, 112] width 22 height 22
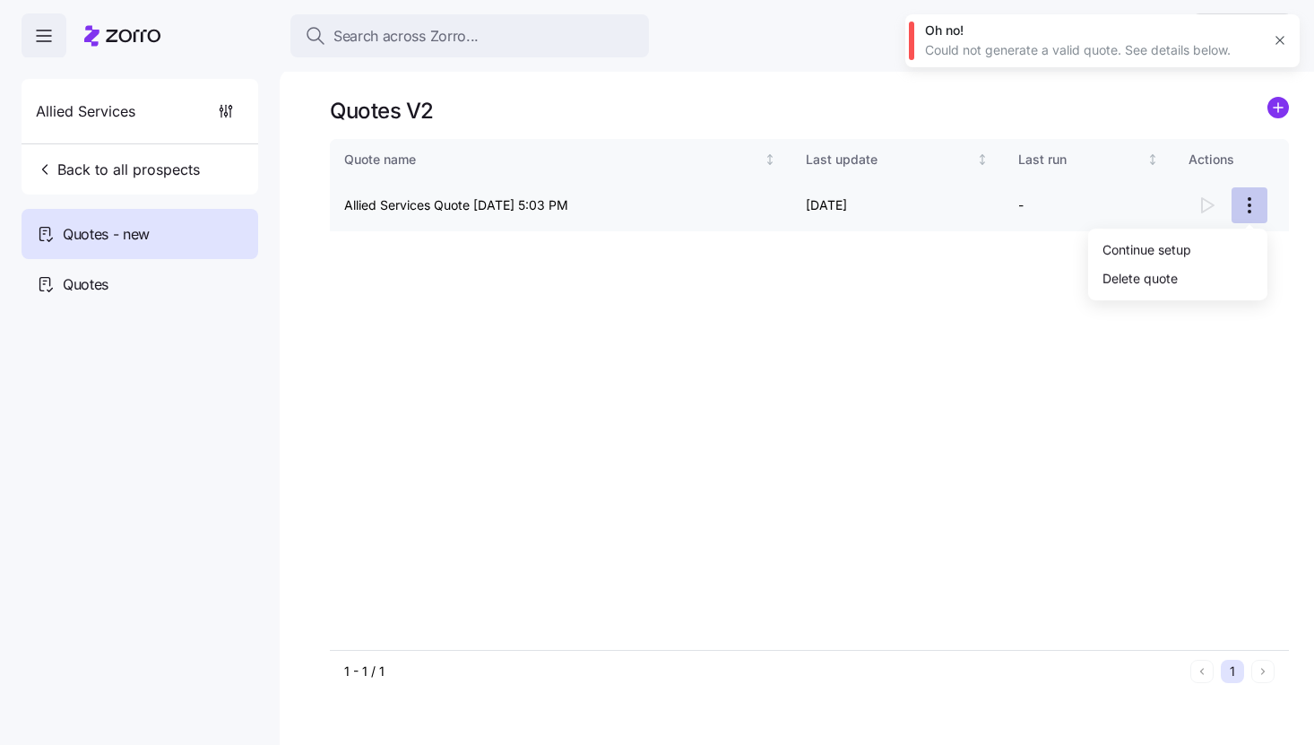
click at [1262, 205] on html "Search across Zorro... Help Allied Services Back to all prospects Quotes - new …" at bounding box center [657, 367] width 1314 height 734
click at [1160, 255] on div "Continue setup" at bounding box center [1147, 249] width 89 height 20
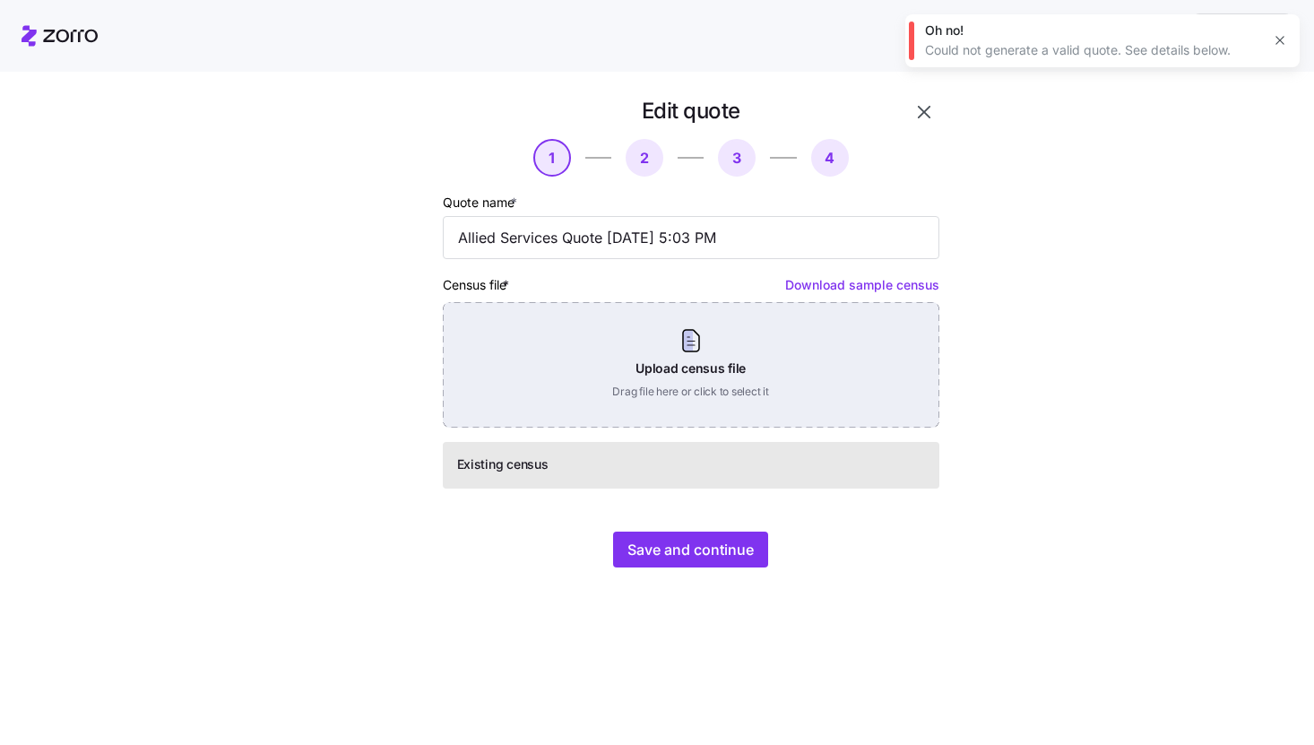
click at [770, 377] on div "Upload census file Drag file here or click to select it" at bounding box center [691, 365] width 497 height 126
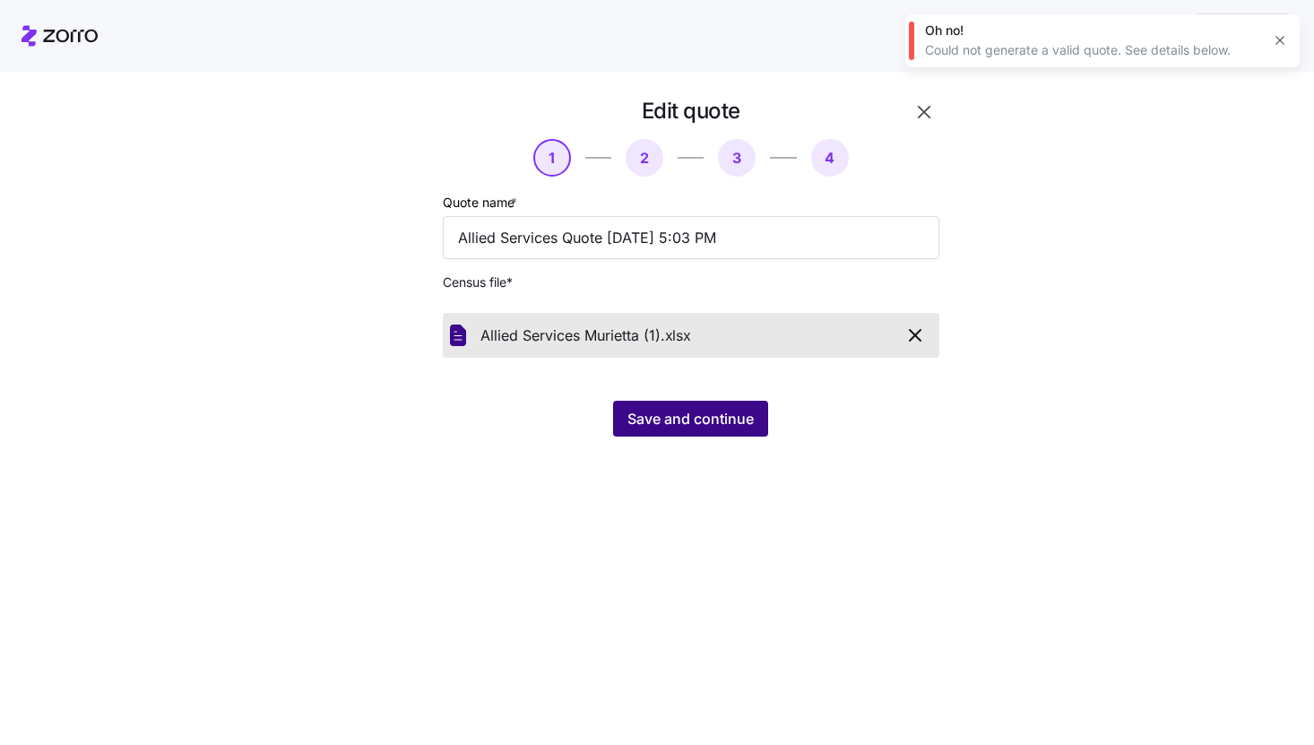
click at [673, 434] on button "Save and continue" at bounding box center [690, 419] width 155 height 36
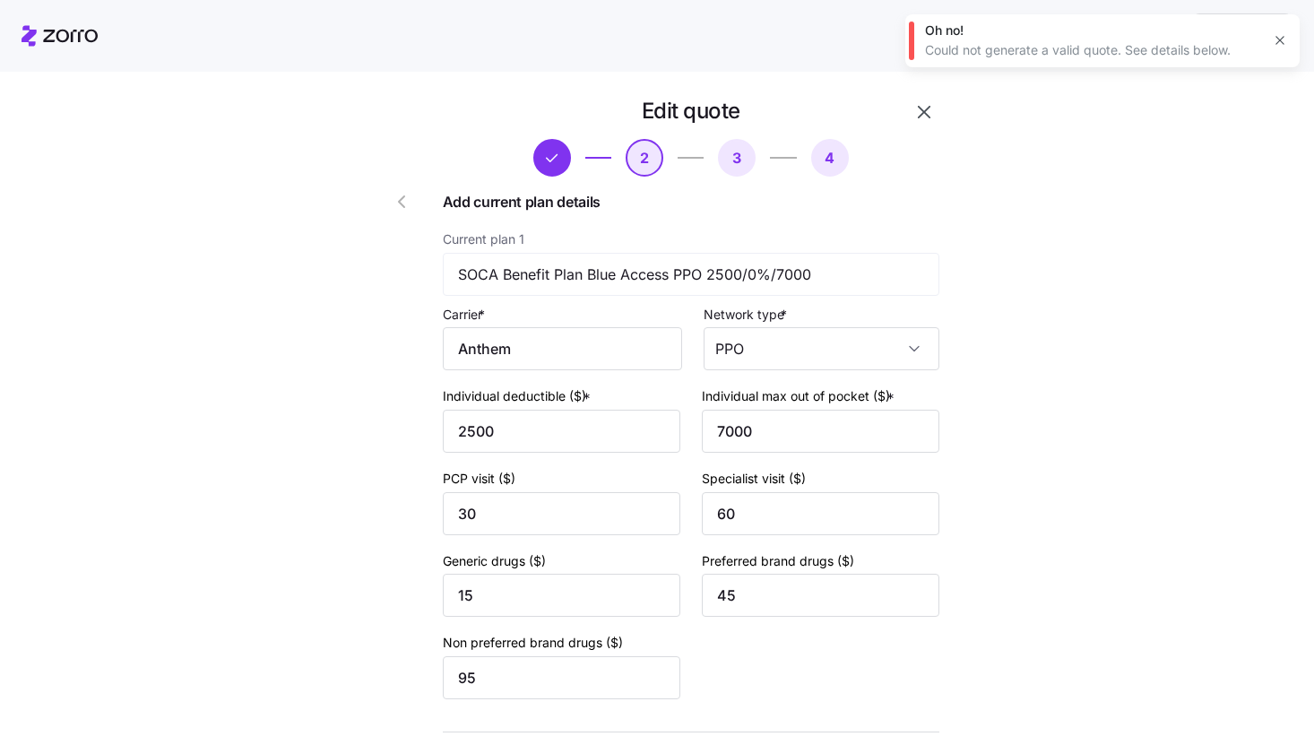
click at [927, 109] on icon "button" at bounding box center [924, 112] width 13 height 13
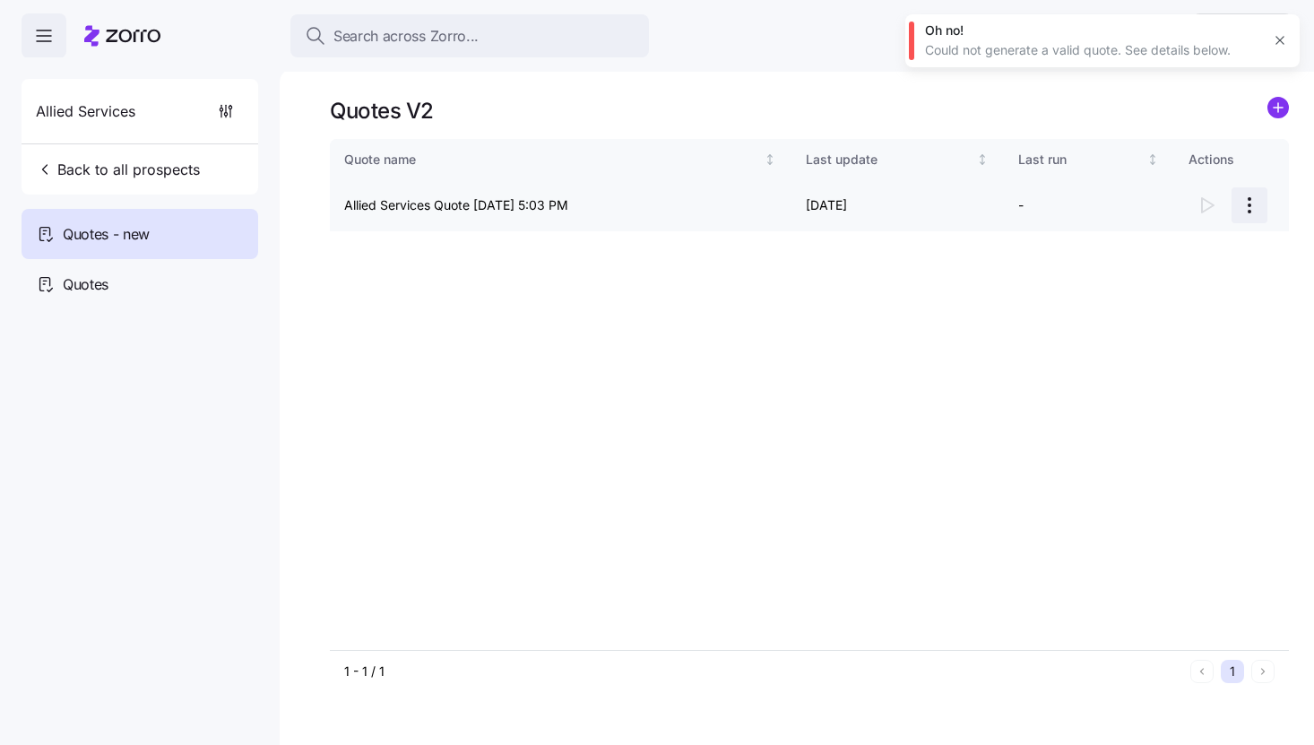
click at [1244, 207] on html "Search across Zorro... Help Allied Services Back to all prospects Quotes - new …" at bounding box center [657, 367] width 1314 height 734
click at [1144, 247] on div "Continue setup" at bounding box center [1147, 249] width 89 height 20
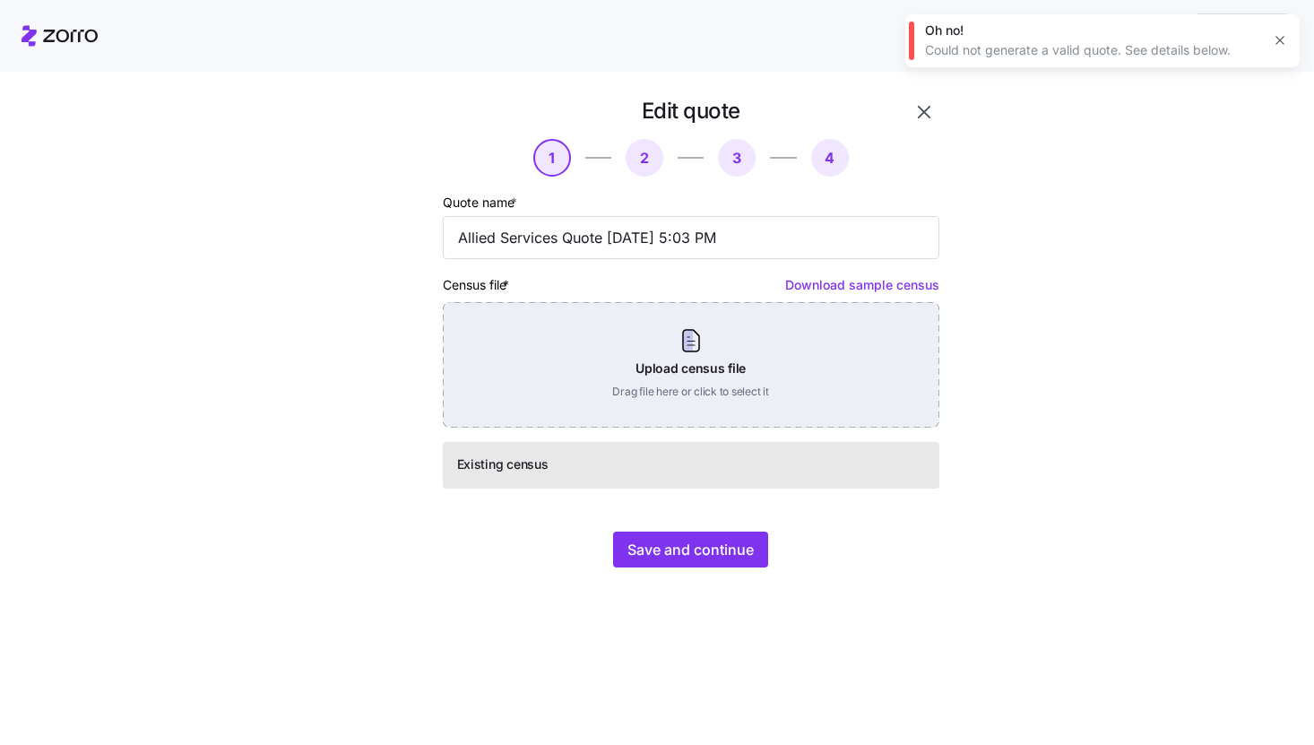
click at [642, 361] on div "Upload census file Drag file here or click to select it" at bounding box center [691, 365] width 497 height 126
click at [670, 390] on div "Upload census file Drag file here or click to select it" at bounding box center [691, 365] width 497 height 126
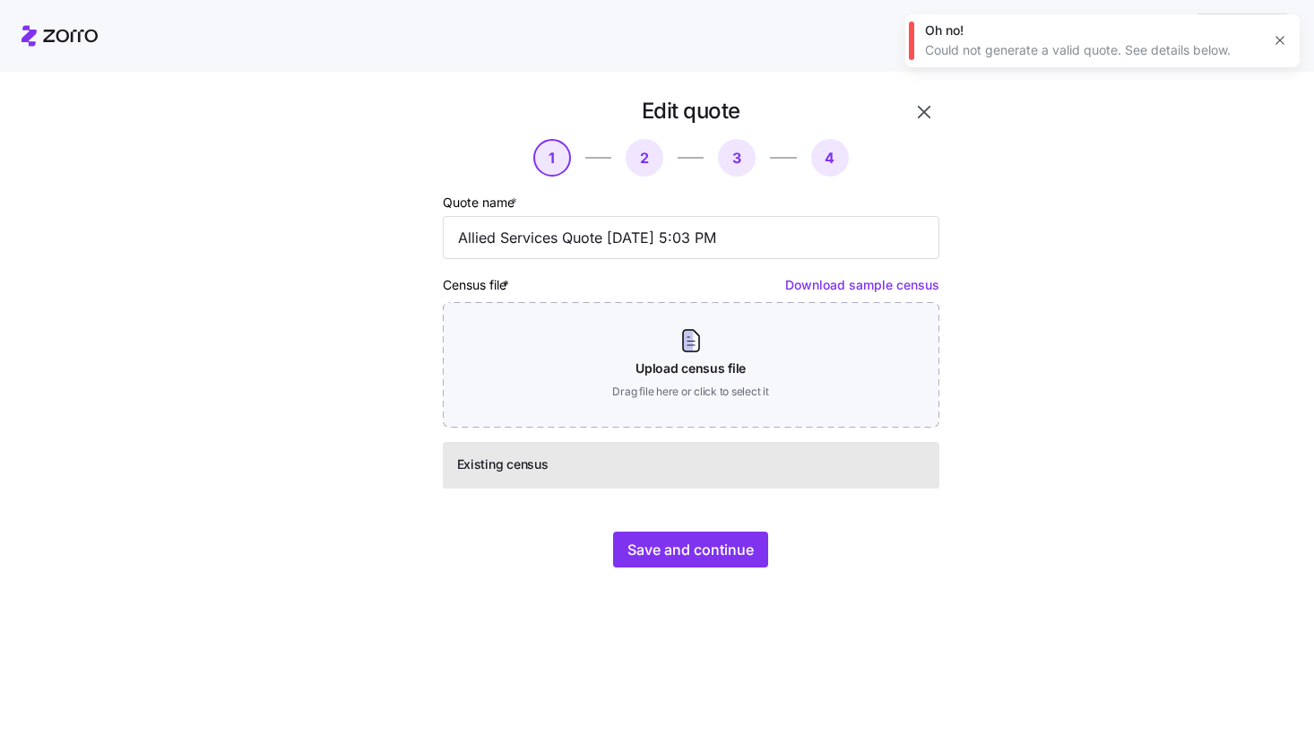
click at [1283, 44] on icon "button" at bounding box center [1280, 40] width 14 height 14
click at [947, 103] on div "Edit quote 1 2 3 4 Quote name * Allied Services Quote 10/15/2025 5:03 PM Census…" at bounding box center [670, 343] width 628 height 492
click at [926, 103] on icon "button" at bounding box center [925, 112] width 22 height 22
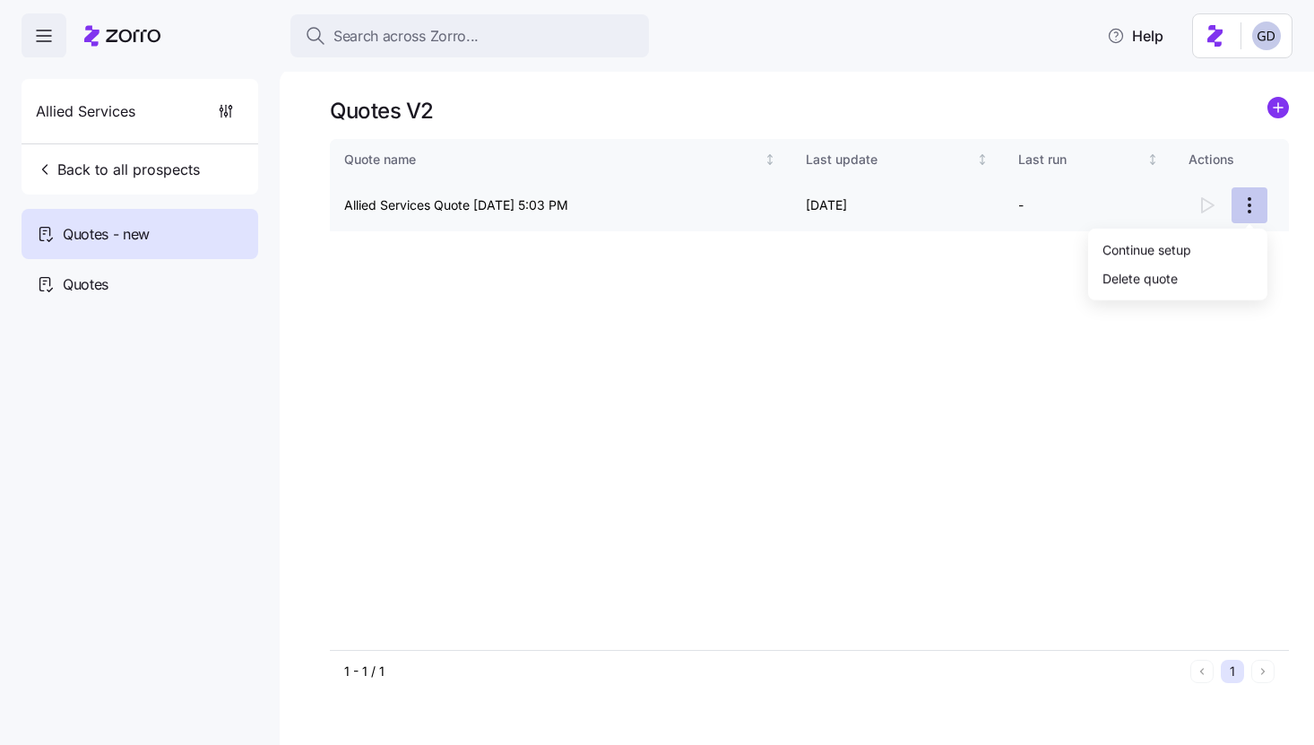
click at [1258, 212] on html "Search across Zorro... Help Allied Services Back to all prospects Quotes - new …" at bounding box center [657, 367] width 1314 height 734
click at [1172, 282] on div "Delete quote" at bounding box center [1140, 278] width 75 height 20
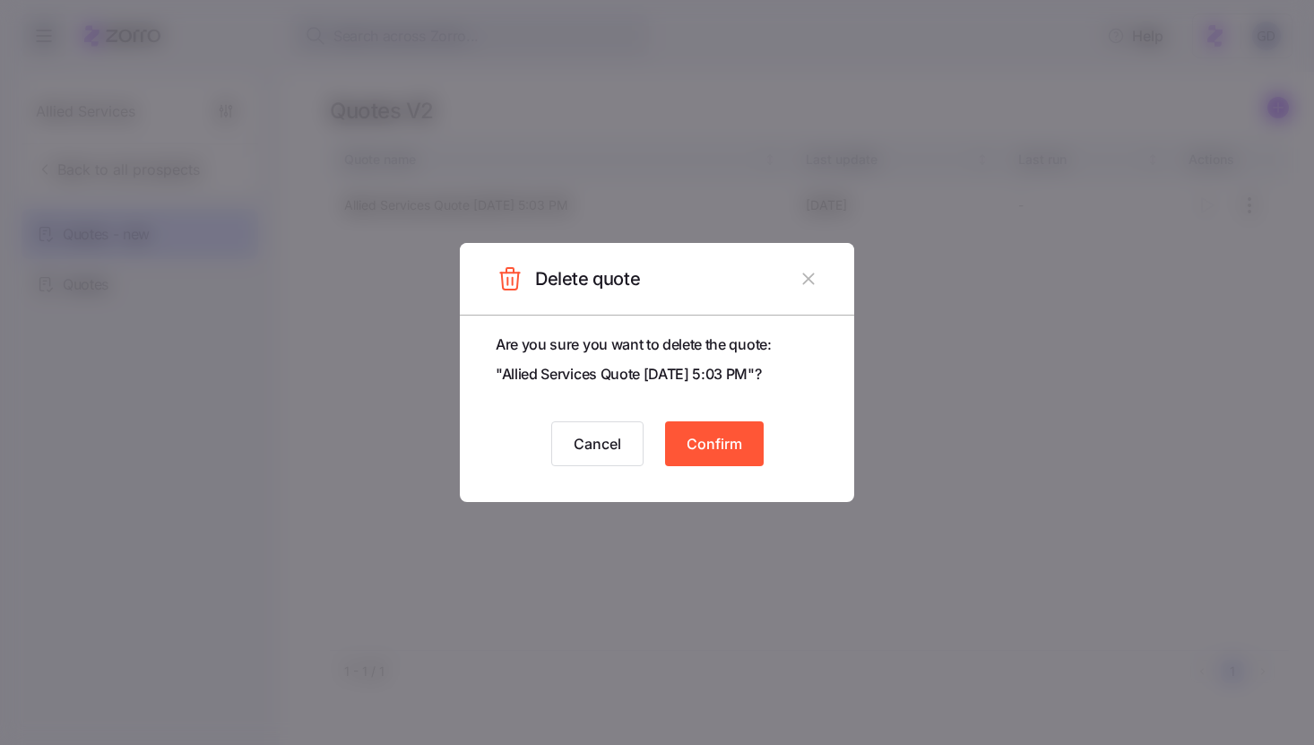
click at [709, 456] on button "Confirm" at bounding box center [714, 443] width 99 height 45
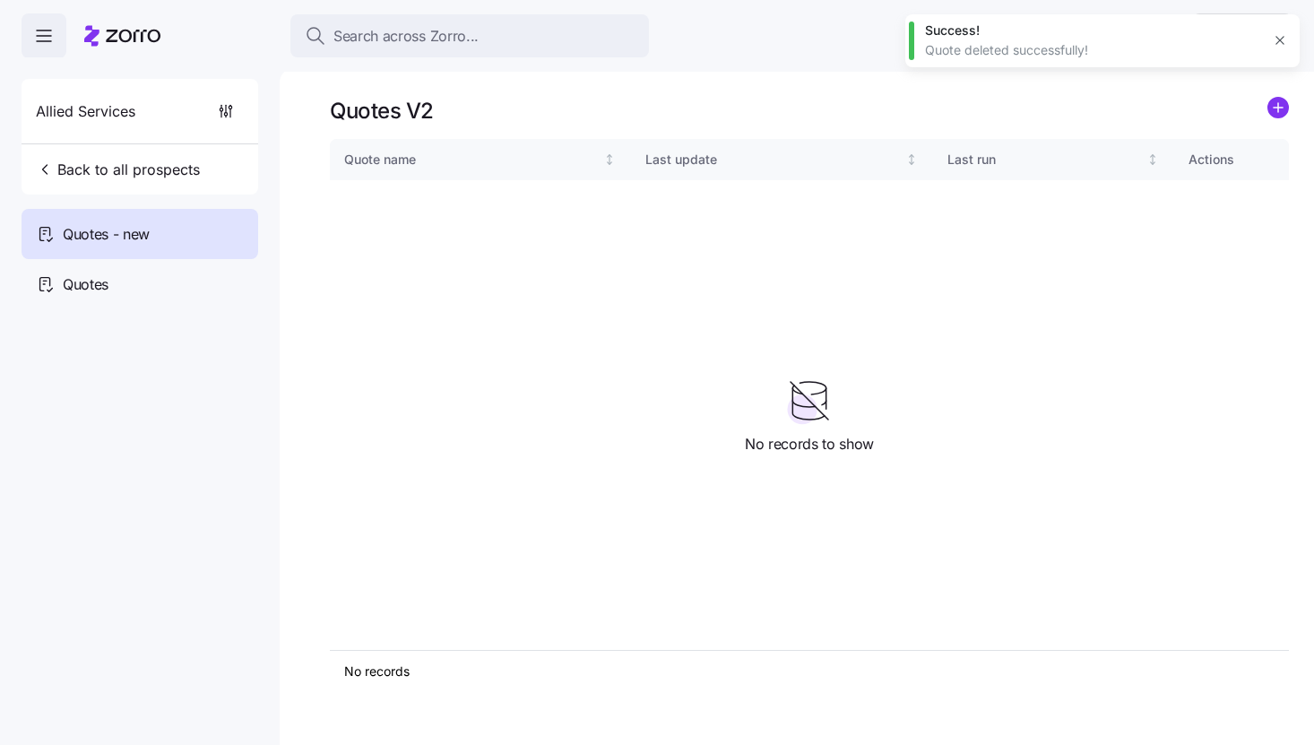
click at [1278, 108] on icon "add icon" at bounding box center [1278, 108] width 9 height 0
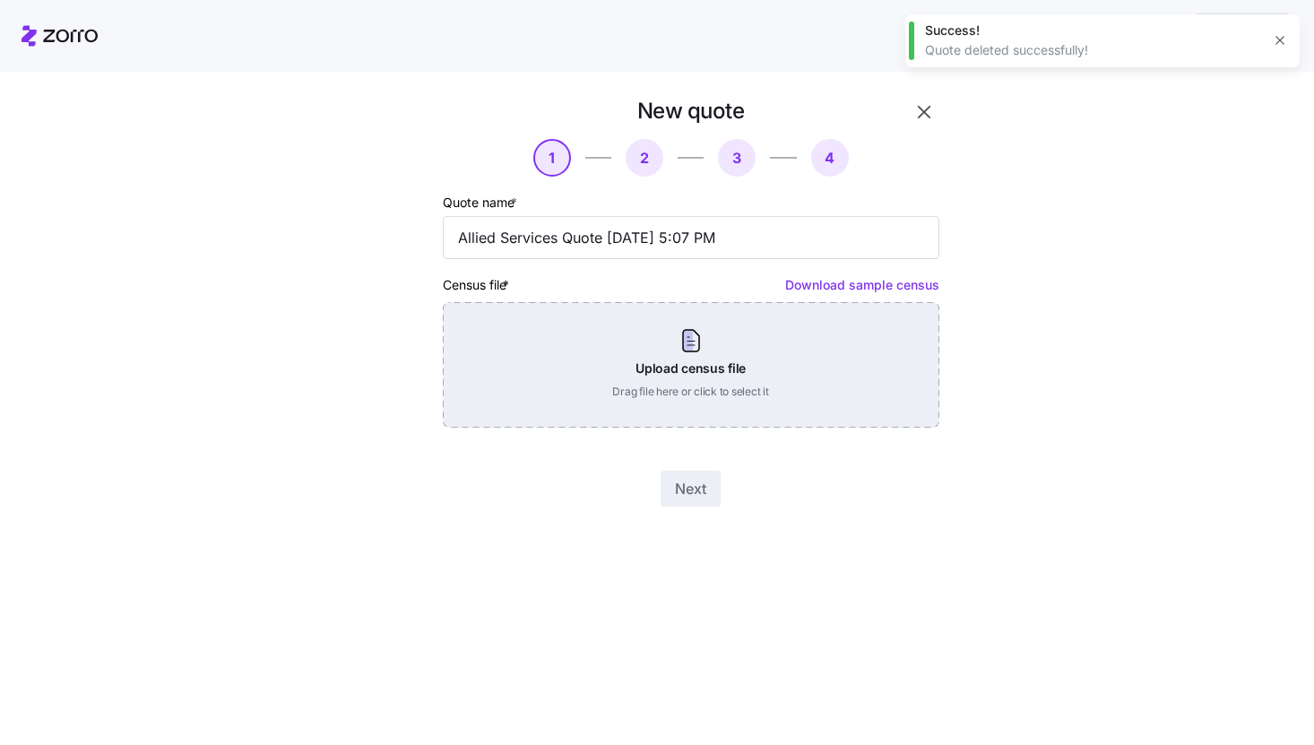
click at [663, 356] on div "Upload census file Drag file here or click to select it" at bounding box center [691, 365] width 497 height 126
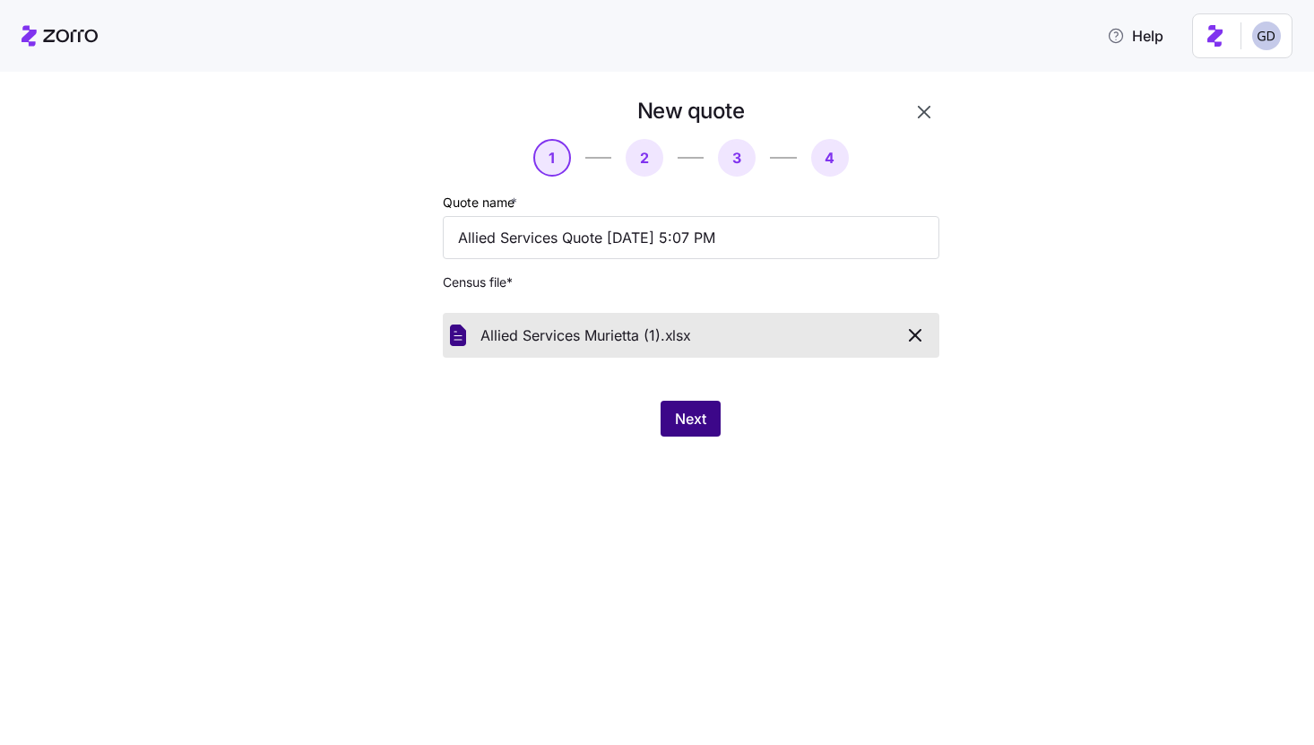
click at [686, 423] on span "Next" at bounding box center [690, 419] width 31 height 22
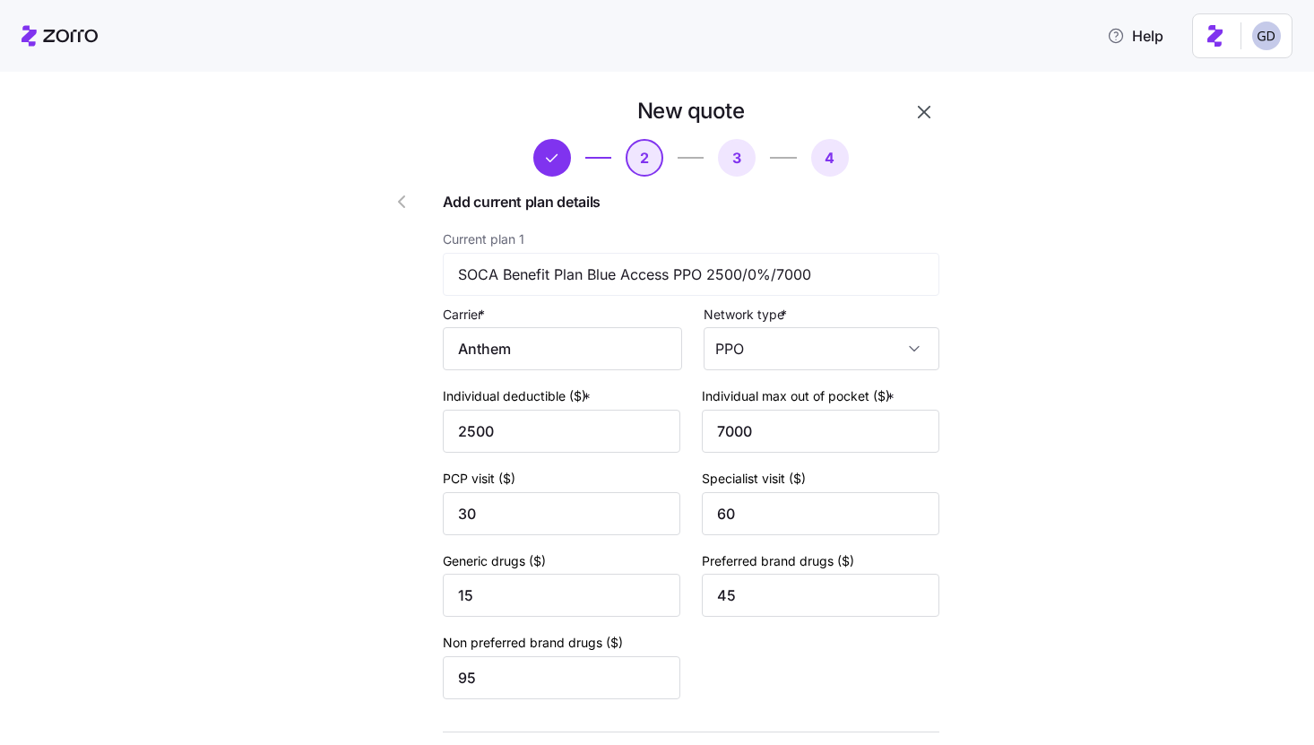
scroll to position [134, 0]
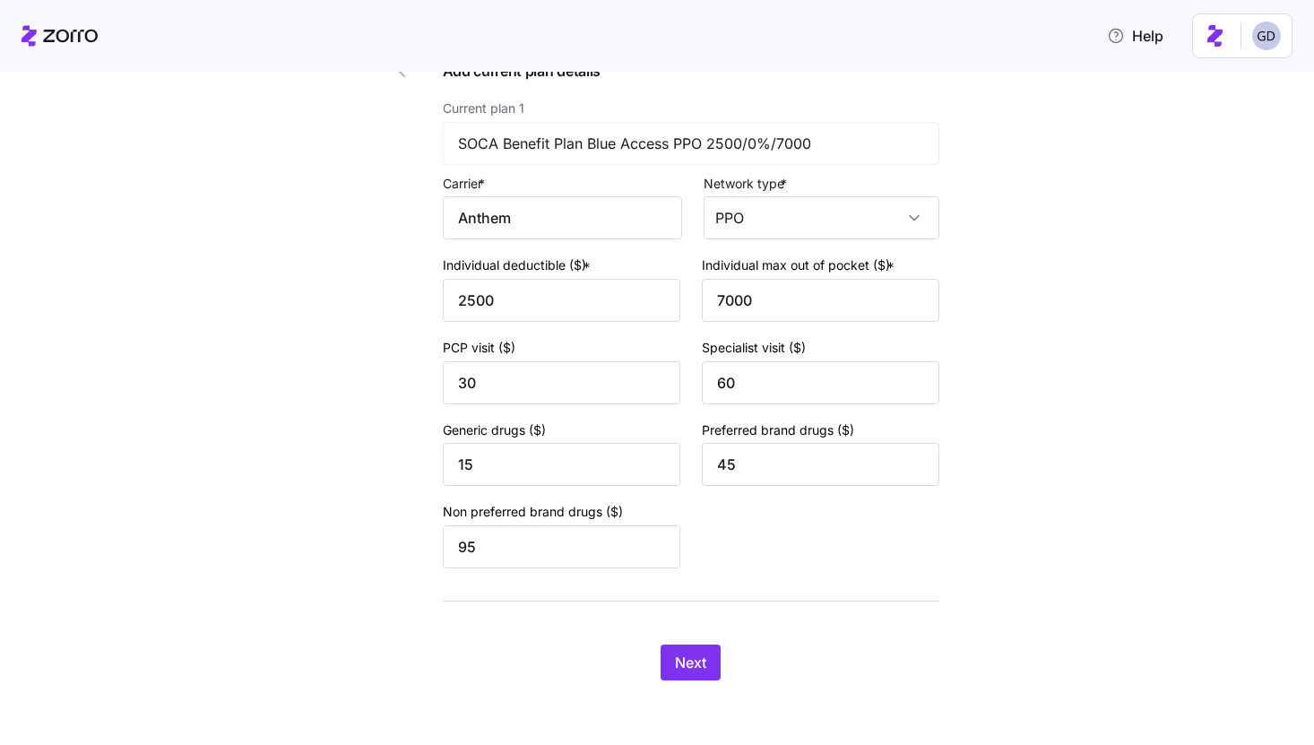
click at [689, 645] on div "Next" at bounding box center [691, 663] width 497 height 36
click at [691, 659] on span "Next" at bounding box center [690, 663] width 31 height 22
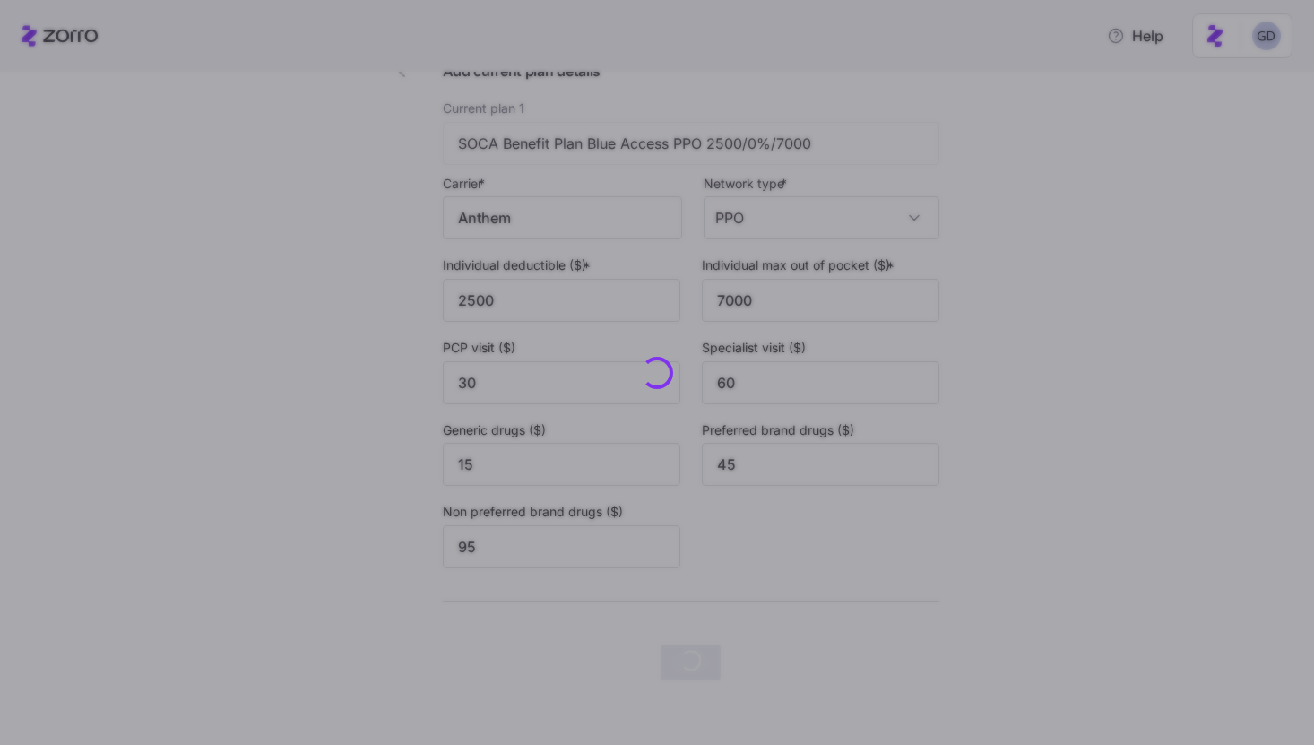
scroll to position [0, 0]
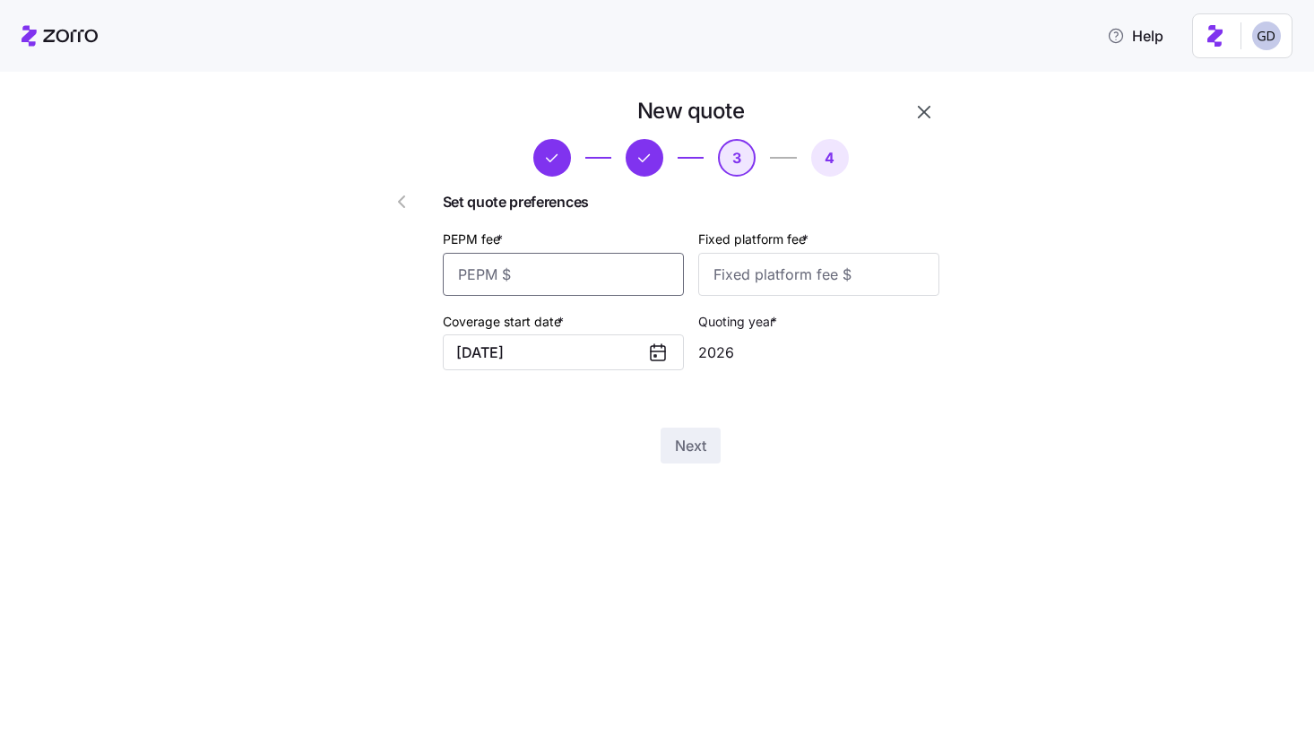
click at [582, 277] on input "PEPM fee *" at bounding box center [563, 274] width 241 height 43
type input "50"
type input "100"
click at [521, 257] on input "50" at bounding box center [563, 274] width 241 height 43
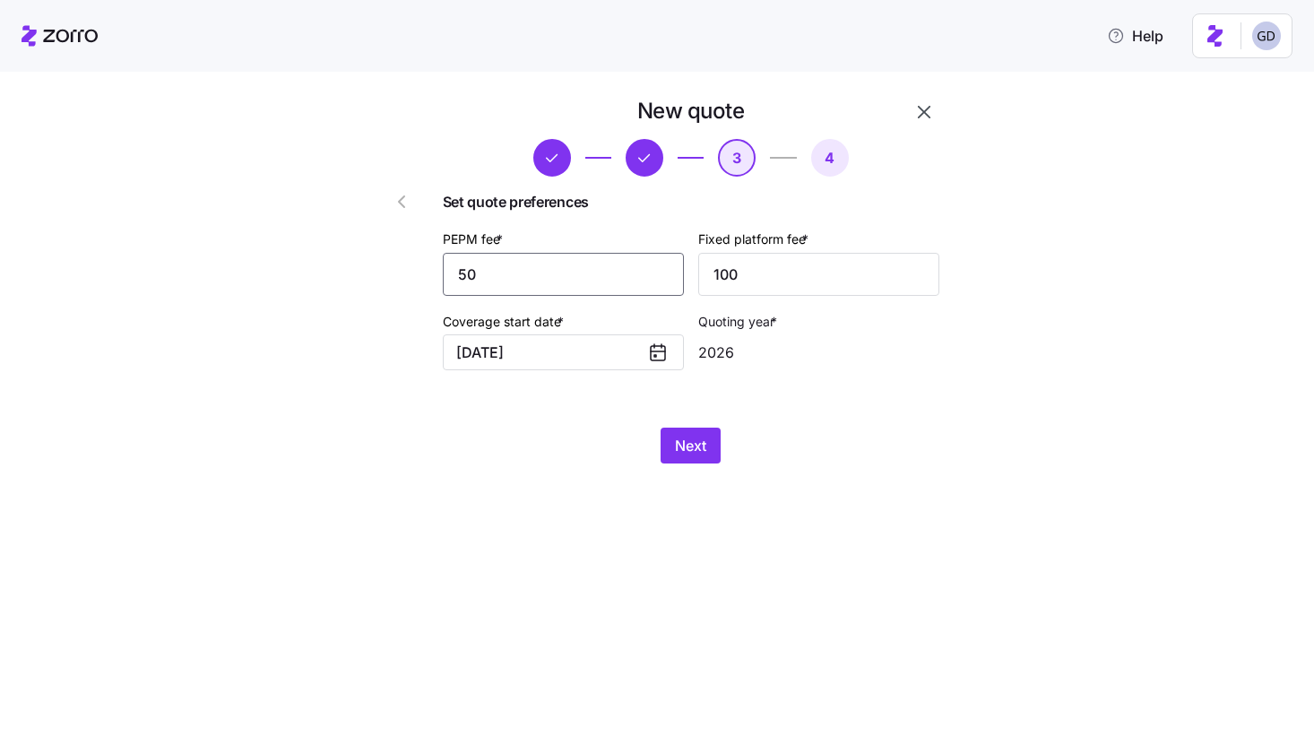
click at [521, 257] on input "50" at bounding box center [563, 274] width 241 height 43
type input "3"
type input "-"
type input "20"
click at [749, 282] on input "100" at bounding box center [818, 274] width 241 height 43
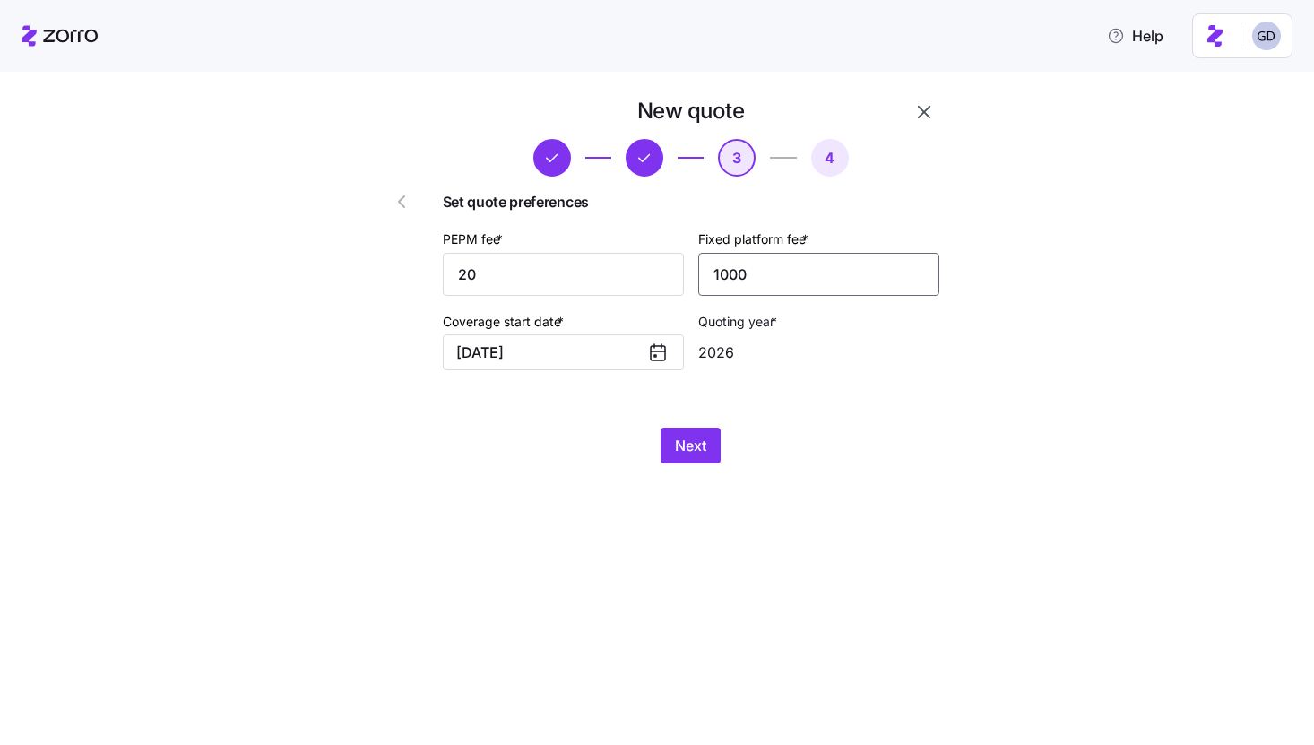
type input "1000"
click at [691, 481] on div "New quote 3 4 Set quote preferences PEPM fee * 20 Fixed platform fee * 1000 Cov…" at bounding box center [670, 291] width 628 height 388
click at [691, 458] on button "Next" at bounding box center [691, 446] width 60 height 36
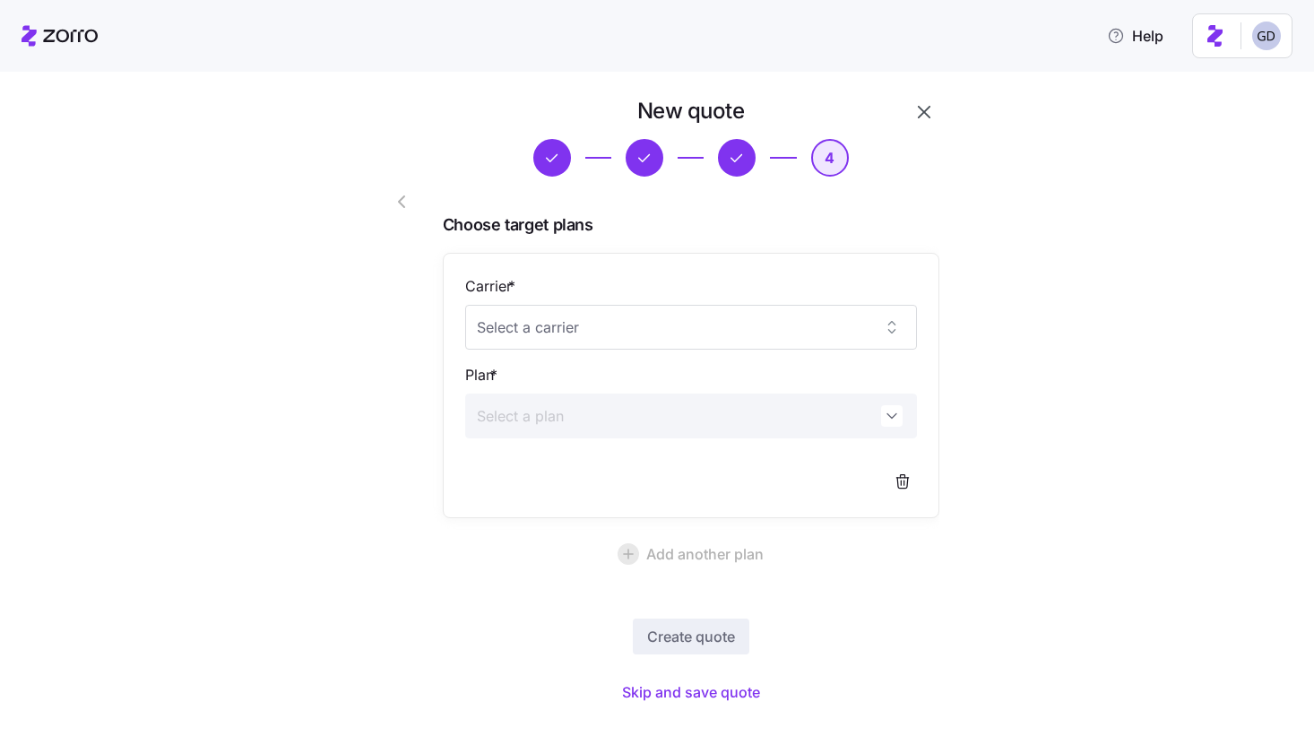
scroll to position [27, 0]
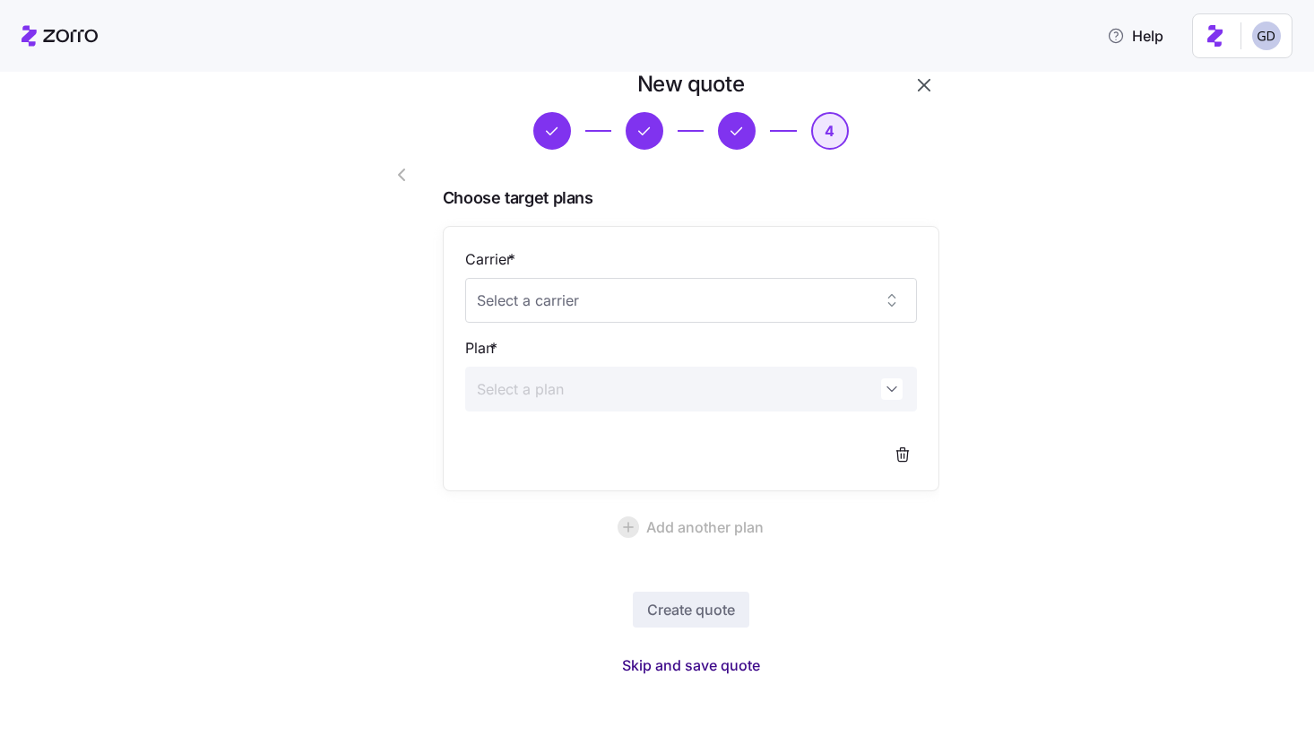
click at [676, 665] on span "Skip and save quote" at bounding box center [691, 666] width 138 height 22
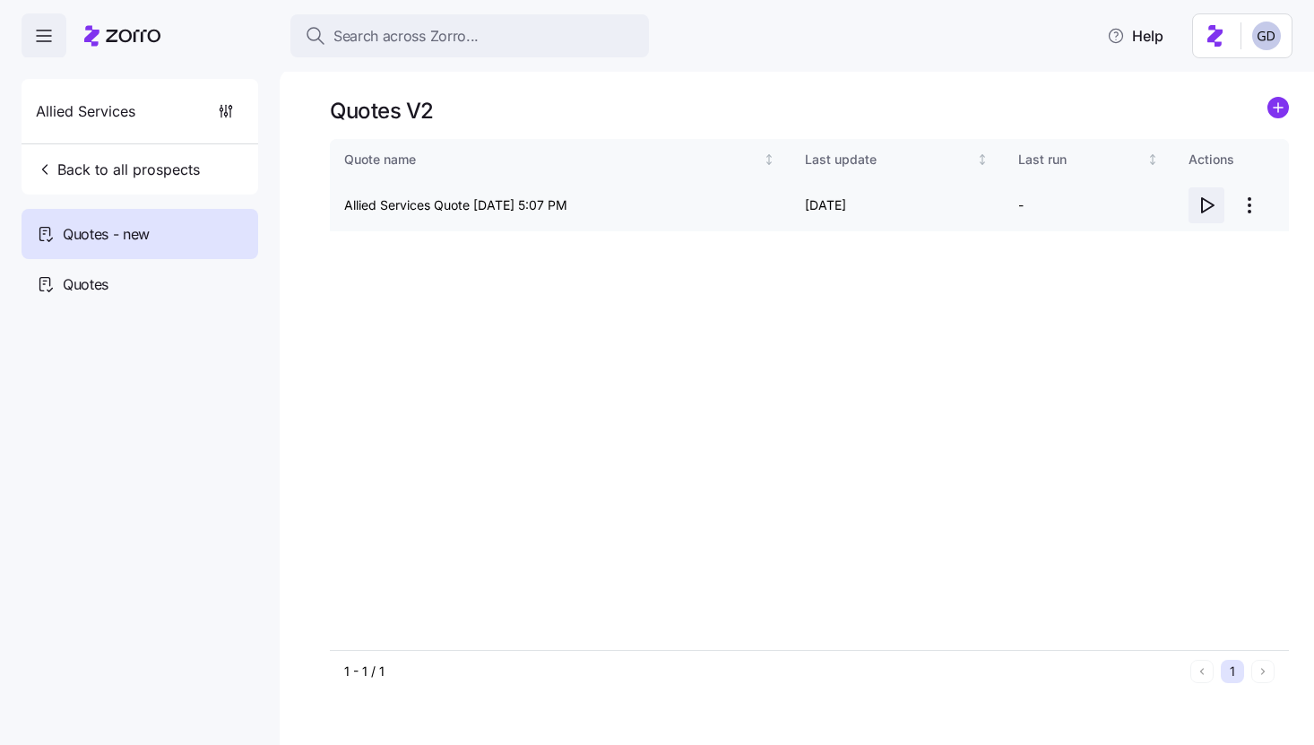
click at [1208, 207] on icon "button" at bounding box center [1207, 206] width 22 height 22
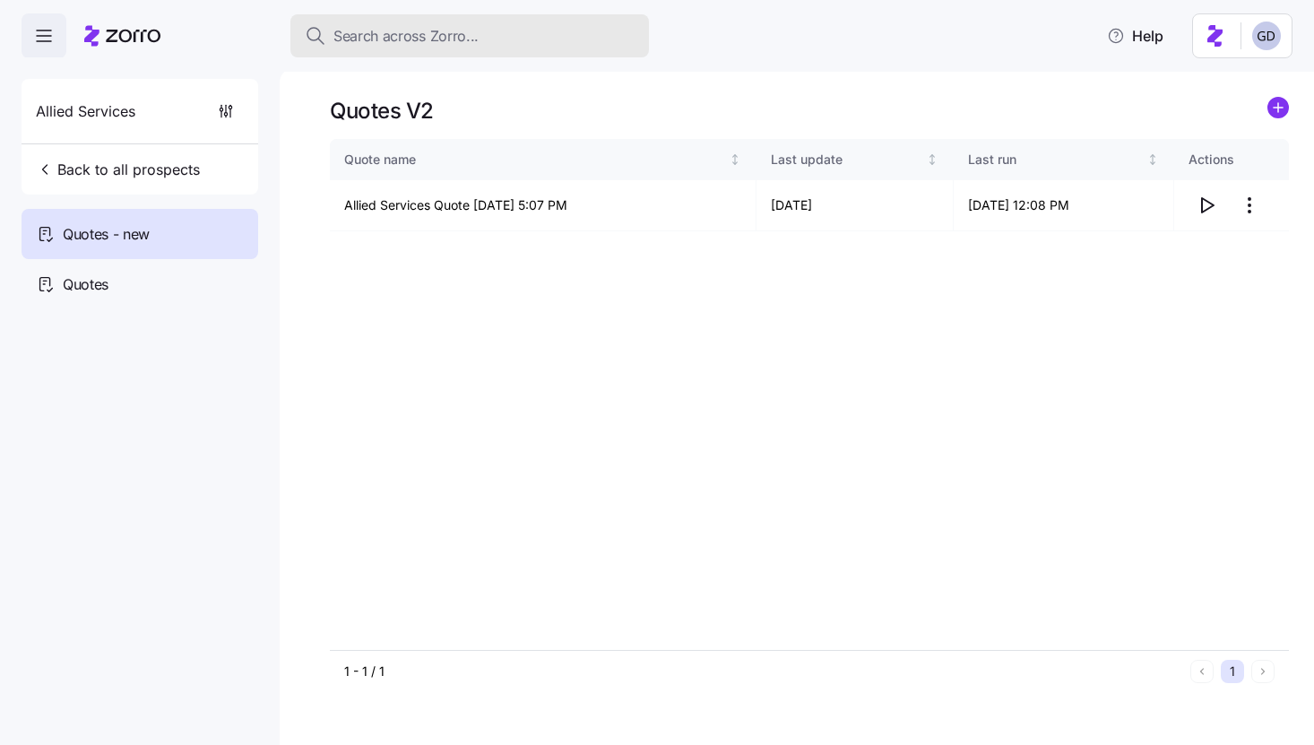
click at [480, 51] on button "Search across Zorro..." at bounding box center [470, 35] width 359 height 43
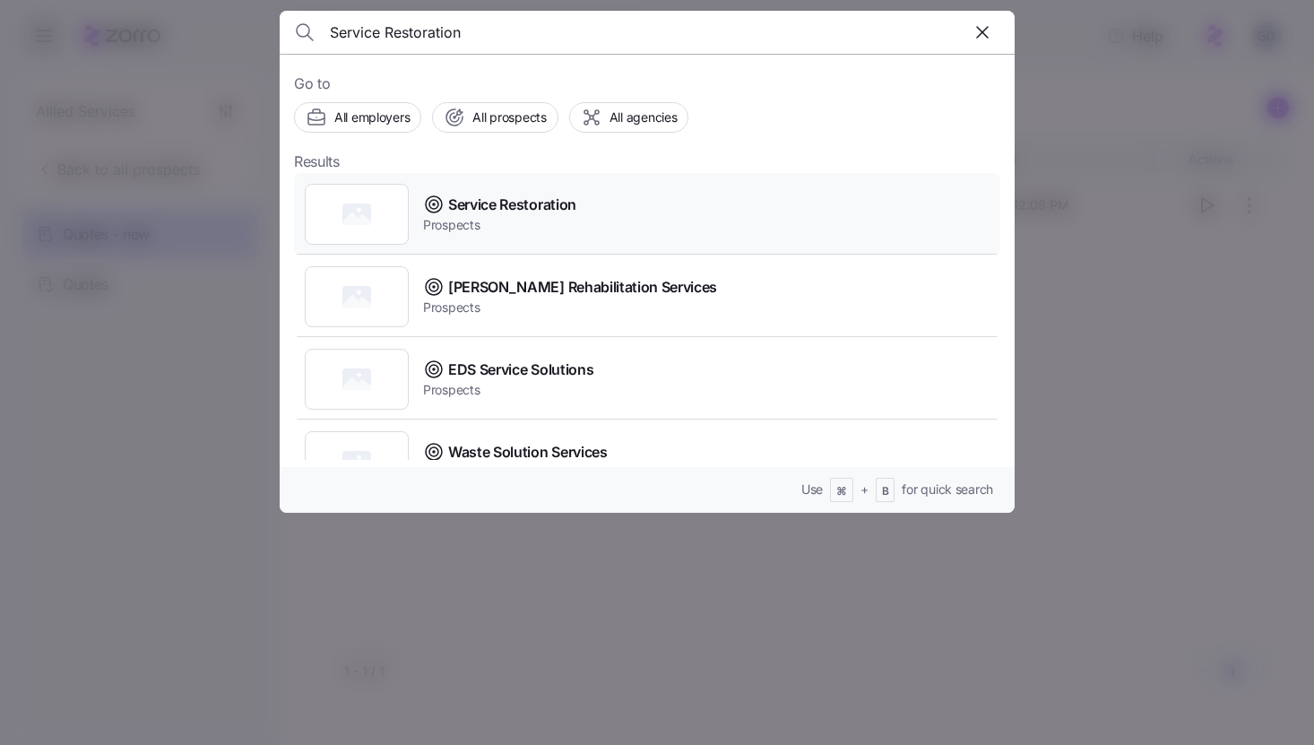
type input "Service Restoration"
click at [528, 199] on span "Service Restoration" at bounding box center [512, 205] width 128 height 22
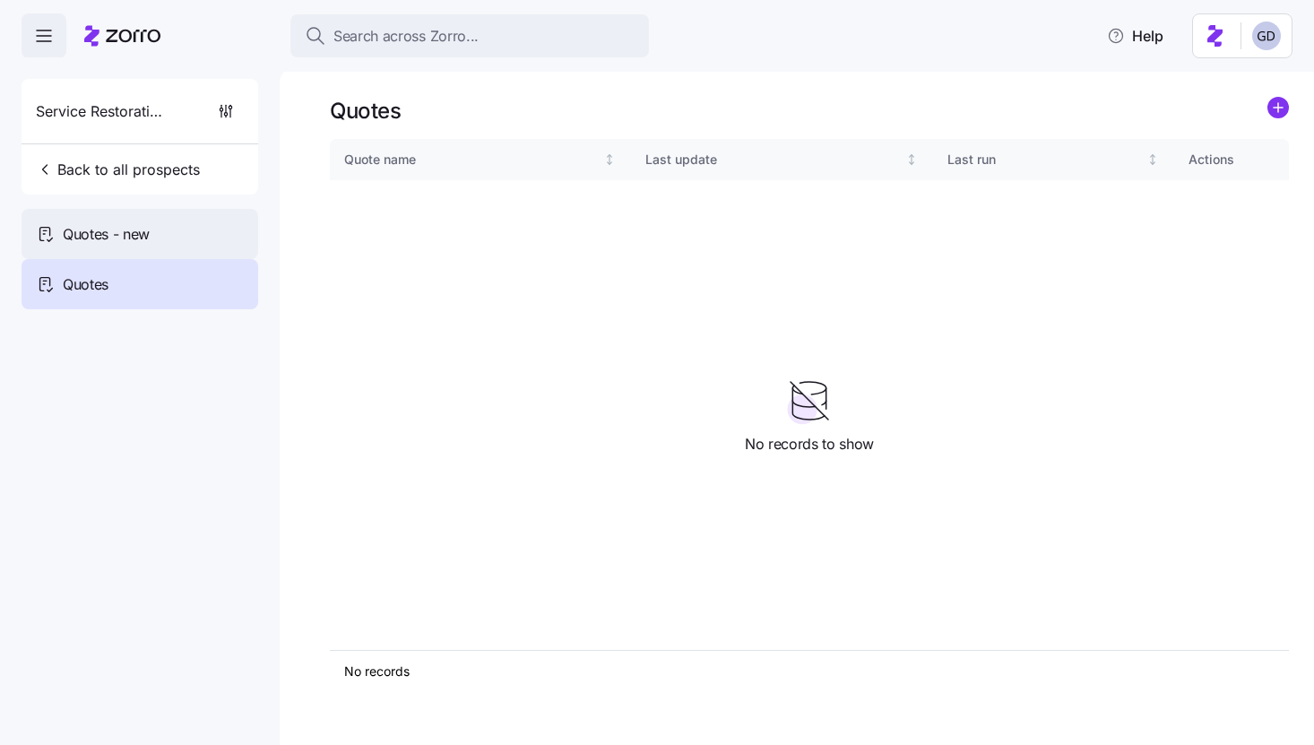
click at [102, 242] on span "Quotes - new" at bounding box center [106, 234] width 87 height 22
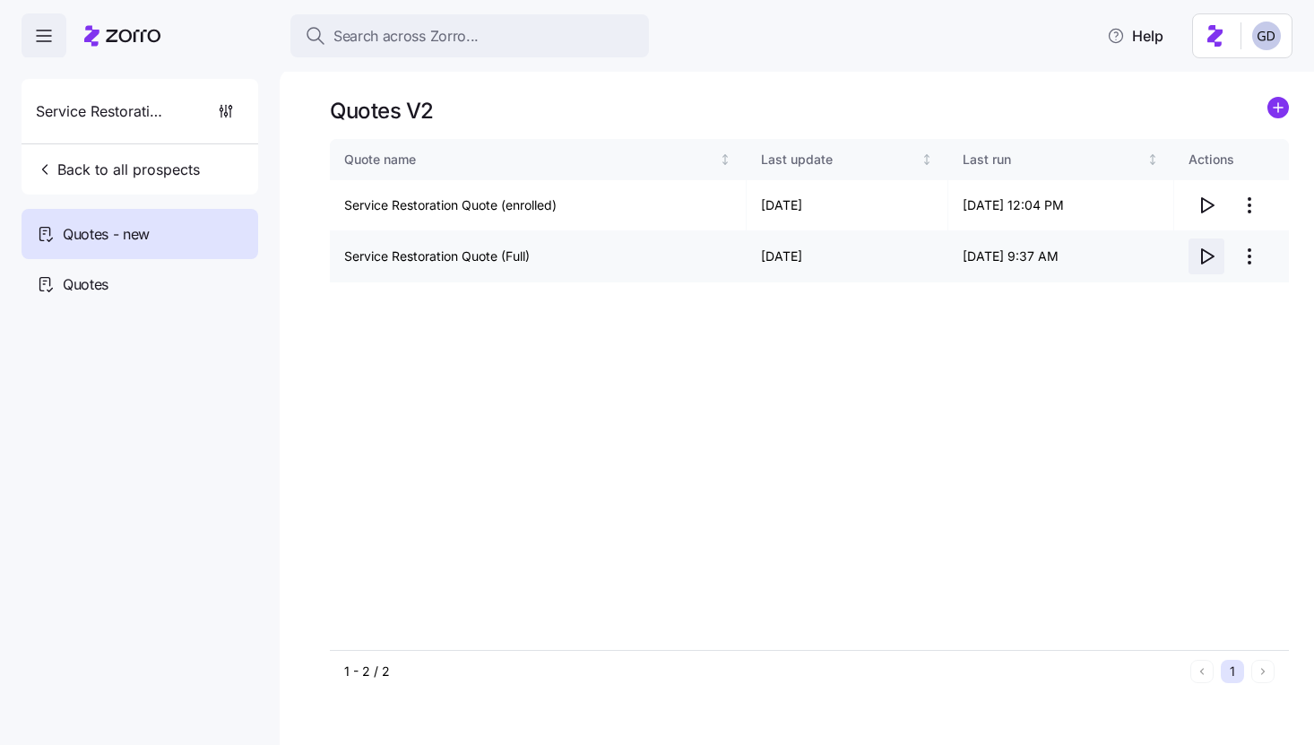
click at [1205, 256] on icon "button" at bounding box center [1207, 257] width 22 height 22
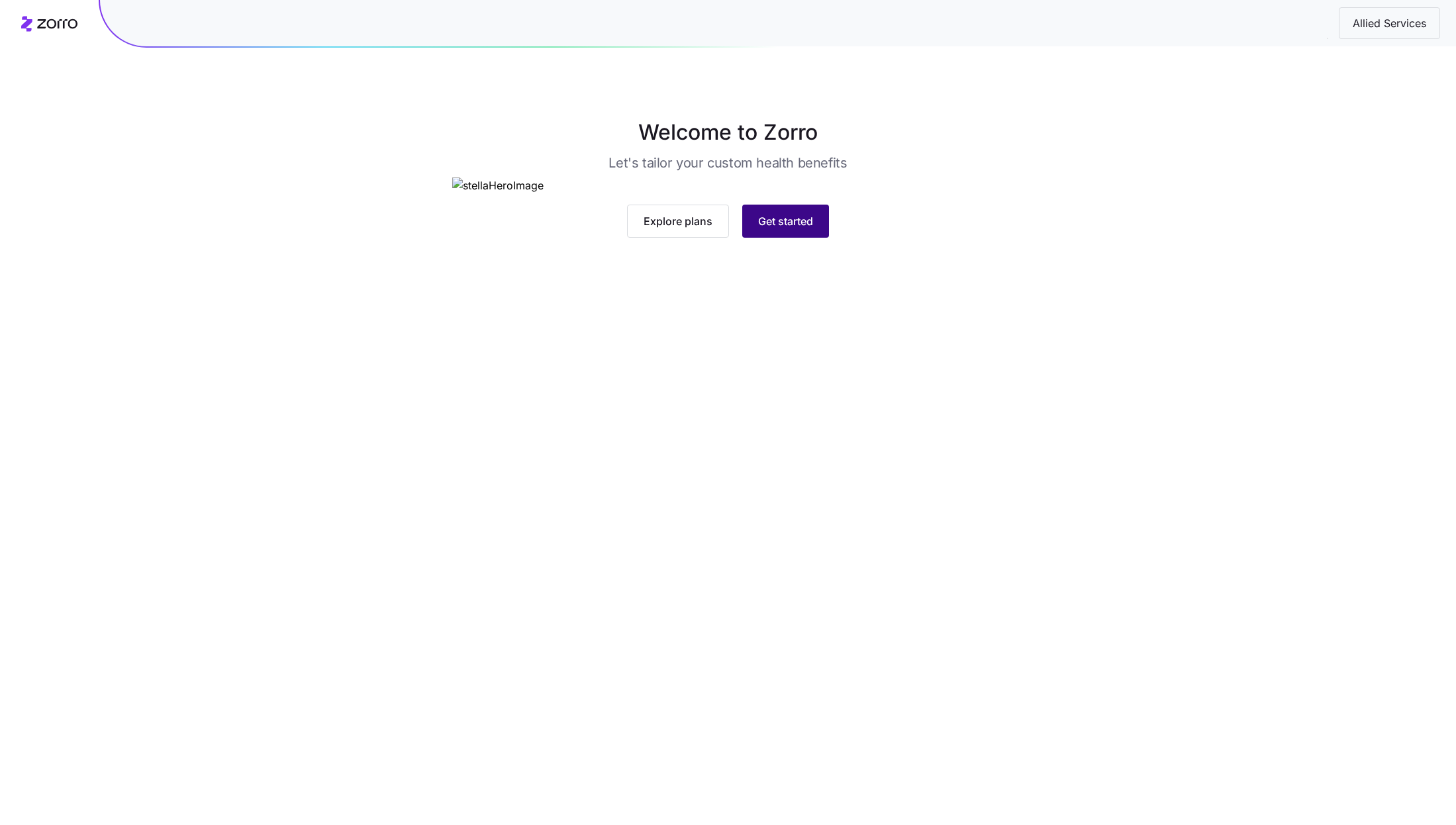
click at [800, 238] on button "Get started" at bounding box center [785, 221] width 86 height 33
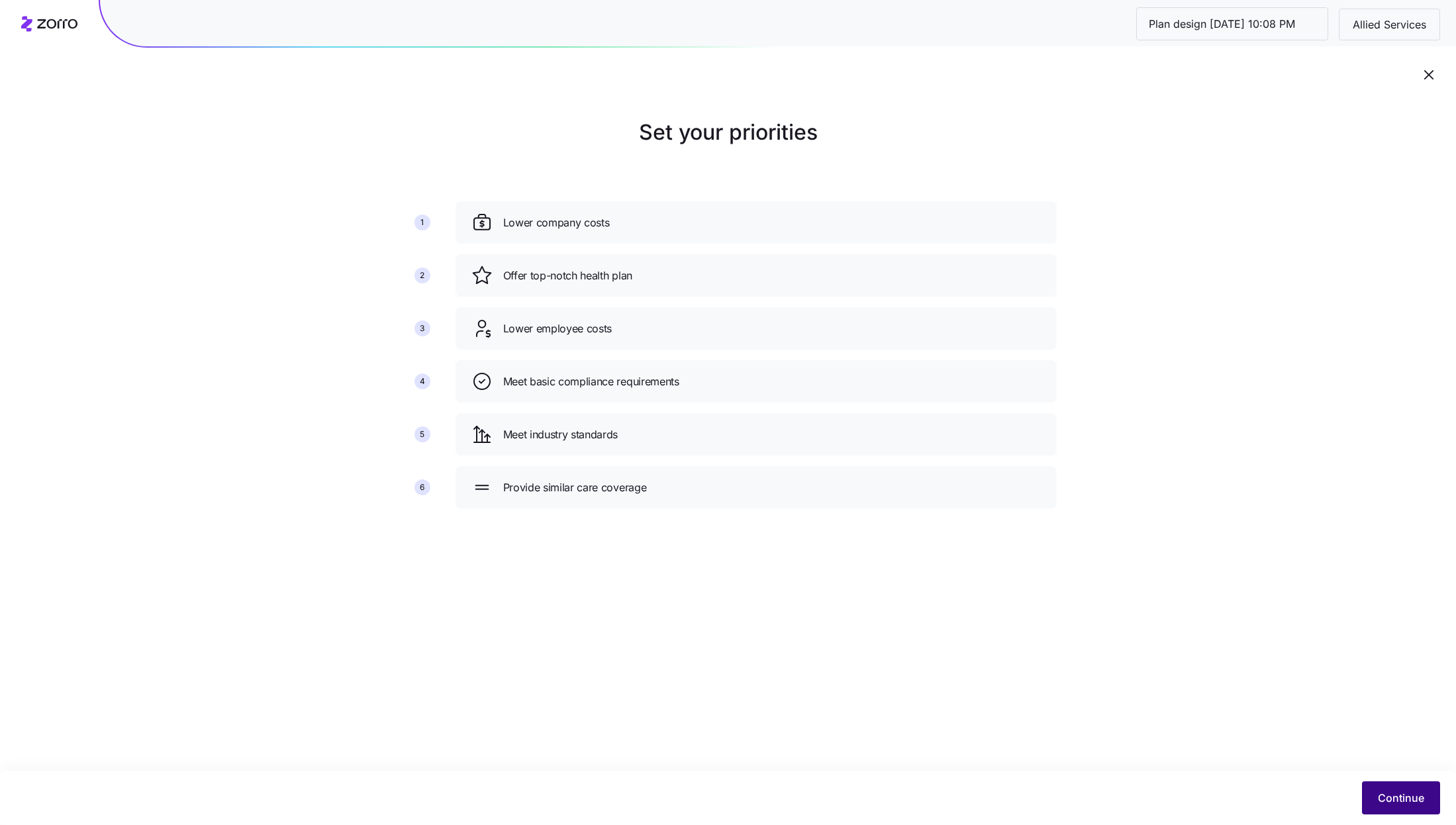
click at [1396, 788] on button "Continue" at bounding box center [1401, 798] width 78 height 33
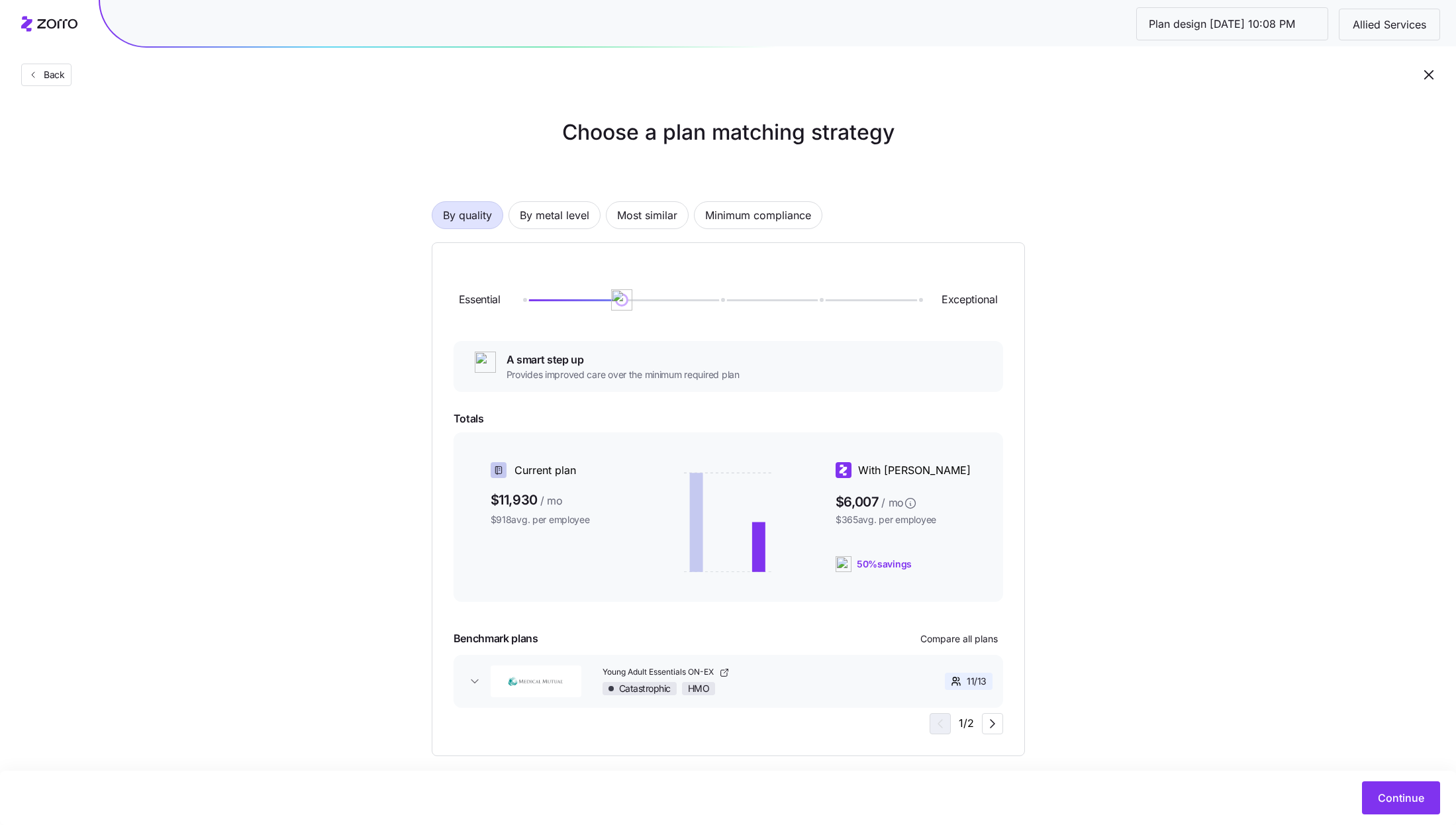
scroll to position [15, 0]
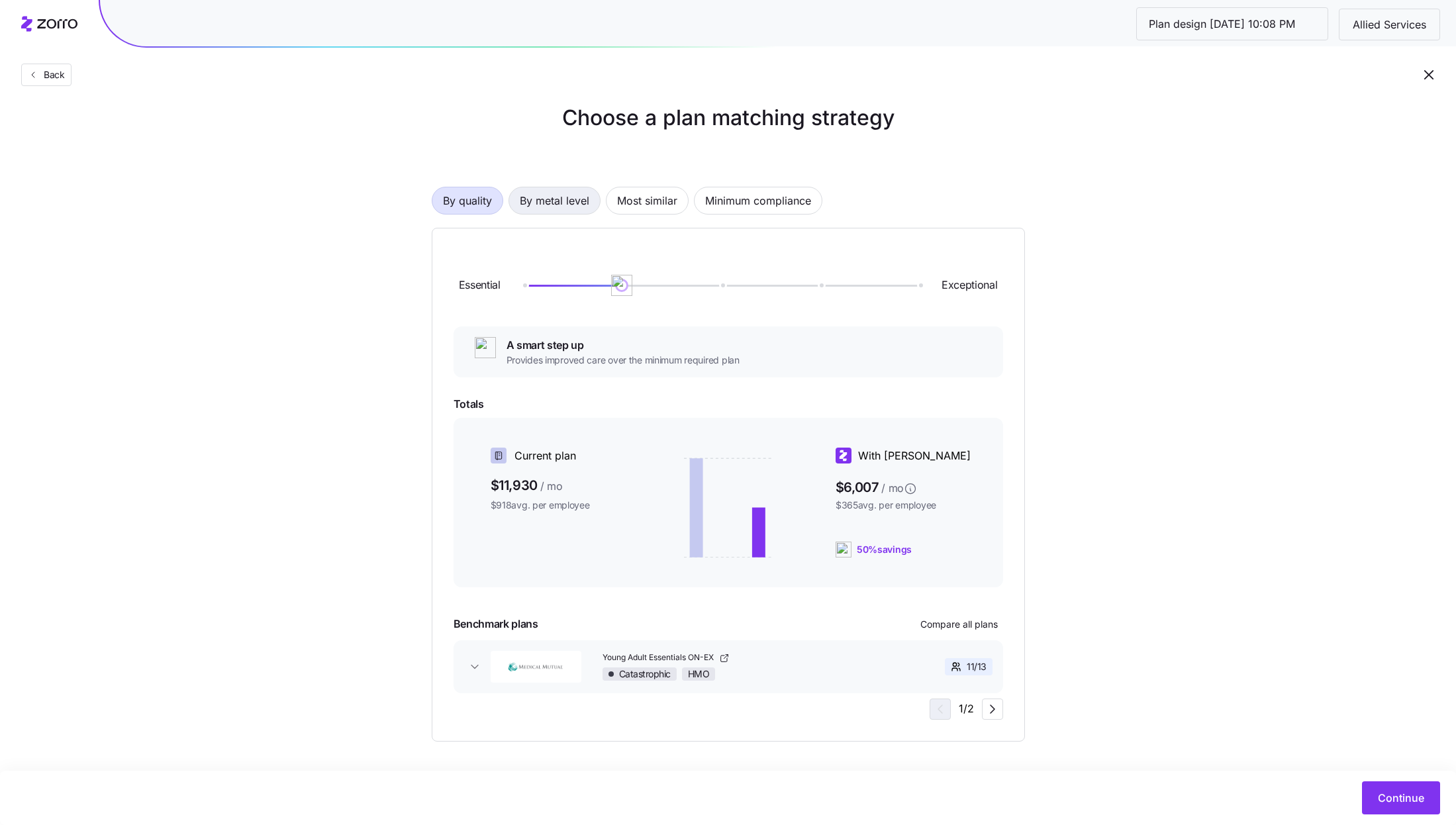
click at [538, 203] on span "By metal level" at bounding box center [554, 201] width 69 height 27
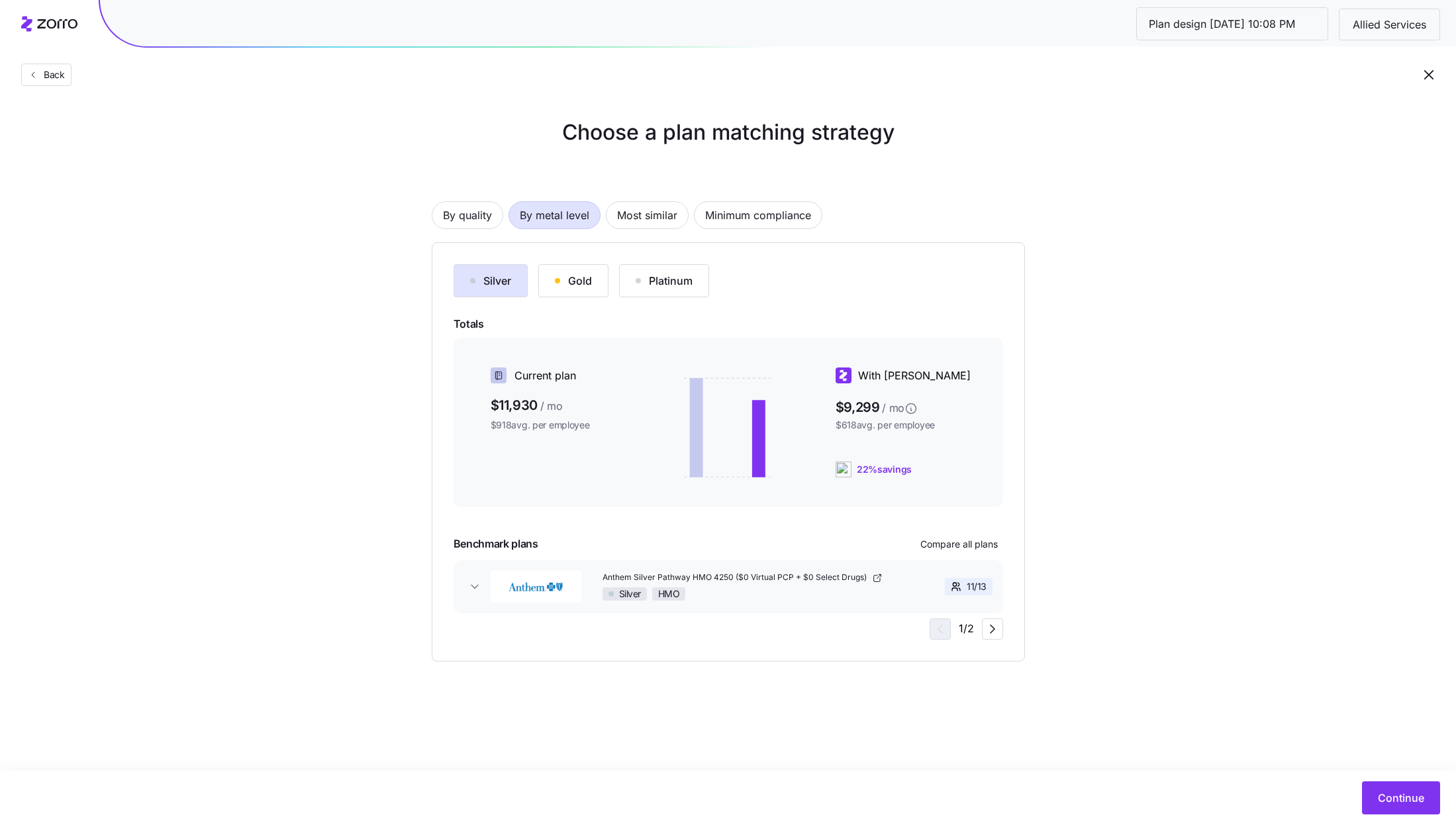
click at [564, 285] on div "Gold" at bounding box center [573, 281] width 37 height 16
click at [470, 275] on div "Silver" at bounding box center [491, 281] width 41 height 16
click at [986, 541] on span "Compare all plans" at bounding box center [958, 544] width 78 height 13
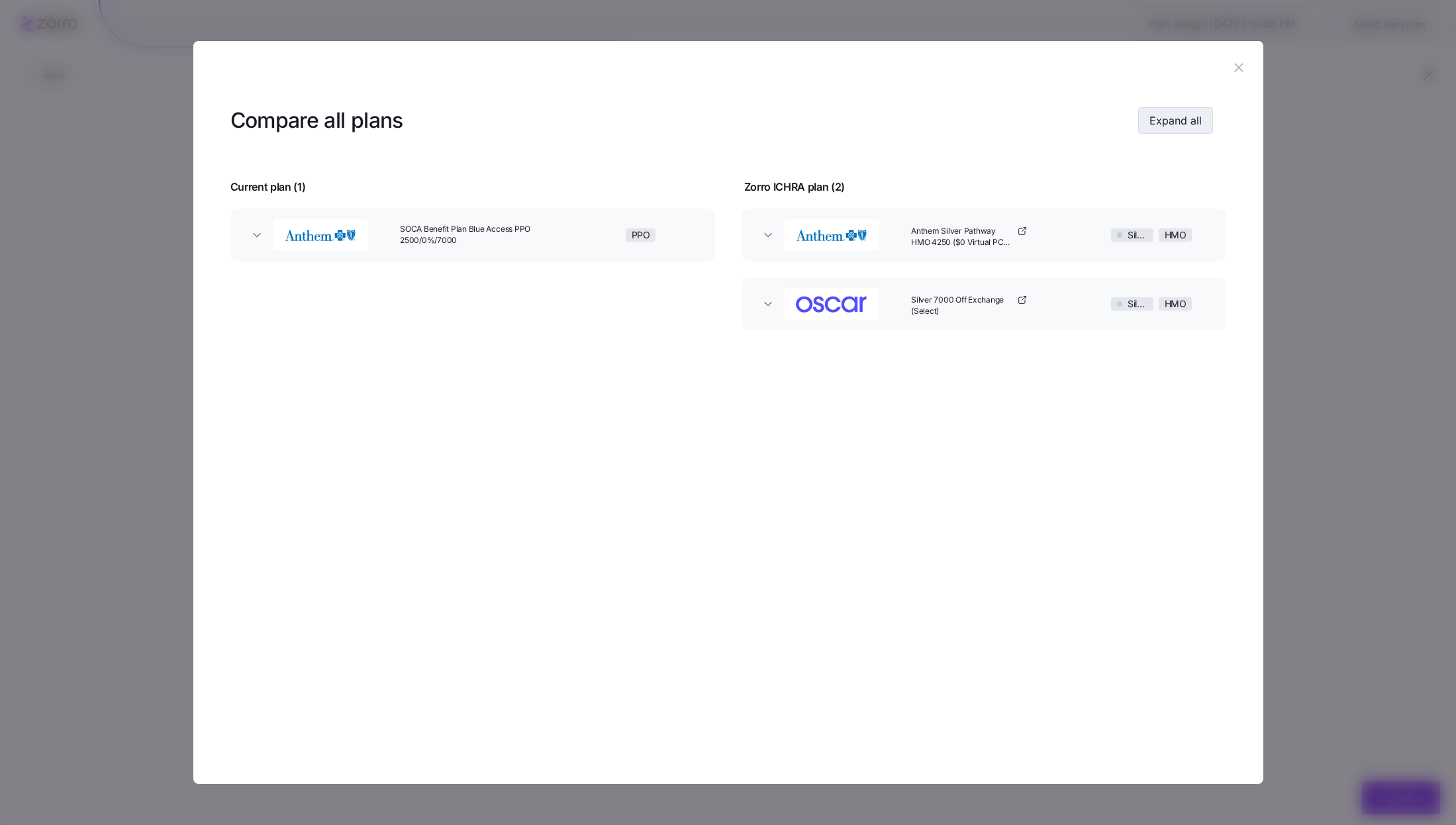
click at [1188, 122] on span "Expand all" at bounding box center [1175, 120] width 52 height 16
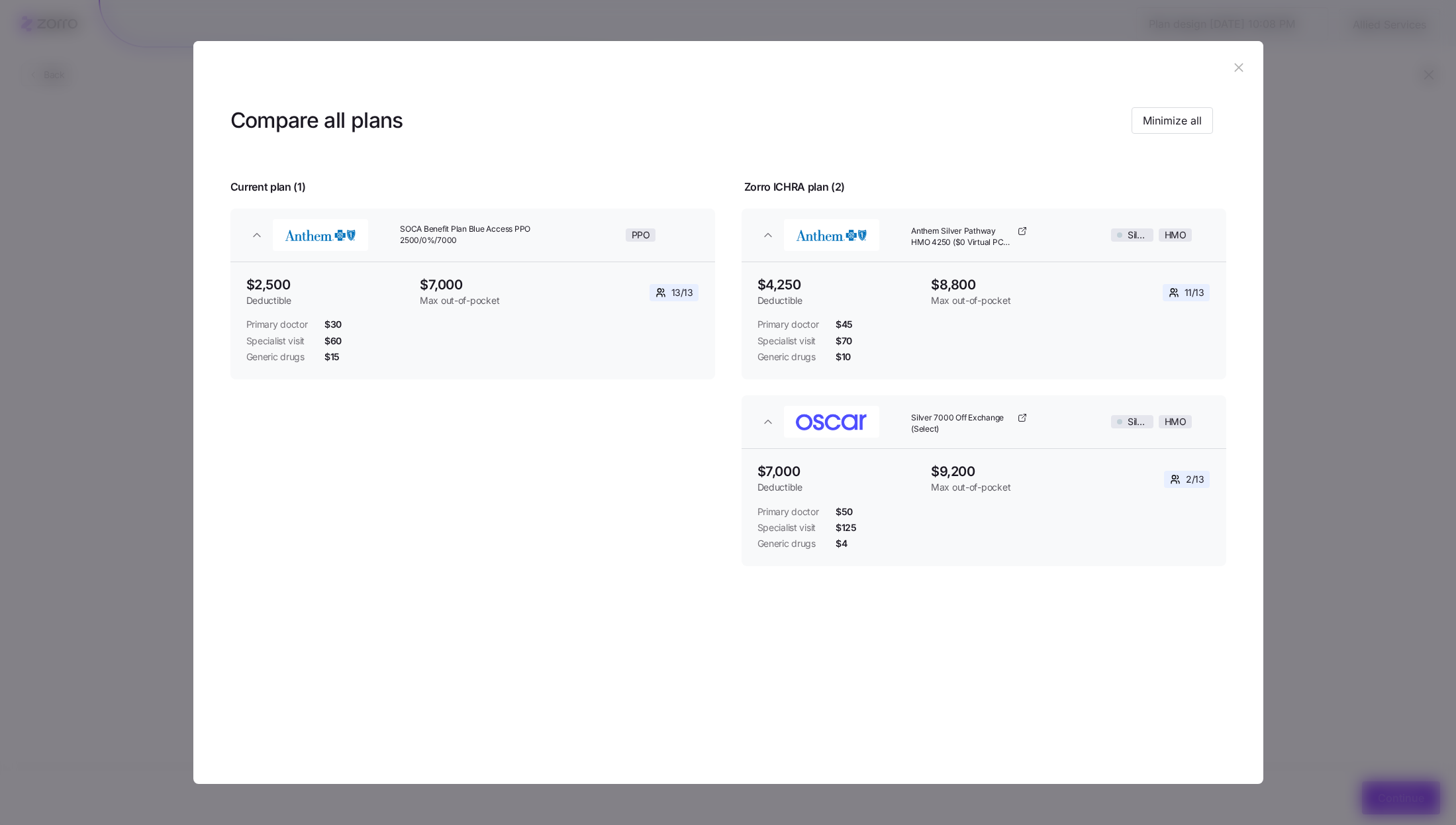
click at [1238, 67] on icon "button" at bounding box center [1239, 68] width 9 height 9
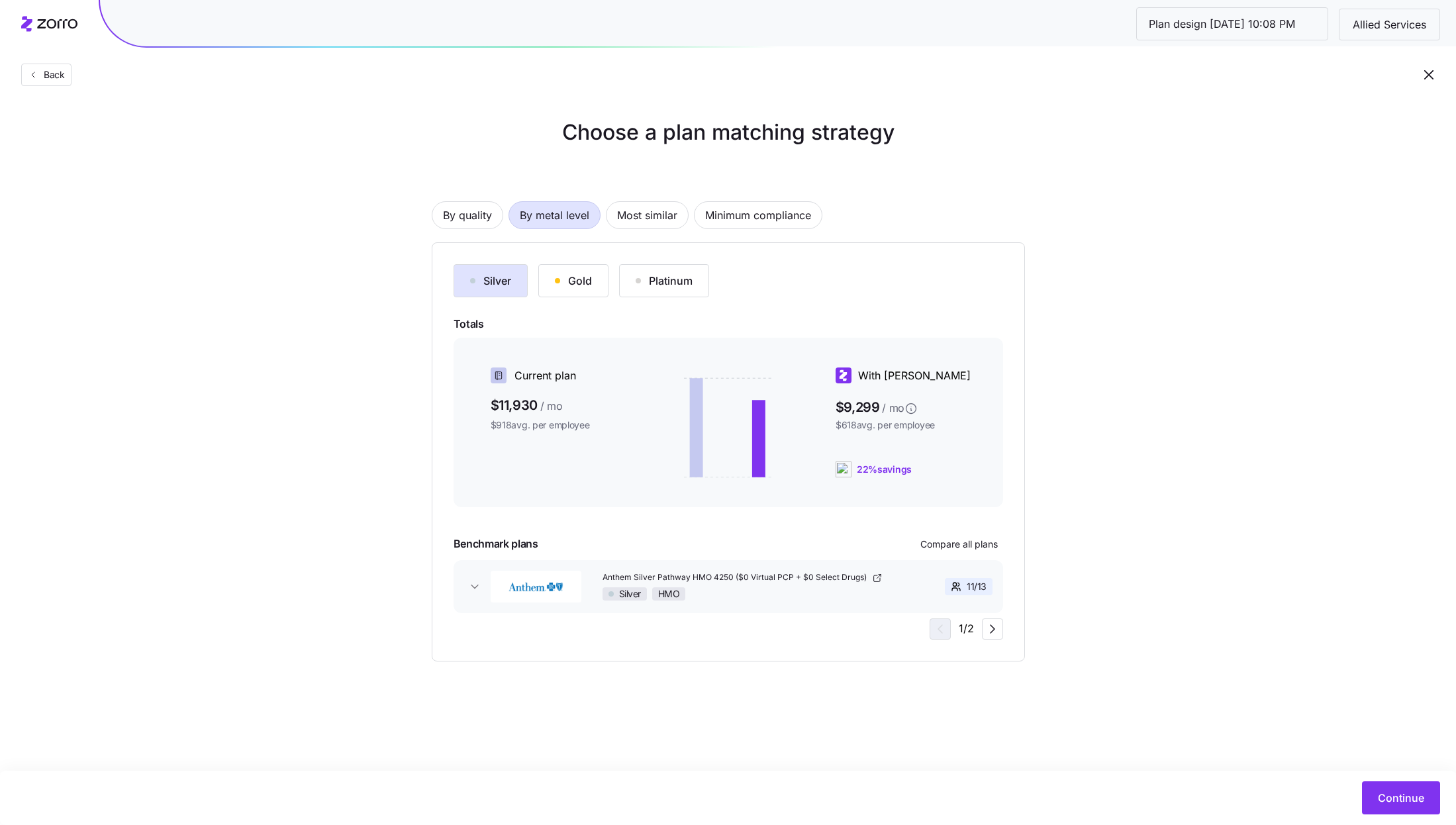
click at [573, 285] on div "Gold" at bounding box center [573, 281] width 37 height 16
click at [964, 540] on span "Compare all plans" at bounding box center [958, 544] width 78 height 13
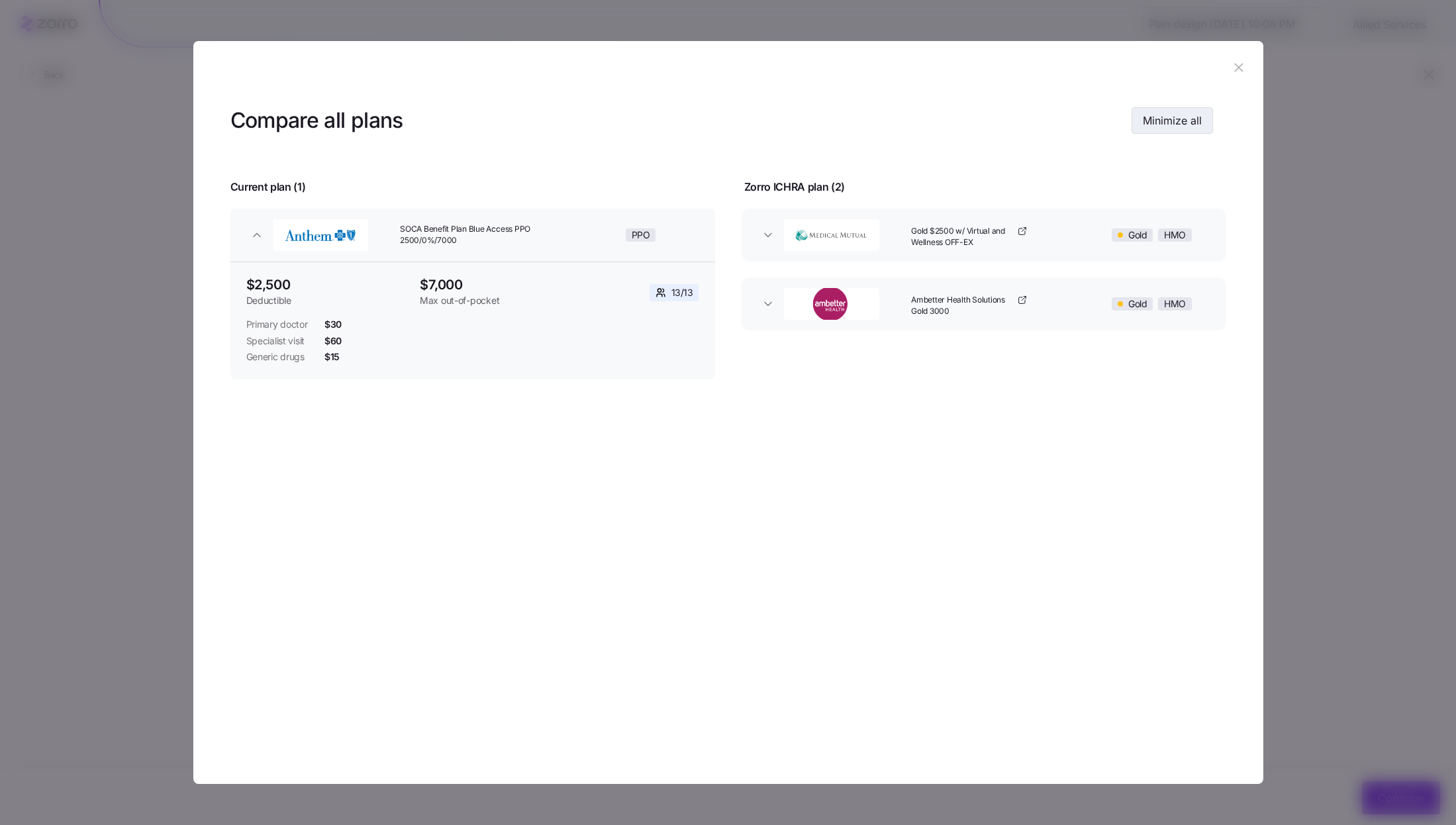
click at [1158, 131] on button "Minimize all" at bounding box center [1172, 120] width 81 height 27
click at [1158, 131] on button "Expand all" at bounding box center [1175, 120] width 75 height 27
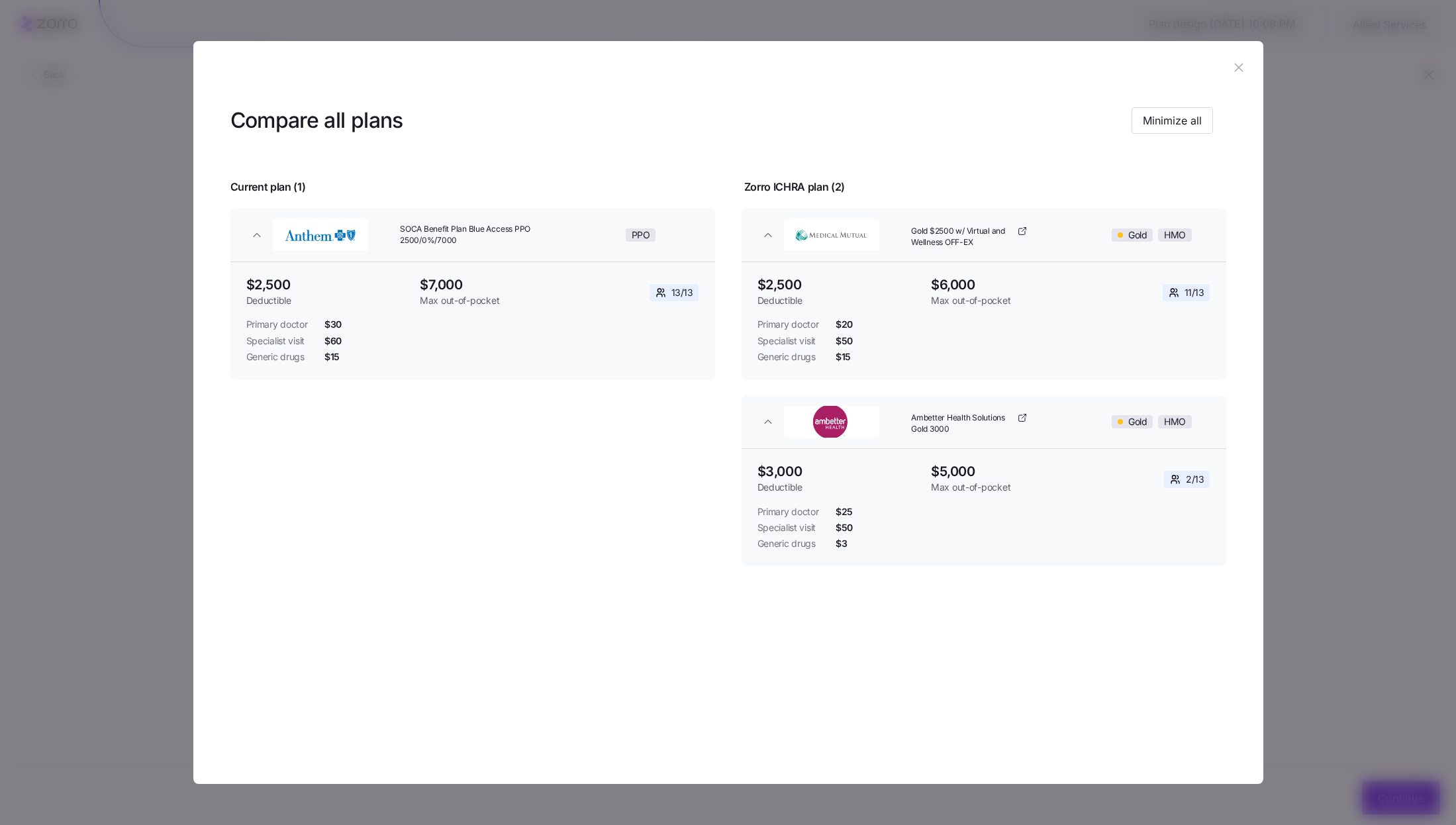
click at [1228, 78] on header at bounding box center [728, 68] width 1070 height 53
click at [1239, 52] on header at bounding box center [728, 68] width 1070 height 53
click at [1239, 67] on icon "button" at bounding box center [1239, 68] width 9 height 9
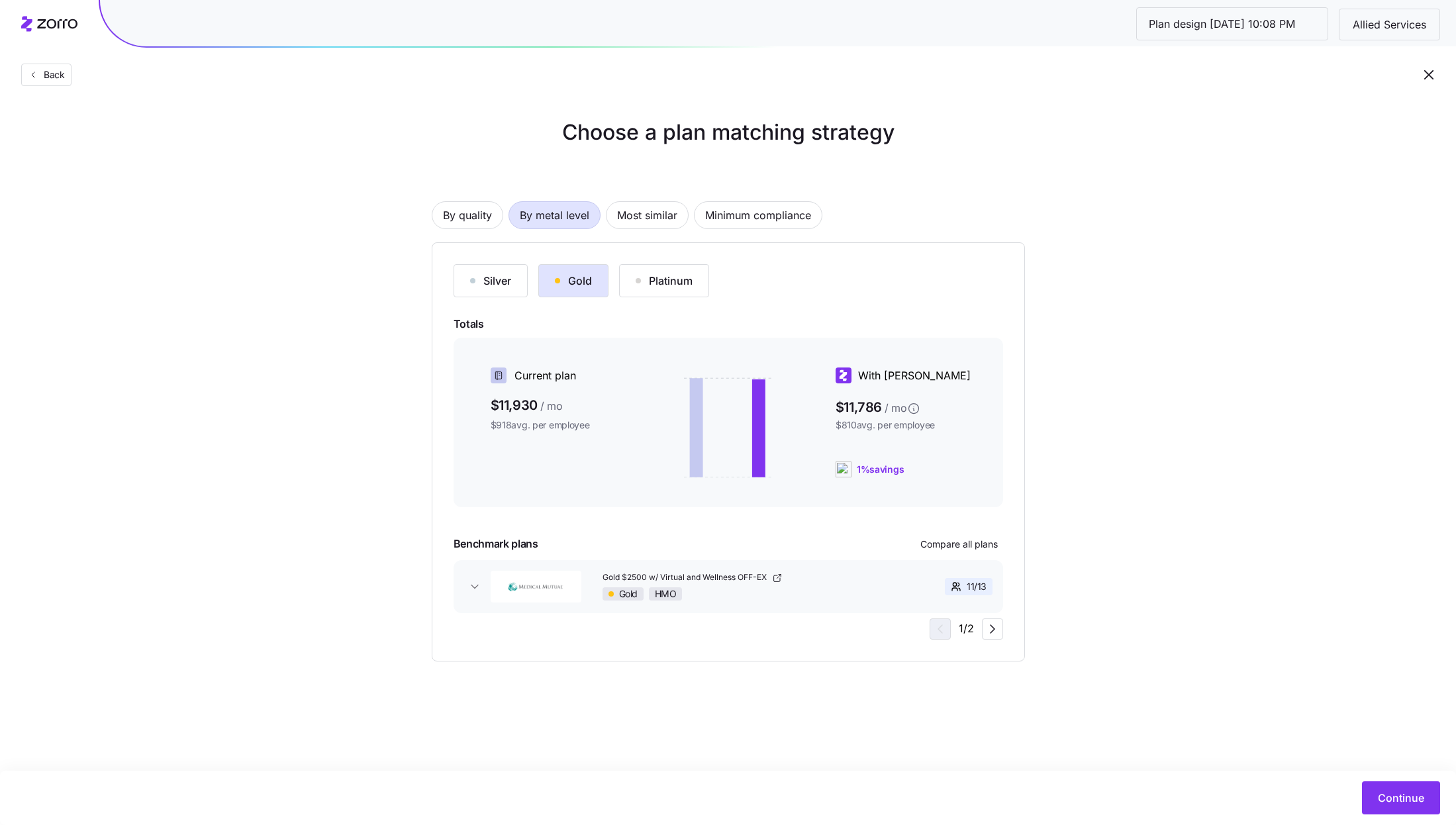
click at [505, 284] on div "Silver" at bounding box center [491, 281] width 41 height 16
click at [961, 543] on span "Compare all plans" at bounding box center [958, 544] width 78 height 13
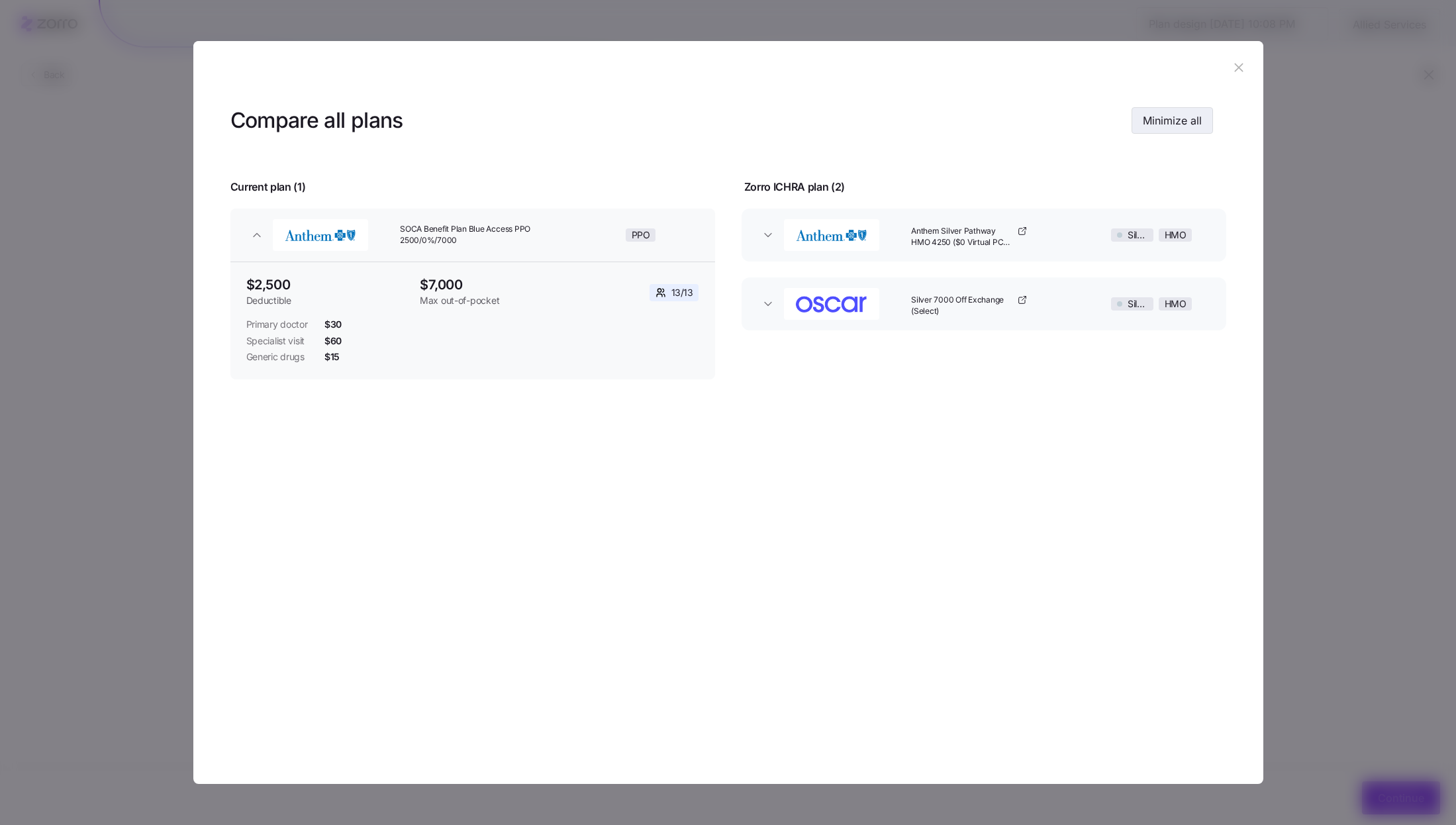
click at [1189, 113] on span "Minimize all" at bounding box center [1172, 120] width 59 height 16
click at [1189, 113] on span "Expand all" at bounding box center [1175, 120] width 52 height 16
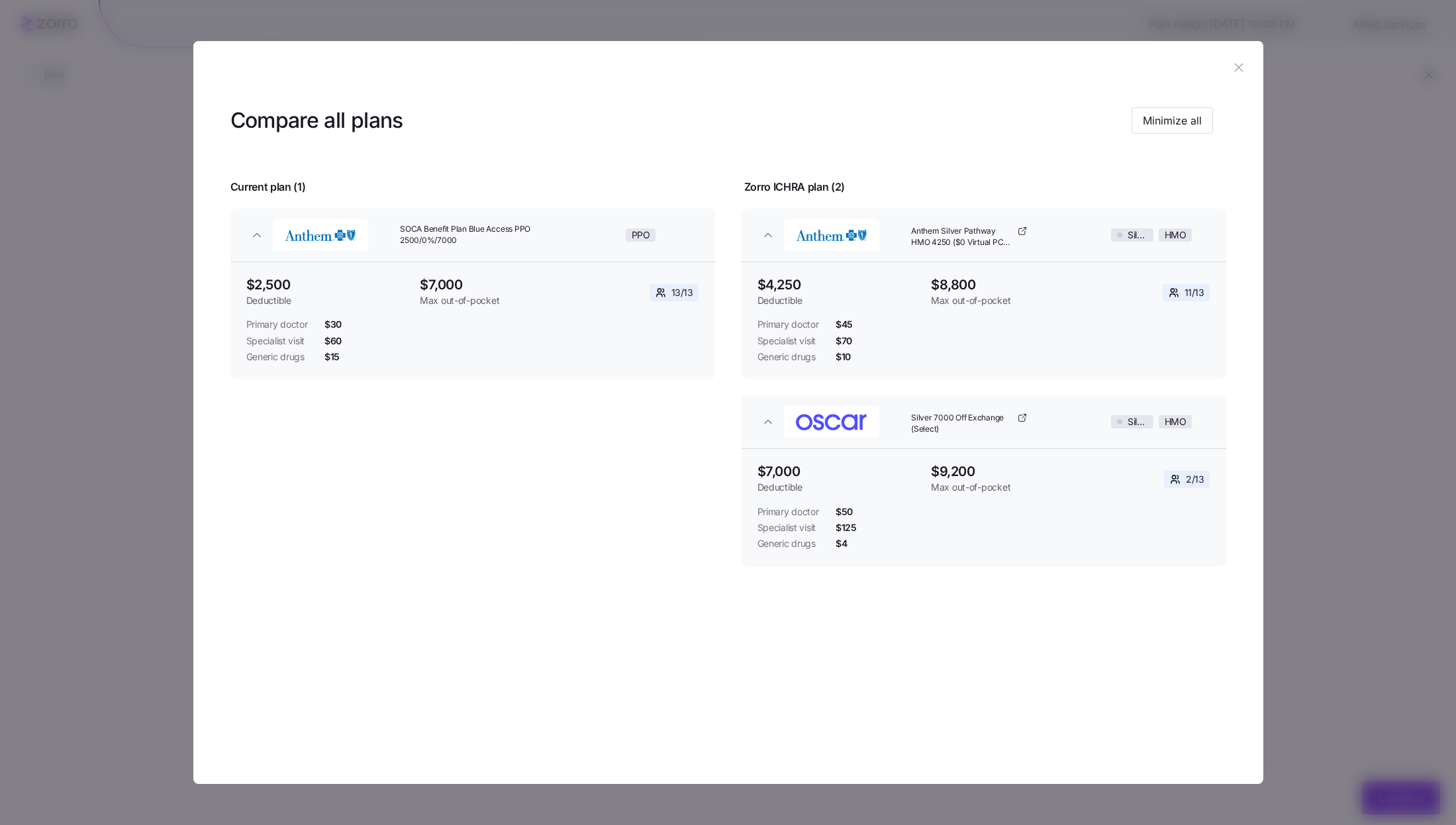
click at [1236, 72] on icon "button" at bounding box center [1239, 68] width 15 height 15
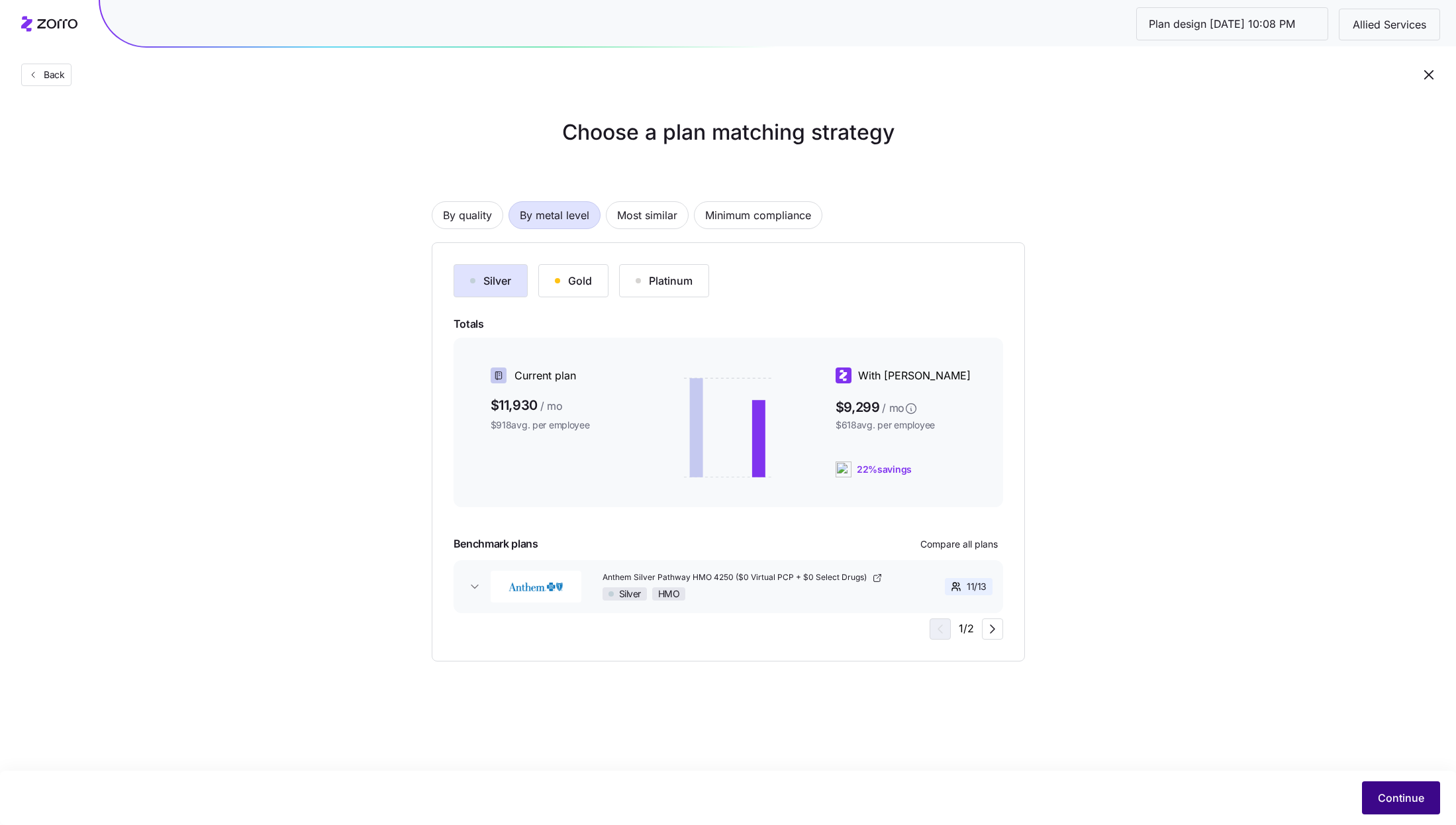
click at [1387, 798] on span "Continue" at bounding box center [1401, 798] width 47 height 16
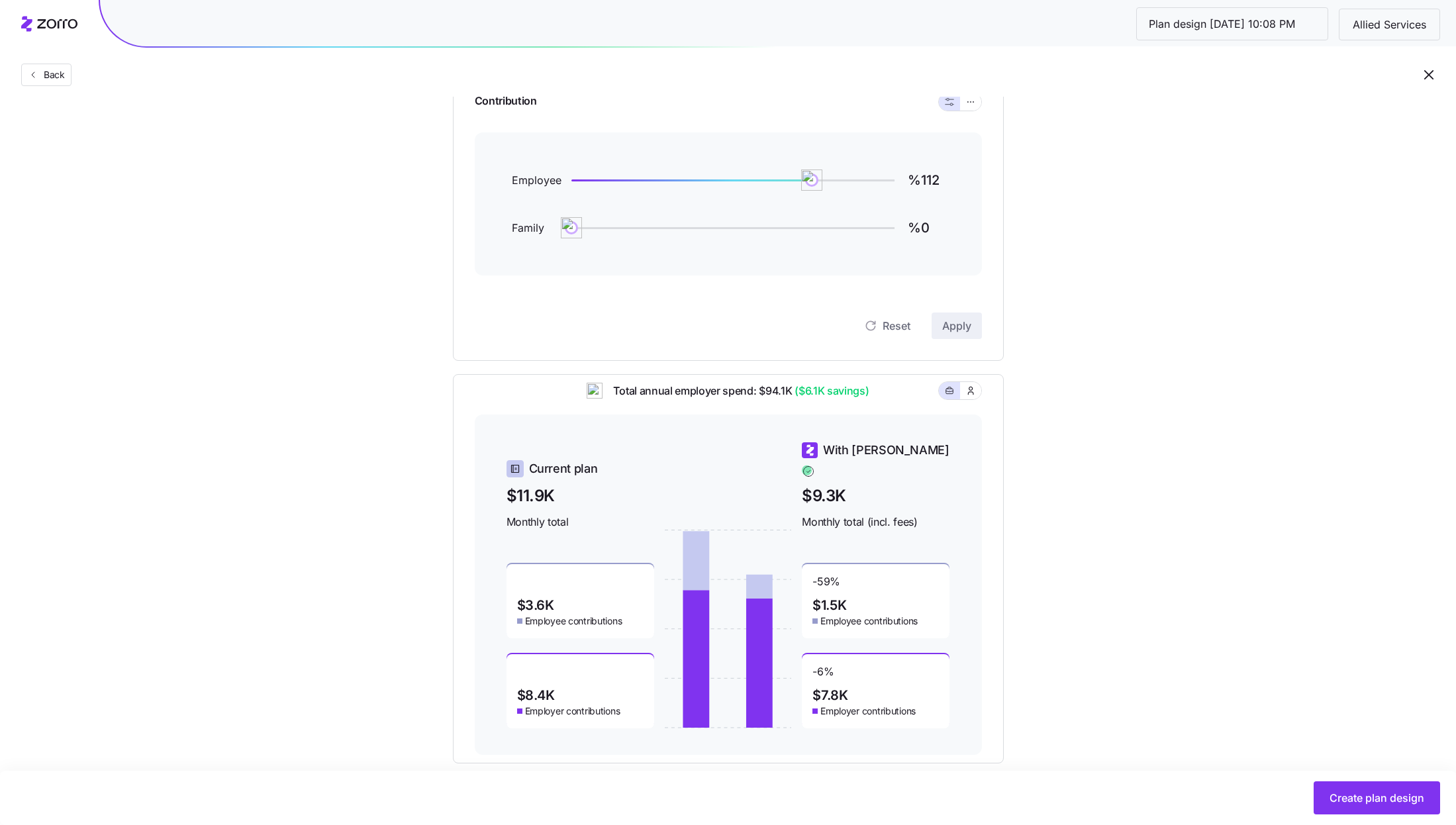
scroll to position [106, 0]
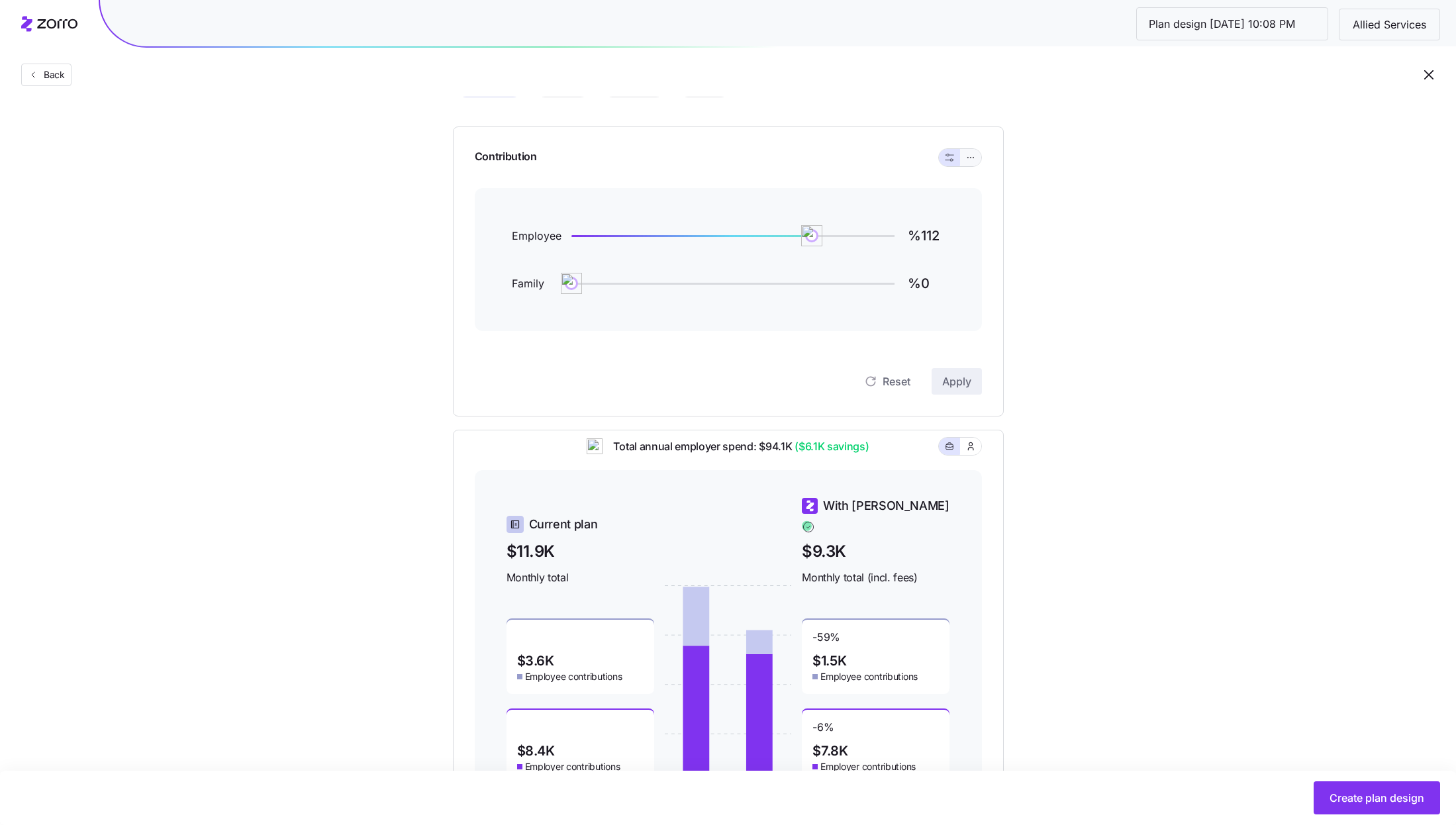
click at [965, 157] on button "button" at bounding box center [970, 157] width 10 height 10
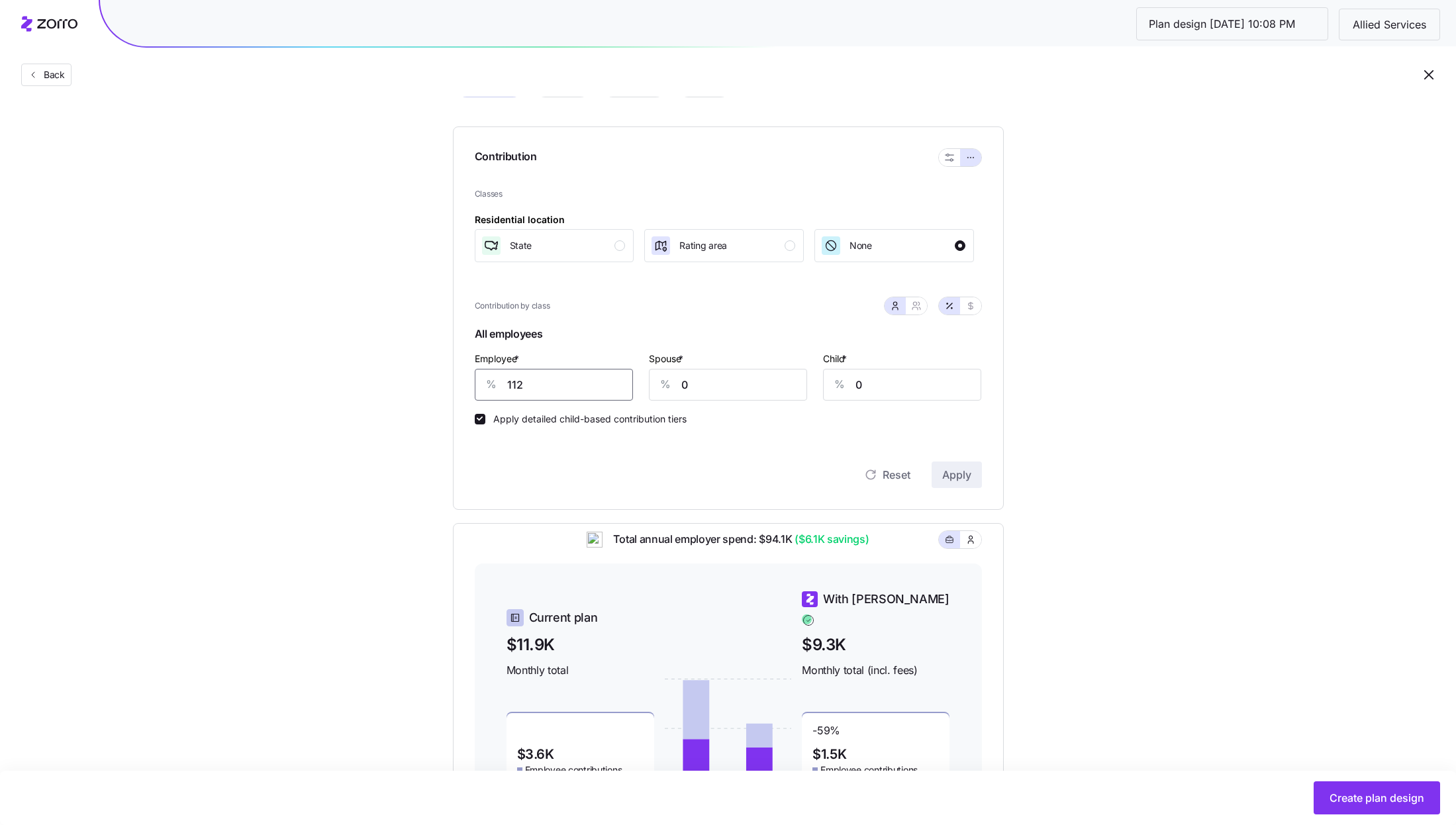
click at [577, 374] on input "112" at bounding box center [554, 384] width 158 height 32
type input "70"
click at [942, 468] on span "Apply" at bounding box center [956, 475] width 29 height 16
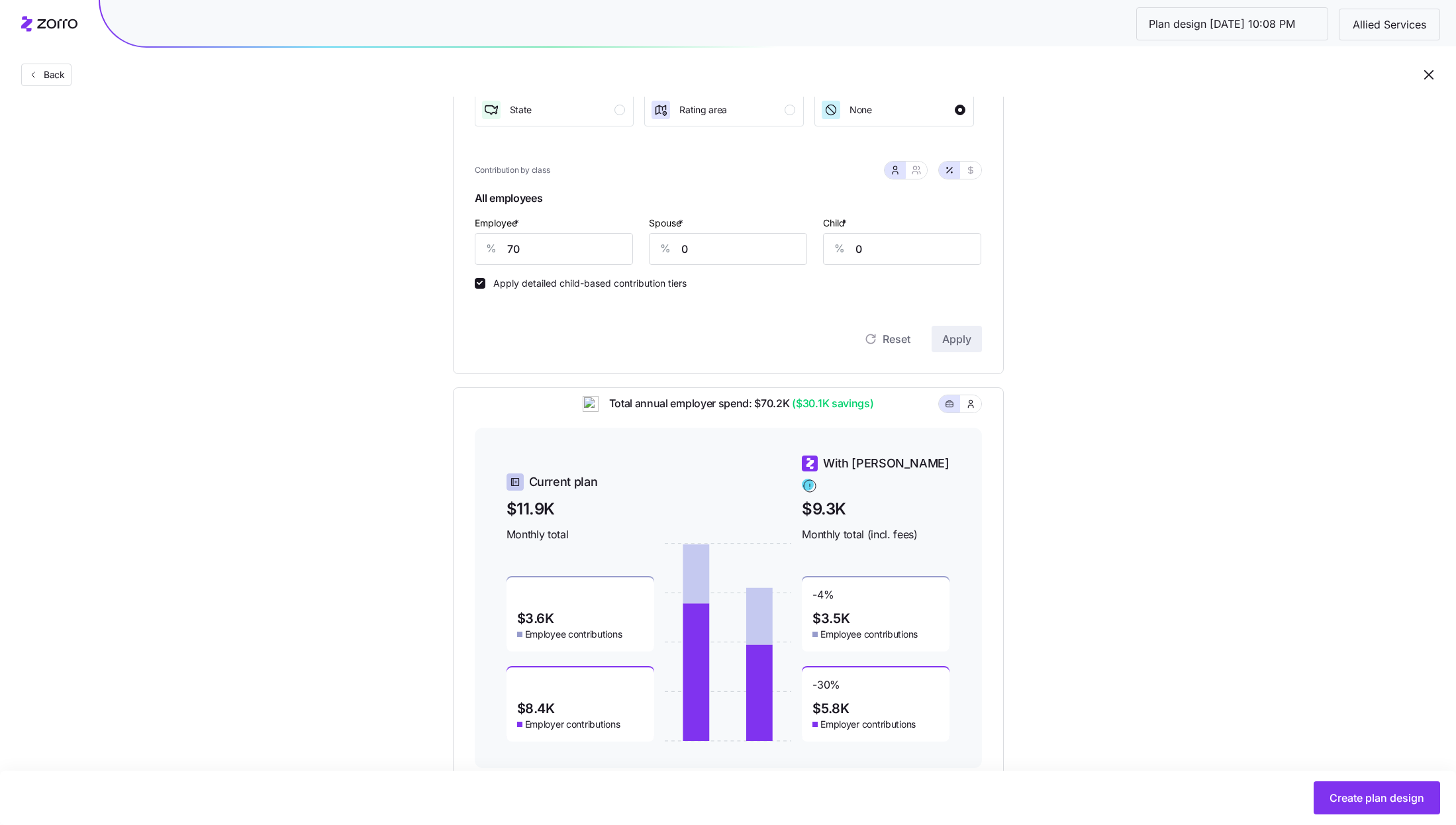
scroll to position [0, 0]
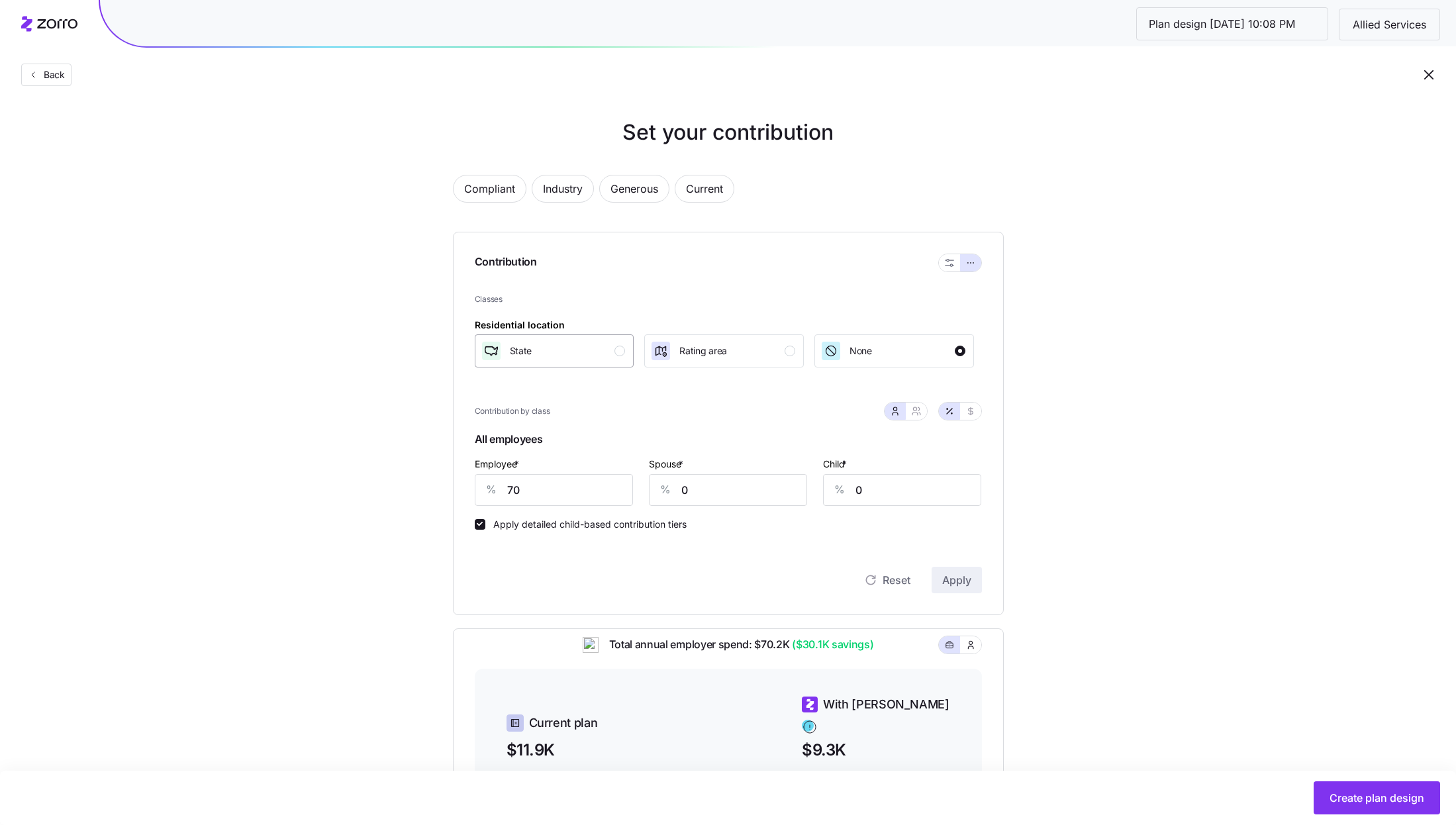
click at [544, 366] on button "State" at bounding box center [554, 351] width 159 height 33
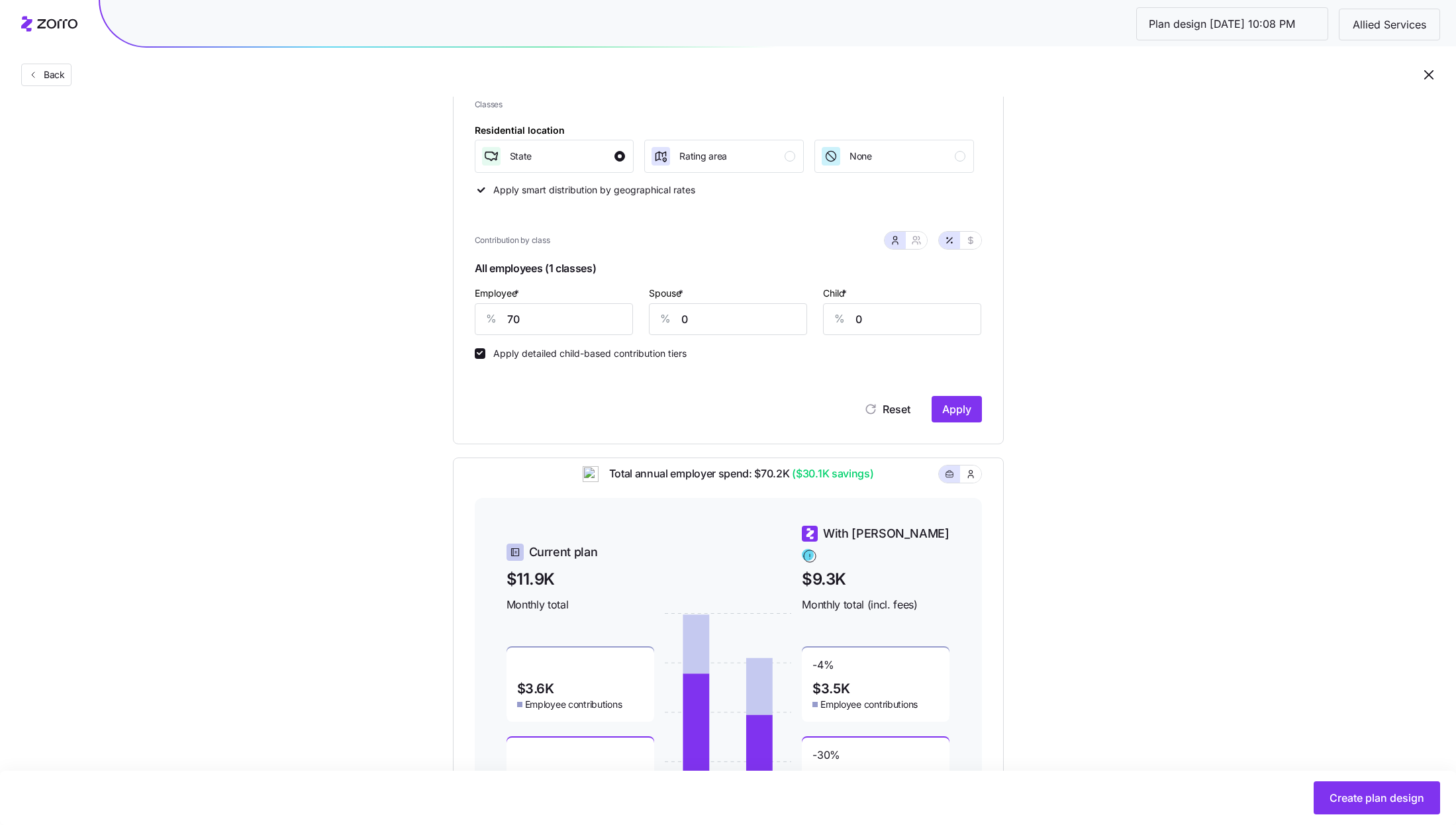
scroll to position [301, 0]
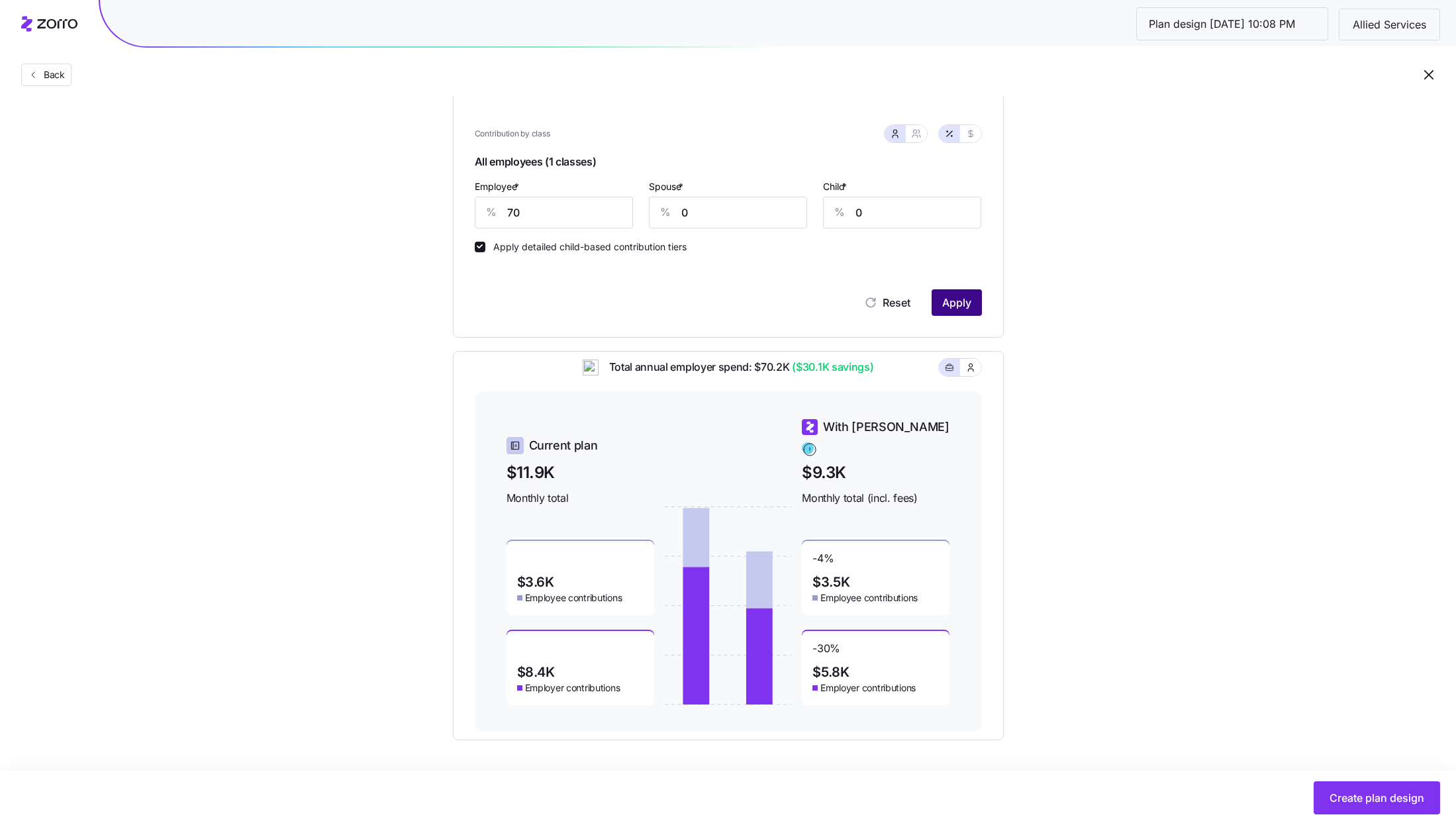
click at [960, 304] on span "Apply" at bounding box center [956, 303] width 29 height 16
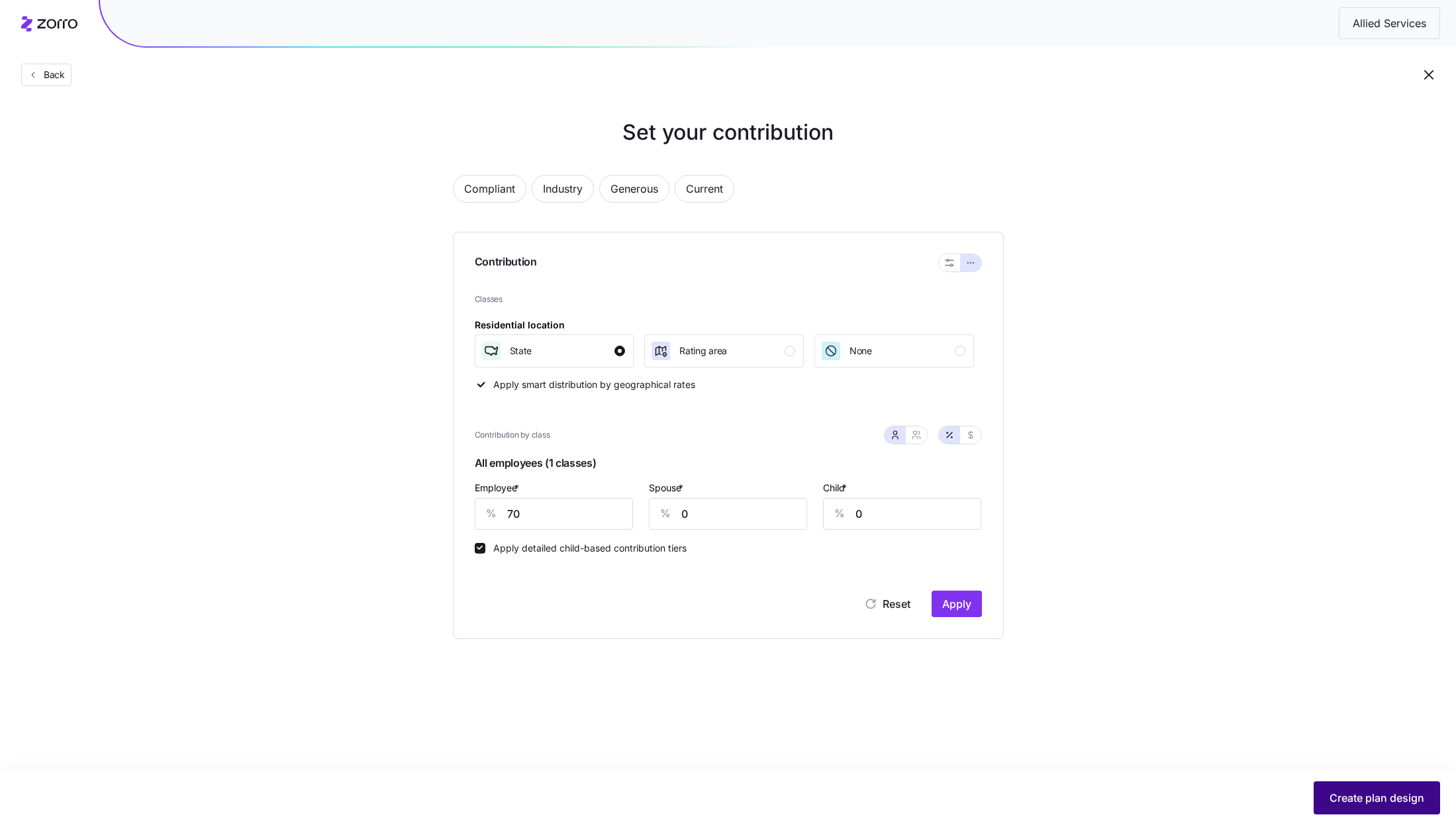
click at [1401, 792] on span "Create plan design" at bounding box center [1376, 798] width 95 height 16
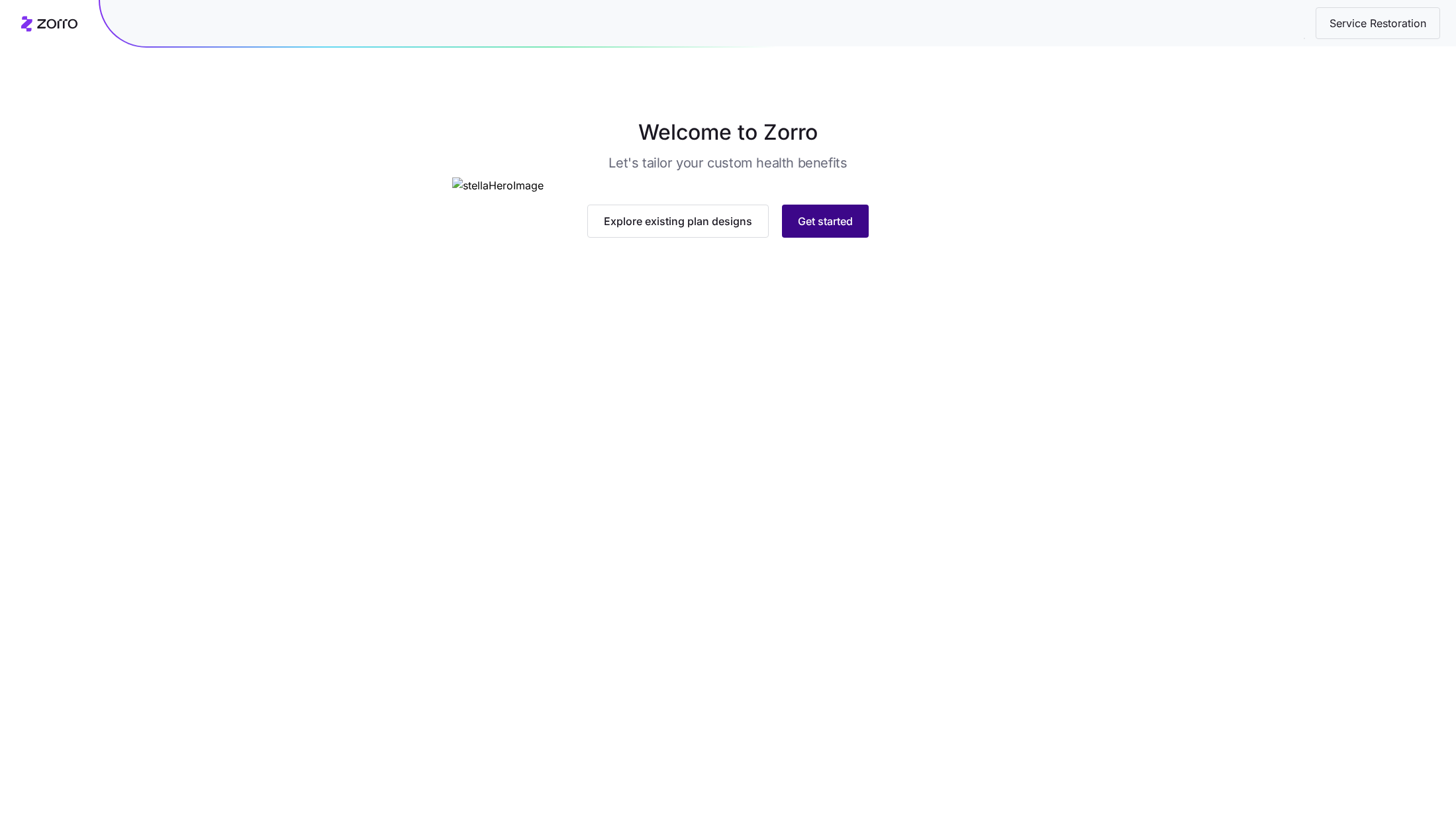
click at [829, 229] on span "Get started" at bounding box center [825, 222] width 55 height 16
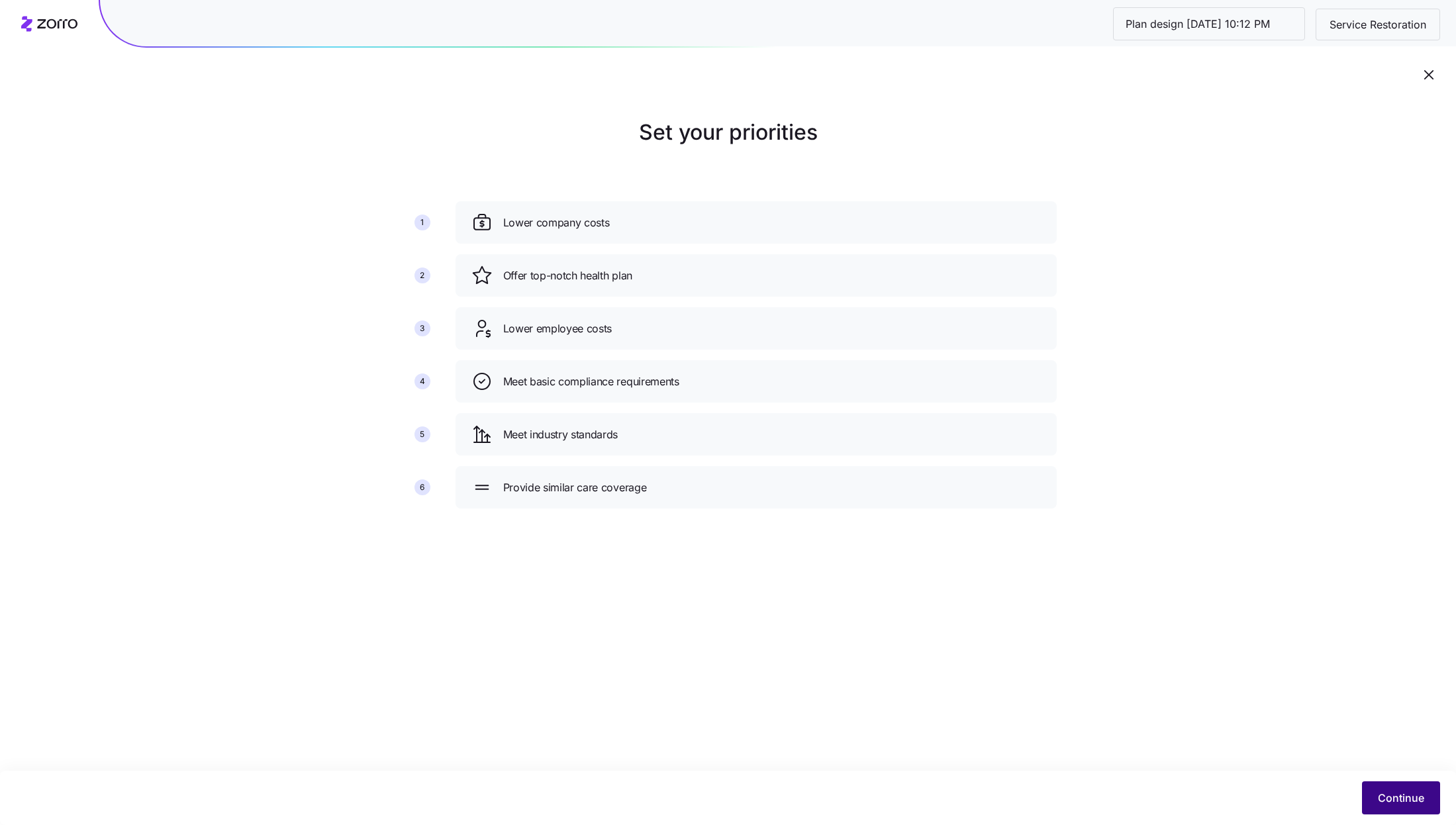
click at [1384, 790] on span "Continue" at bounding box center [1401, 798] width 47 height 16
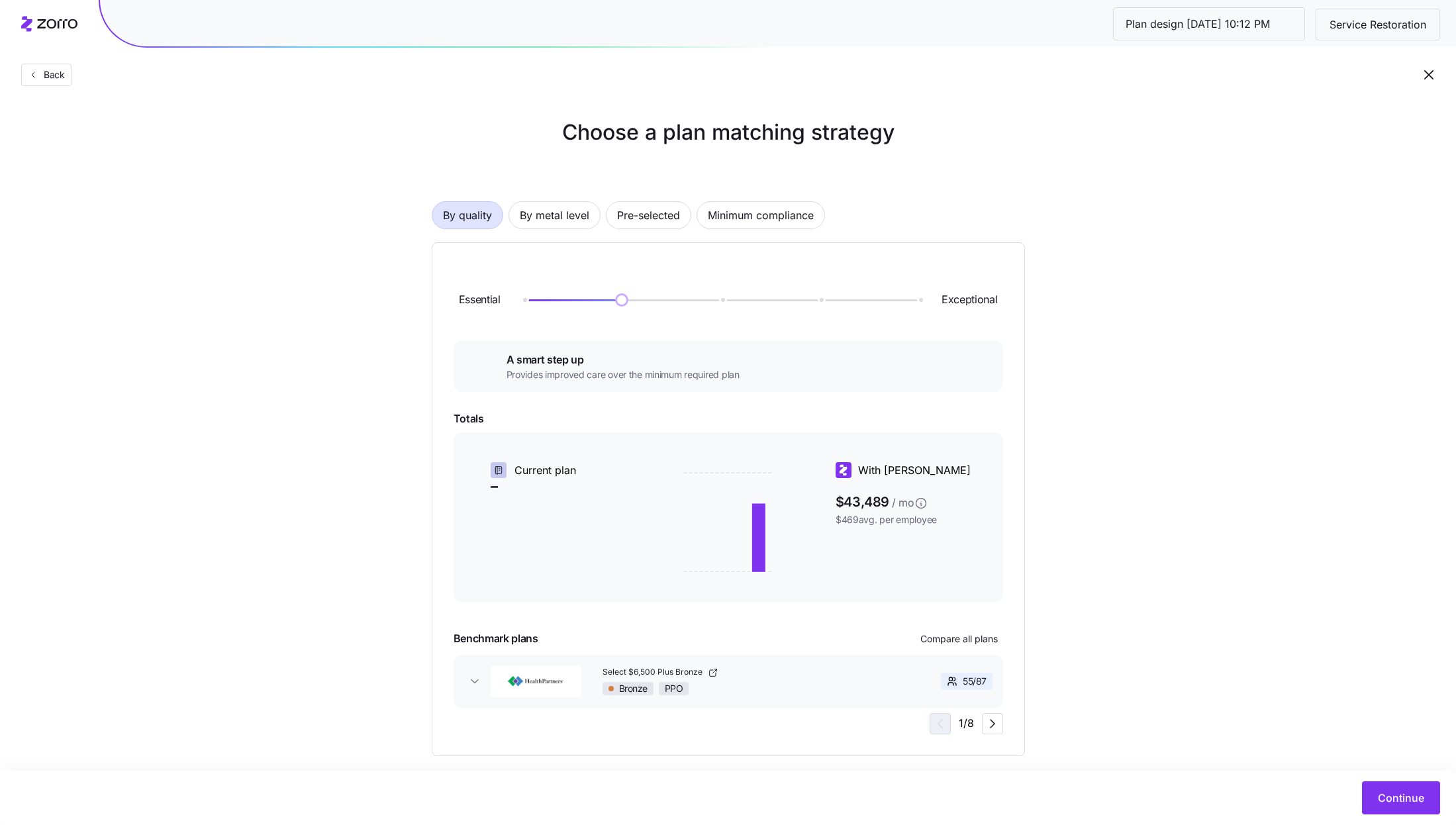
scroll to position [15, 0]
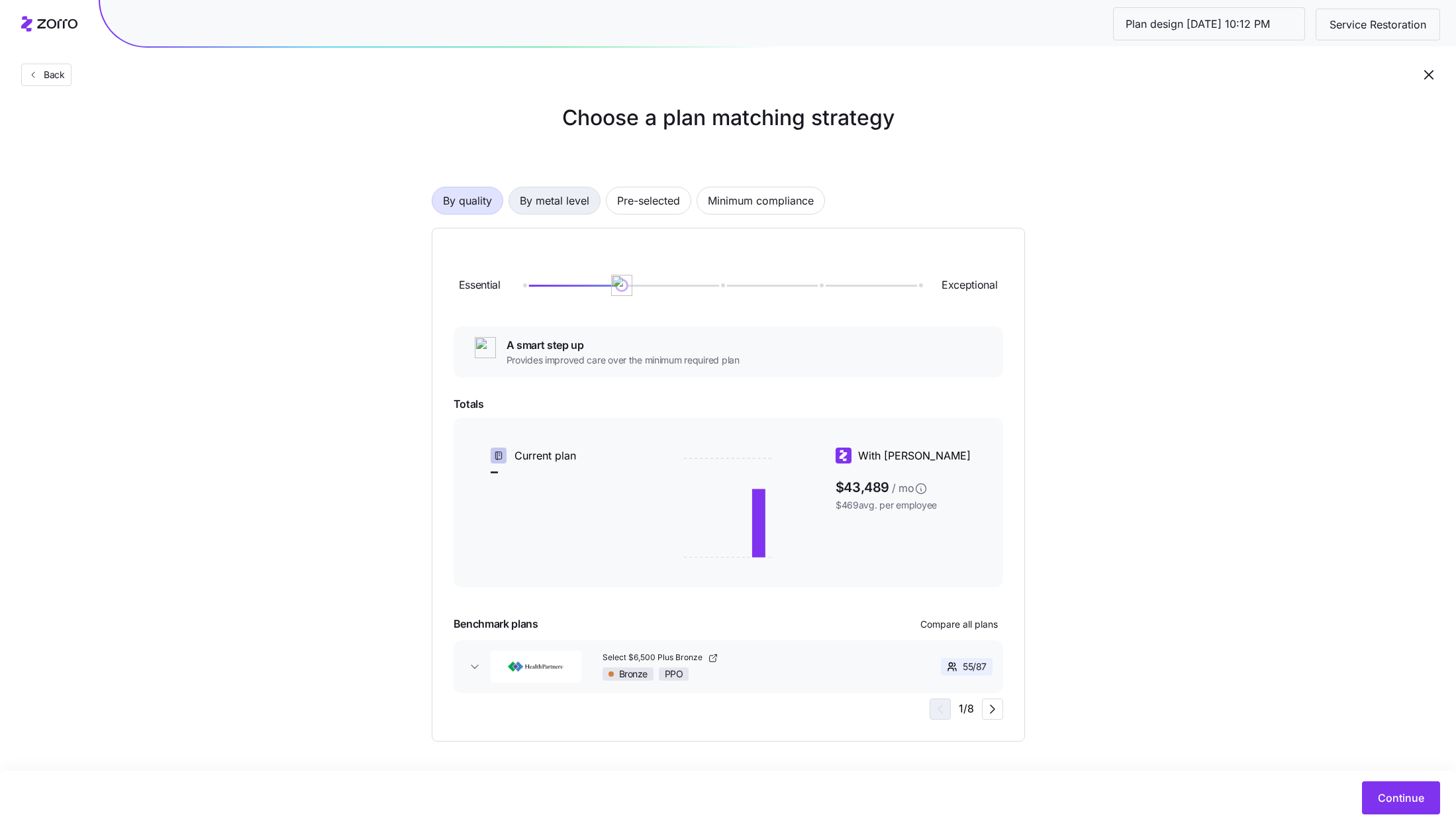
click at [524, 187] on div "By quality By metal level Pre-selected Minimum compliance" at bounding box center [728, 201] width 593 height 28
click at [568, 206] on span "By metal level" at bounding box center [554, 201] width 69 height 27
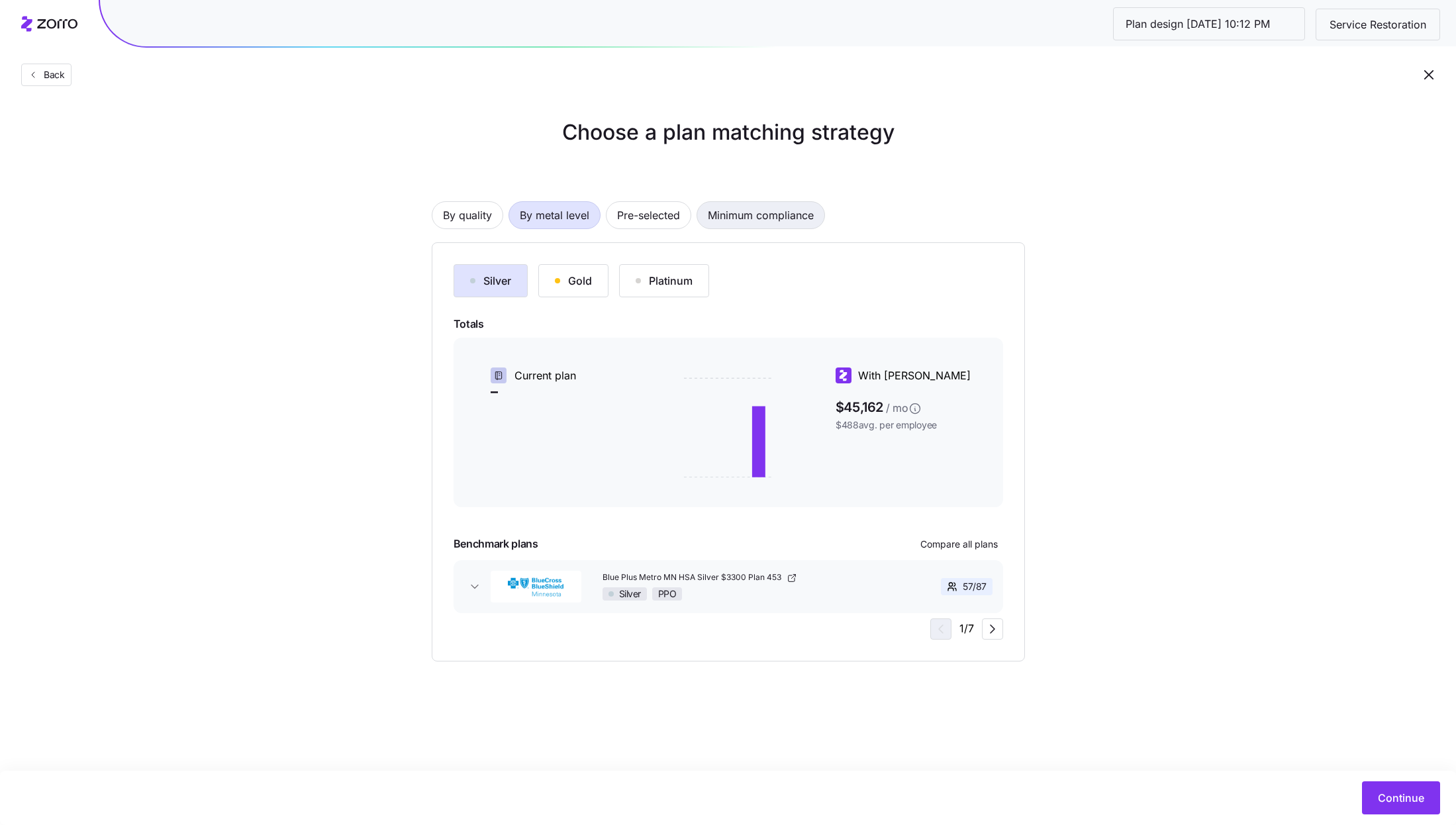
click at [755, 214] on span "Minimum compliance" at bounding box center [760, 215] width 106 height 27
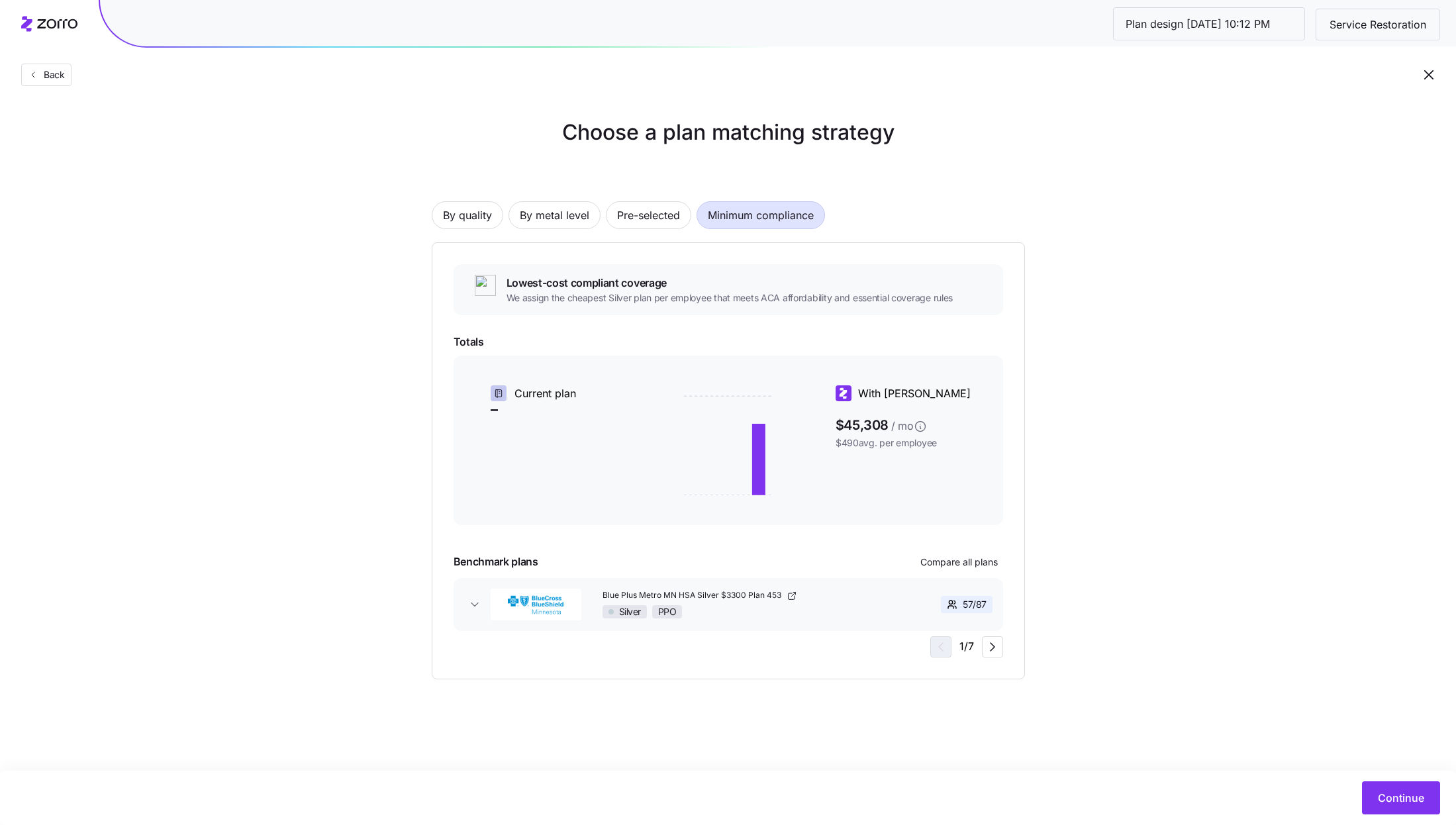
click at [1406, 815] on div "Continue" at bounding box center [728, 798] width 1456 height 55
click at [1367, 778] on div "Continue" at bounding box center [728, 798] width 1456 height 55
click at [1404, 798] on span "Continue" at bounding box center [1401, 798] width 47 height 16
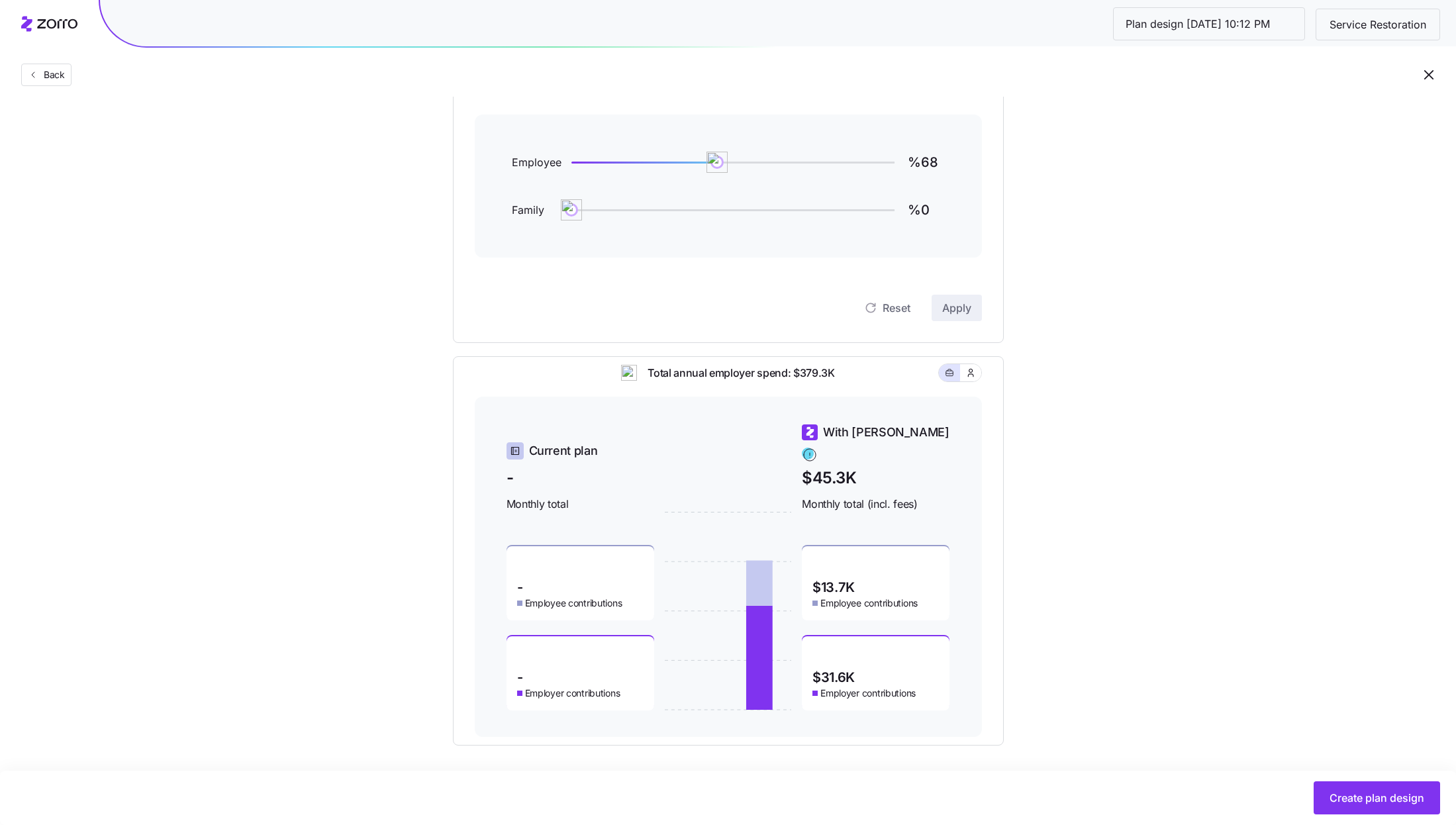
scroll to position [182, 0]
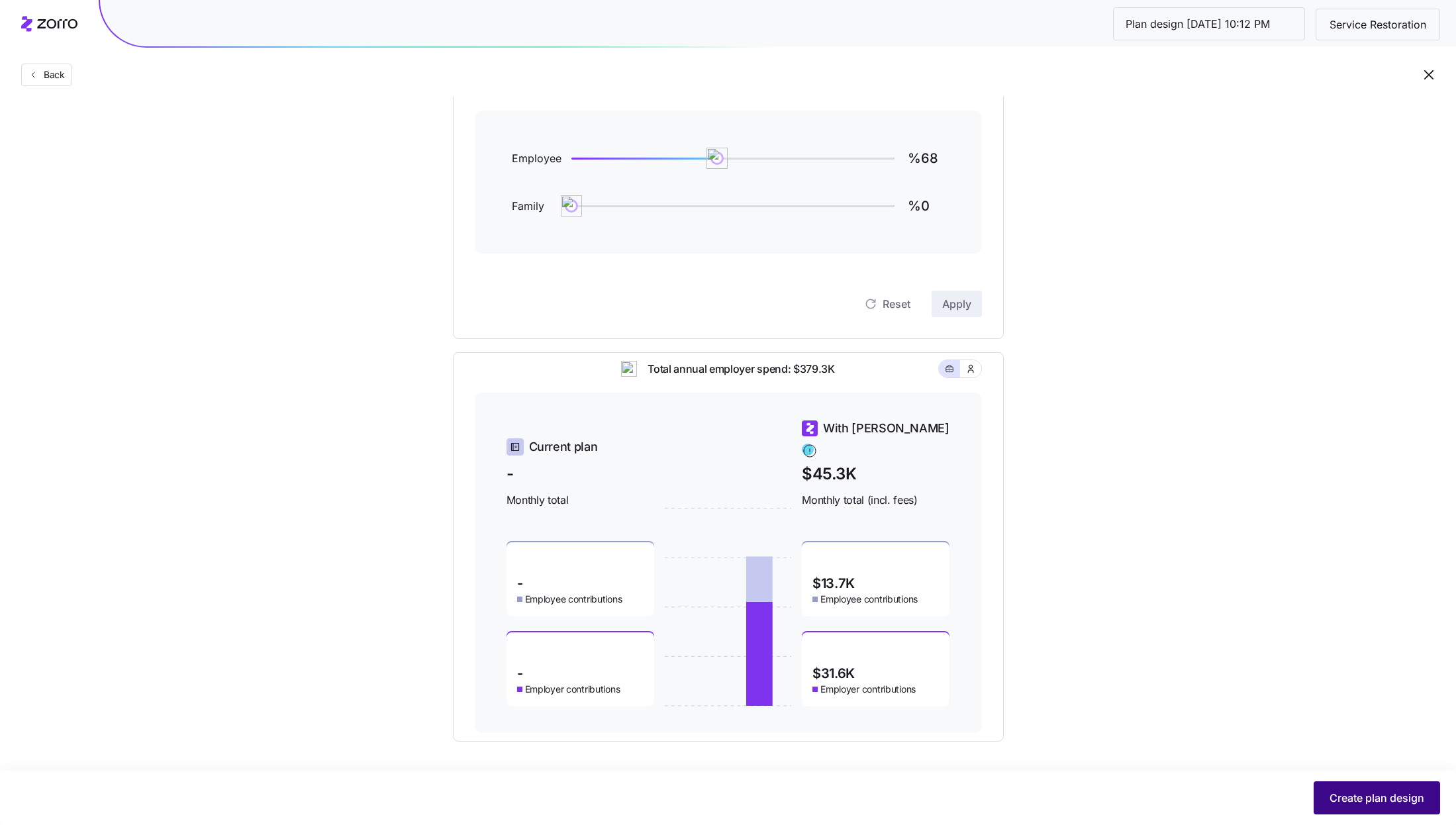
click at [1375, 789] on button "Create plan design" at bounding box center [1376, 798] width 126 height 33
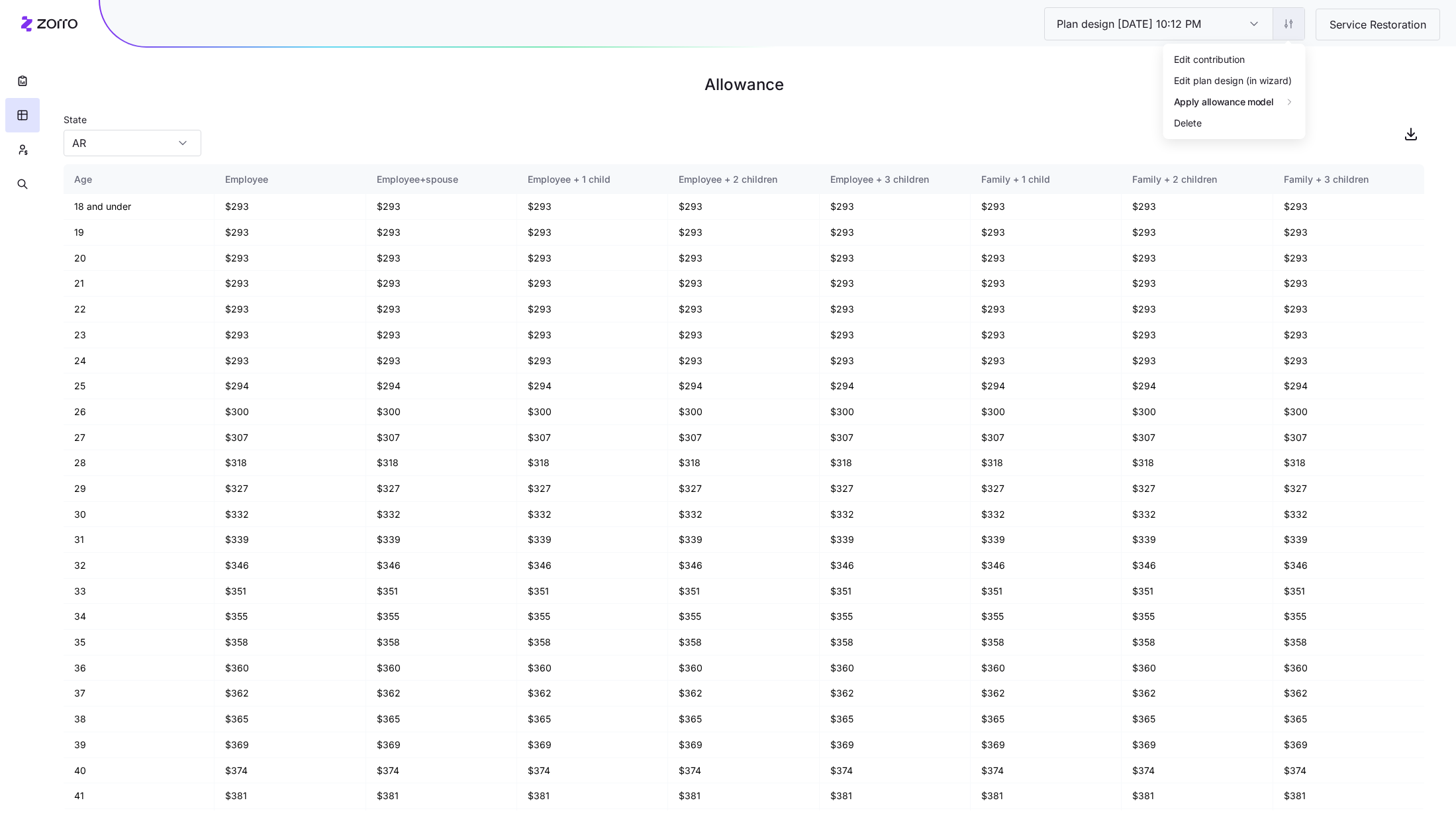
click at [1301, 29] on html "Plan design [DATE] 10:12 PM Plan design [DATE] 10:12 PM Service Restoration All…" at bounding box center [728, 412] width 1456 height 825
click at [1257, 61] on div "Edit contribution" at bounding box center [1234, 58] width 131 height 21
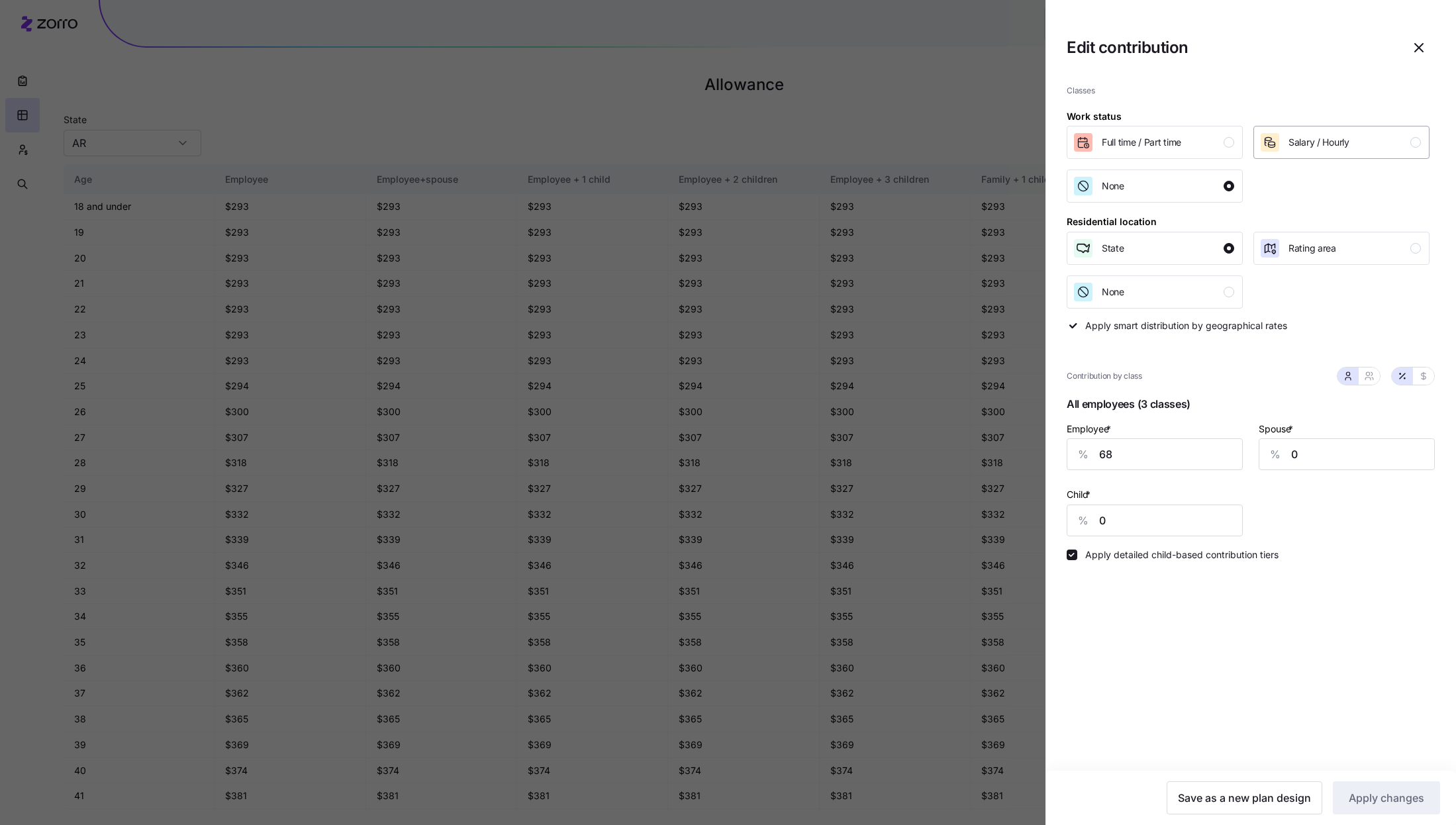
click at [1331, 137] on span "Salary / Hourly" at bounding box center [1319, 143] width 61 height 13
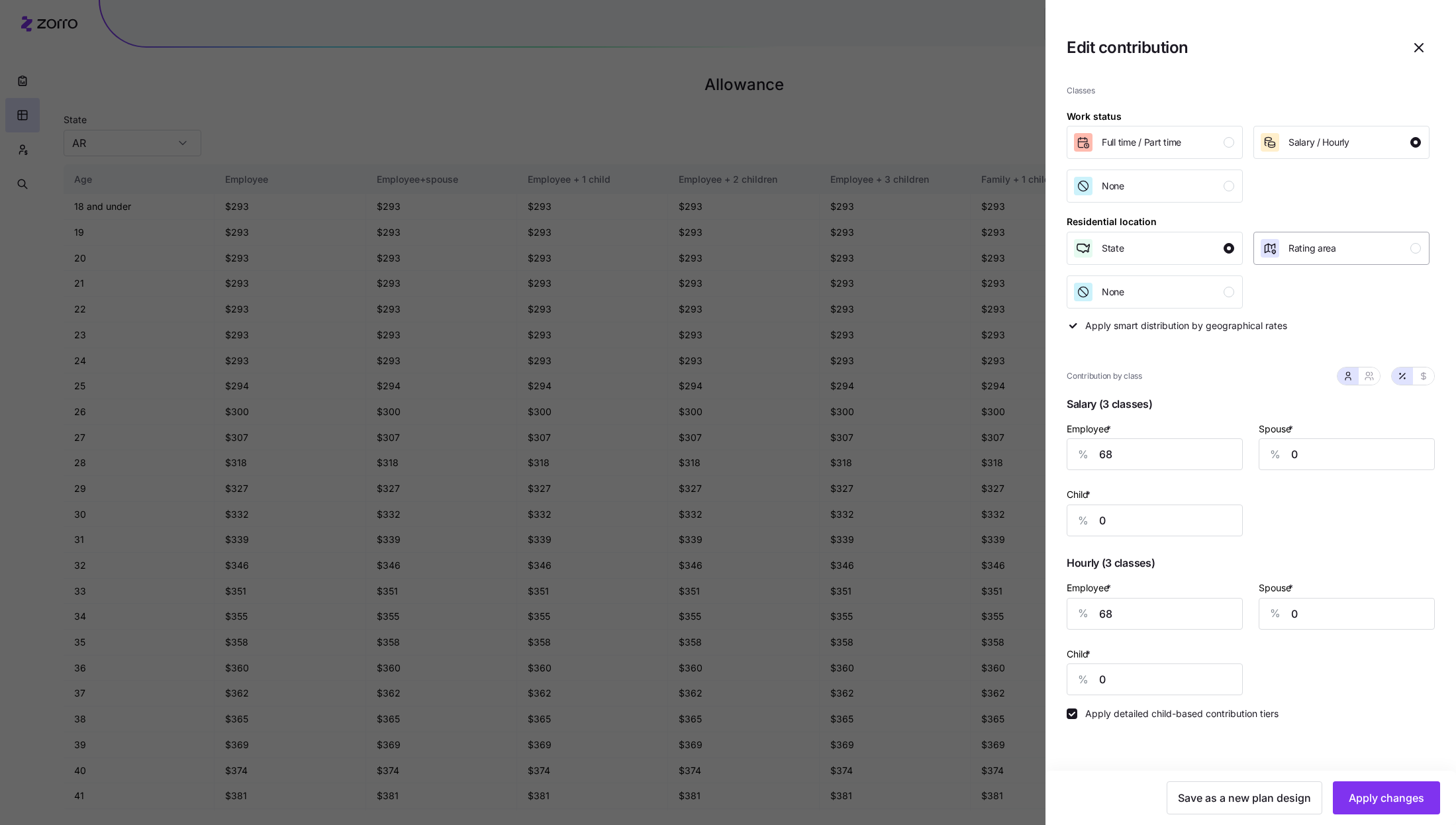
click at [1329, 250] on span "Rating area" at bounding box center [1312, 248] width 48 height 13
click at [1180, 465] on input "68" at bounding box center [1154, 454] width 176 height 32
type input "55"
click at [1160, 618] on input "68" at bounding box center [1154, 614] width 176 height 32
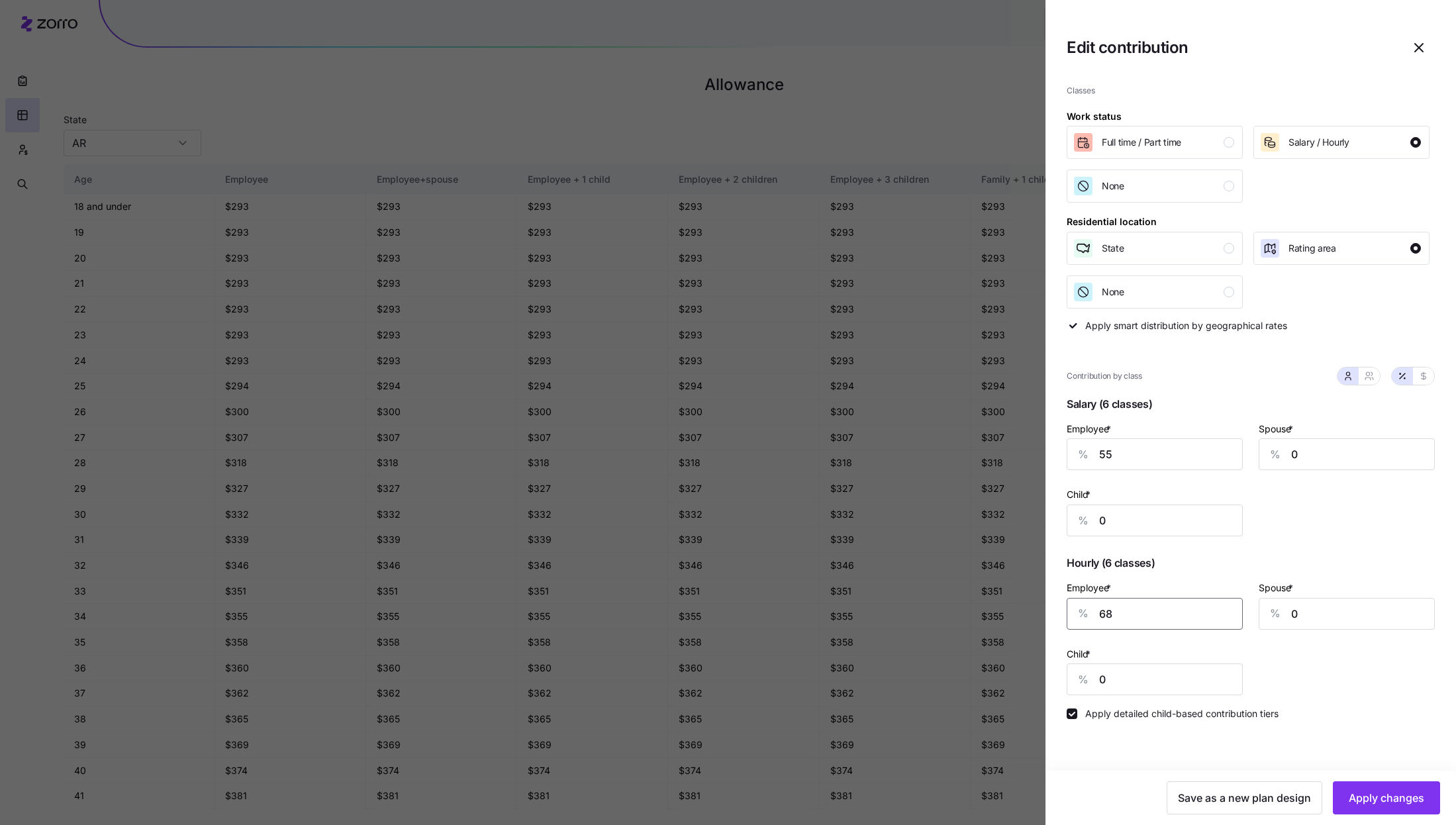
click at [1160, 618] on input "68" at bounding box center [1154, 614] width 176 height 32
type input "65"
click at [1401, 804] on span "Apply changes" at bounding box center [1386, 798] width 75 height 16
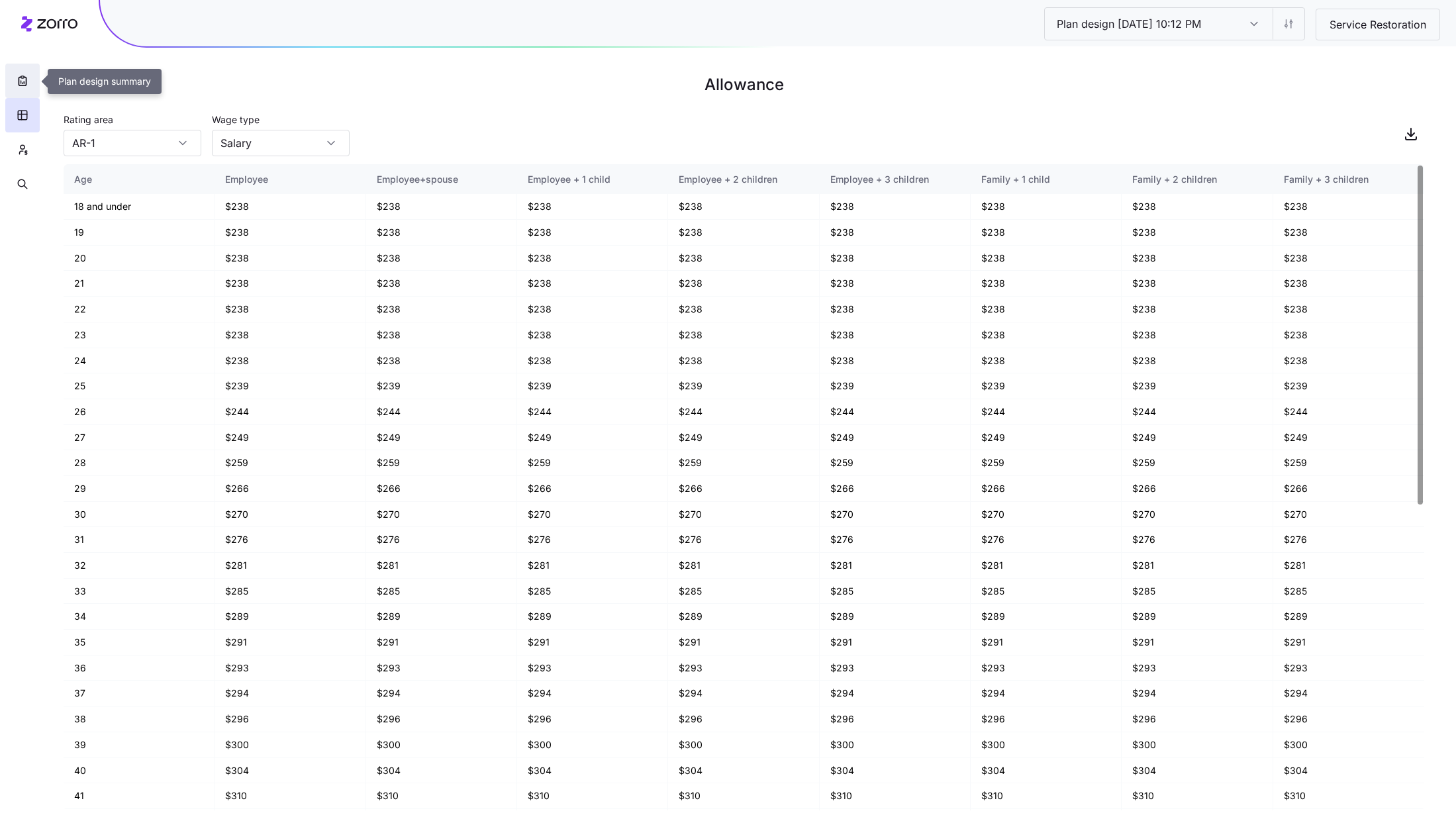
click at [21, 80] on icon "button" at bounding box center [23, 81] width 13 height 13
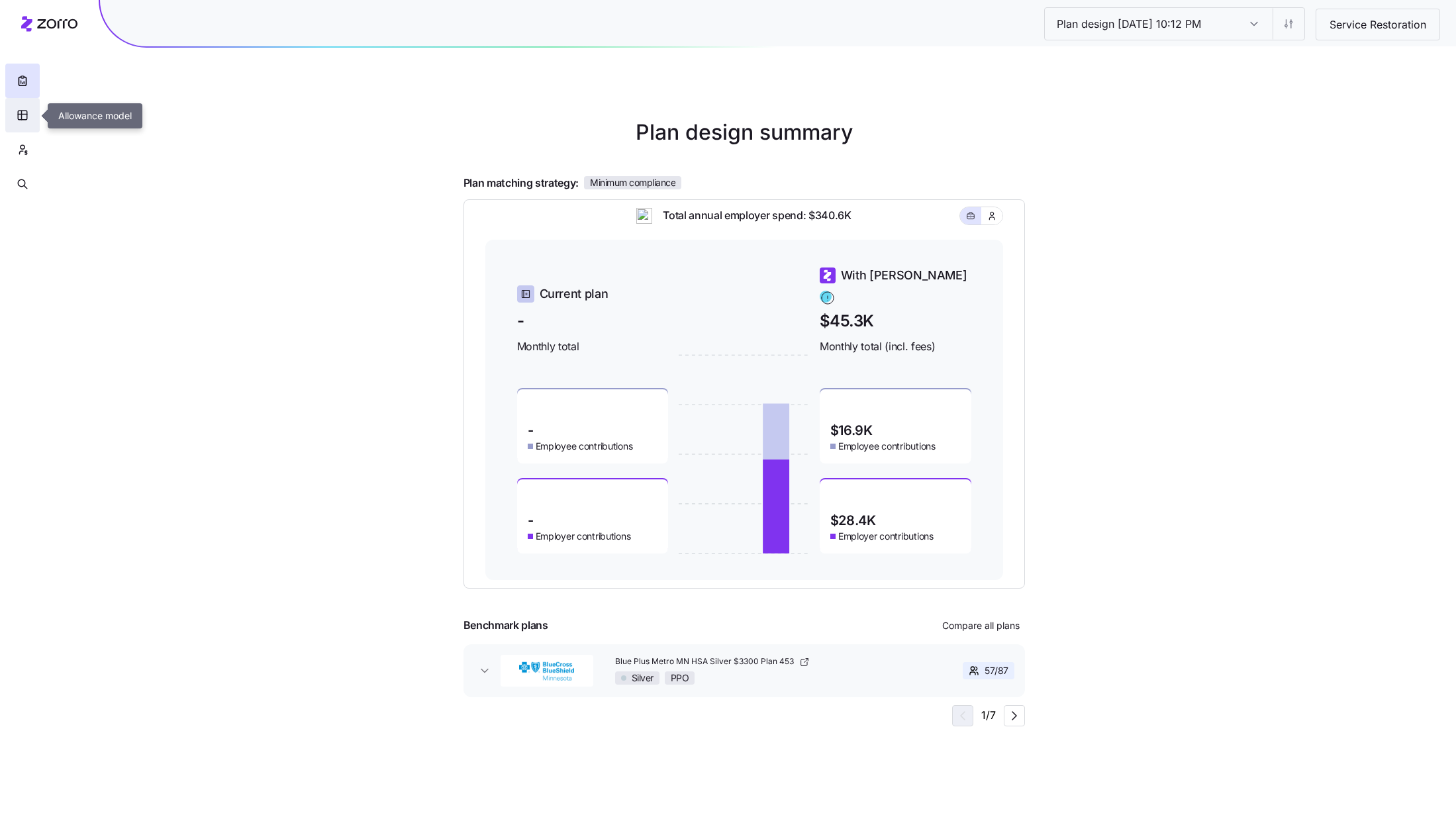
click at [26, 123] on button "button" at bounding box center [22, 115] width 35 height 35
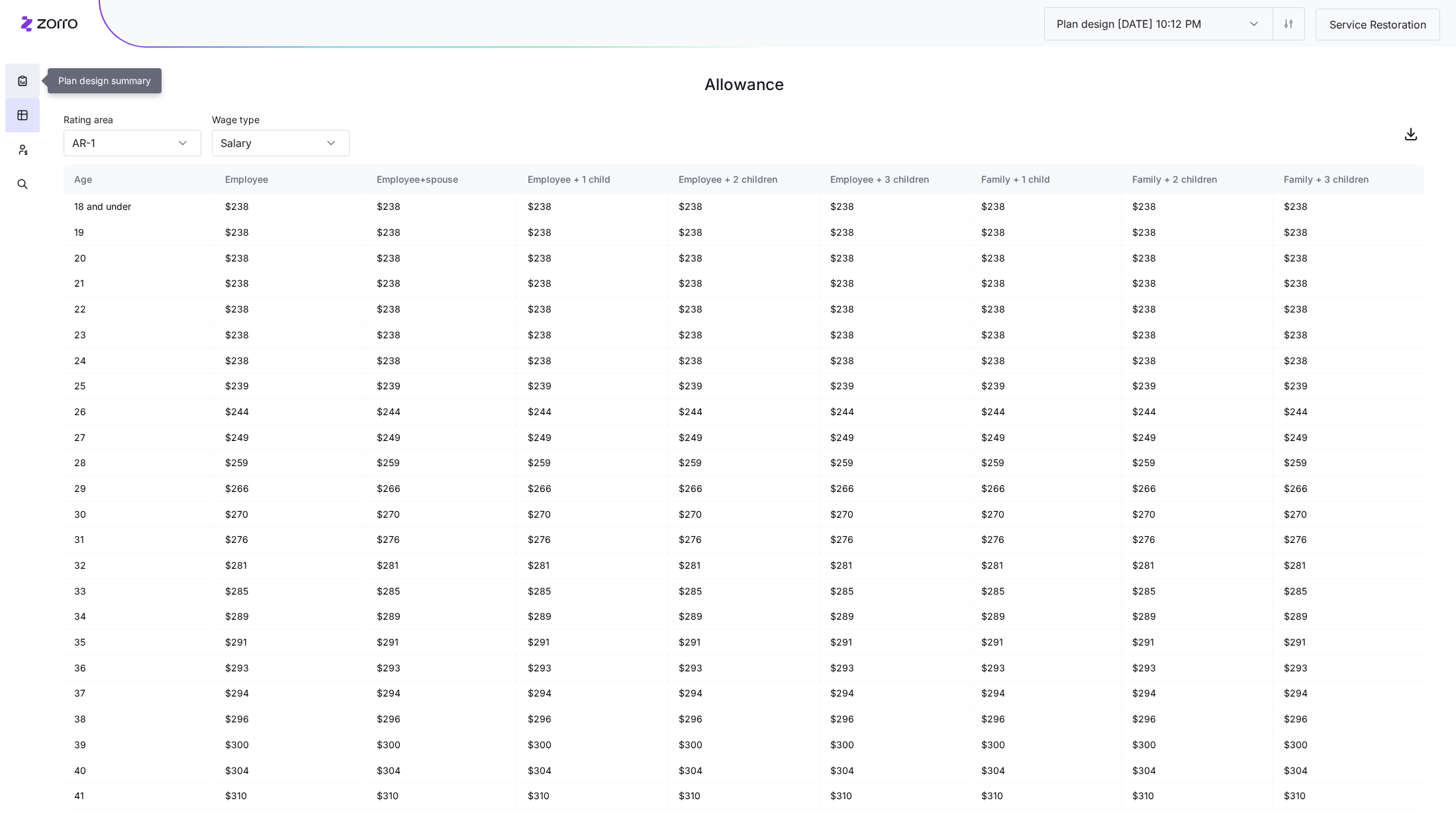
click at [17, 86] on icon "button" at bounding box center [23, 81] width 13 height 13
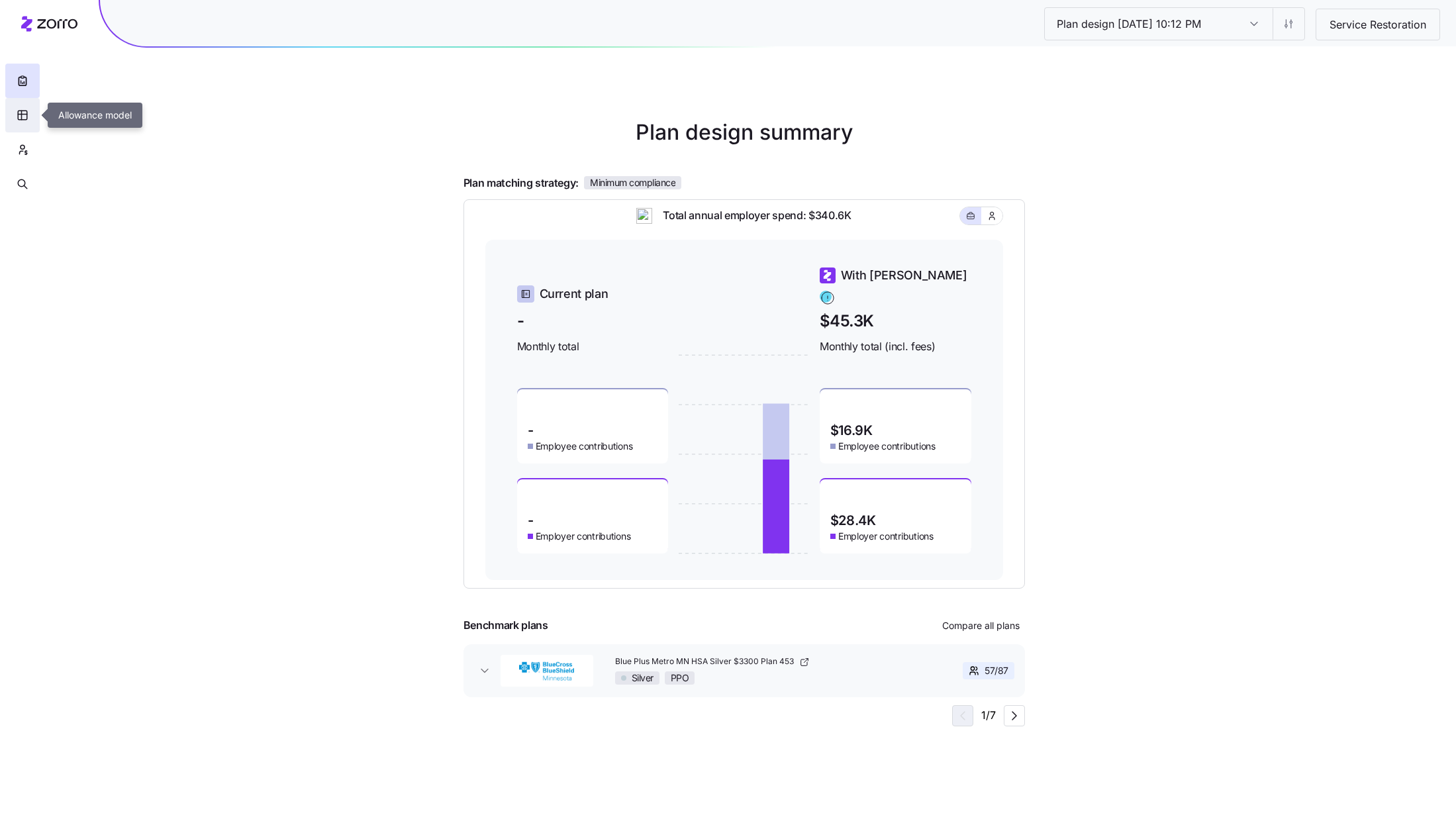
click at [15, 122] on button "button" at bounding box center [22, 115] width 35 height 35
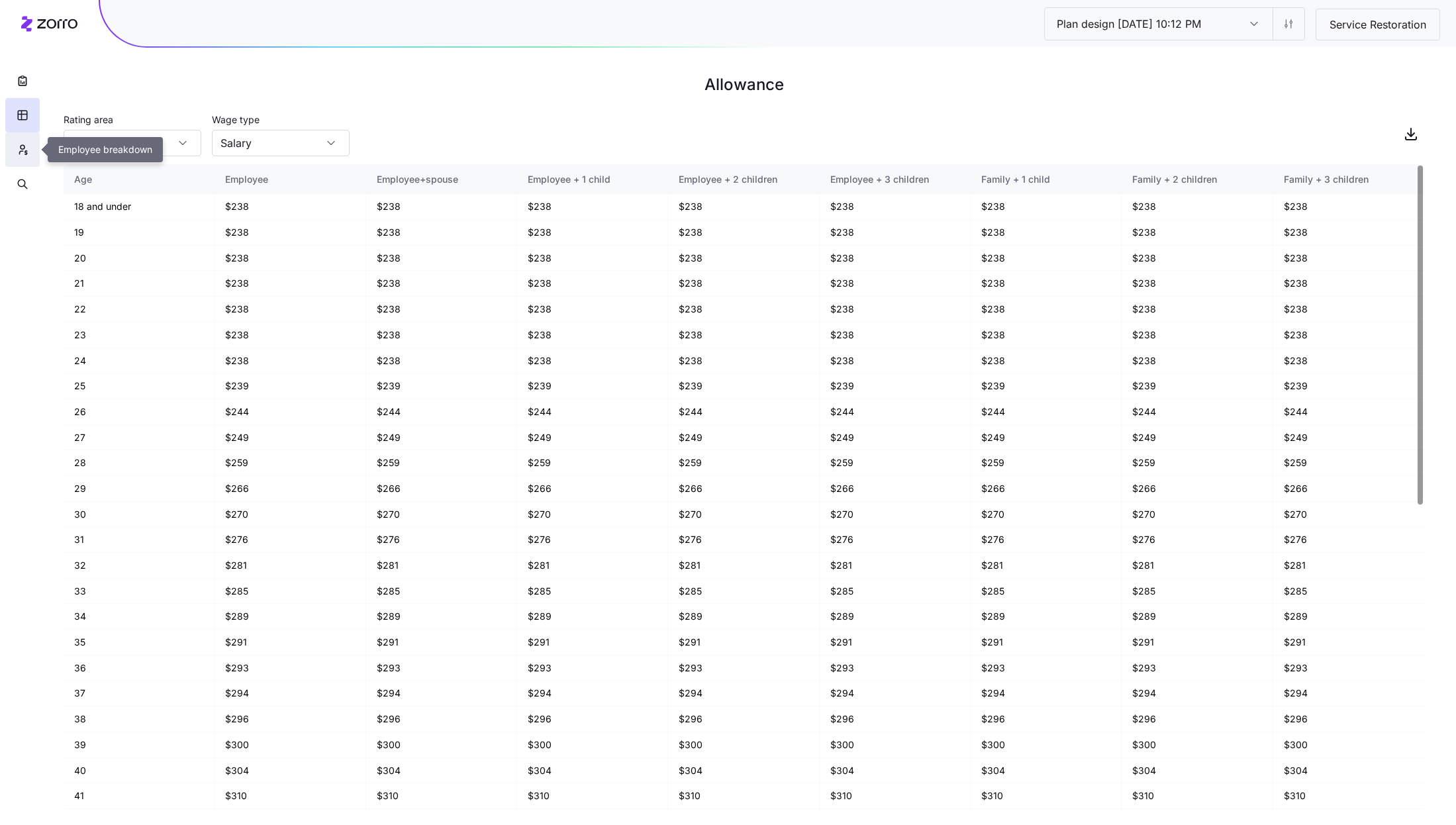
click at [16, 152] on icon "button" at bounding box center [22, 150] width 12 height 13
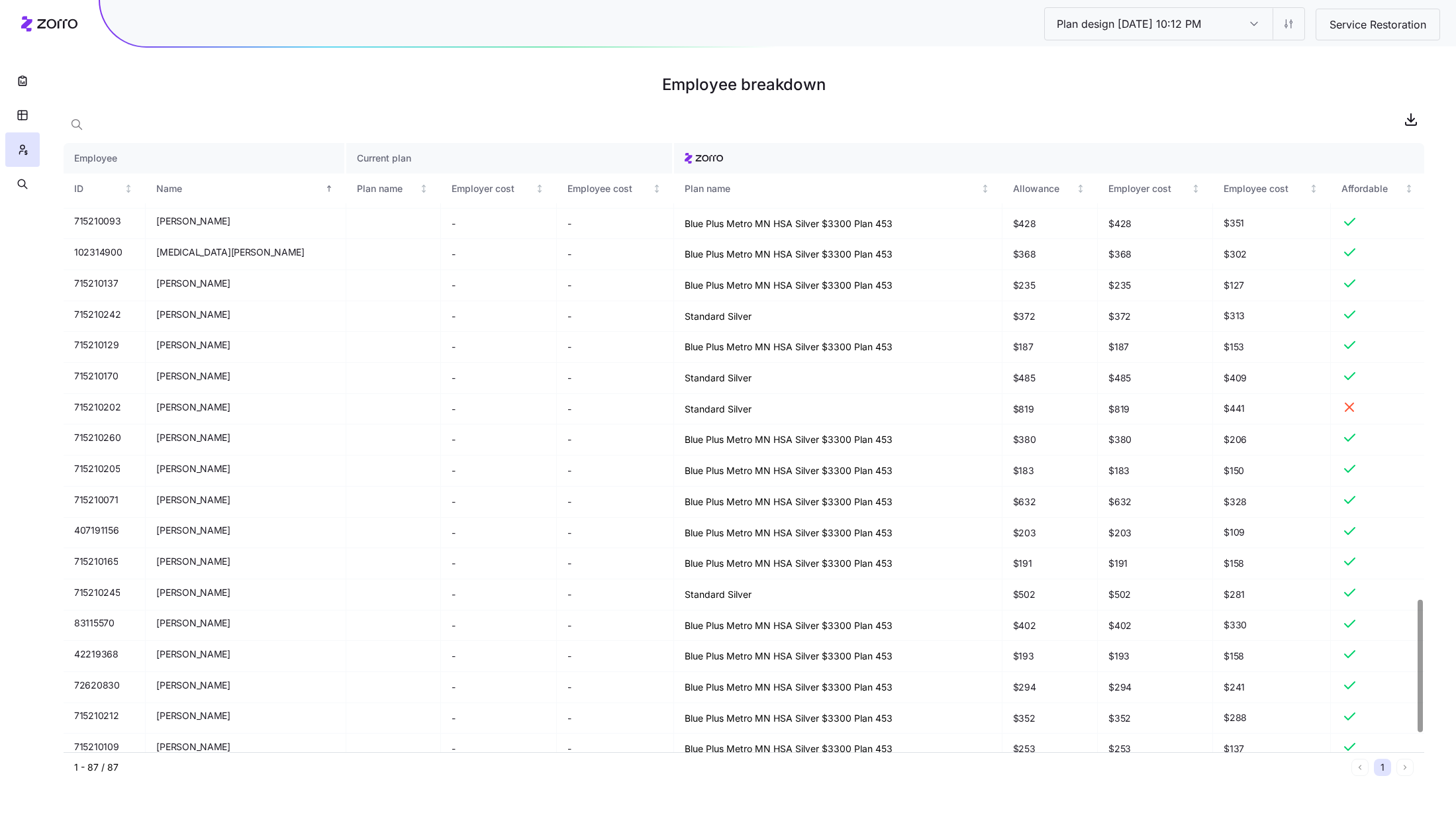
scroll to position [2184, 0]
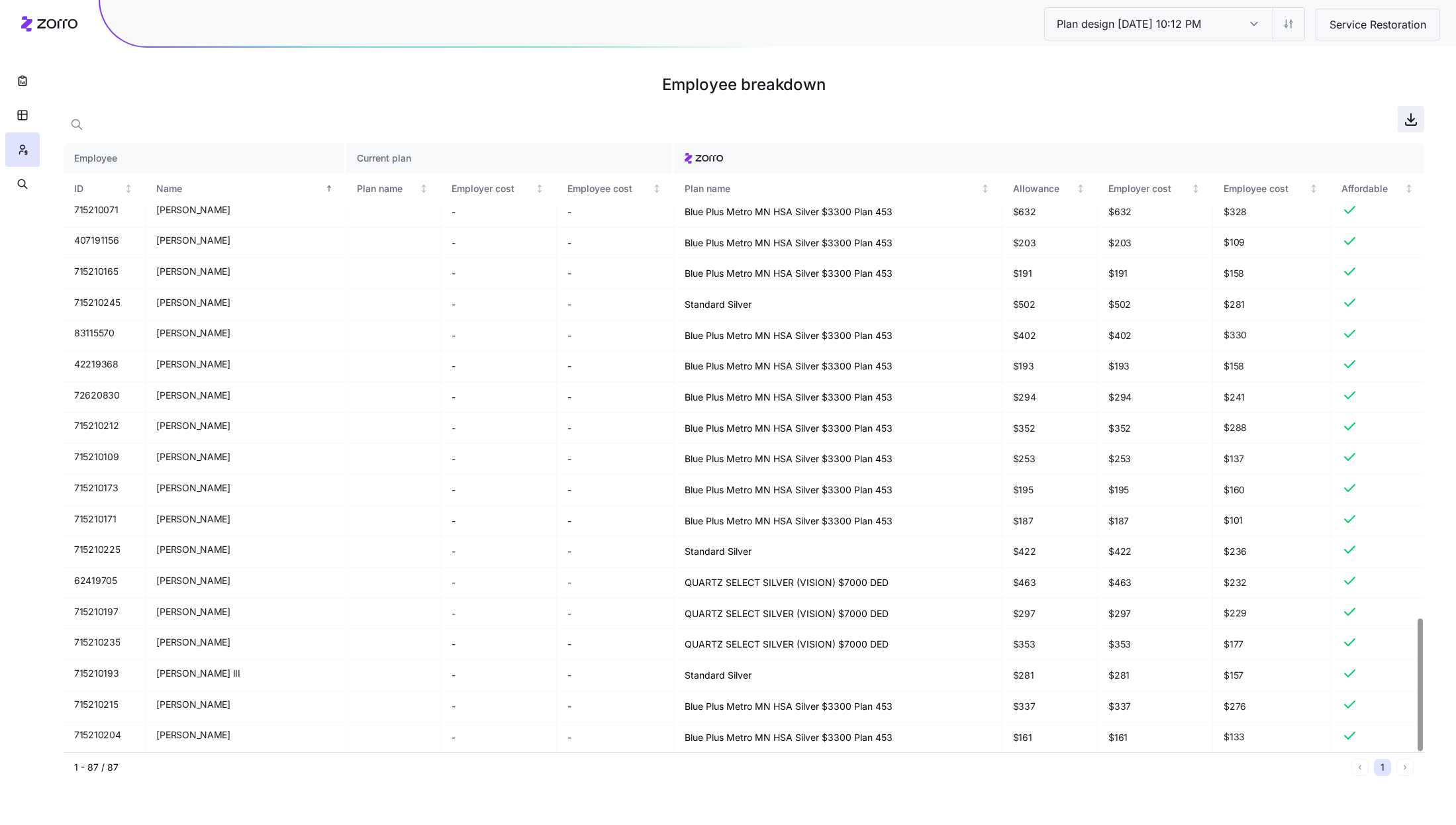
click at [1406, 120] on icon "button" at bounding box center [1411, 120] width 16 height 16
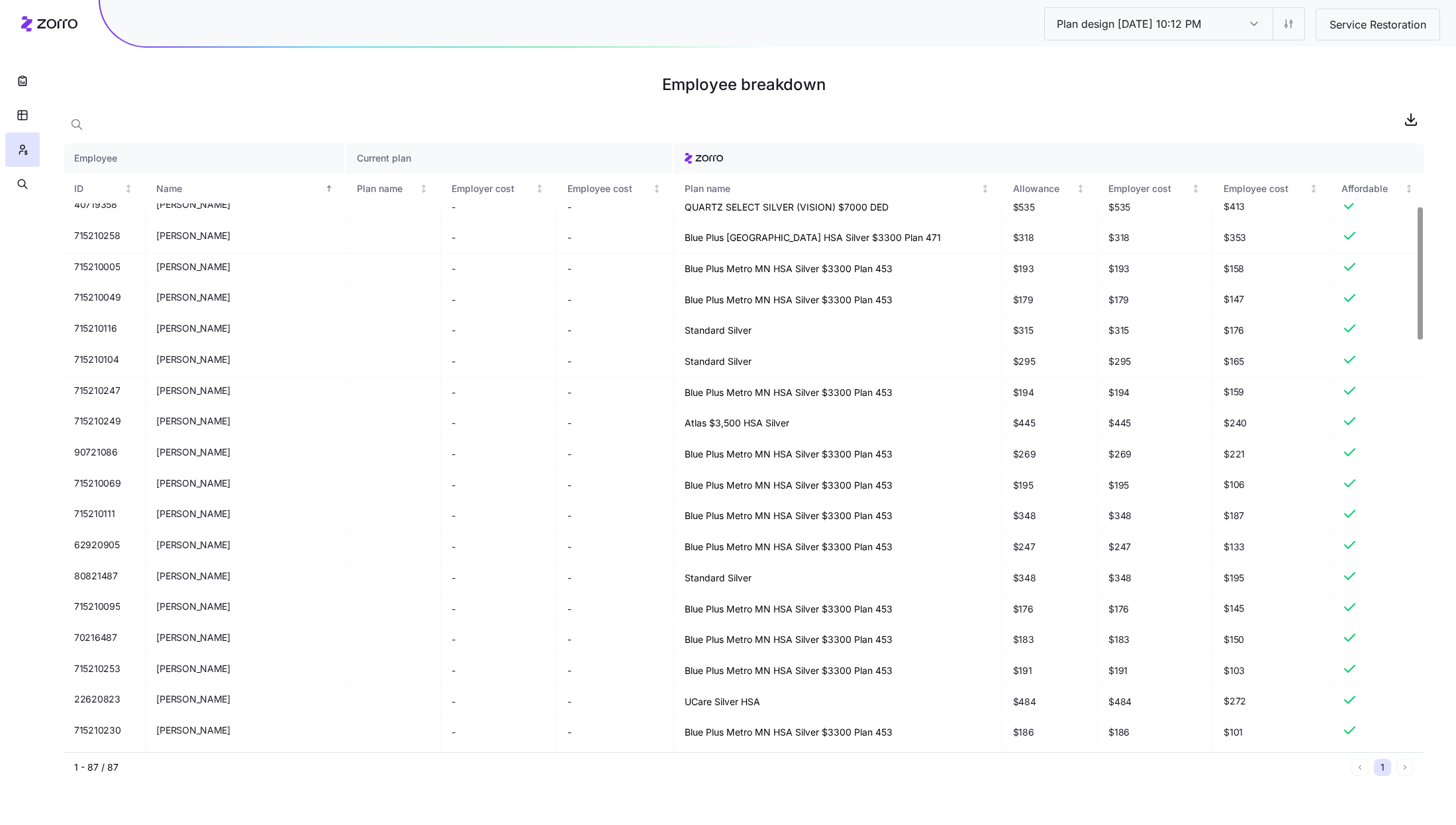
scroll to position [0, 0]
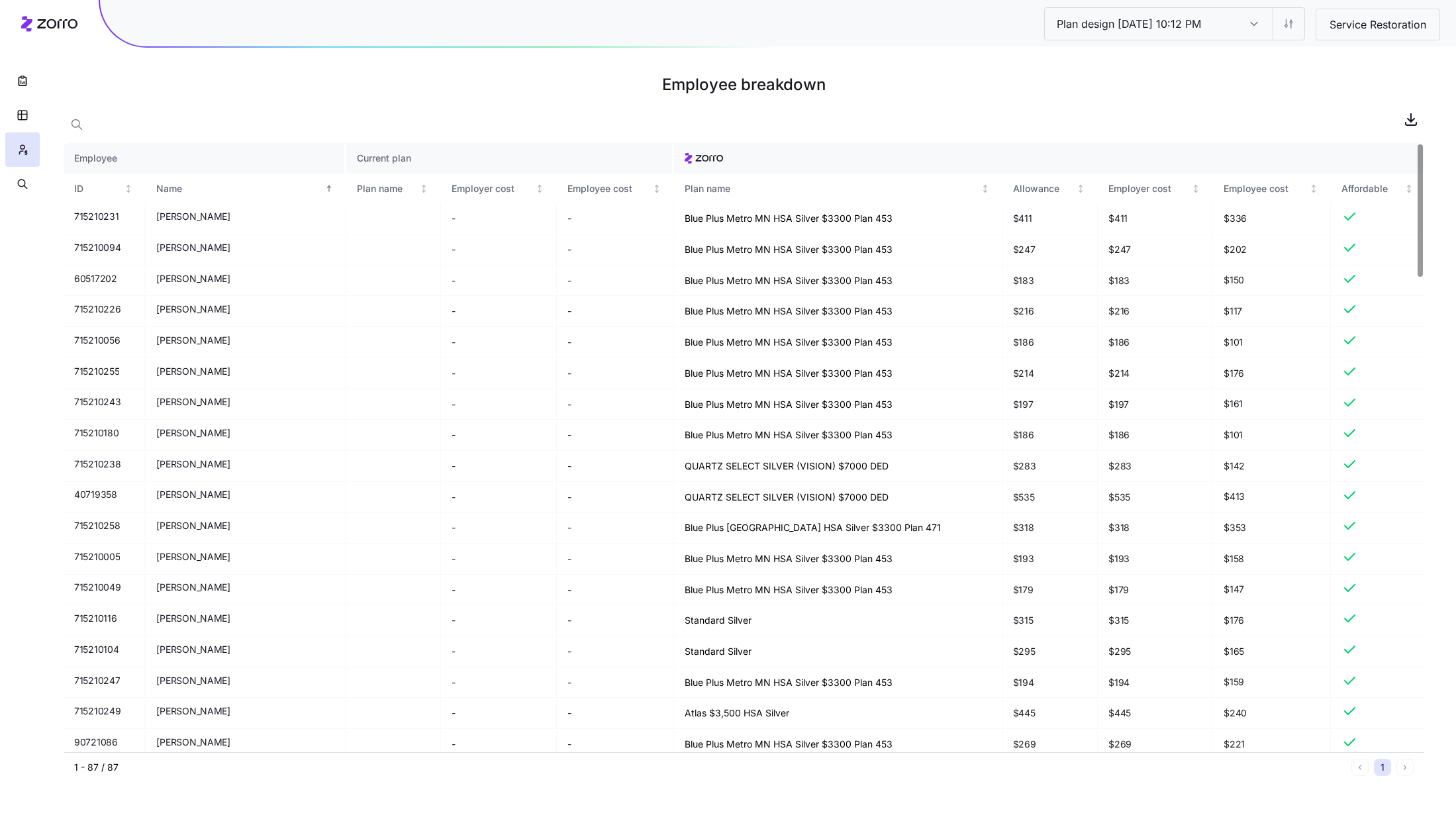
click at [966, 84] on h1 "Employee breakdown" at bounding box center [744, 84] width 1361 height 32
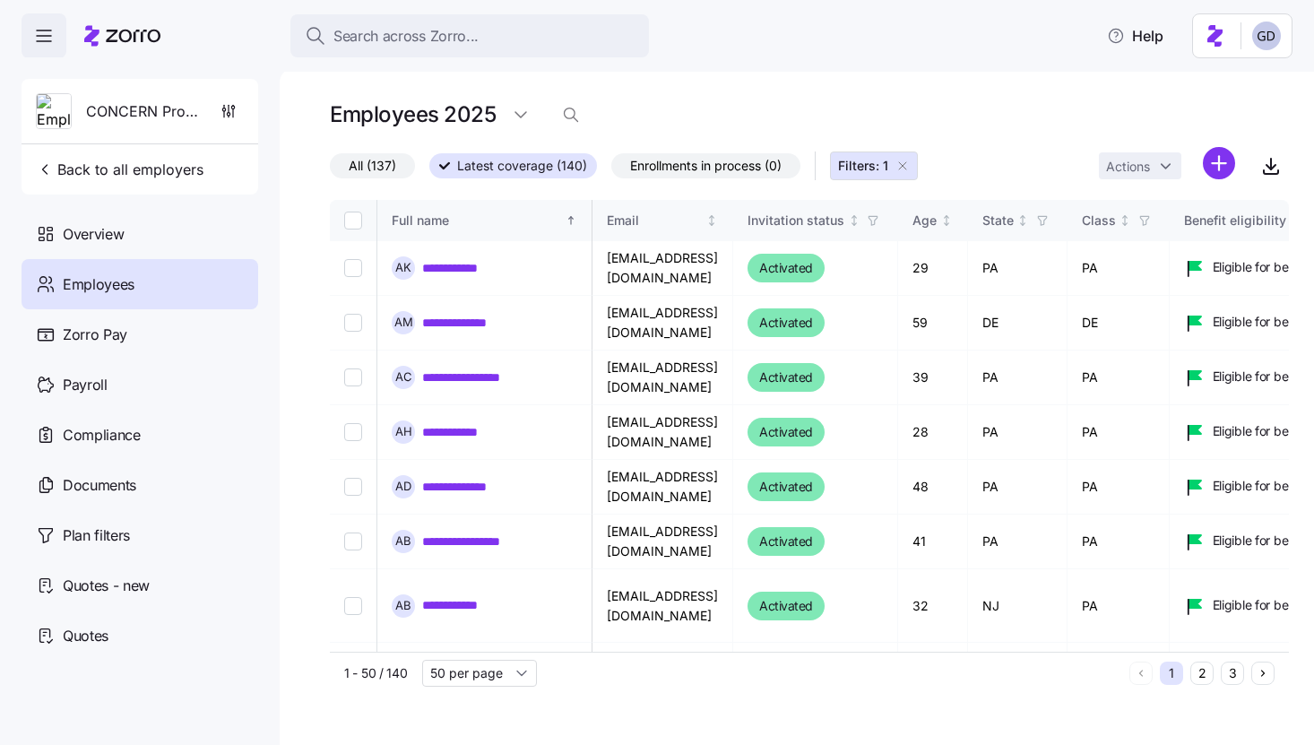
scroll to position [585, 2611]
